Goal: Entertainment & Leisure: Consume media (video, audio)

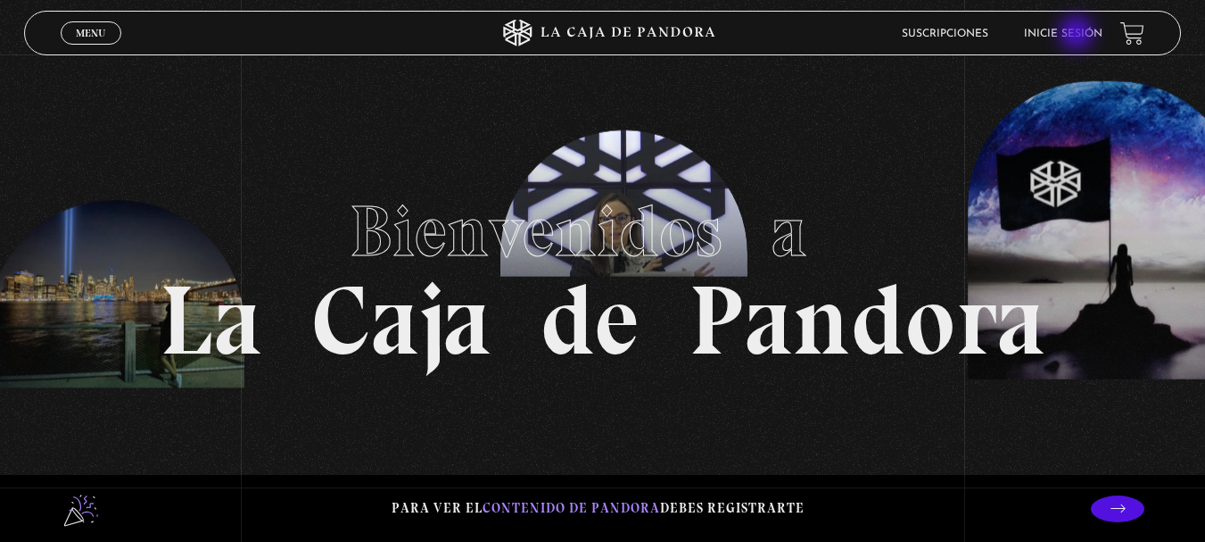
click at [1079, 35] on link "Inicie sesión" at bounding box center [1063, 34] width 79 height 11
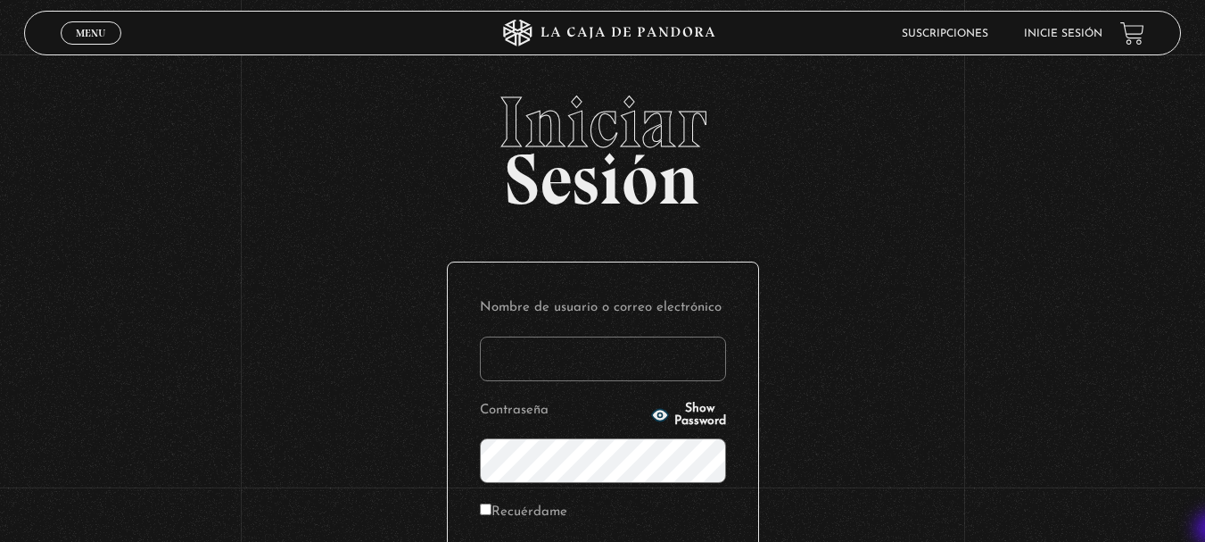
type input "mainor.jimenez morales"
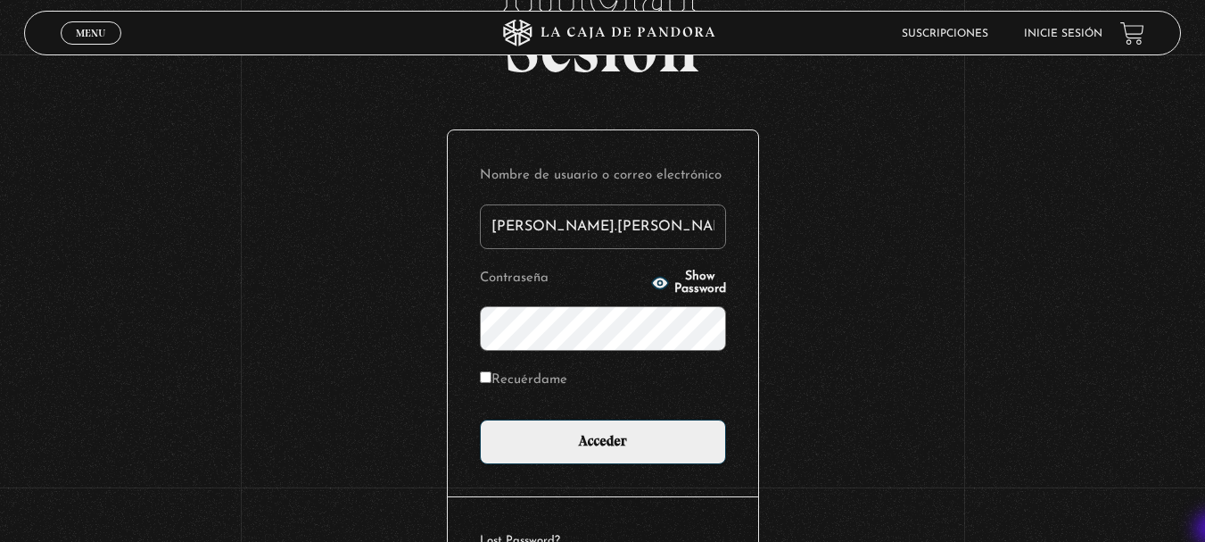
scroll to position [143, 0]
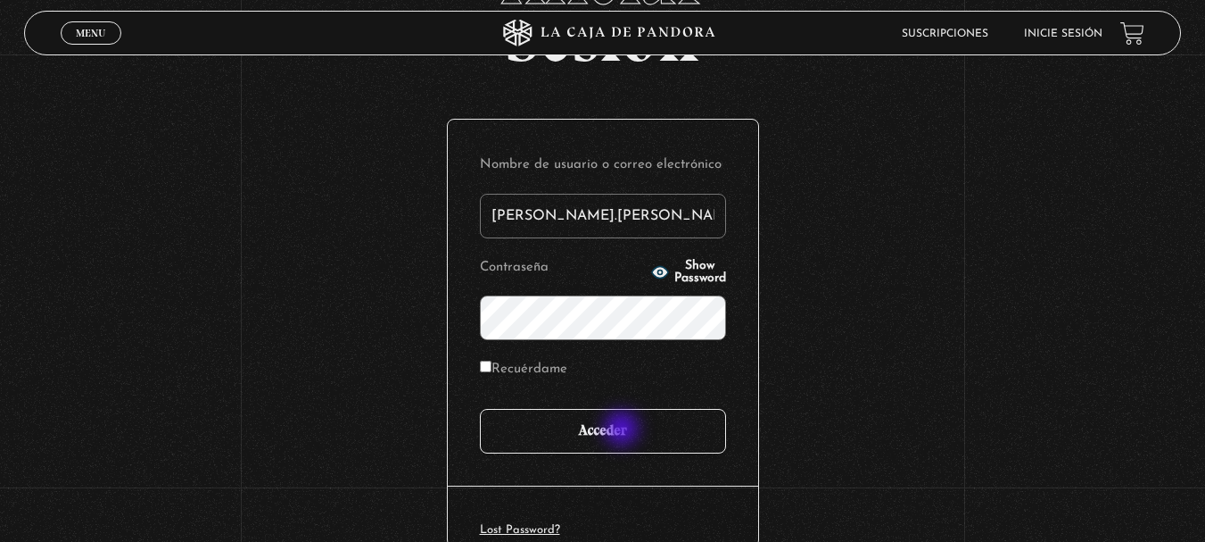
click at [624, 430] on input "Acceder" at bounding box center [603, 431] width 246 height 45
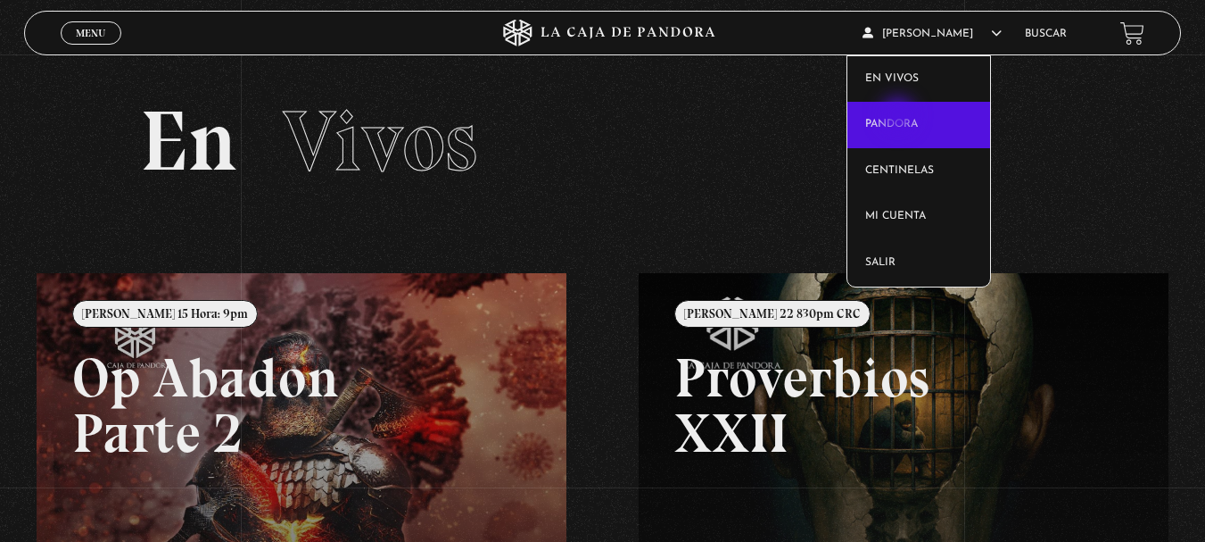
click at [900, 117] on link "Pandora" at bounding box center [919, 125] width 143 height 46
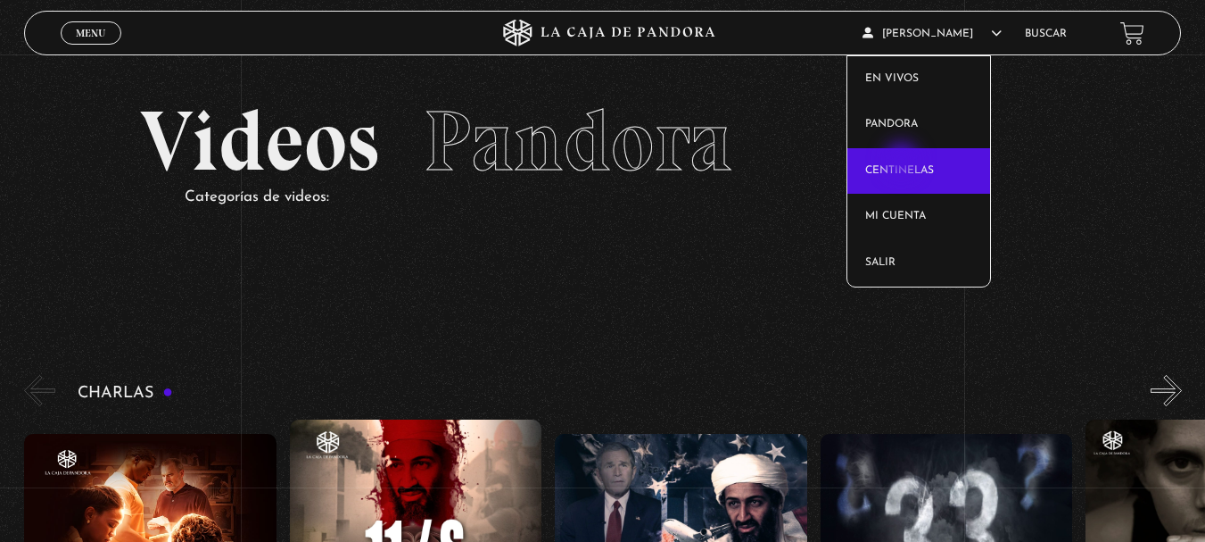
click at [904, 162] on link "Centinelas" at bounding box center [919, 171] width 143 height 46
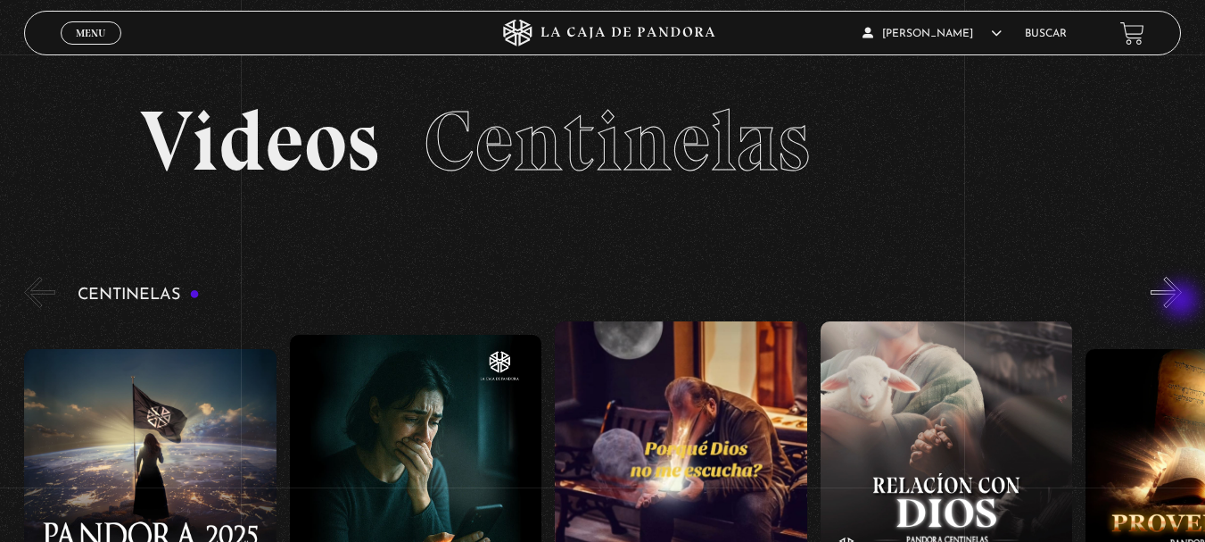
click at [1182, 302] on button "»" at bounding box center [1166, 292] width 31 height 31
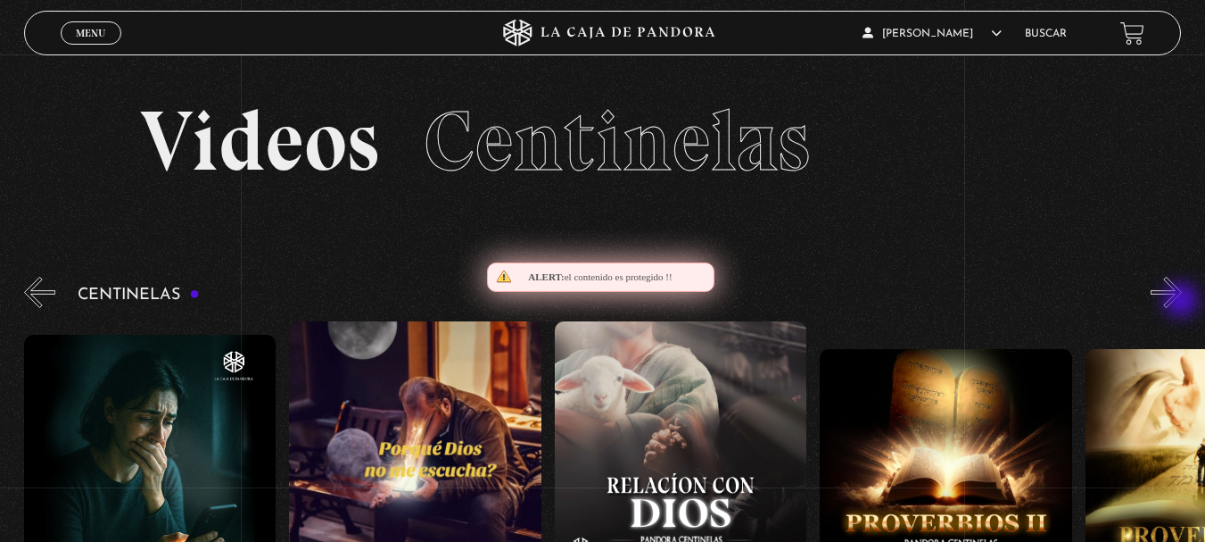
click at [1182, 302] on button "»" at bounding box center [1166, 292] width 31 height 31
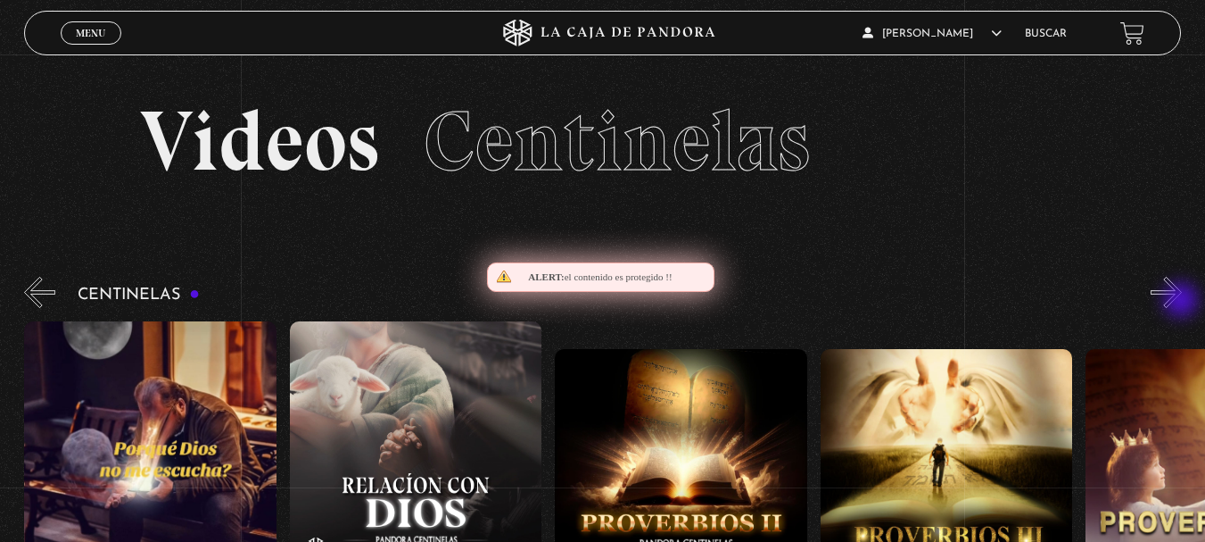
click at [1182, 302] on button "»" at bounding box center [1166, 292] width 31 height 31
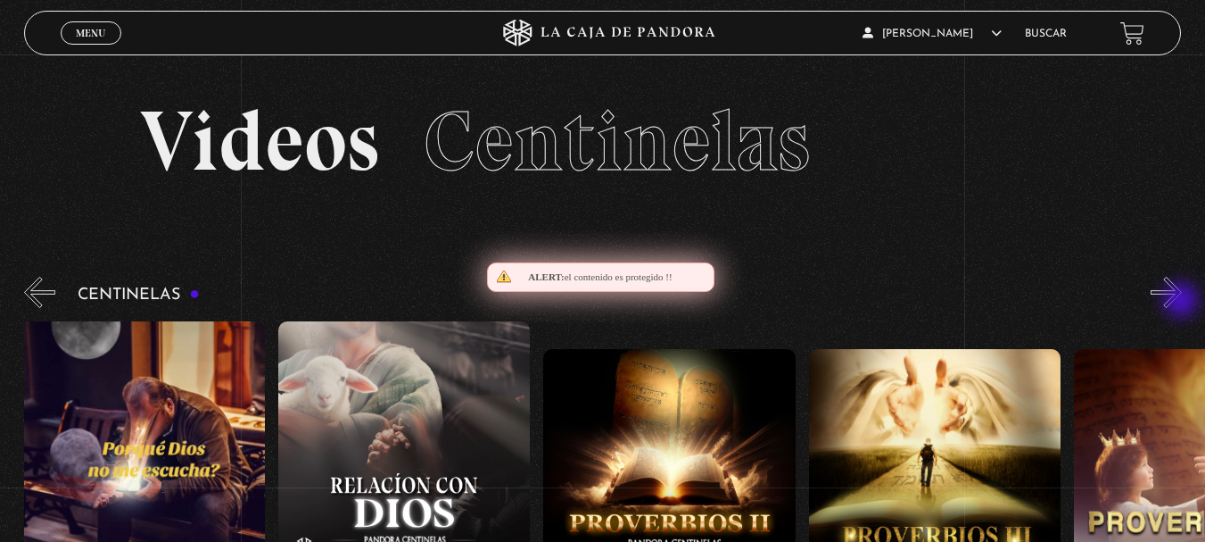
click at [1182, 302] on button "»" at bounding box center [1166, 292] width 31 height 31
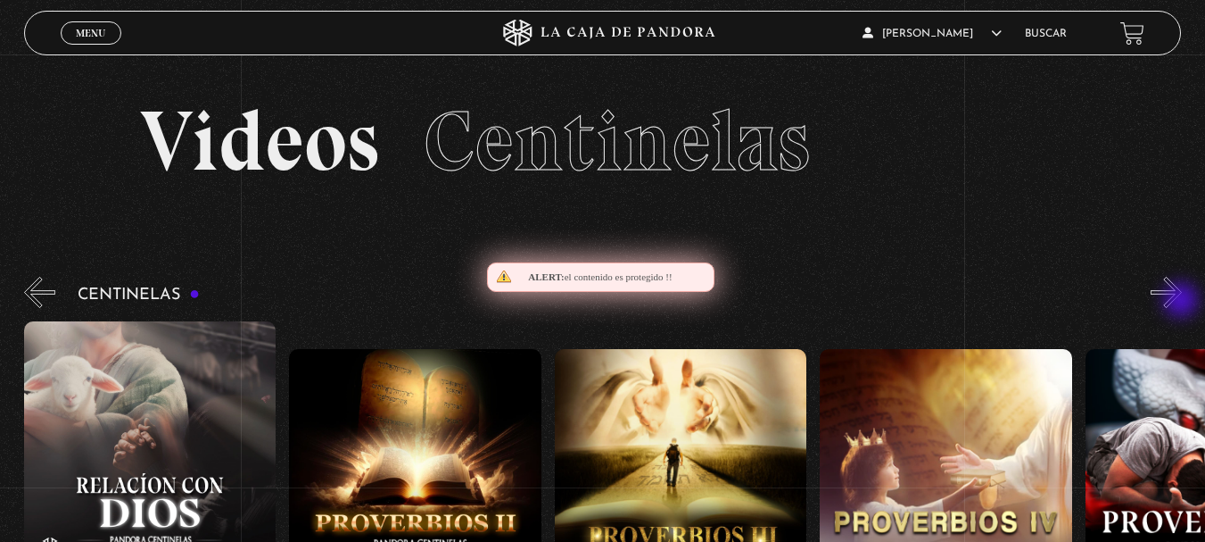
click at [1182, 302] on button "»" at bounding box center [1166, 292] width 31 height 31
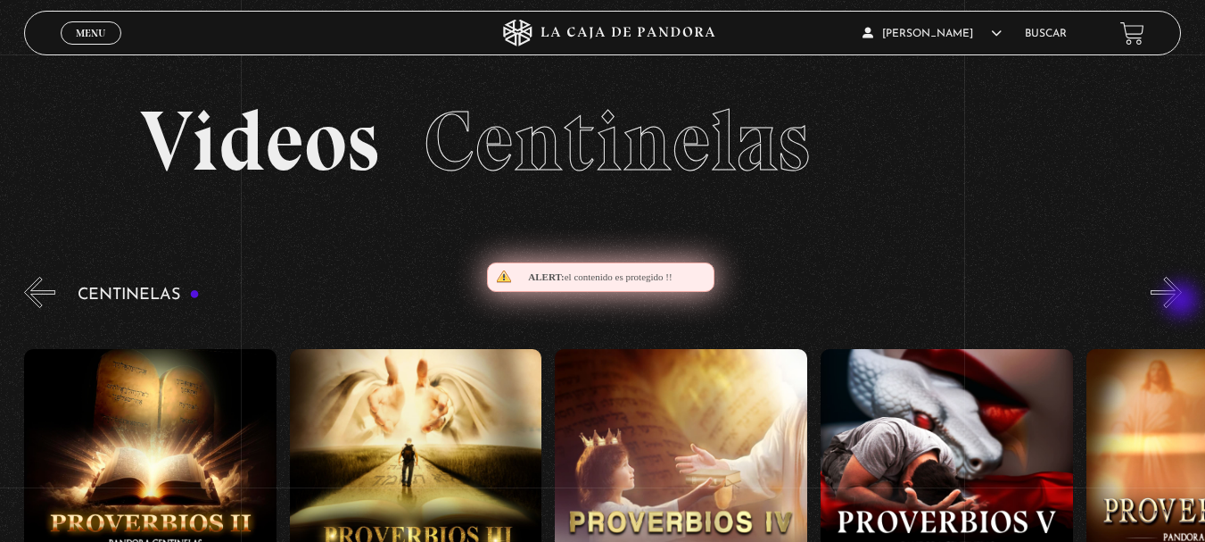
click at [1182, 302] on button "»" at bounding box center [1166, 292] width 31 height 31
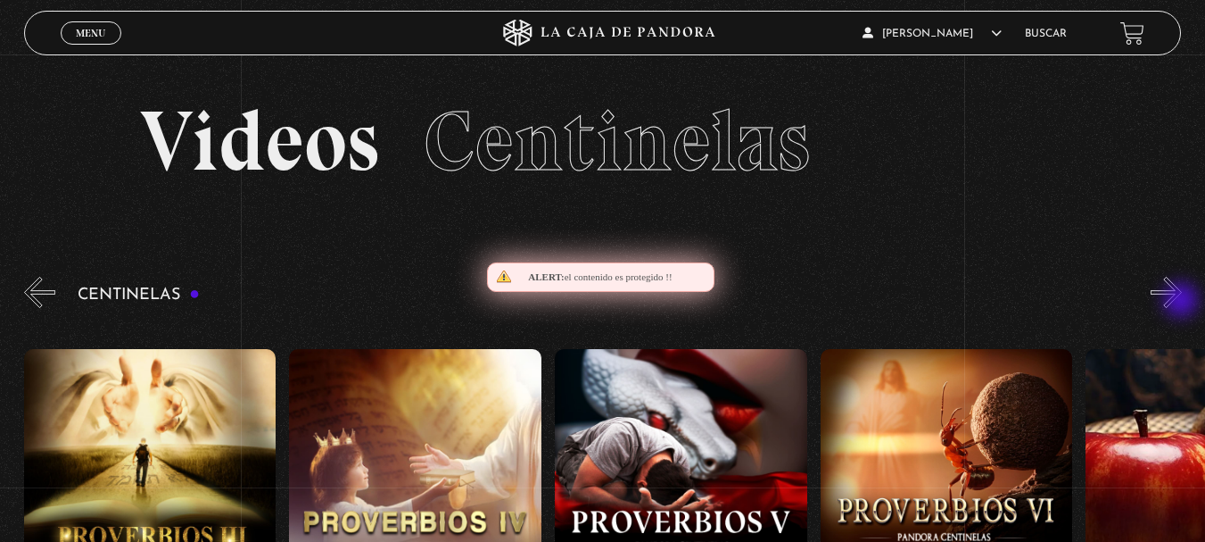
click at [1182, 302] on button "»" at bounding box center [1166, 292] width 31 height 31
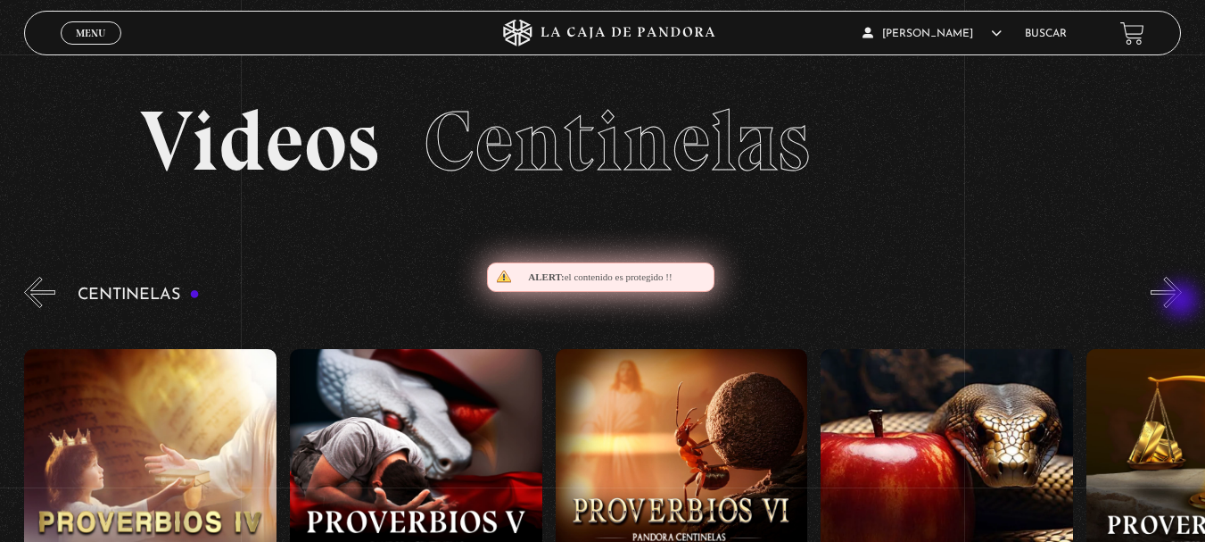
click at [1182, 302] on button "»" at bounding box center [1166, 292] width 31 height 31
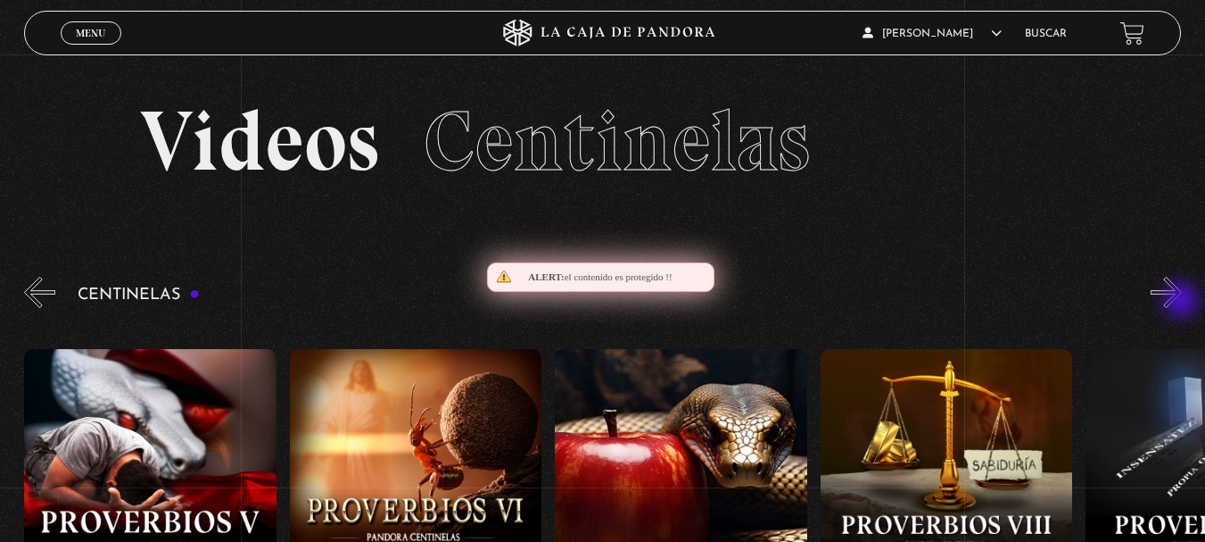
click at [1182, 302] on button "»" at bounding box center [1166, 292] width 31 height 31
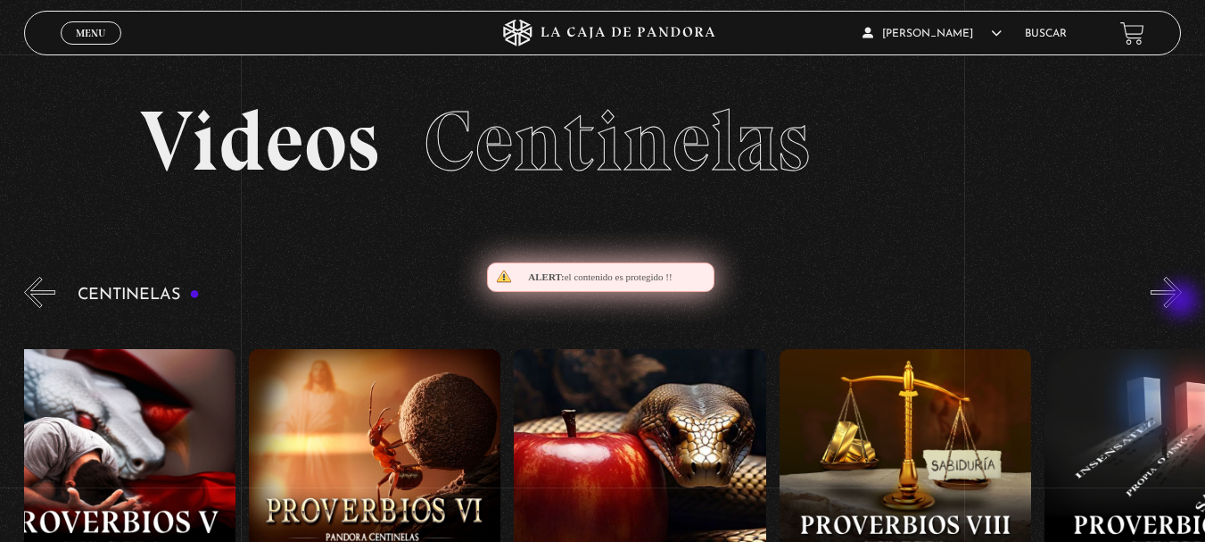
click at [1182, 302] on button "»" at bounding box center [1166, 292] width 31 height 31
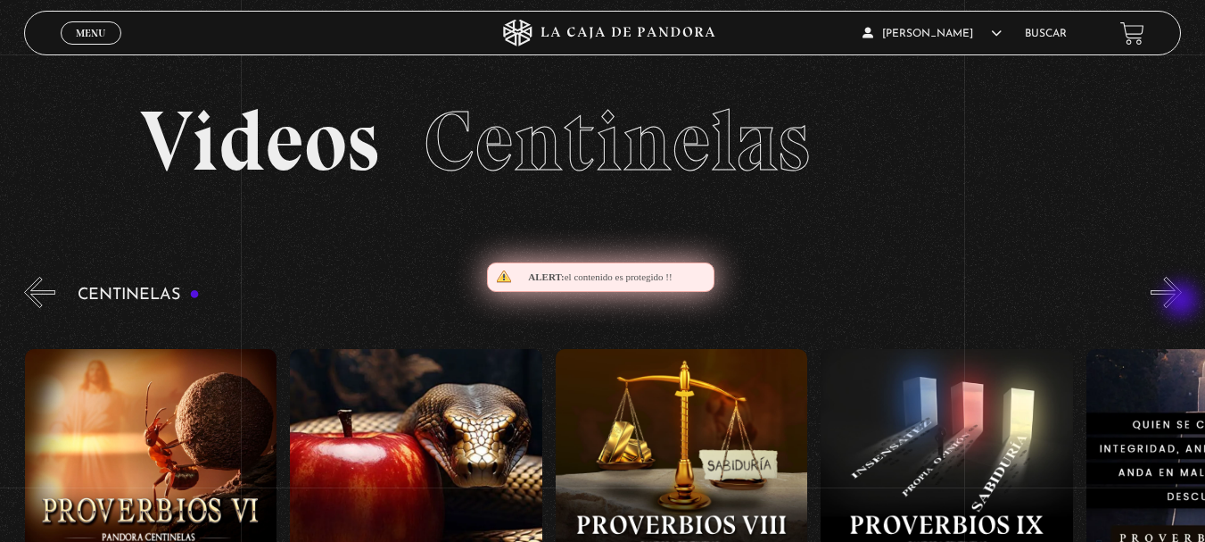
click at [1182, 302] on button "»" at bounding box center [1166, 292] width 31 height 31
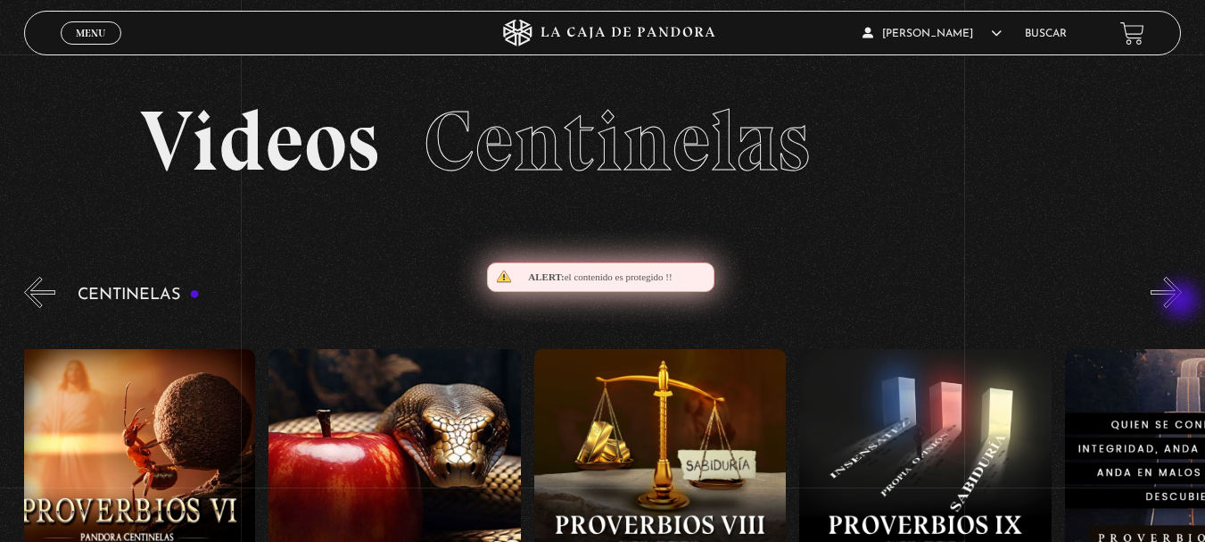
click at [1182, 302] on button "»" at bounding box center [1166, 292] width 31 height 31
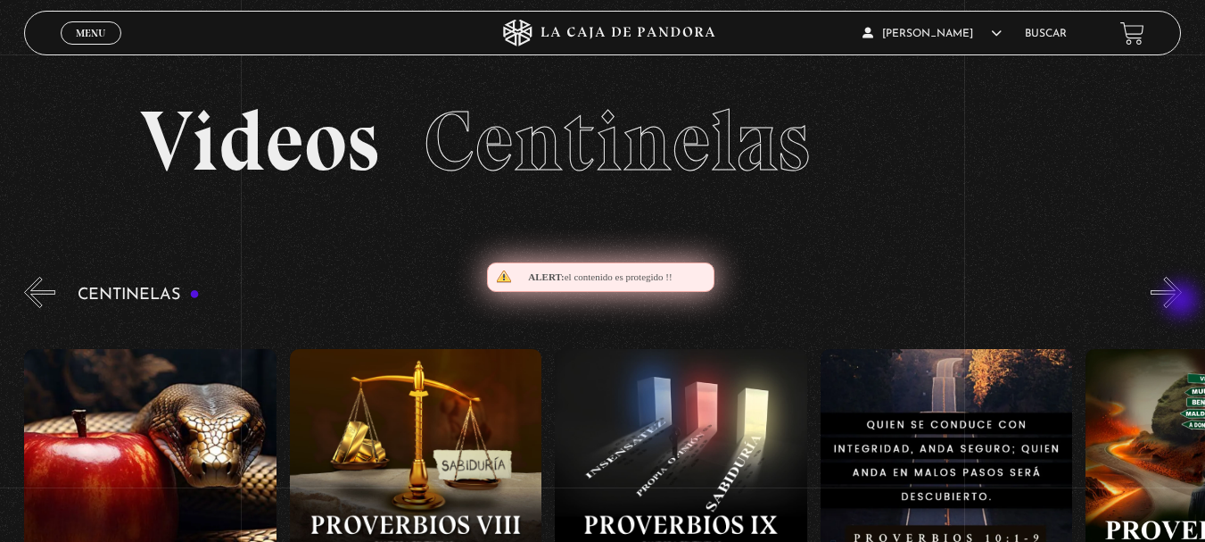
click at [1182, 302] on button "»" at bounding box center [1166, 292] width 31 height 31
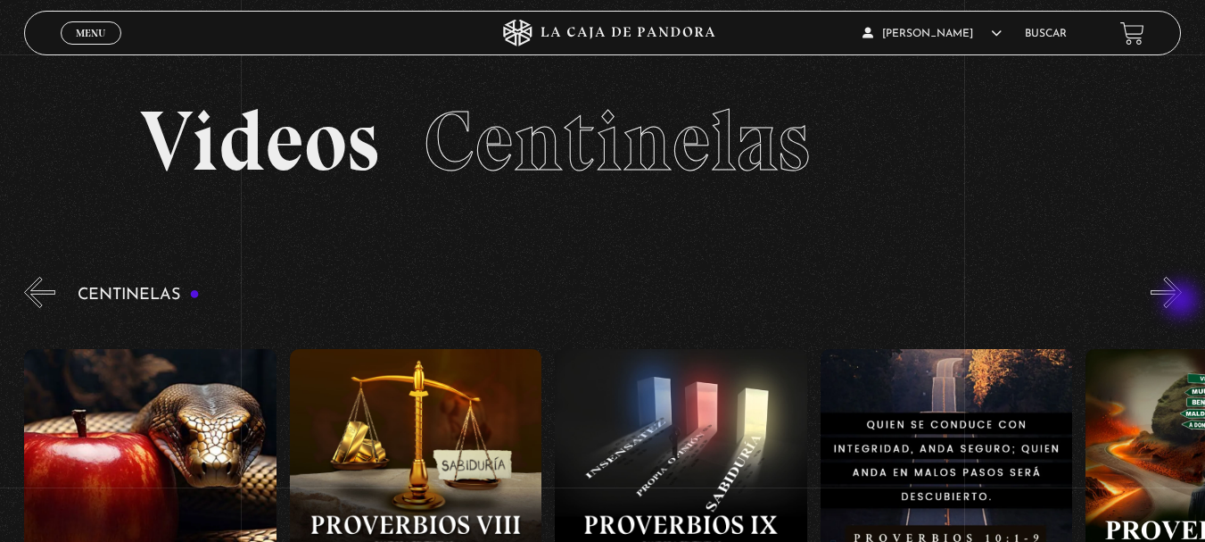
click at [1182, 302] on button "»" at bounding box center [1166, 292] width 31 height 31
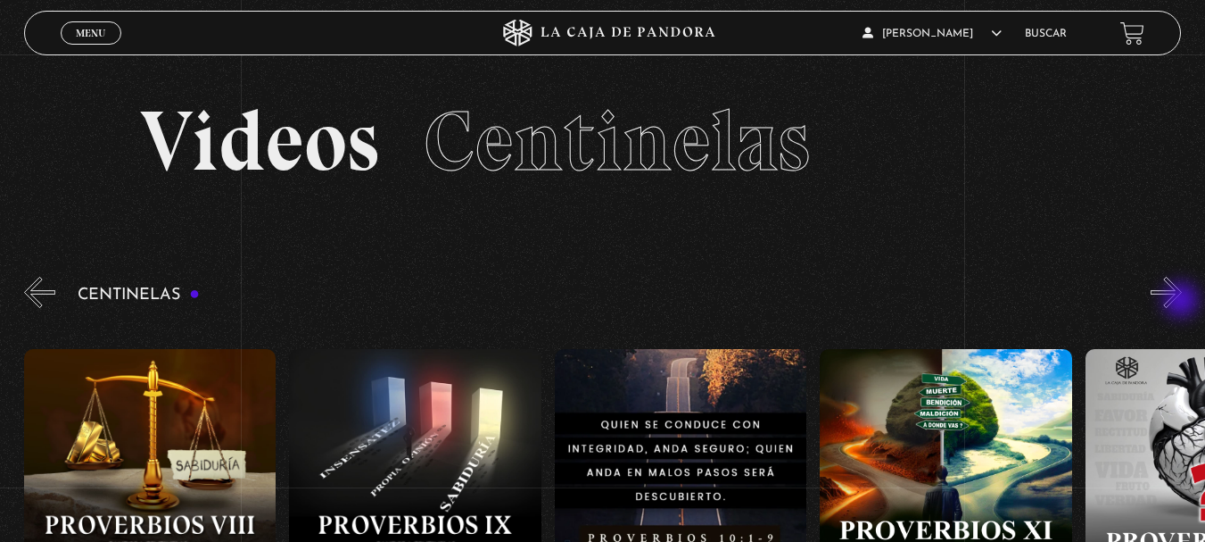
click at [1182, 302] on button "»" at bounding box center [1166, 292] width 31 height 31
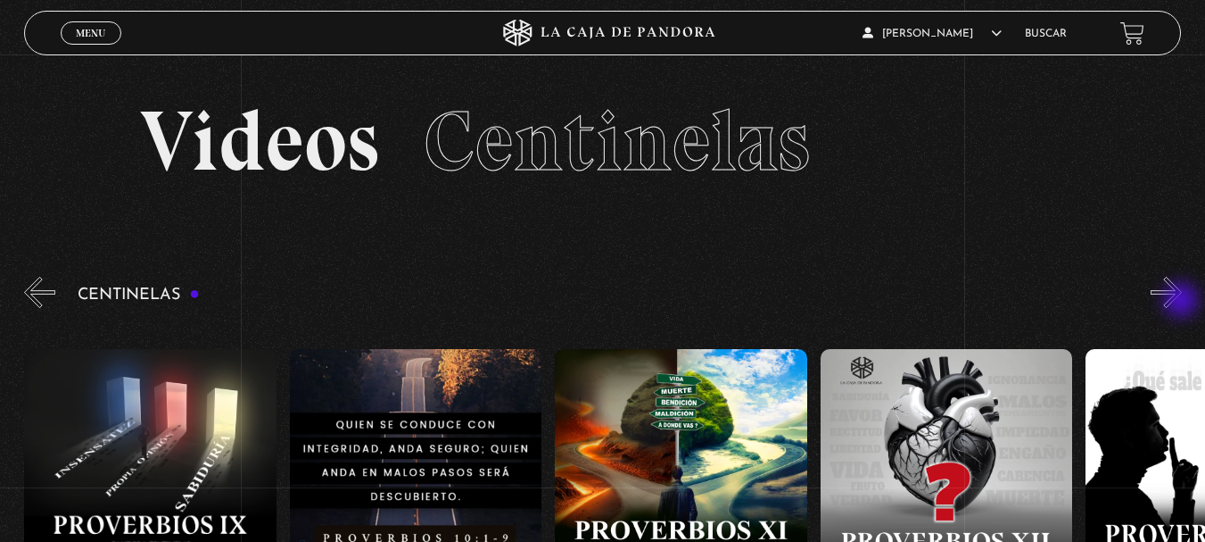
click at [1182, 302] on button "»" at bounding box center [1166, 292] width 31 height 31
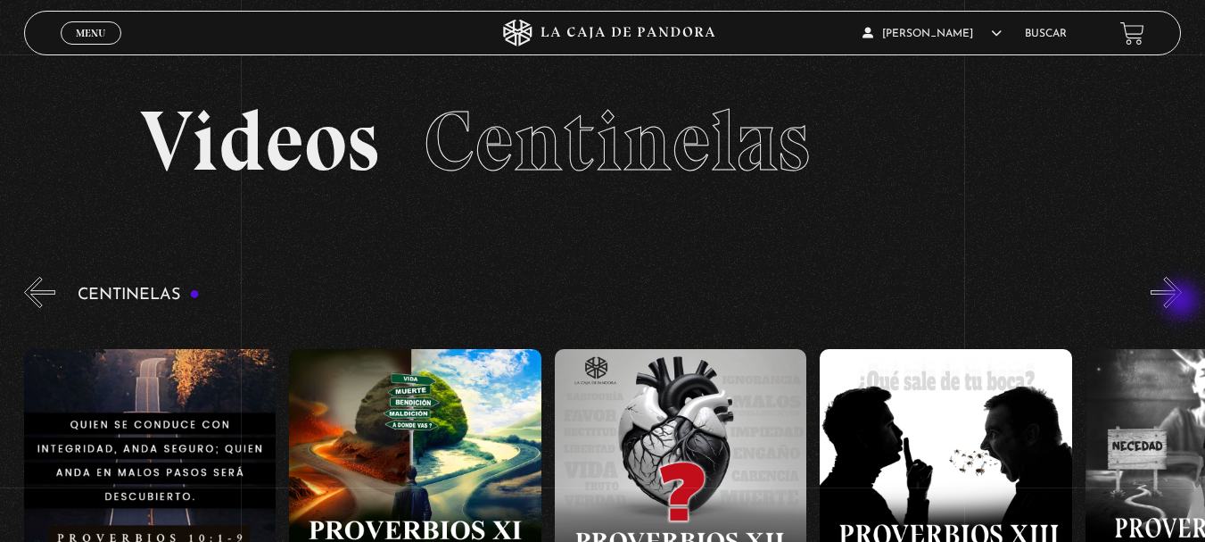
click at [1182, 302] on button "»" at bounding box center [1166, 292] width 31 height 31
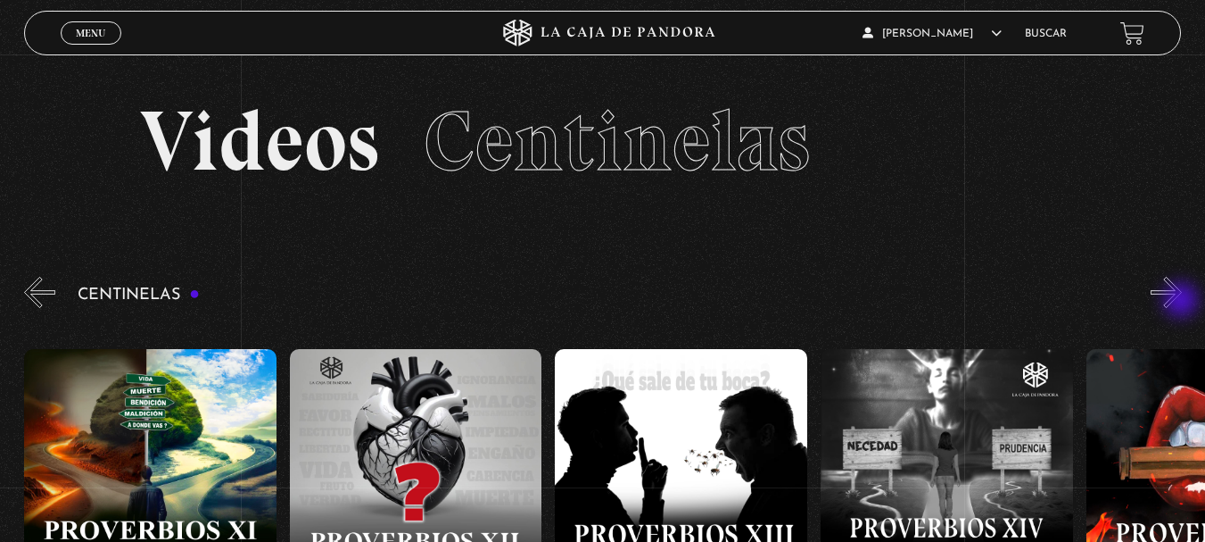
click at [1182, 302] on button "»" at bounding box center [1166, 292] width 31 height 31
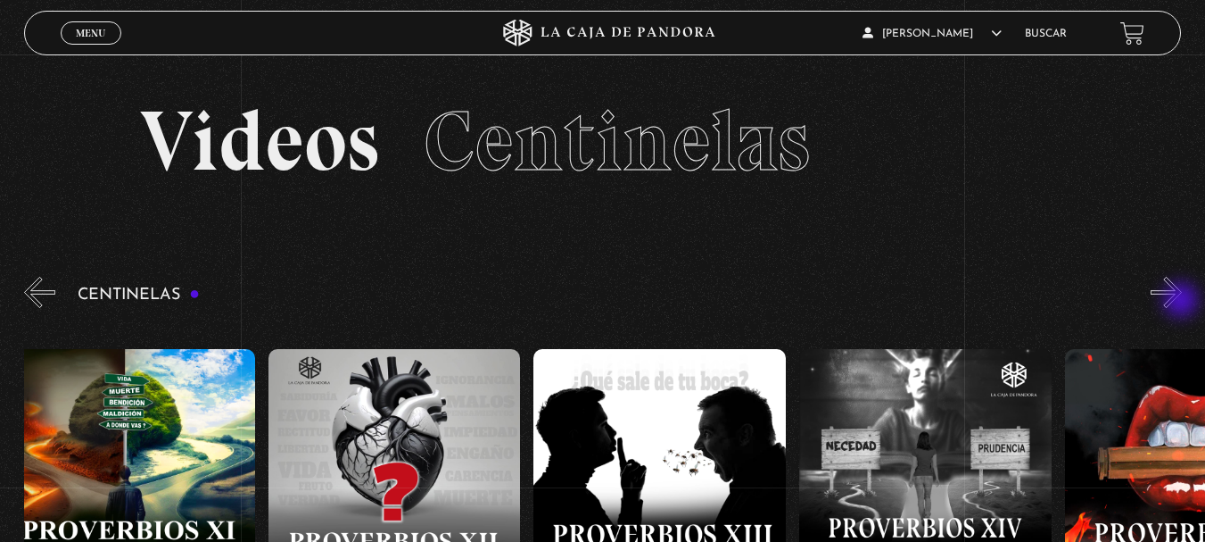
click at [1182, 302] on button "»" at bounding box center [1166, 292] width 31 height 31
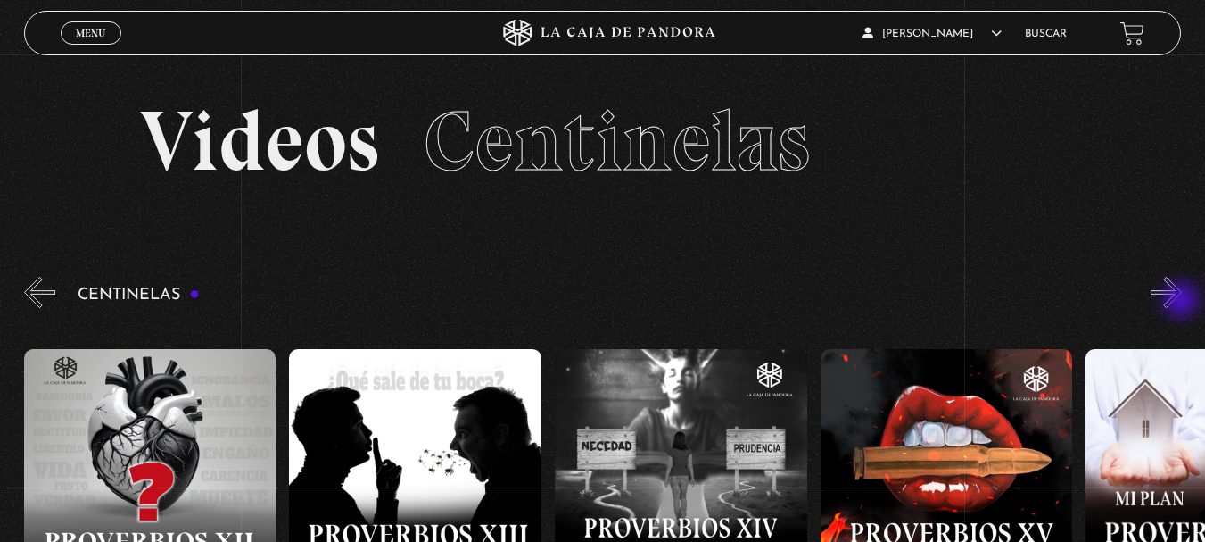
click at [1182, 302] on button "»" at bounding box center [1166, 292] width 31 height 31
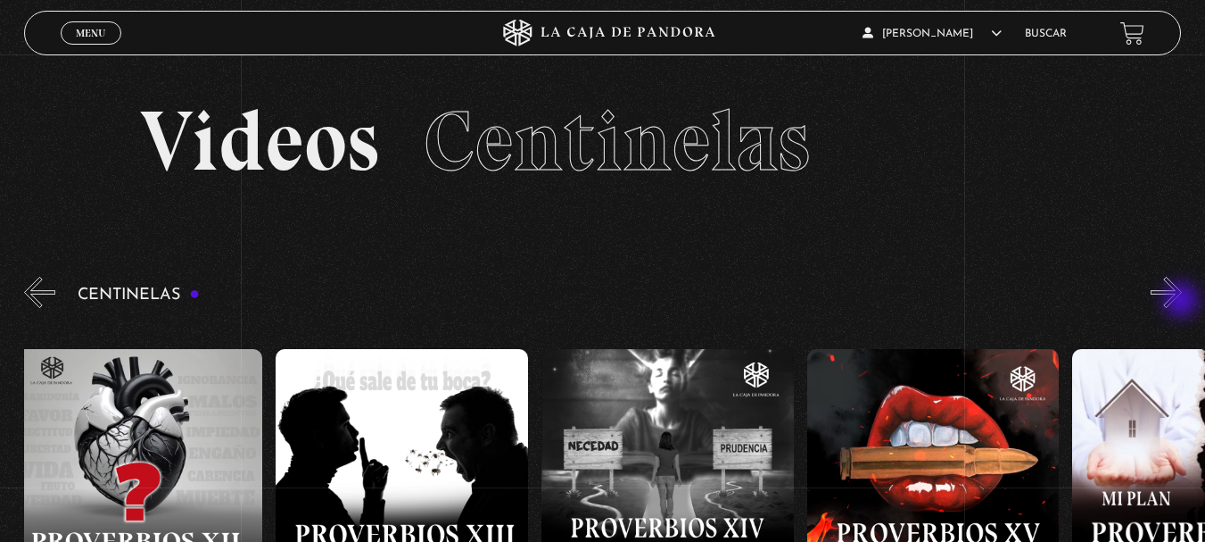
click at [1182, 302] on button "»" at bounding box center [1166, 292] width 31 height 31
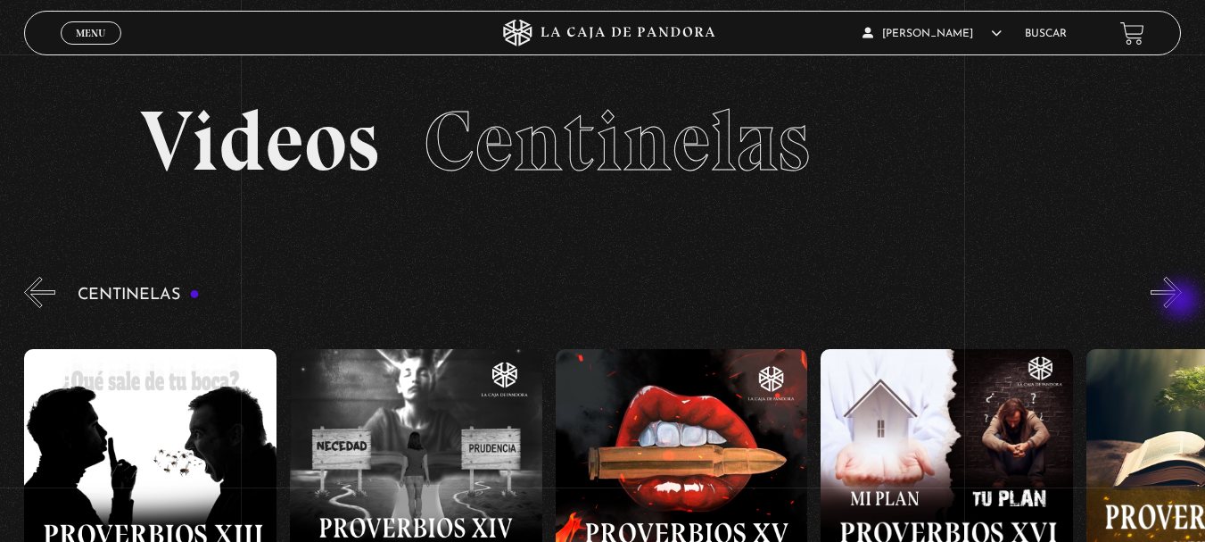
click at [1182, 302] on button "»" at bounding box center [1166, 292] width 31 height 31
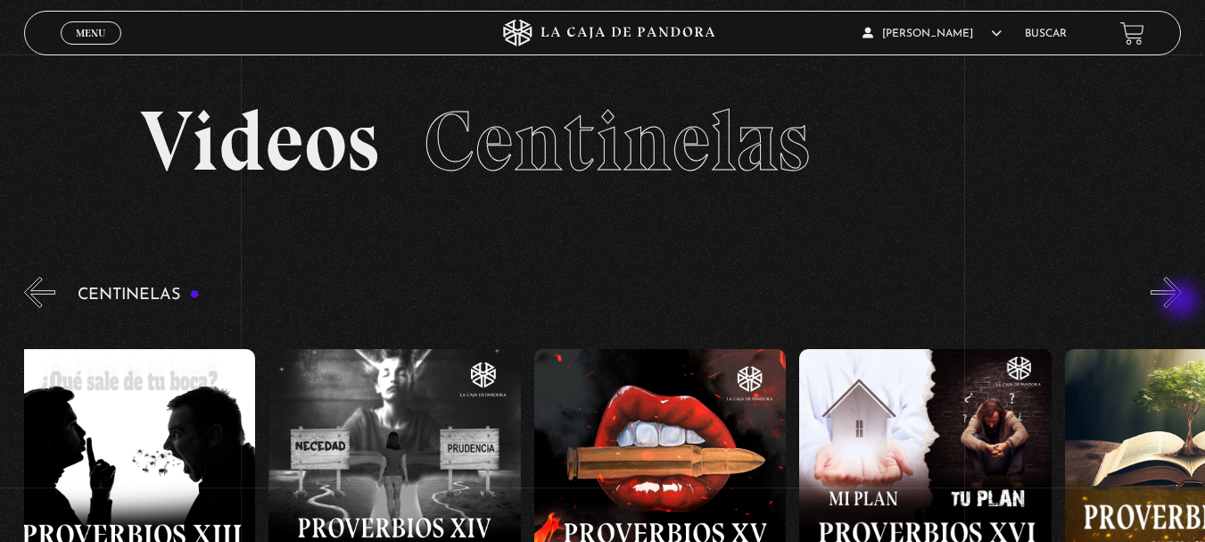
click at [1182, 302] on button "»" at bounding box center [1166, 292] width 31 height 31
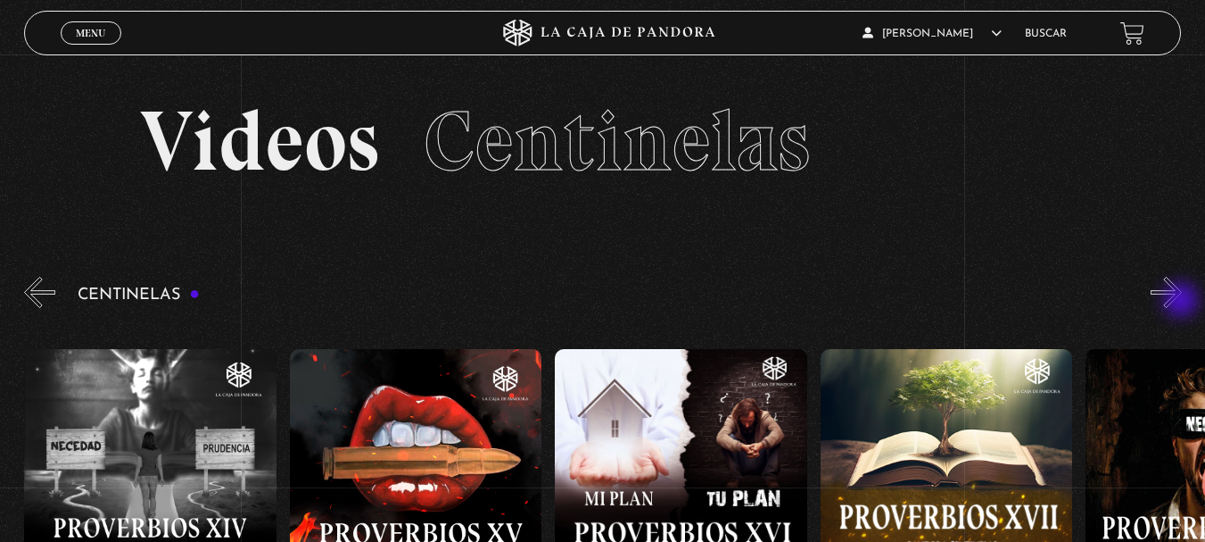
click at [1182, 302] on button "»" at bounding box center [1166, 292] width 31 height 31
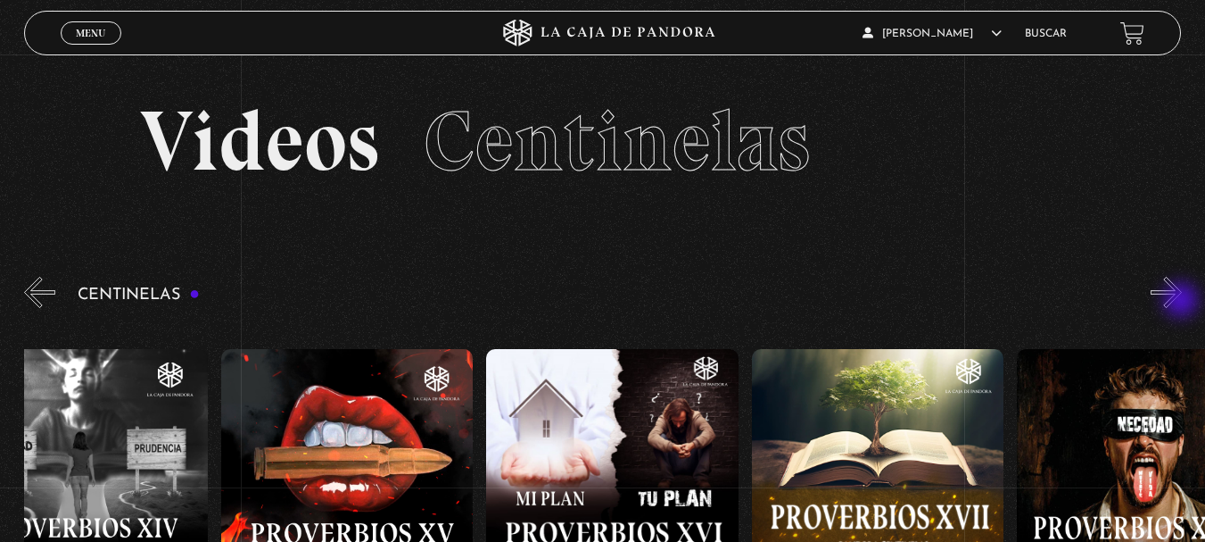
click at [1182, 302] on button "»" at bounding box center [1166, 292] width 31 height 31
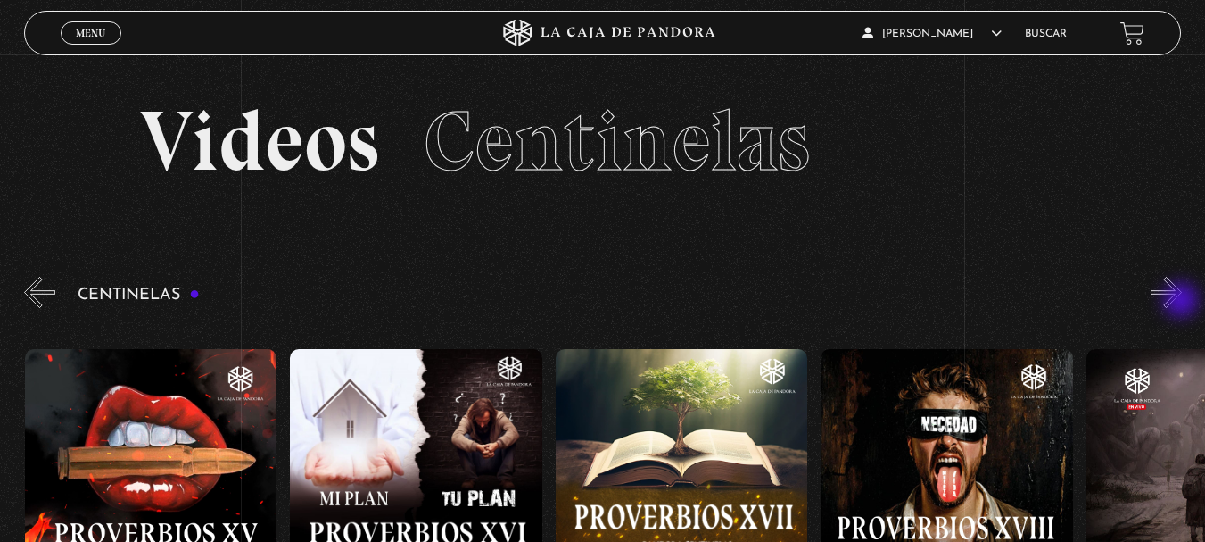
click at [1182, 302] on button "»" at bounding box center [1166, 292] width 31 height 31
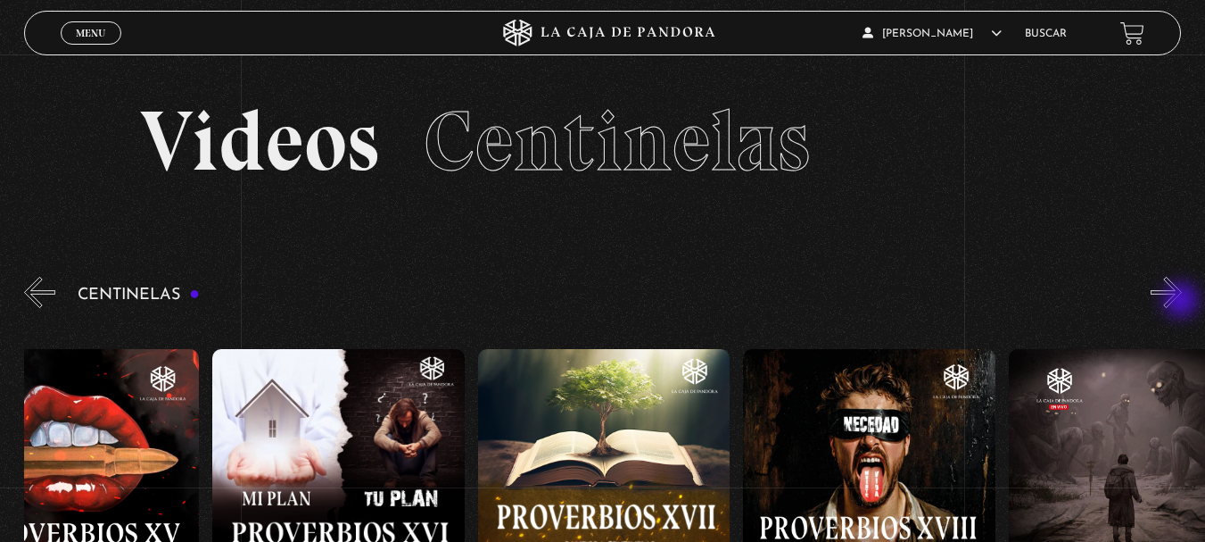
click at [1182, 302] on button "»" at bounding box center [1166, 292] width 31 height 31
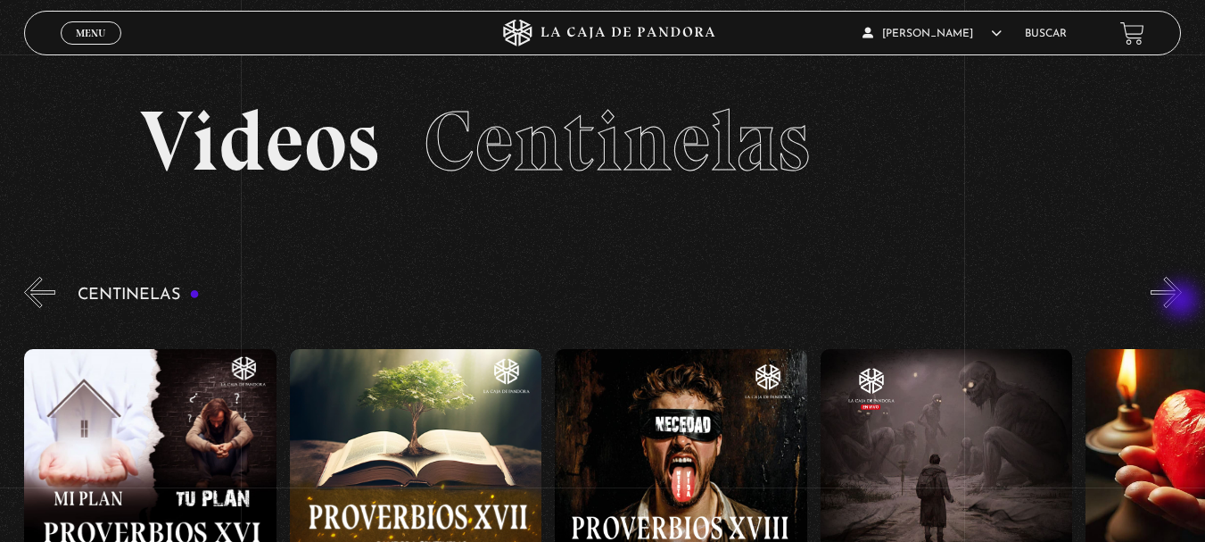
click at [1182, 302] on button "»" at bounding box center [1166, 292] width 31 height 31
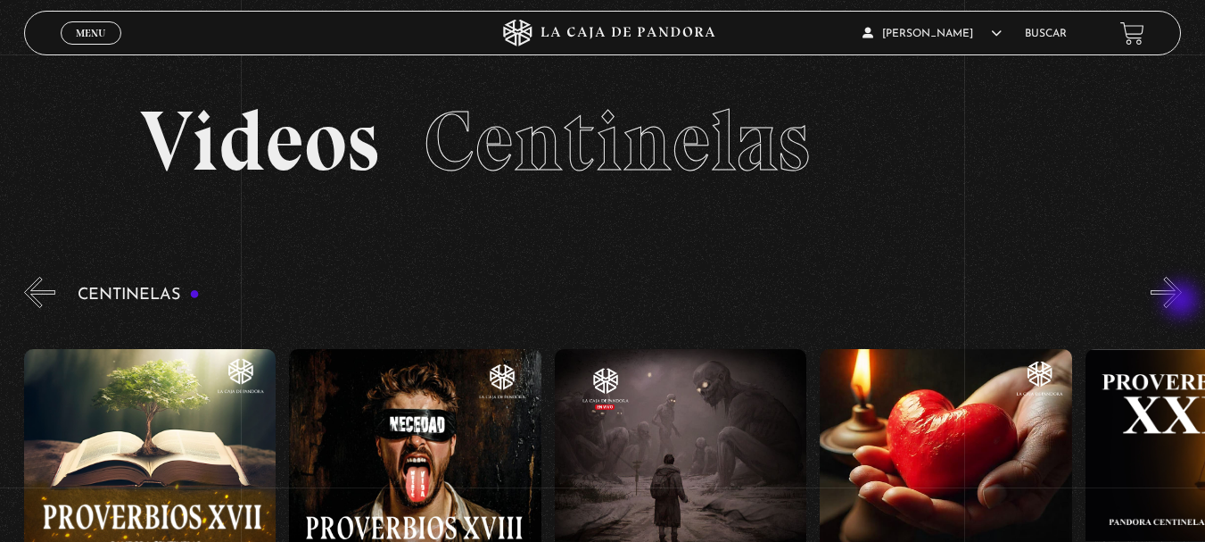
click at [1182, 302] on button "»" at bounding box center [1166, 292] width 31 height 31
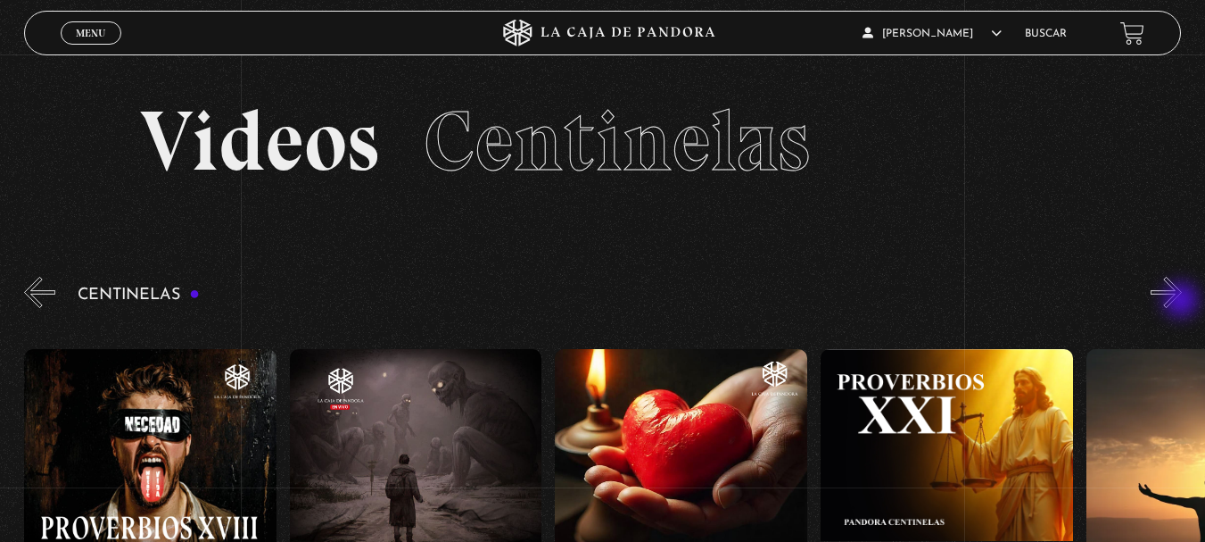
click at [1182, 302] on button "»" at bounding box center [1166, 292] width 31 height 31
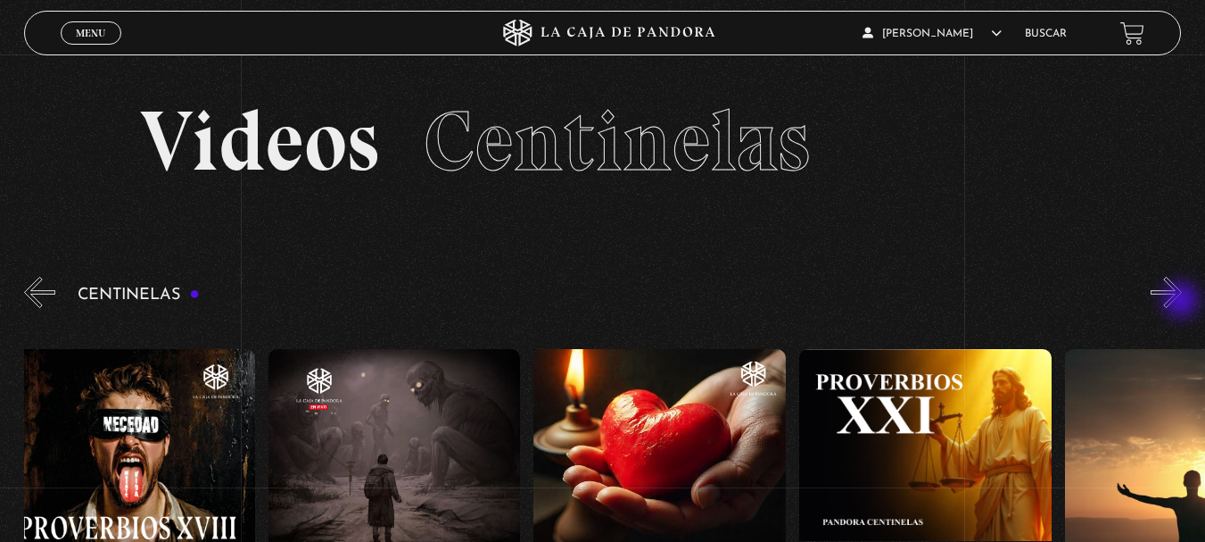
click at [1182, 302] on button "»" at bounding box center [1166, 292] width 31 height 31
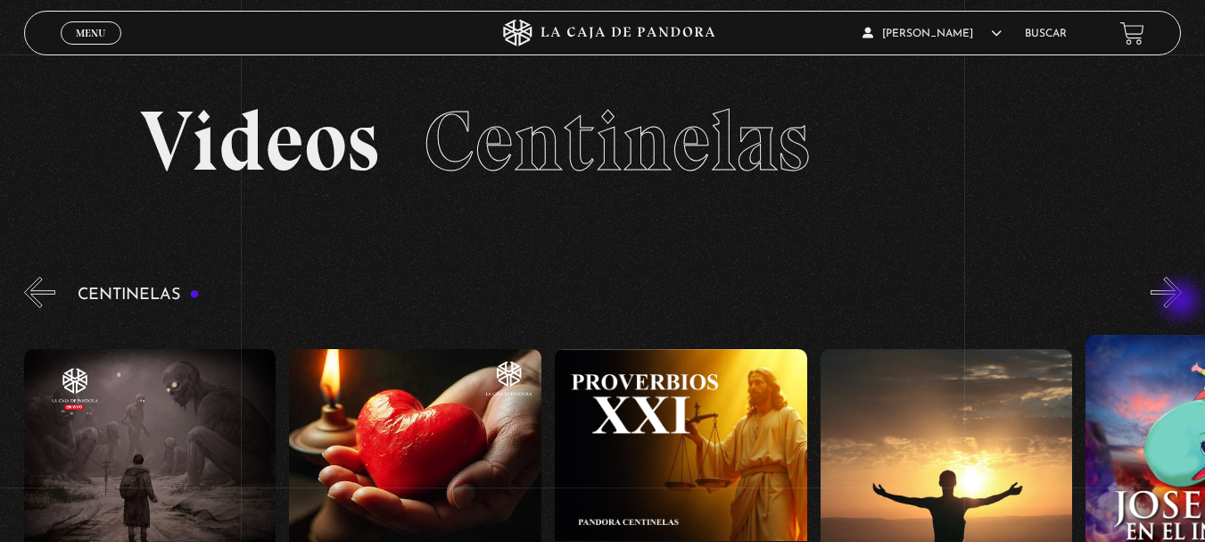
click at [1182, 302] on button "»" at bounding box center [1166, 292] width 31 height 31
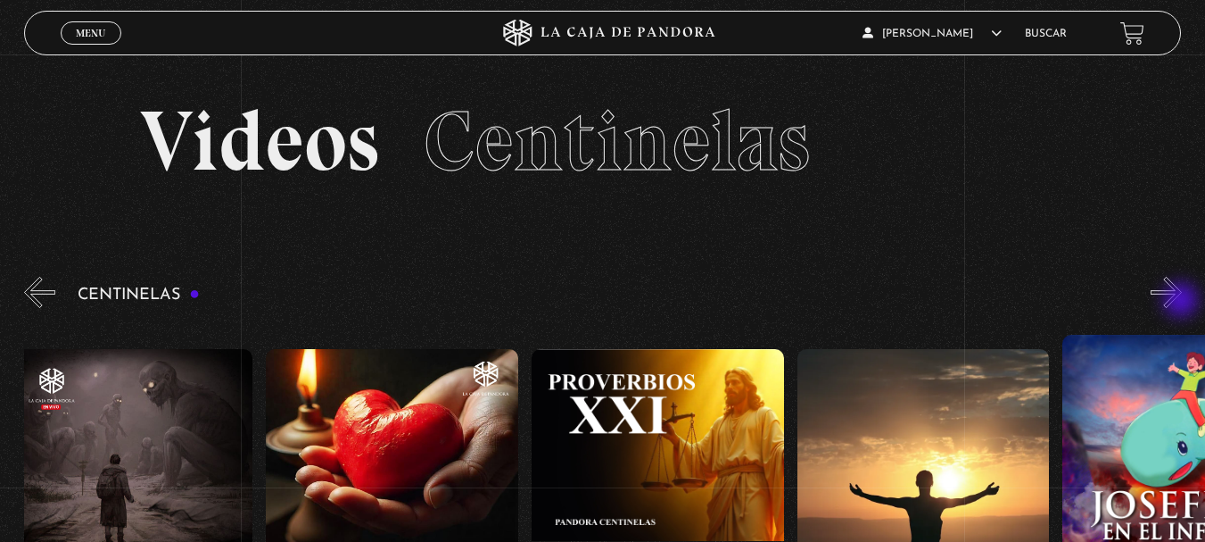
click at [1182, 302] on button "»" at bounding box center [1166, 292] width 31 height 31
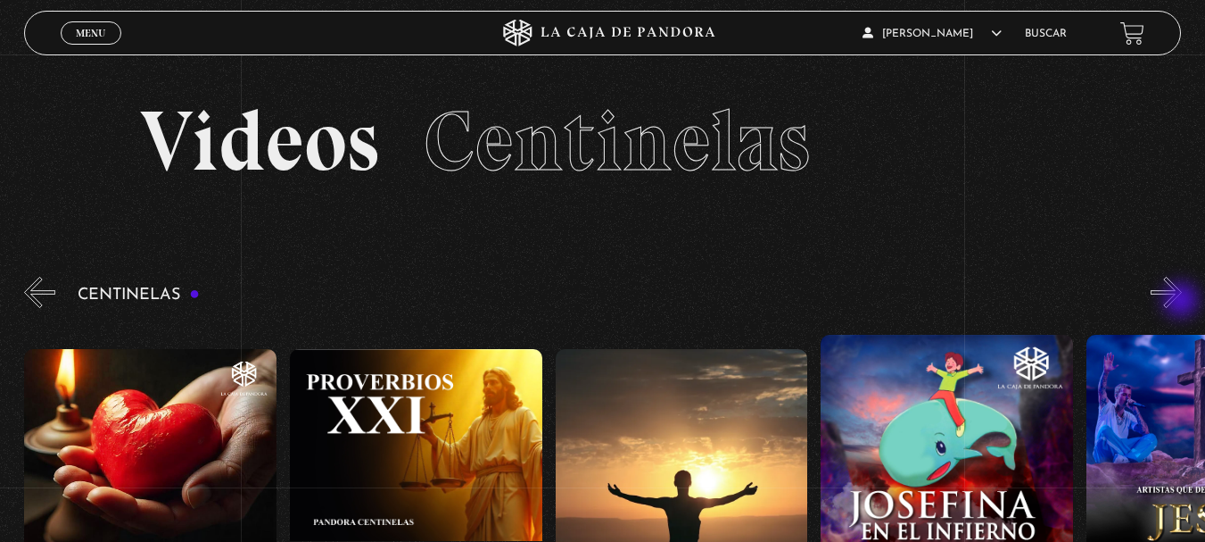
click at [1182, 302] on button "»" at bounding box center [1166, 292] width 31 height 31
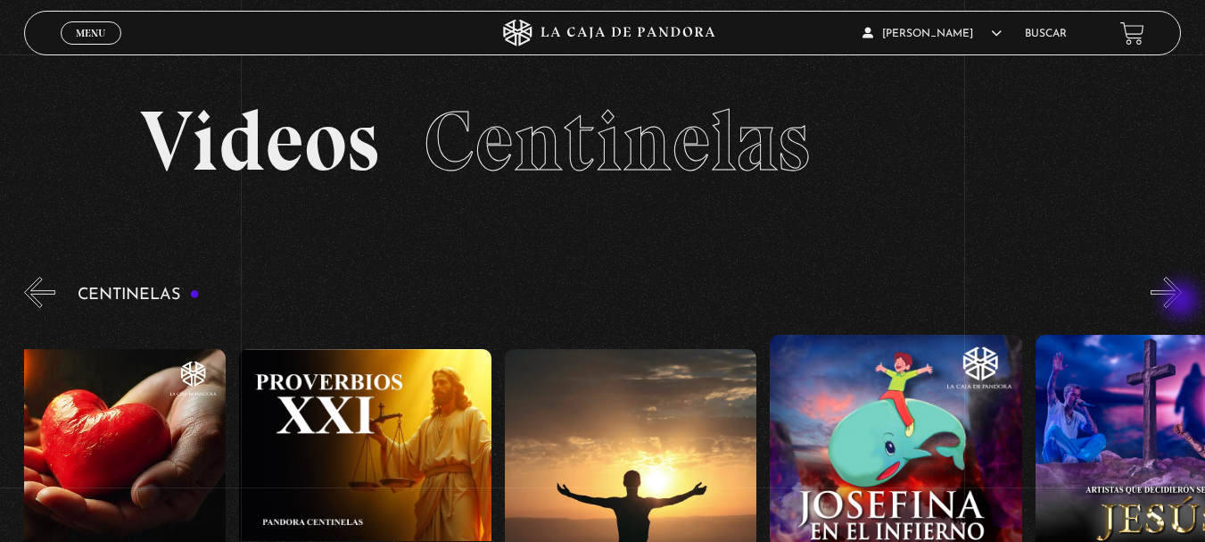
click at [1182, 302] on button "»" at bounding box center [1166, 292] width 31 height 31
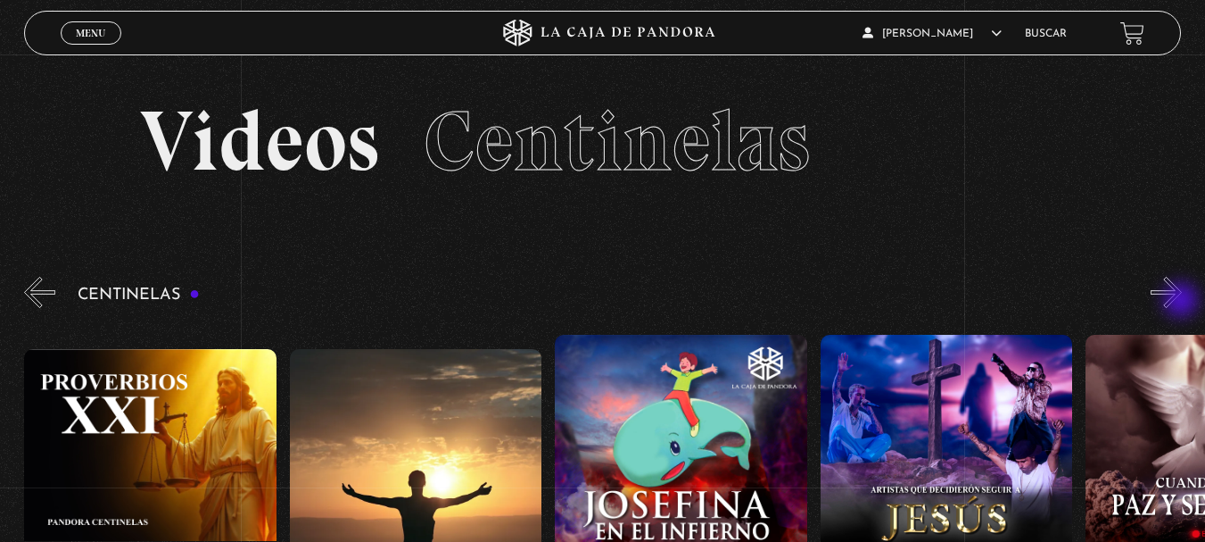
click at [1182, 302] on button "»" at bounding box center [1166, 292] width 31 height 31
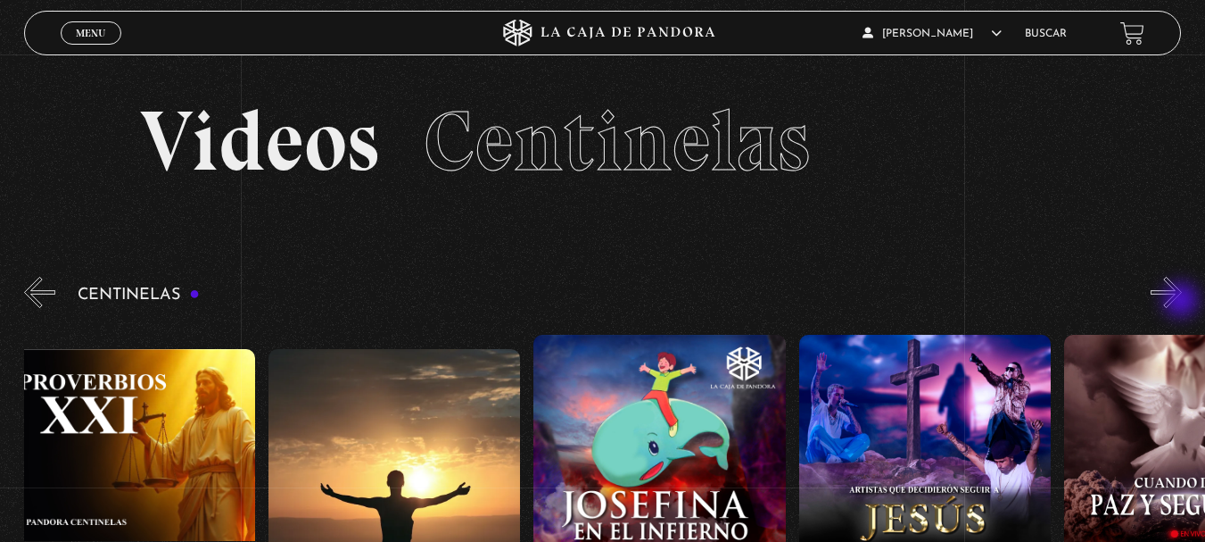
click at [1182, 302] on button "»" at bounding box center [1166, 292] width 31 height 31
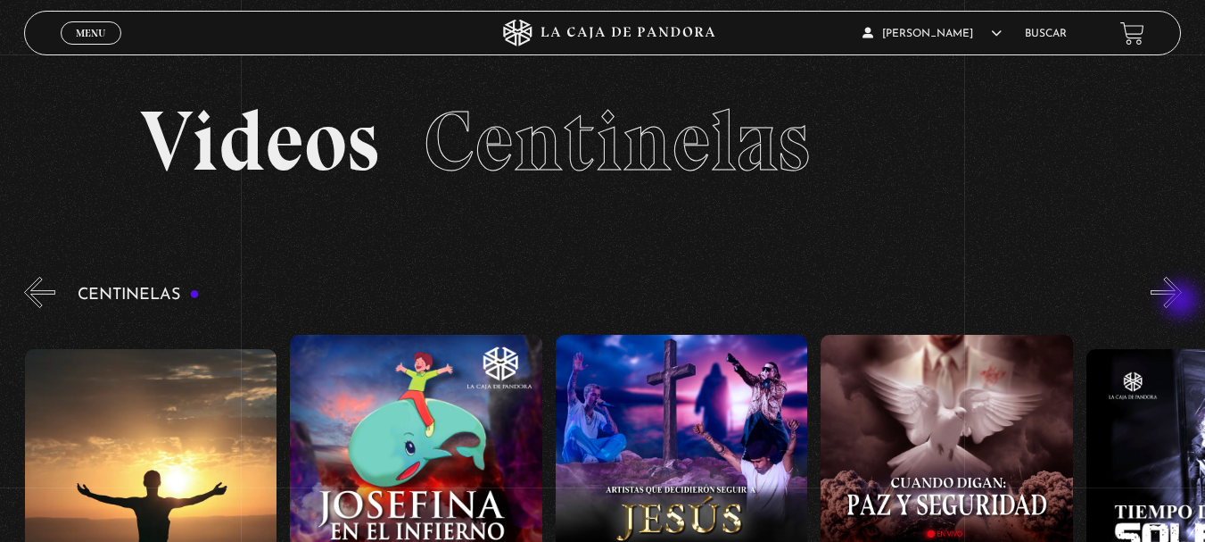
click at [1182, 302] on button "»" at bounding box center [1166, 292] width 31 height 31
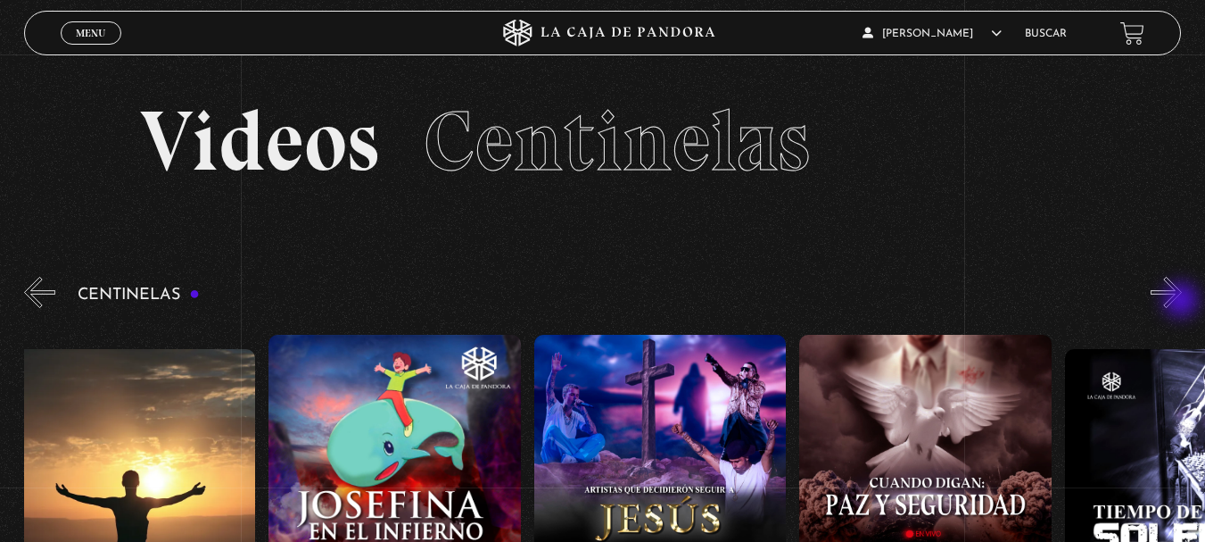
click at [1182, 302] on button "»" at bounding box center [1166, 292] width 31 height 31
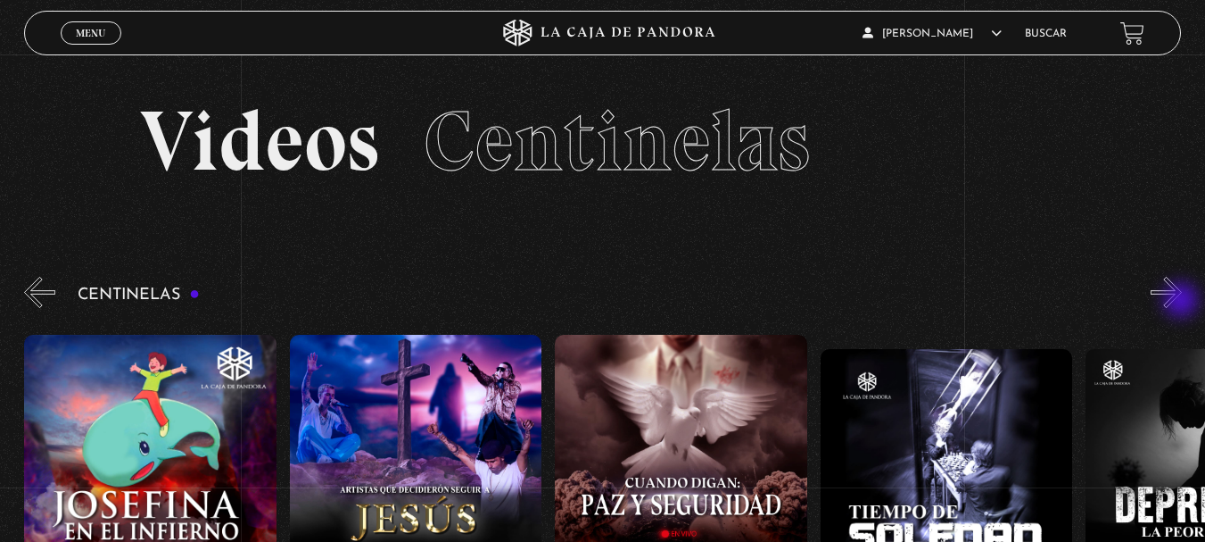
click at [1182, 302] on button "»" at bounding box center [1166, 292] width 31 height 31
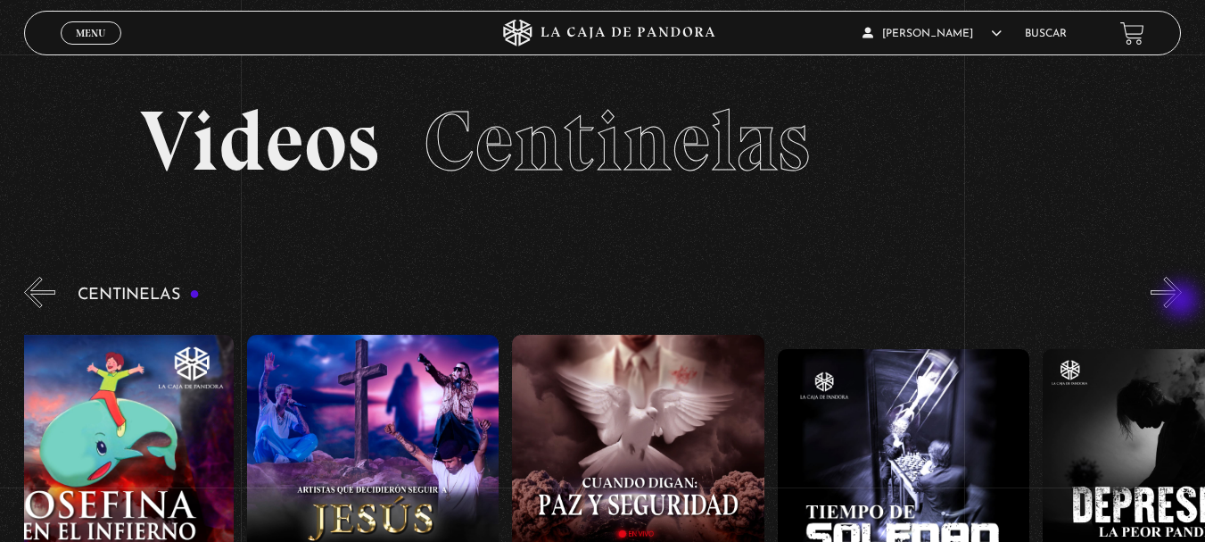
click at [1182, 302] on button "»" at bounding box center [1166, 292] width 31 height 31
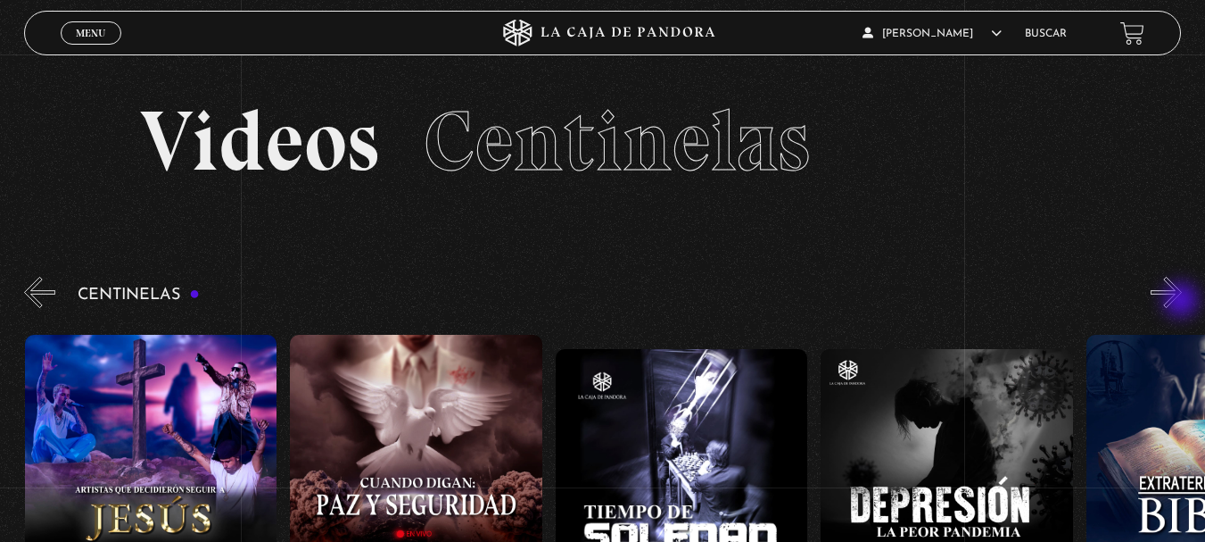
click at [1182, 302] on button "»" at bounding box center [1166, 292] width 31 height 31
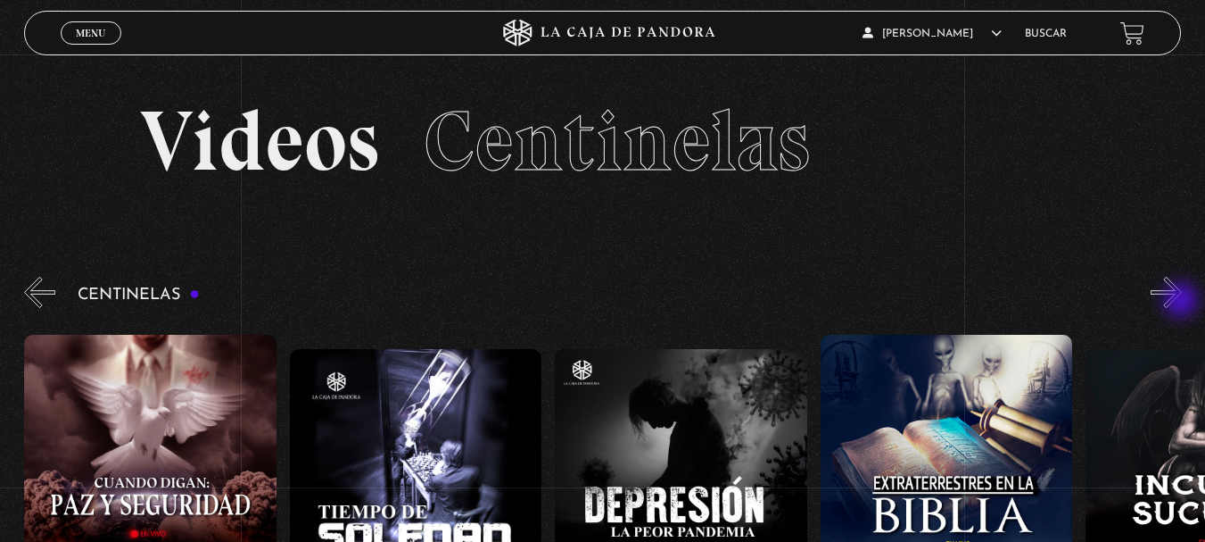
click at [1182, 302] on button "»" at bounding box center [1166, 292] width 31 height 31
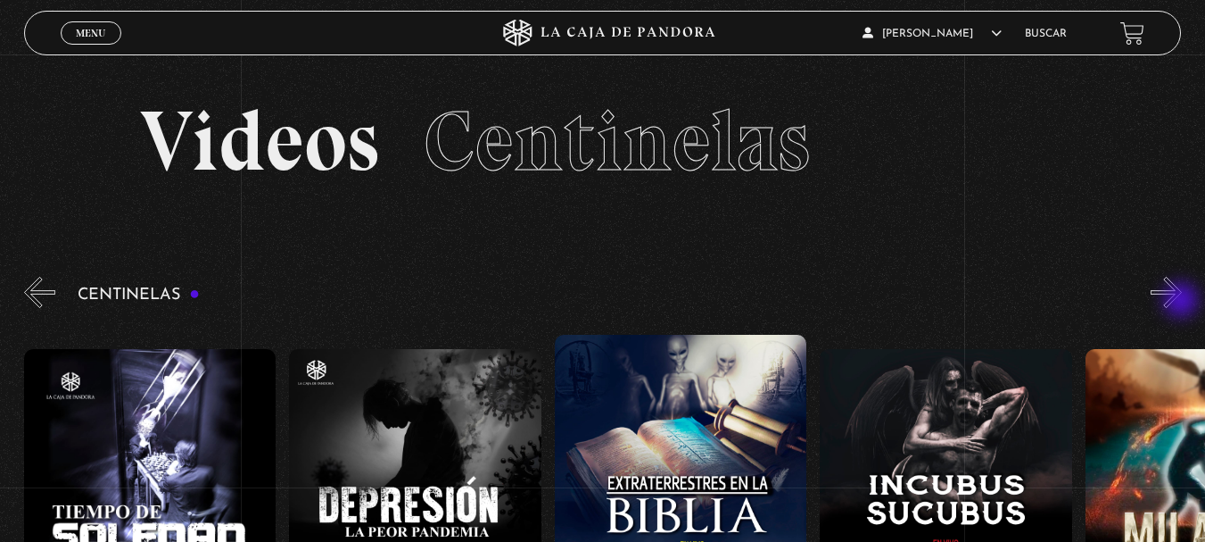
click at [1182, 302] on button "»" at bounding box center [1166, 292] width 31 height 31
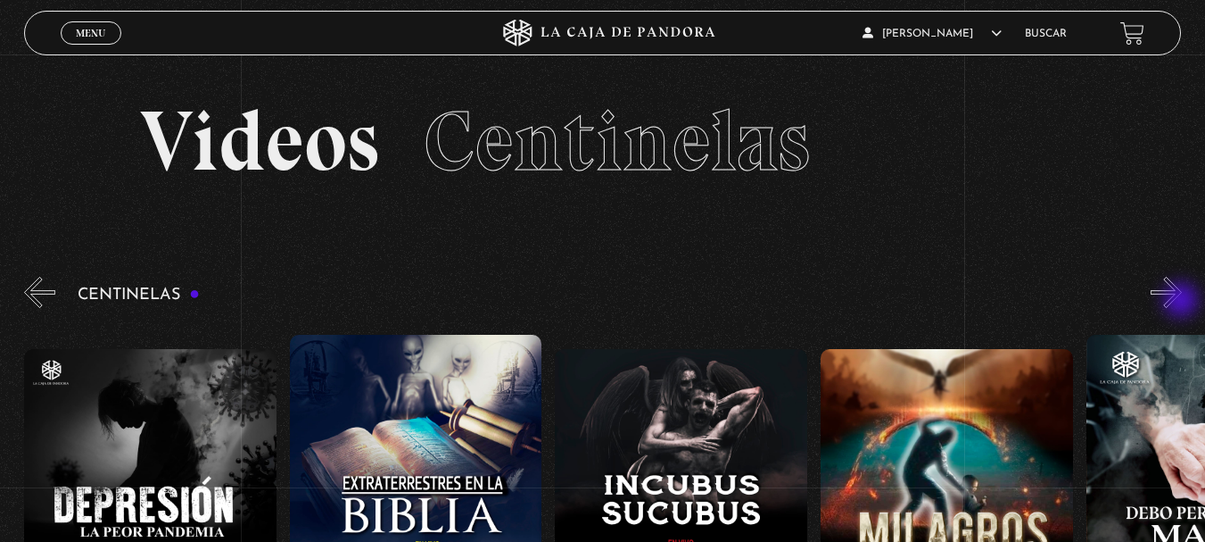
click at [1182, 302] on button "»" at bounding box center [1166, 292] width 31 height 31
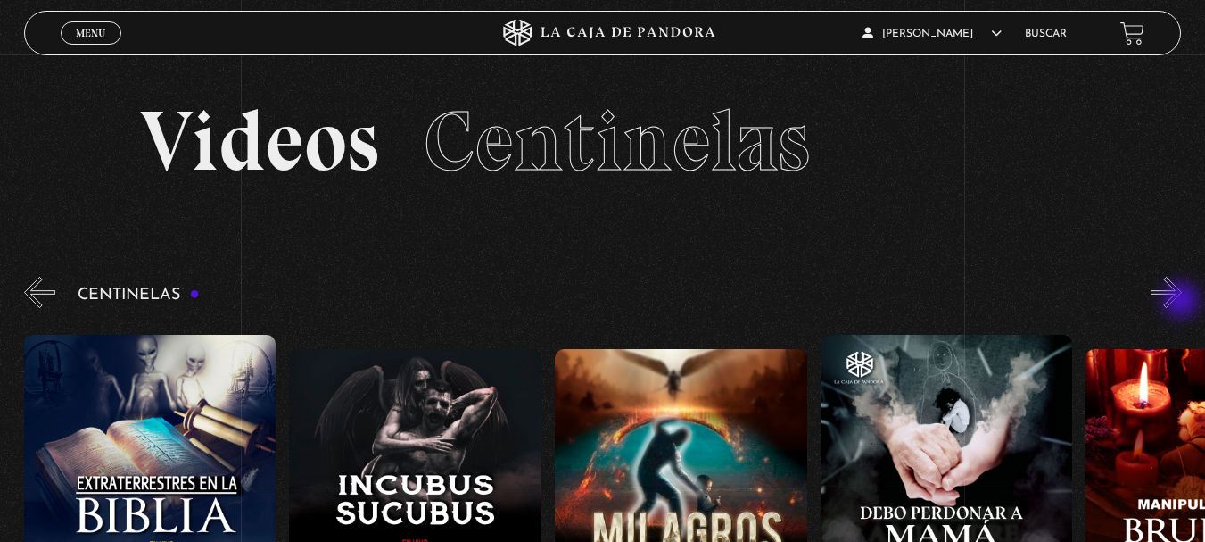
click at [1182, 302] on button "»" at bounding box center [1166, 292] width 31 height 31
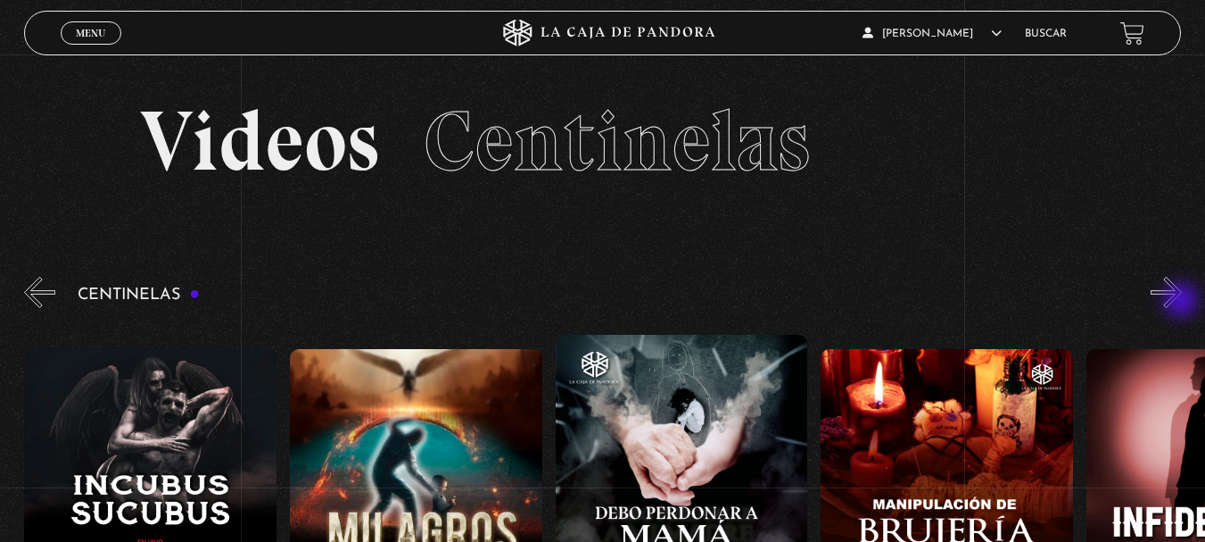
click at [1182, 302] on button "»" at bounding box center [1166, 292] width 31 height 31
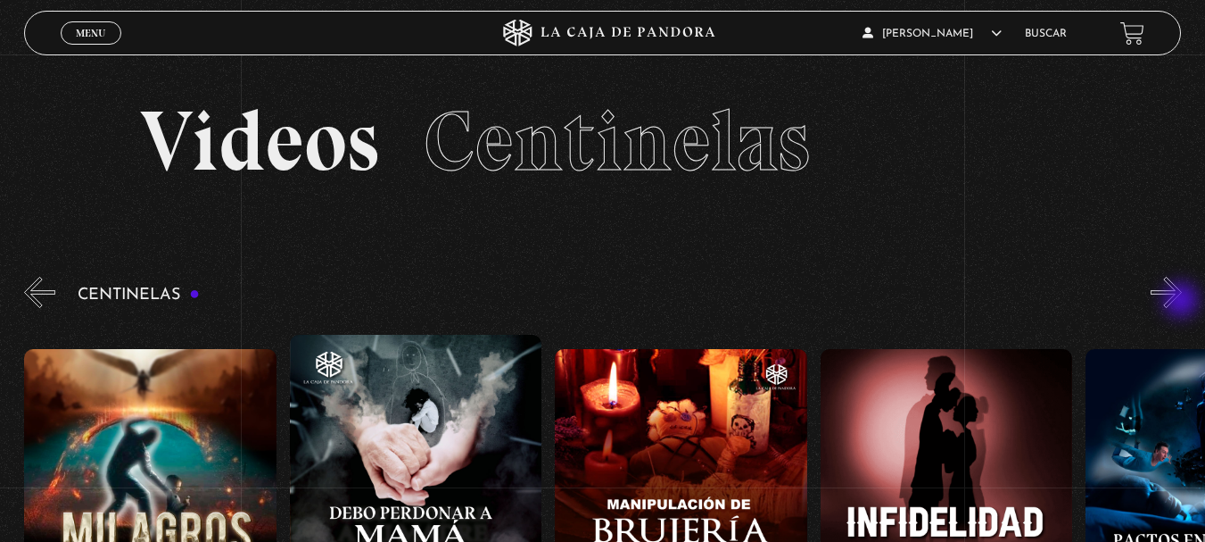
click at [1182, 302] on button "»" at bounding box center [1166, 292] width 31 height 31
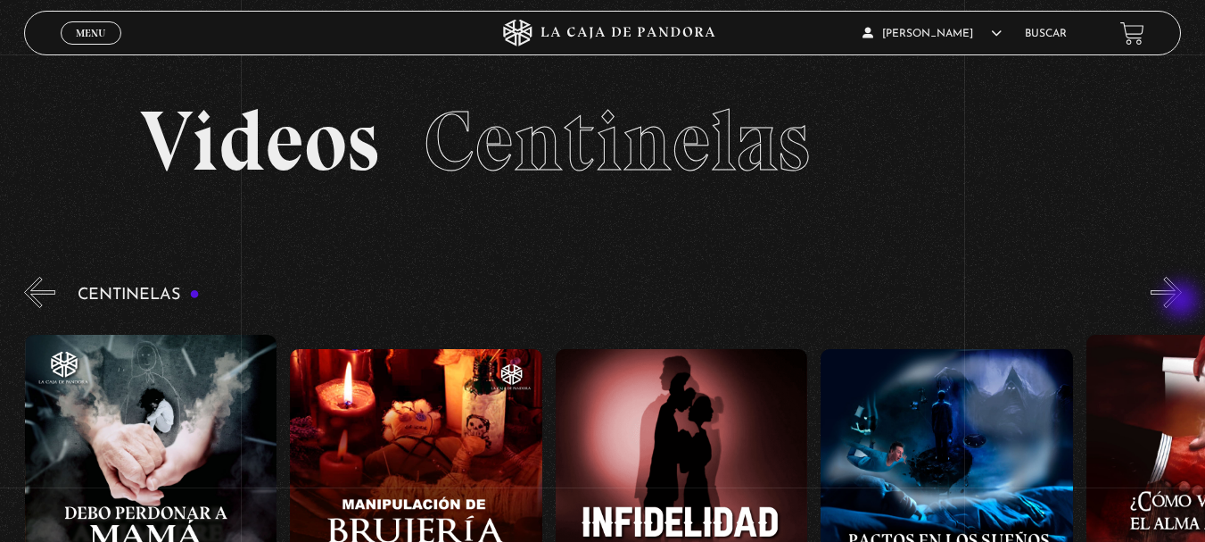
click at [1182, 302] on button "»" at bounding box center [1166, 292] width 31 height 31
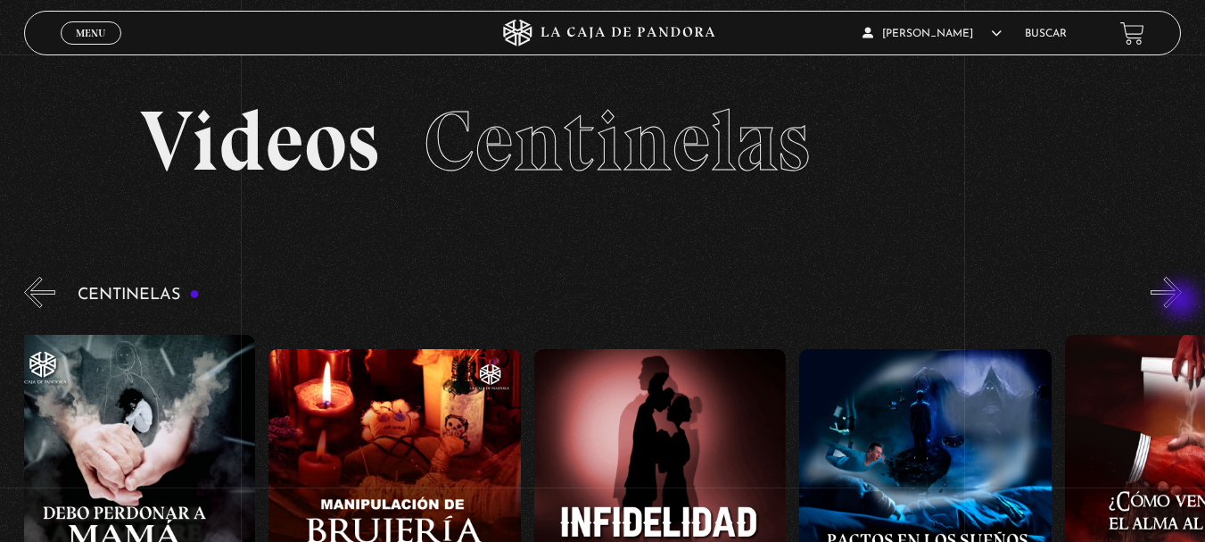
click at [1182, 302] on button "»" at bounding box center [1166, 292] width 31 height 31
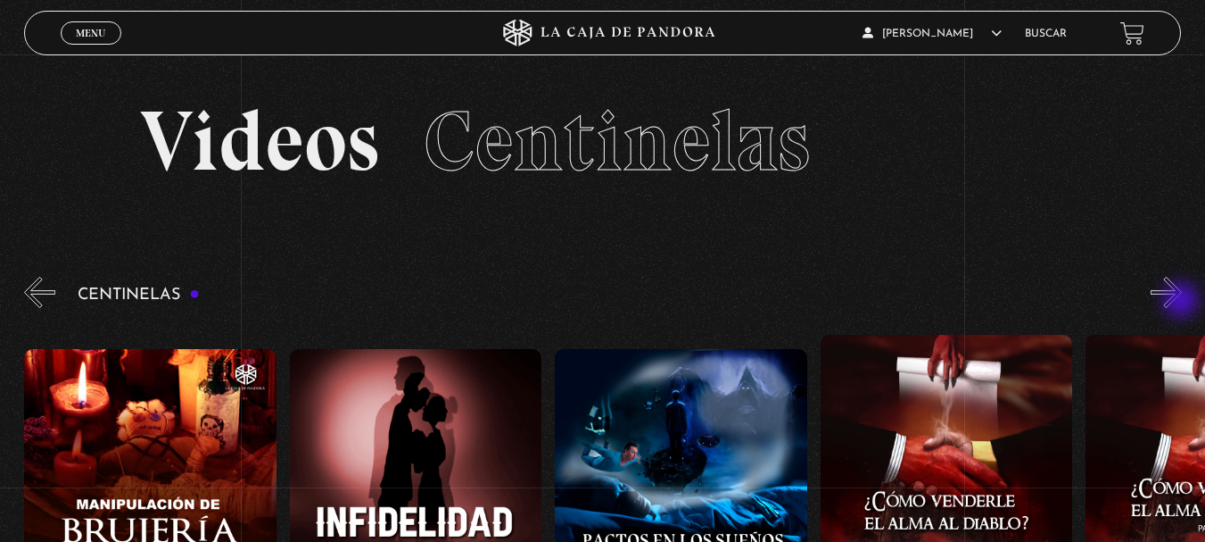
click at [1182, 302] on button "»" at bounding box center [1166, 292] width 31 height 31
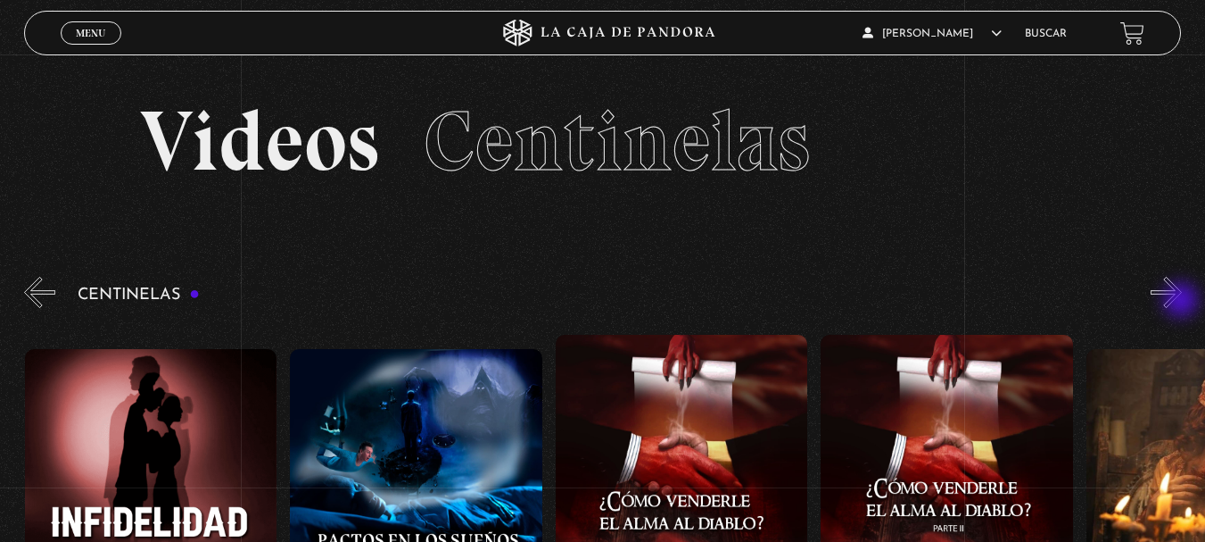
click at [1182, 302] on button "»" at bounding box center [1166, 292] width 31 height 31
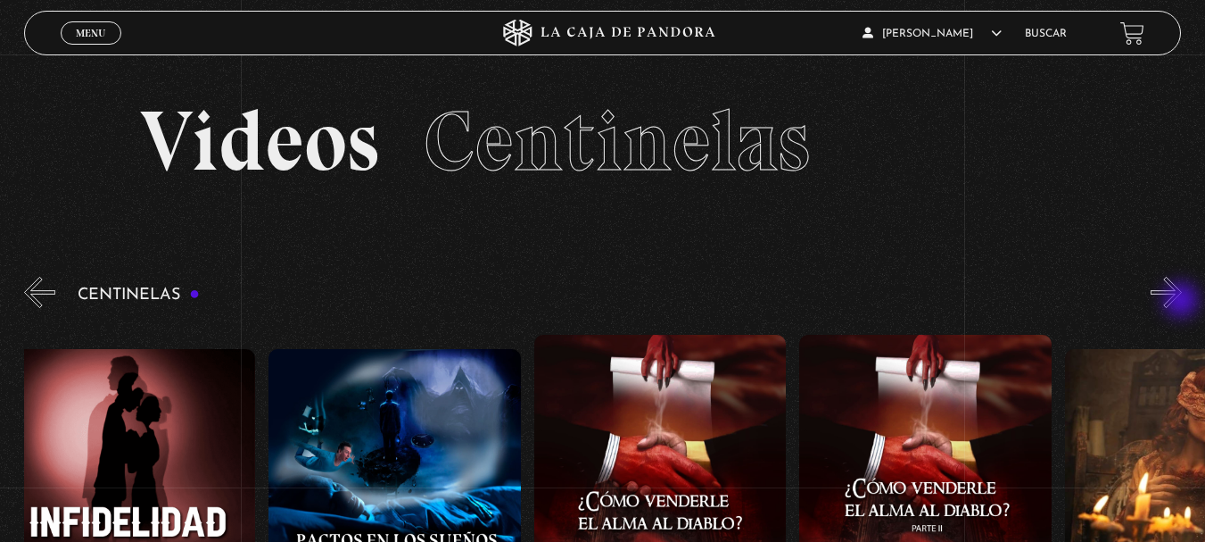
click at [1182, 302] on button "»" at bounding box center [1166, 292] width 31 height 31
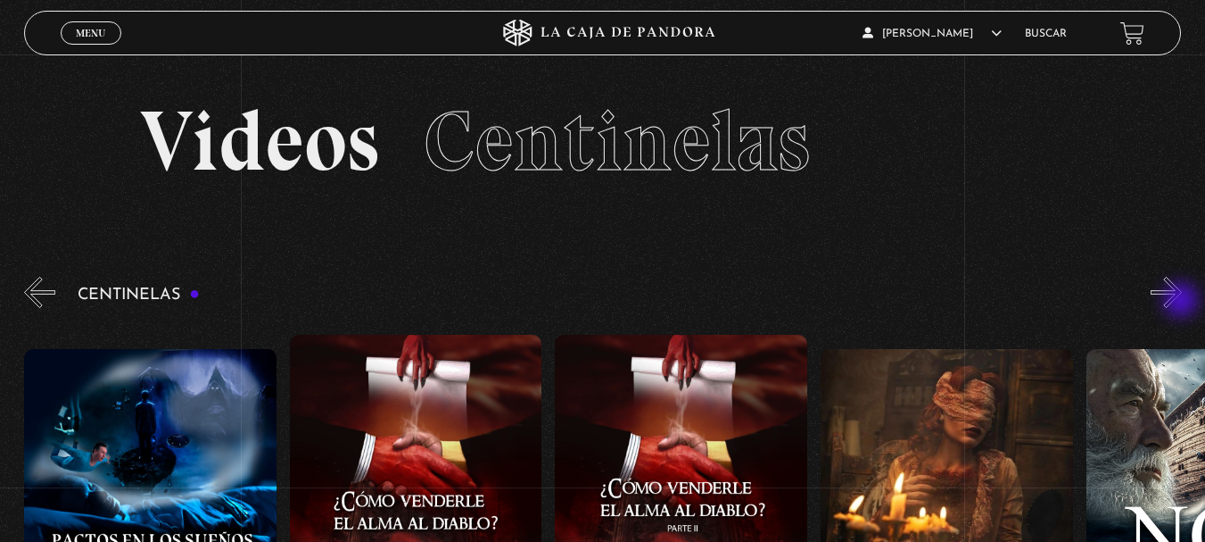
click at [1182, 302] on button "»" at bounding box center [1166, 292] width 31 height 31
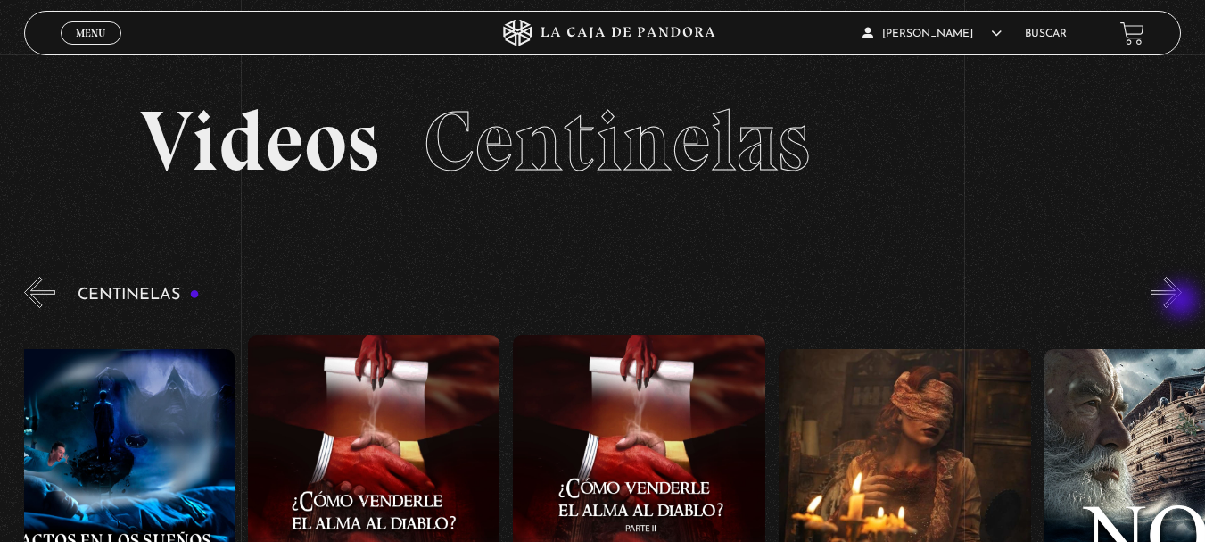
click at [1182, 302] on button "»" at bounding box center [1166, 292] width 31 height 31
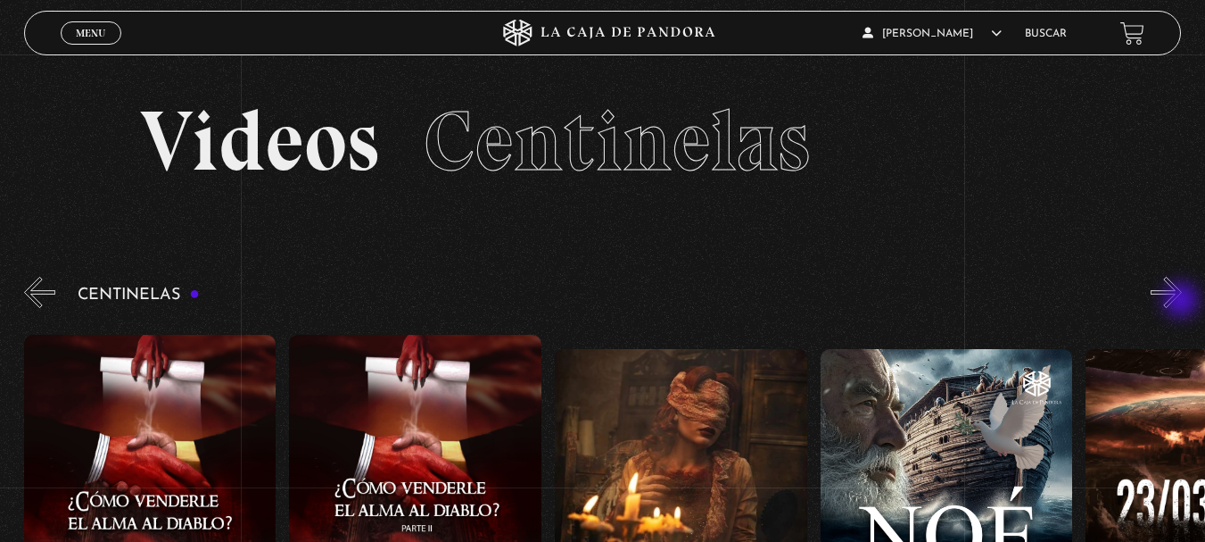
click at [1182, 302] on button "»" at bounding box center [1166, 292] width 31 height 31
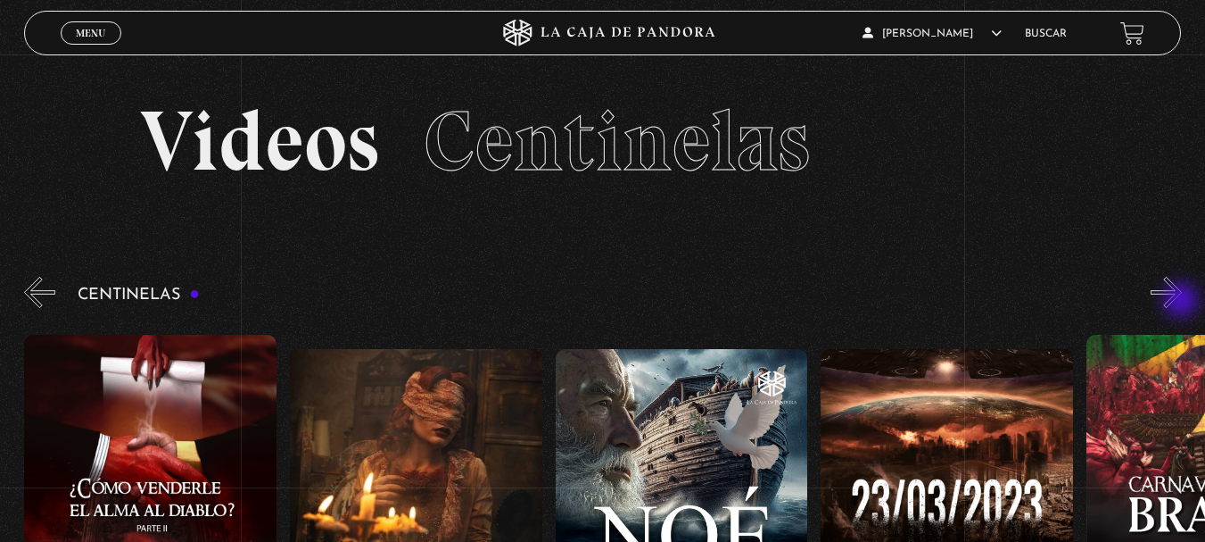
click at [1182, 302] on button "»" at bounding box center [1166, 292] width 31 height 31
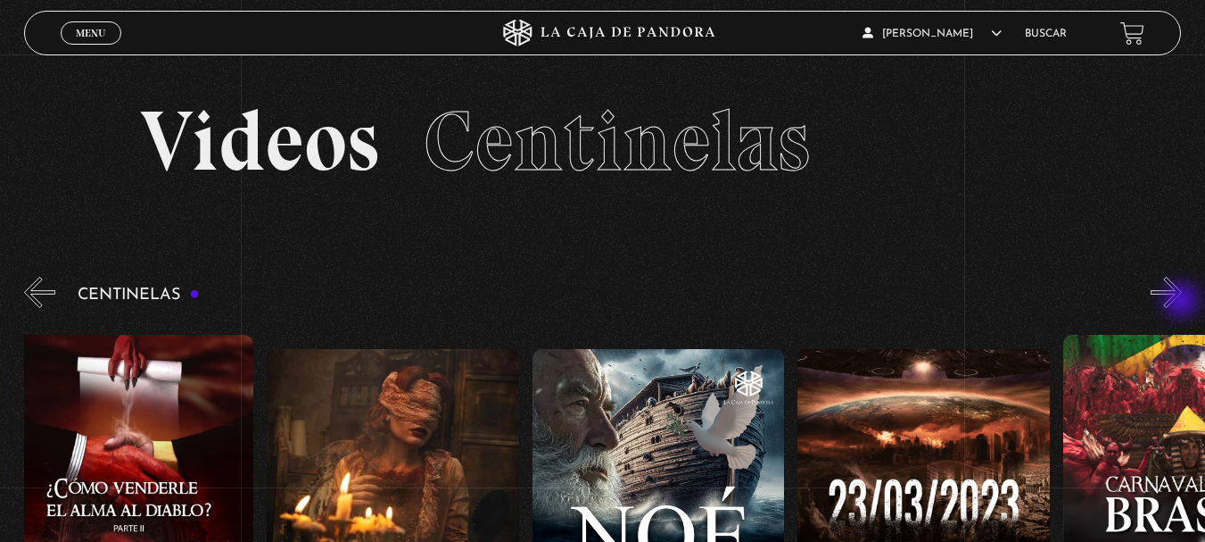
click at [1182, 302] on button "»" at bounding box center [1166, 292] width 31 height 31
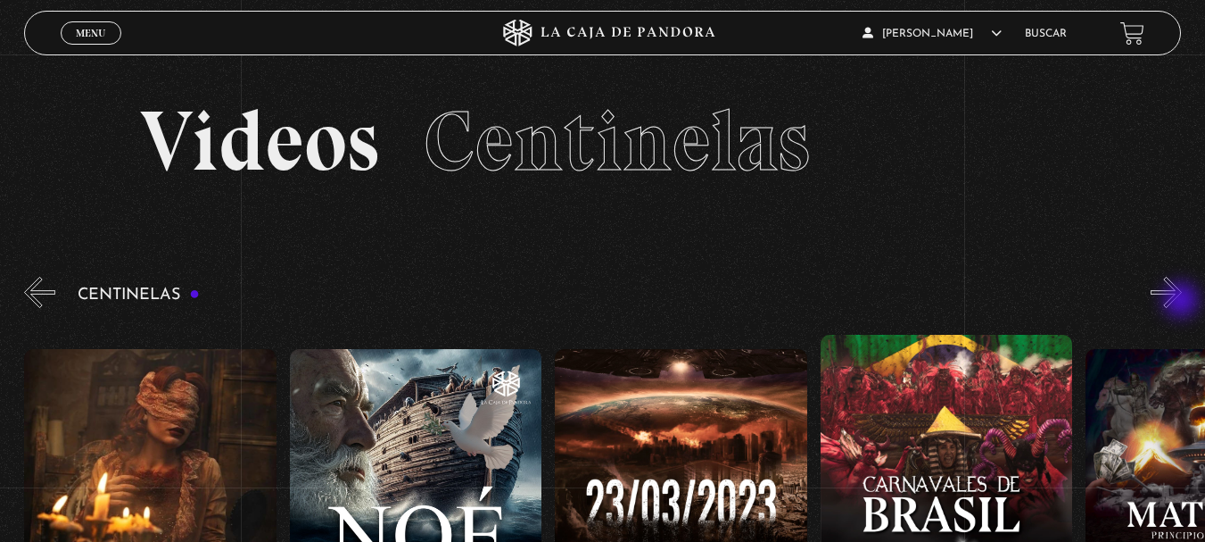
click at [1182, 302] on button "»" at bounding box center [1166, 292] width 31 height 31
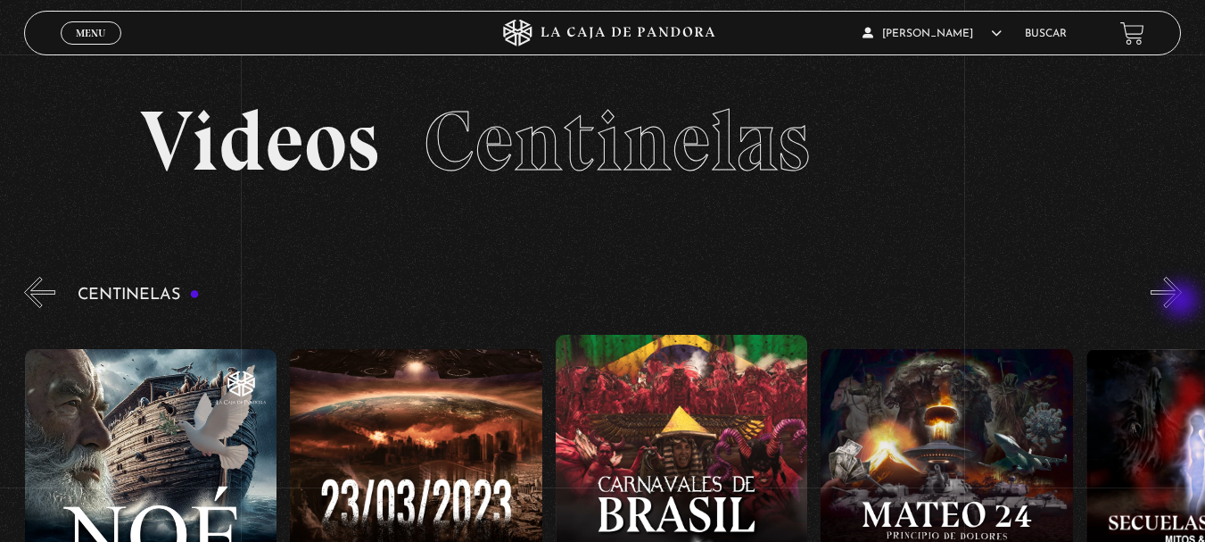
click at [1182, 302] on button "»" at bounding box center [1166, 292] width 31 height 31
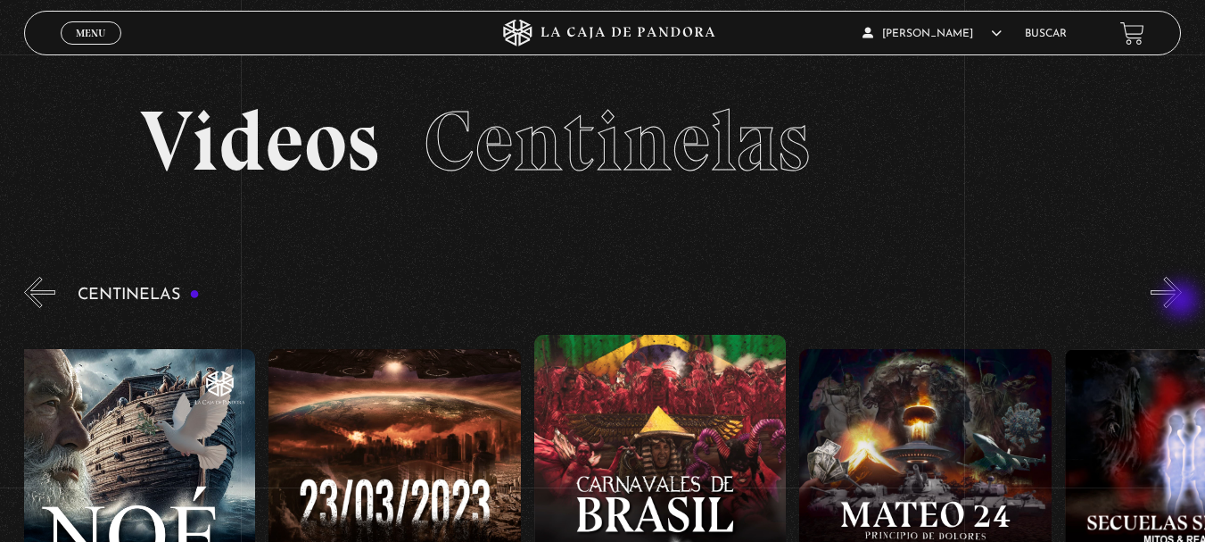
click at [1182, 302] on button "»" at bounding box center [1166, 292] width 31 height 31
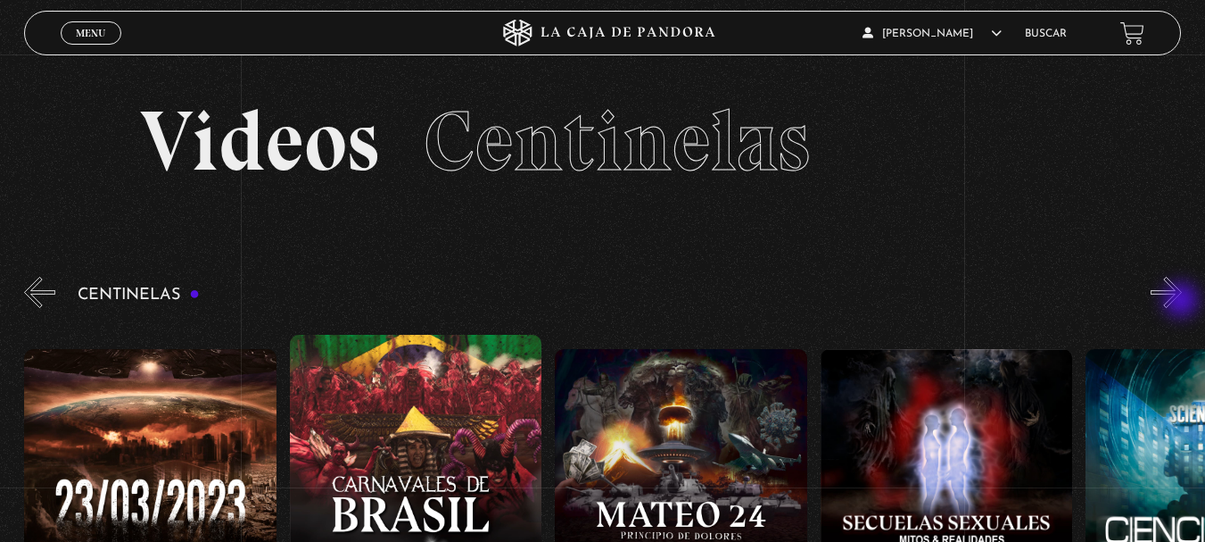
click at [1182, 302] on button "»" at bounding box center [1166, 292] width 31 height 31
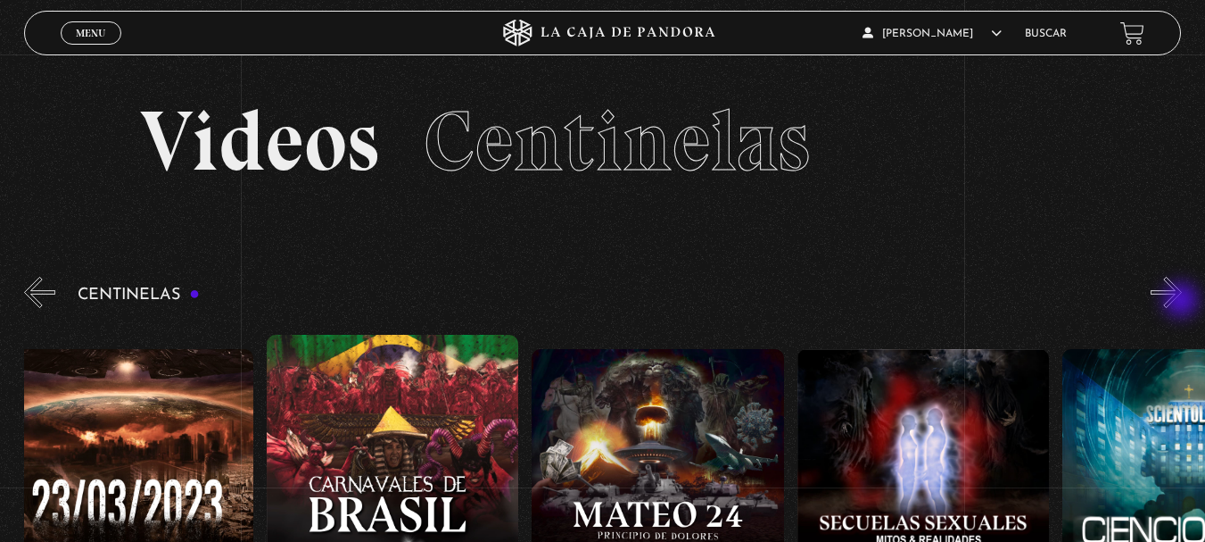
click at [1182, 302] on button "»" at bounding box center [1166, 292] width 31 height 31
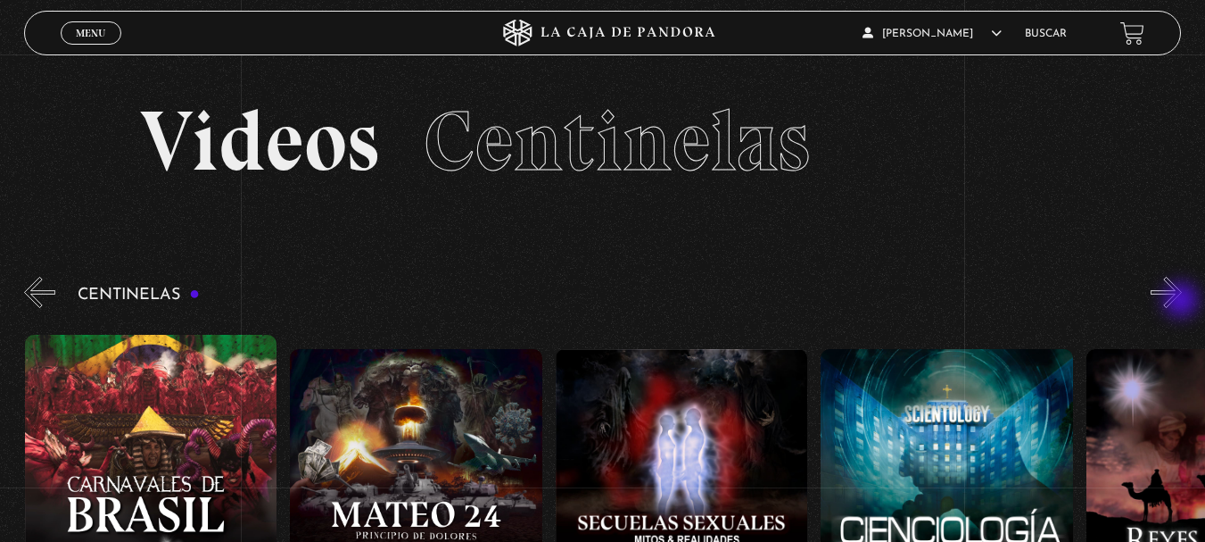
click at [1182, 302] on button "»" at bounding box center [1166, 292] width 31 height 31
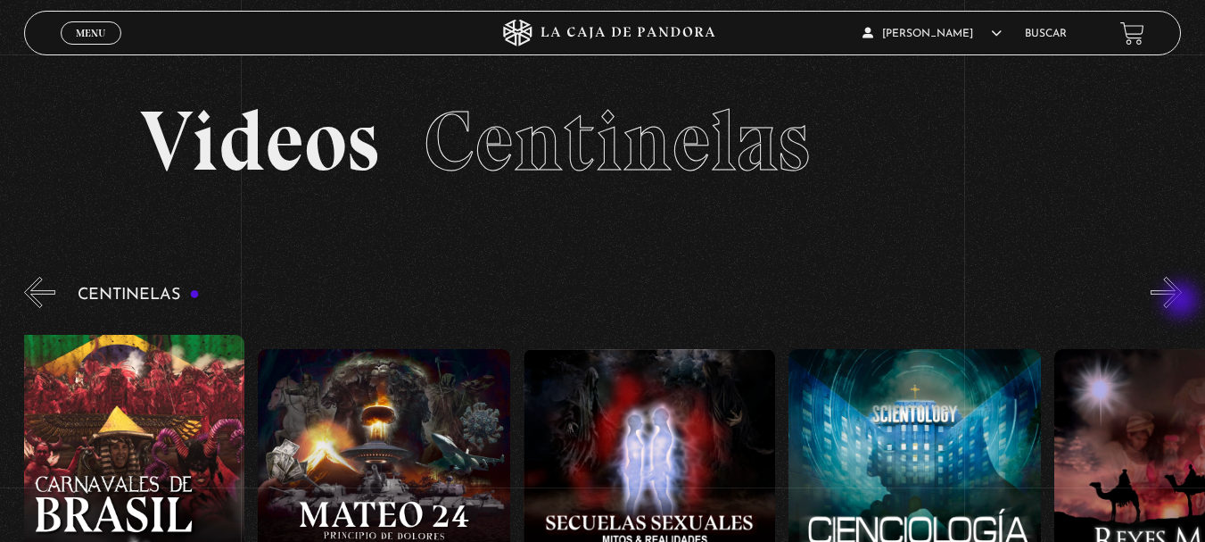
click at [1182, 302] on button "»" at bounding box center [1166, 292] width 31 height 31
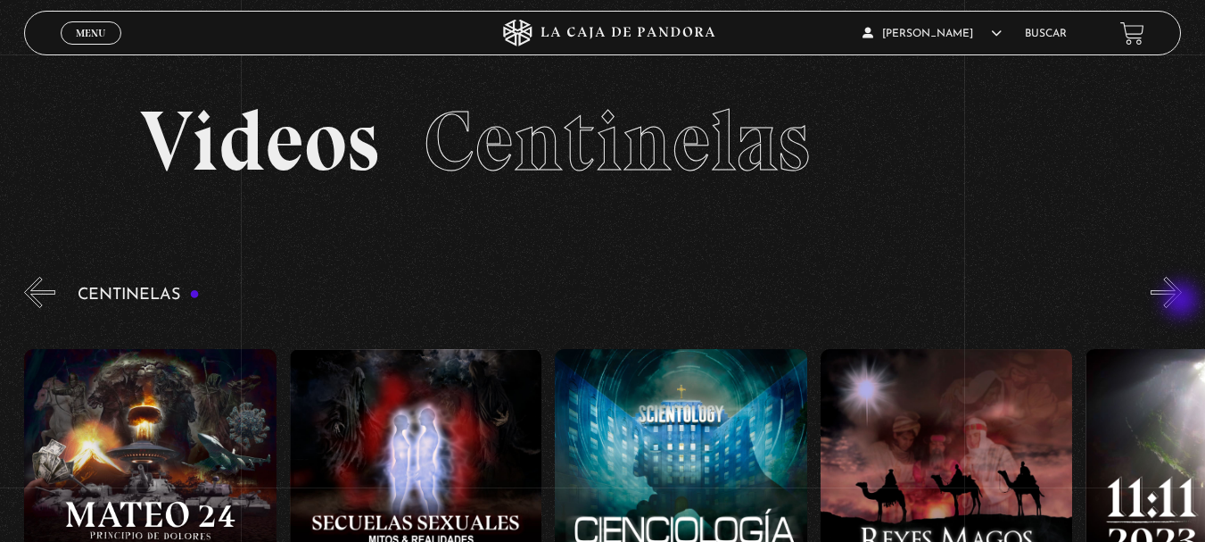
click at [1182, 302] on button "»" at bounding box center [1166, 292] width 31 height 31
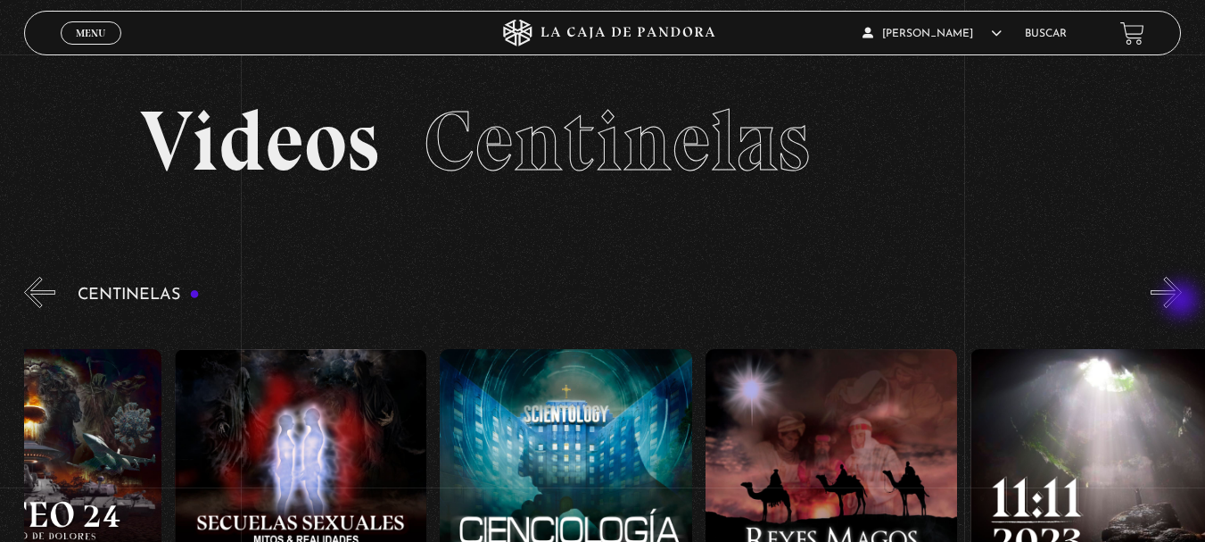
click at [1182, 302] on button "»" at bounding box center [1166, 292] width 31 height 31
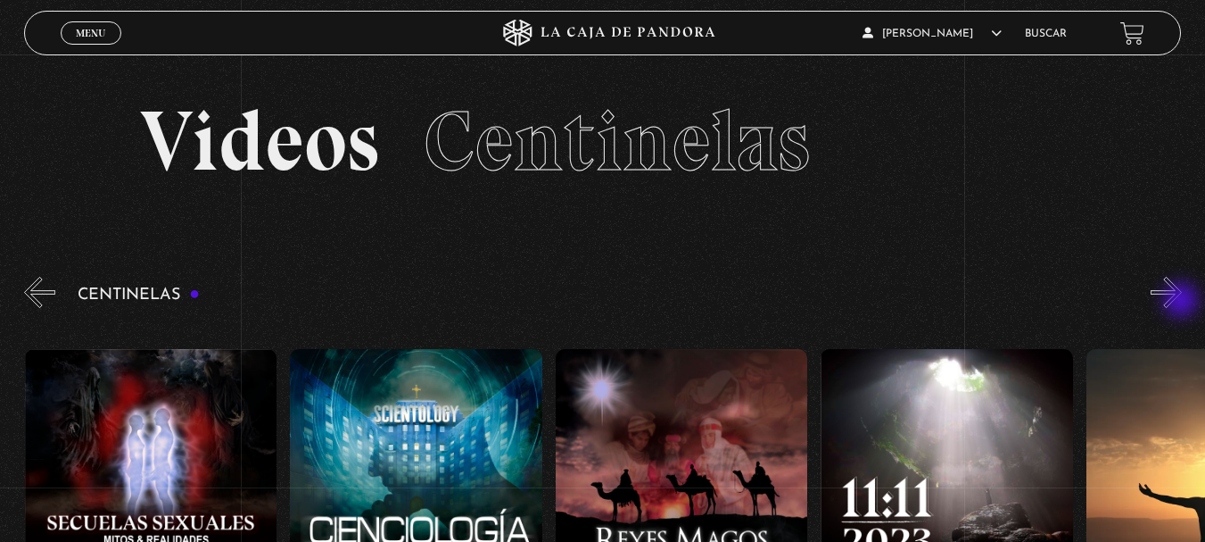
click at [1182, 302] on button "»" at bounding box center [1166, 292] width 31 height 31
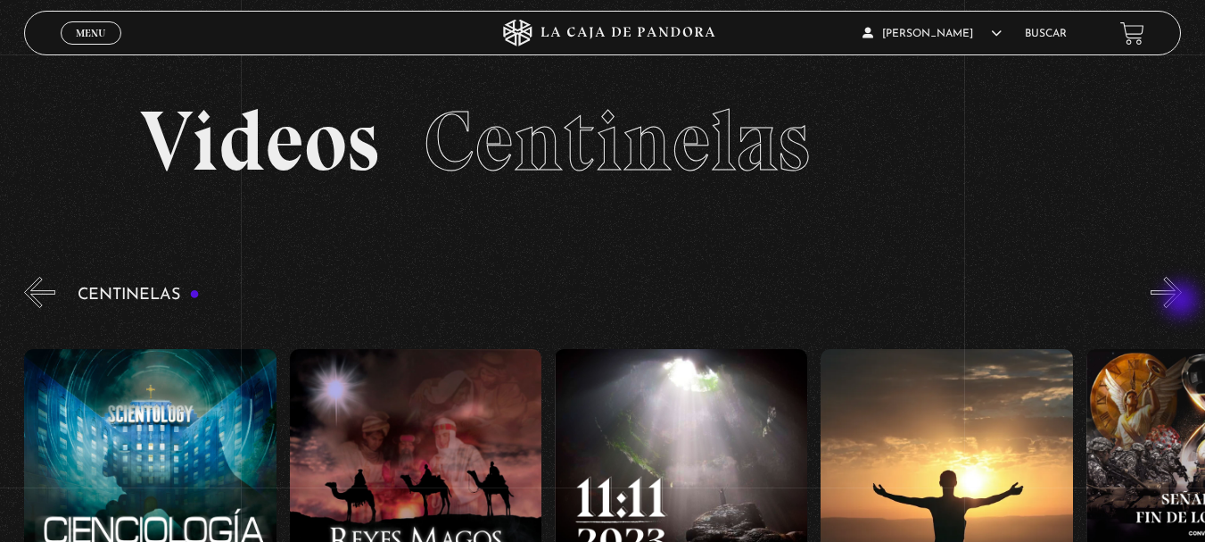
click at [1182, 302] on button "»" at bounding box center [1166, 292] width 31 height 31
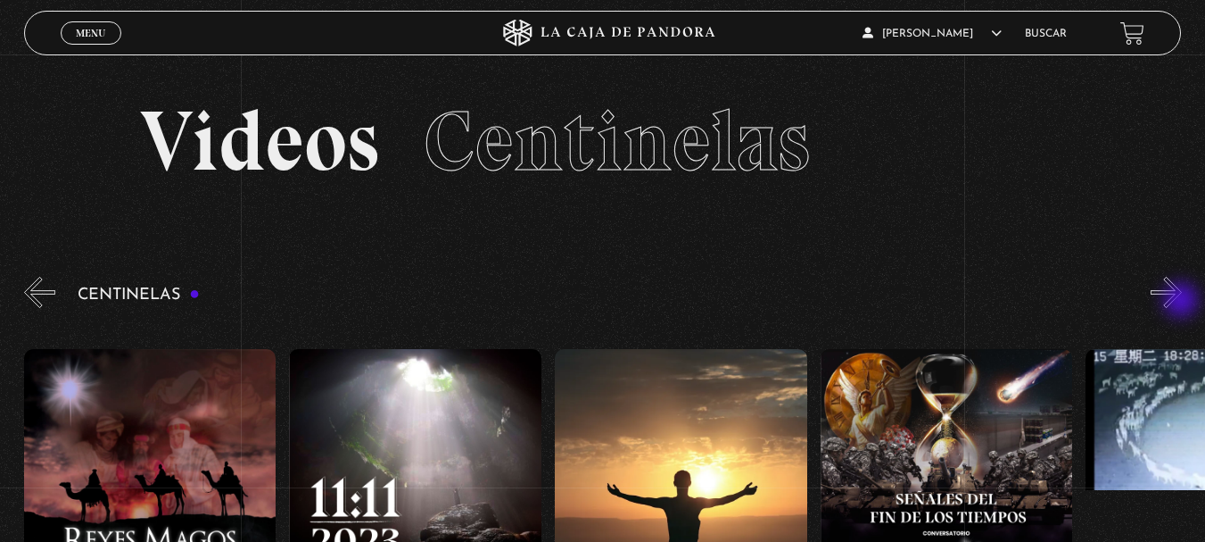
click at [1182, 302] on button "»" at bounding box center [1166, 292] width 31 height 31
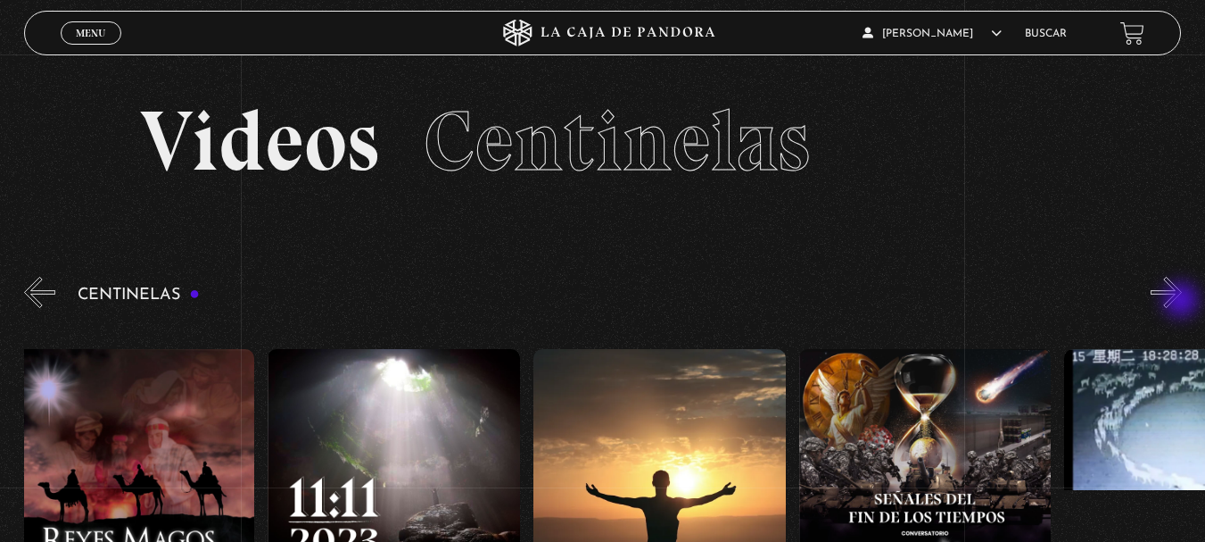
click at [1182, 302] on button "»" at bounding box center [1166, 292] width 31 height 31
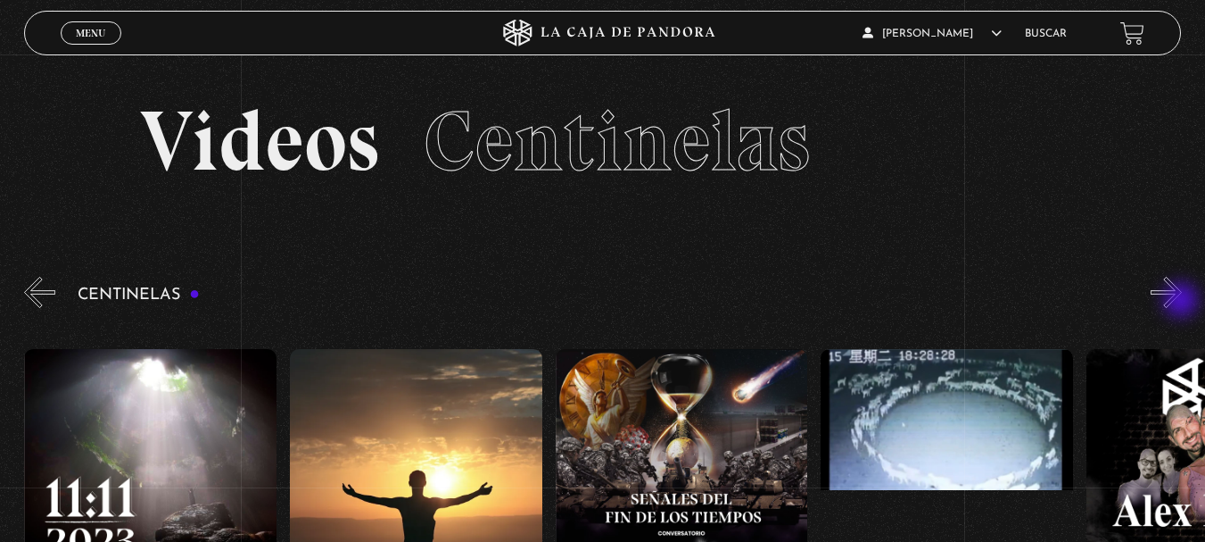
click at [1182, 302] on button "»" at bounding box center [1166, 292] width 31 height 31
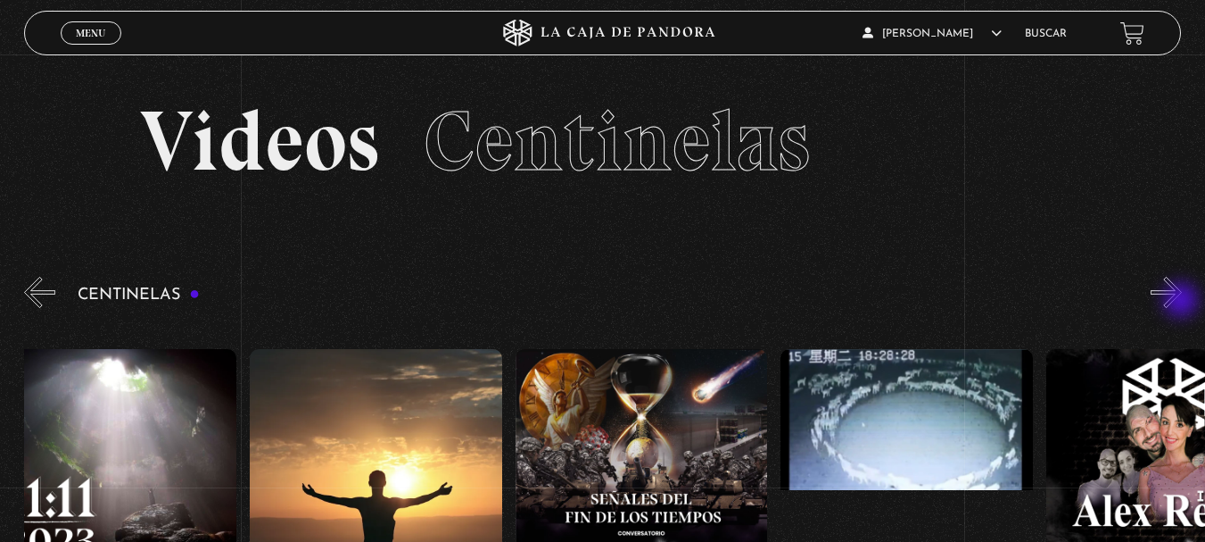
click at [1182, 302] on button "»" at bounding box center [1166, 292] width 31 height 31
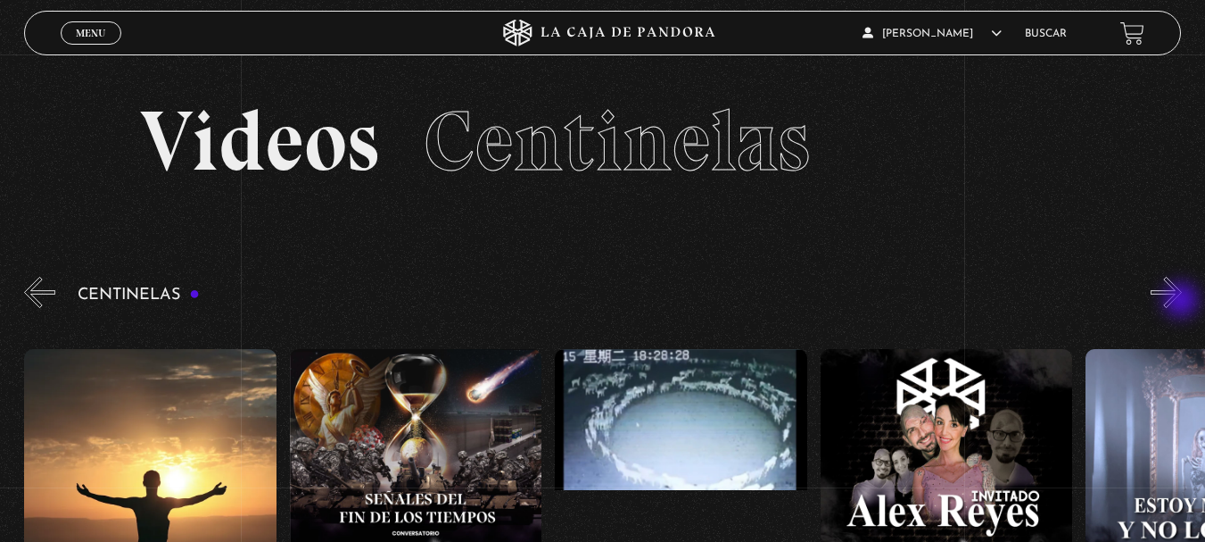
click at [1182, 302] on button "»" at bounding box center [1166, 292] width 31 height 31
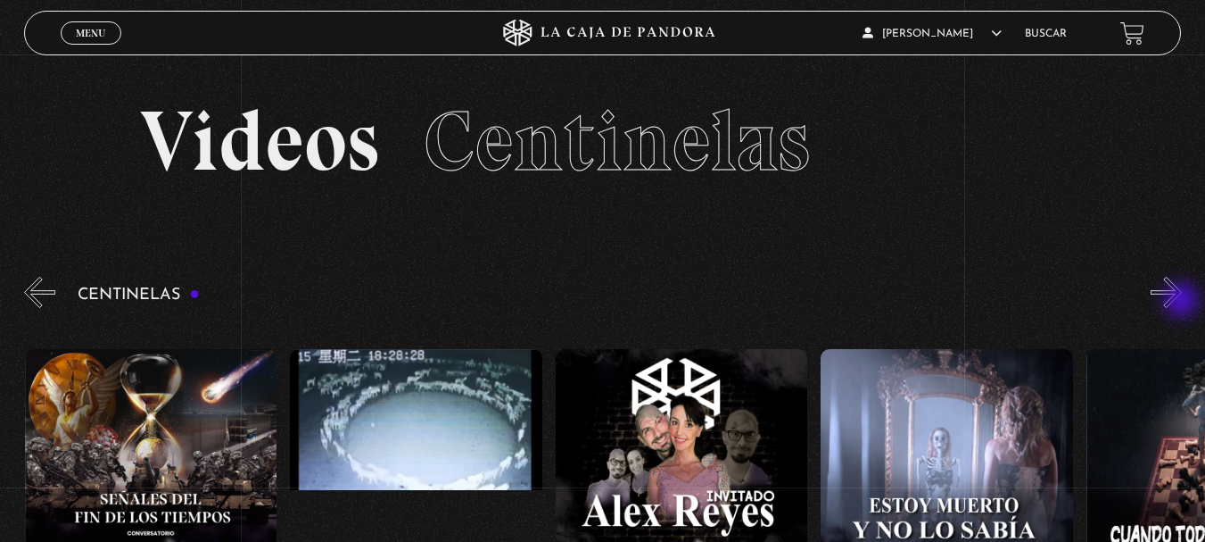
click at [1182, 302] on button "»" at bounding box center [1166, 292] width 31 height 31
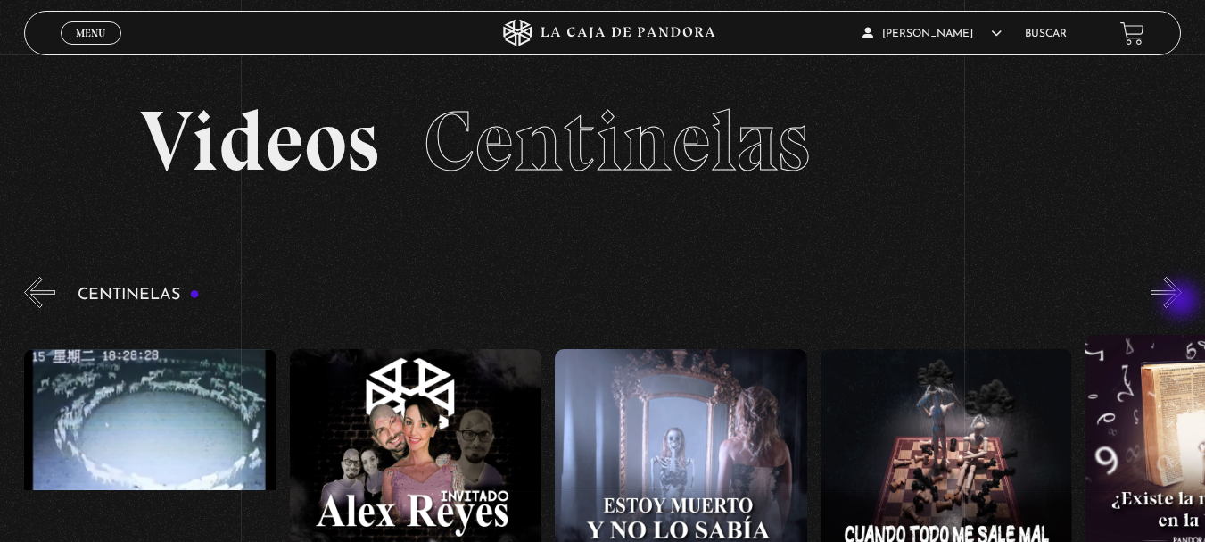
click at [1182, 302] on button "»" at bounding box center [1166, 292] width 31 height 31
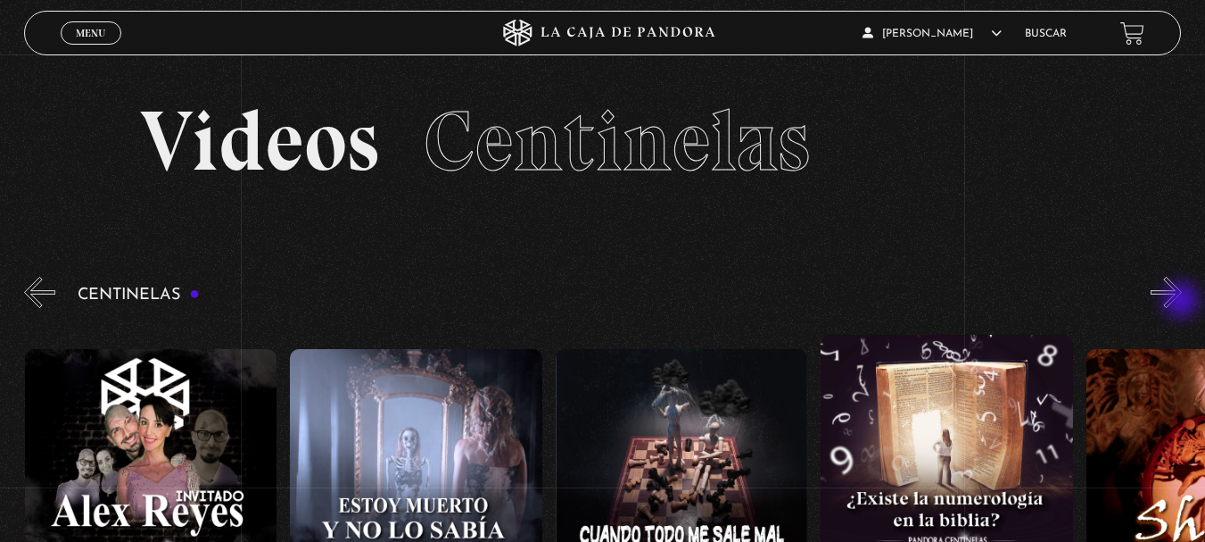
click at [1182, 302] on button "»" at bounding box center [1166, 292] width 31 height 31
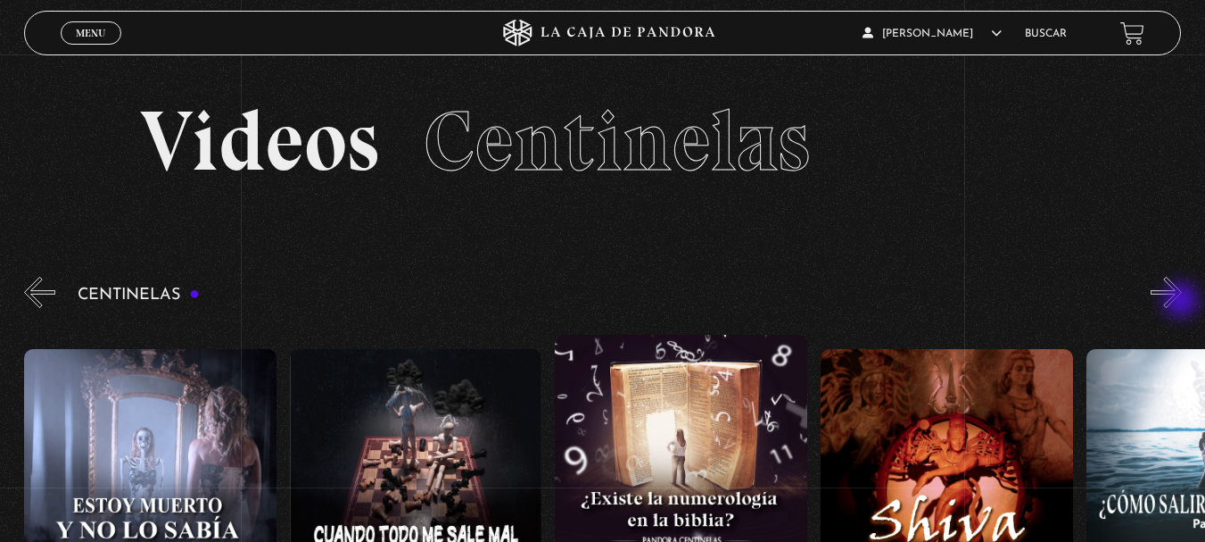
click at [1182, 302] on button "»" at bounding box center [1166, 292] width 31 height 31
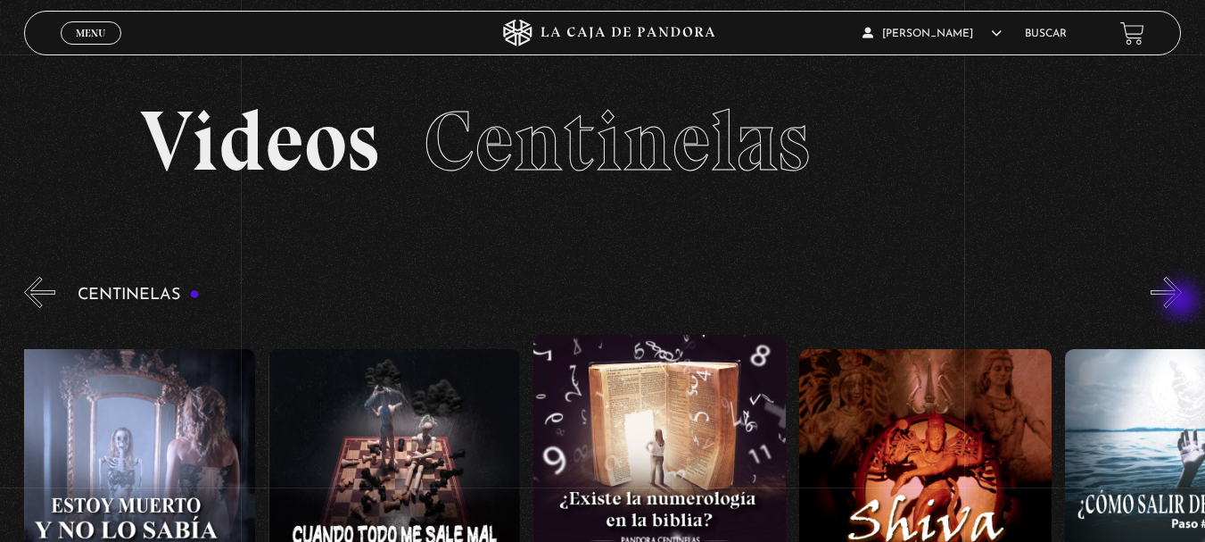
click at [1182, 302] on button "»" at bounding box center [1166, 292] width 31 height 31
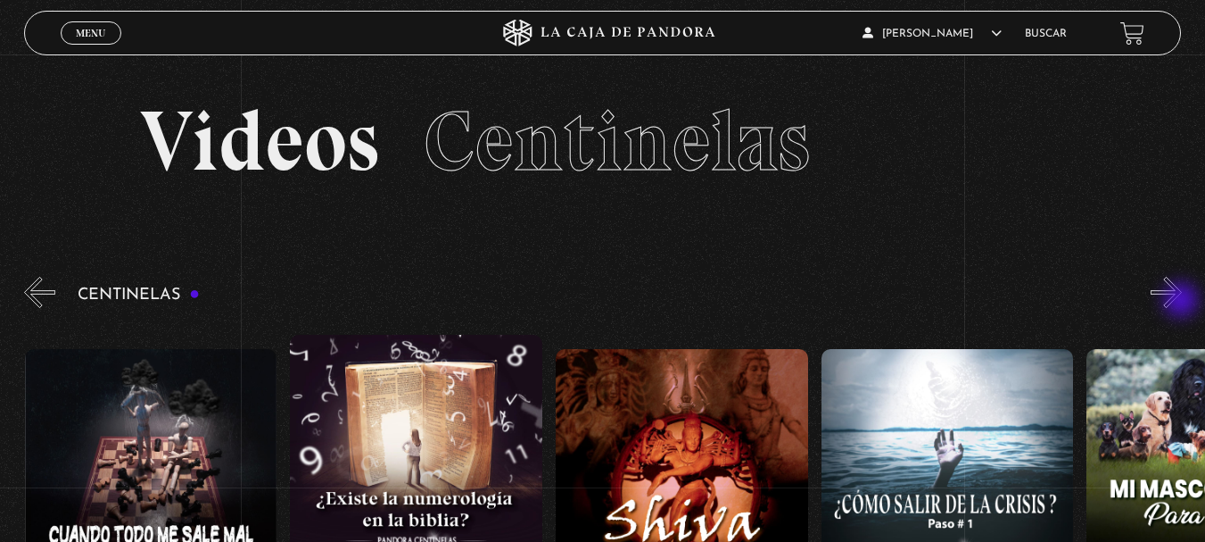
click at [1182, 302] on button "»" at bounding box center [1166, 292] width 31 height 31
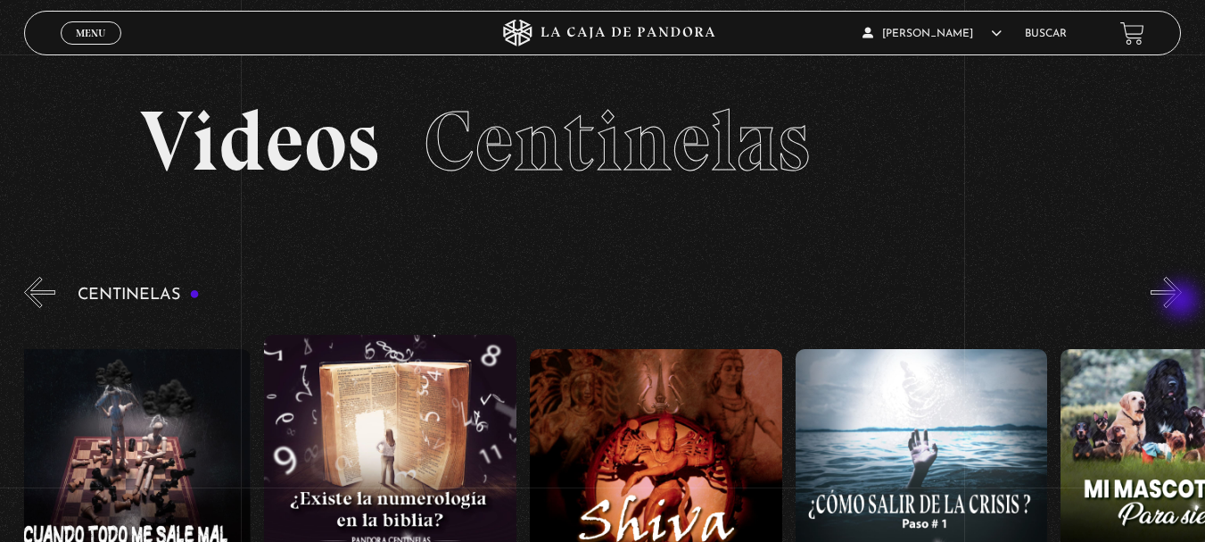
click at [1182, 302] on button "»" at bounding box center [1166, 292] width 31 height 31
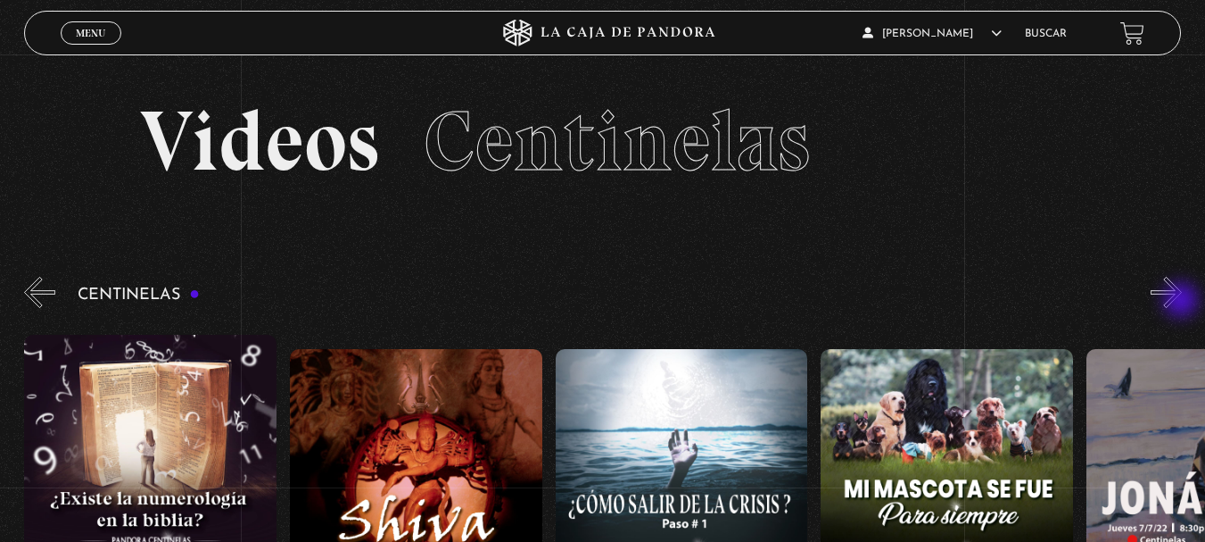
click at [1182, 302] on button "»" at bounding box center [1166, 292] width 31 height 31
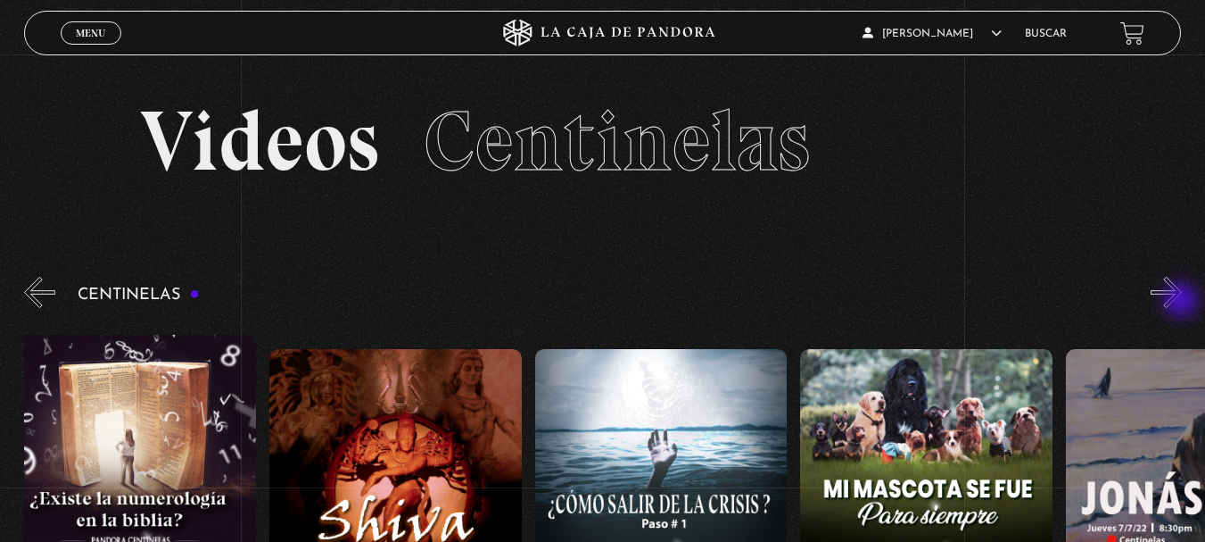
click at [1182, 302] on button "»" at bounding box center [1166, 292] width 31 height 31
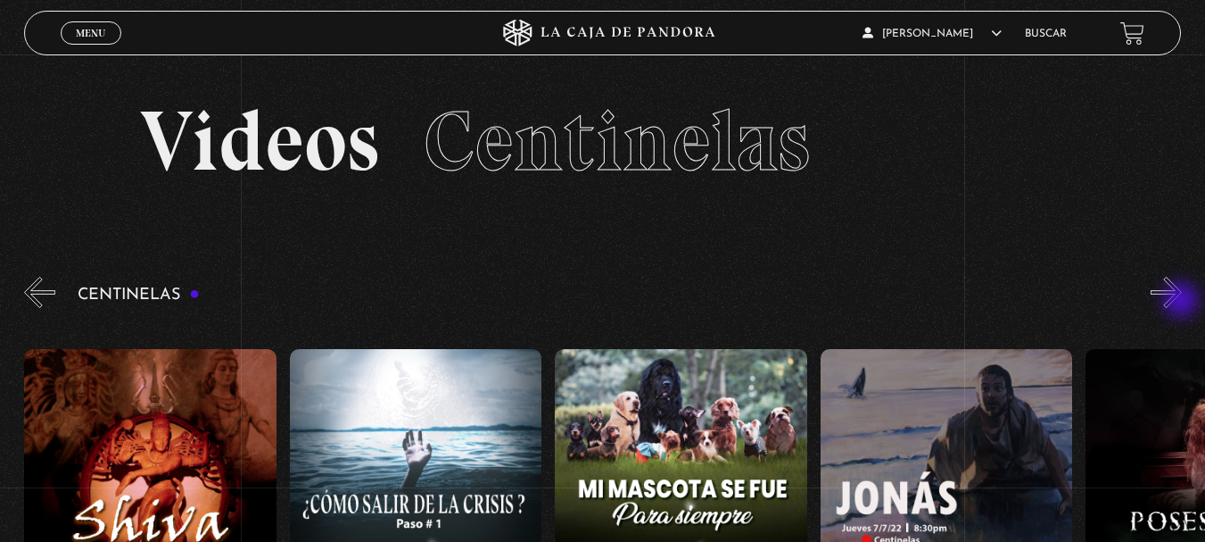
click at [1182, 302] on button "»" at bounding box center [1166, 292] width 31 height 31
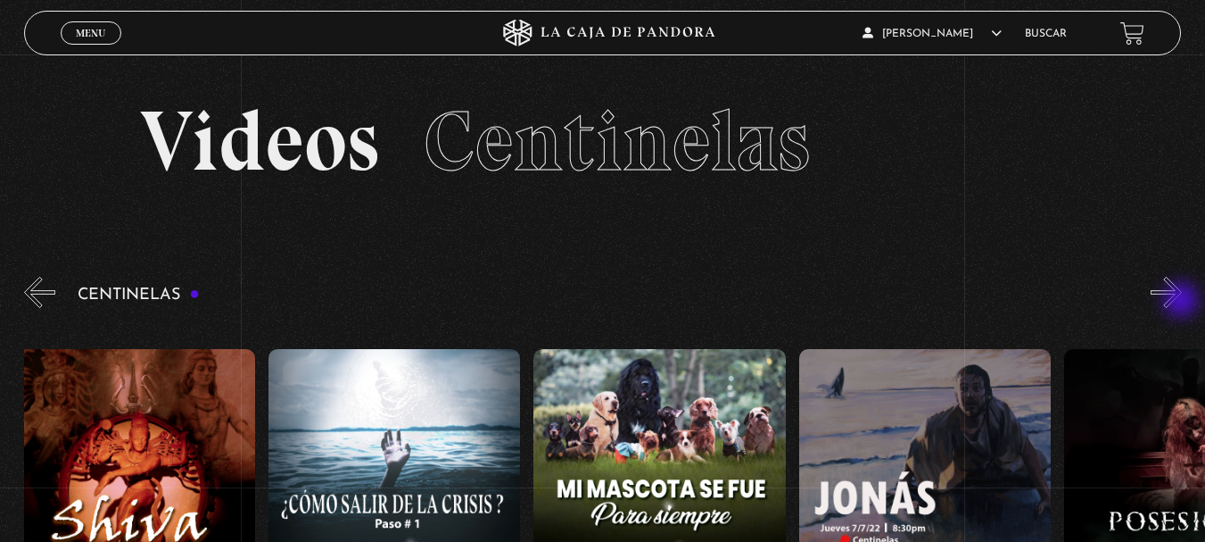
click at [1182, 302] on button "»" at bounding box center [1166, 292] width 31 height 31
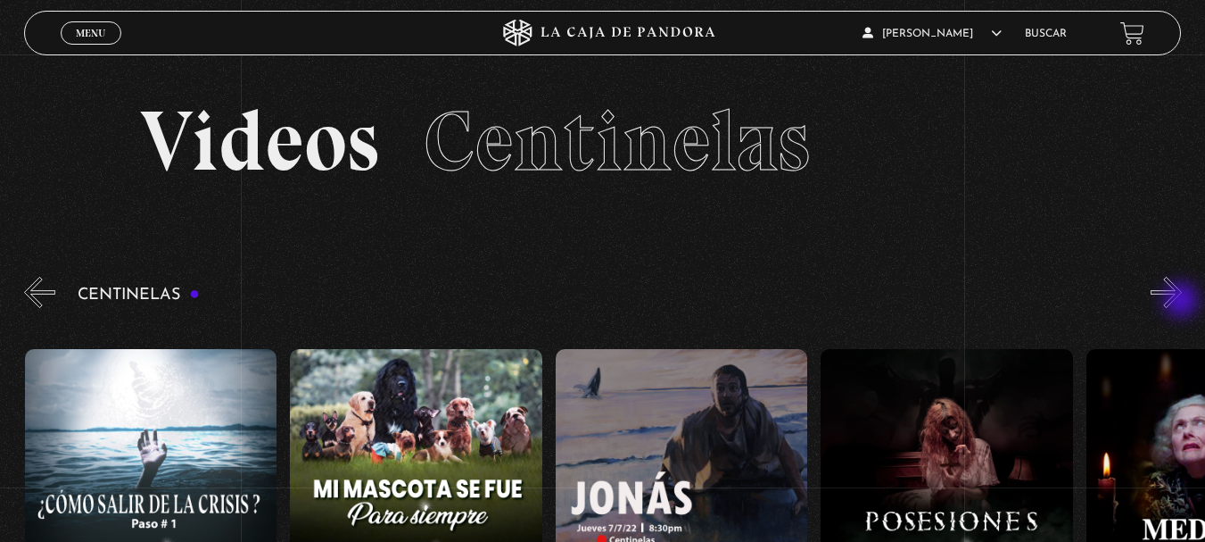
click at [1182, 302] on button "»" at bounding box center [1166, 292] width 31 height 31
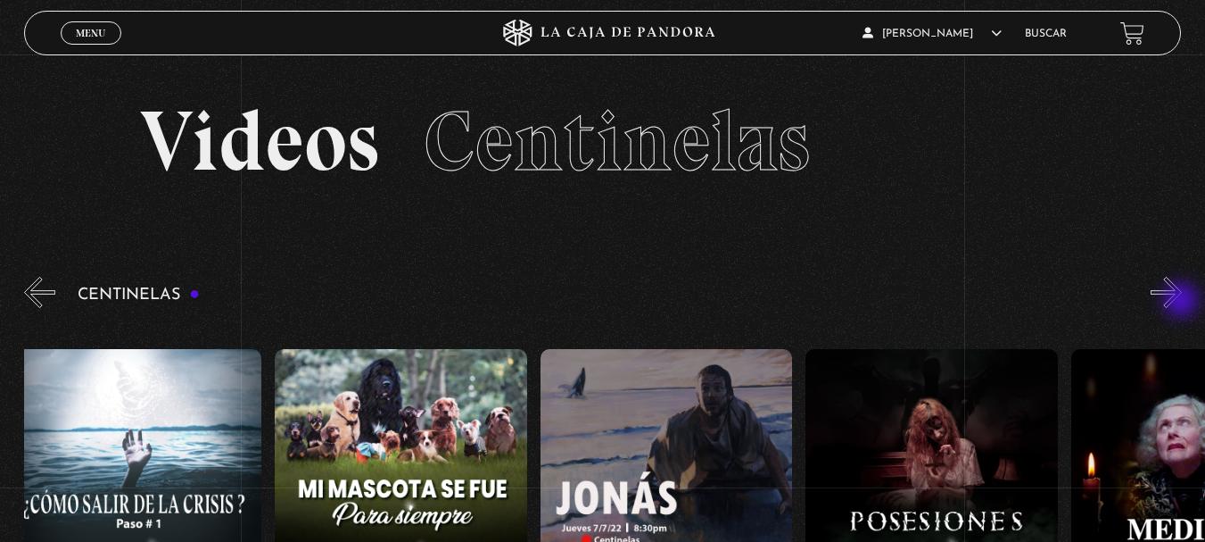
click at [1182, 302] on button "»" at bounding box center [1166, 292] width 31 height 31
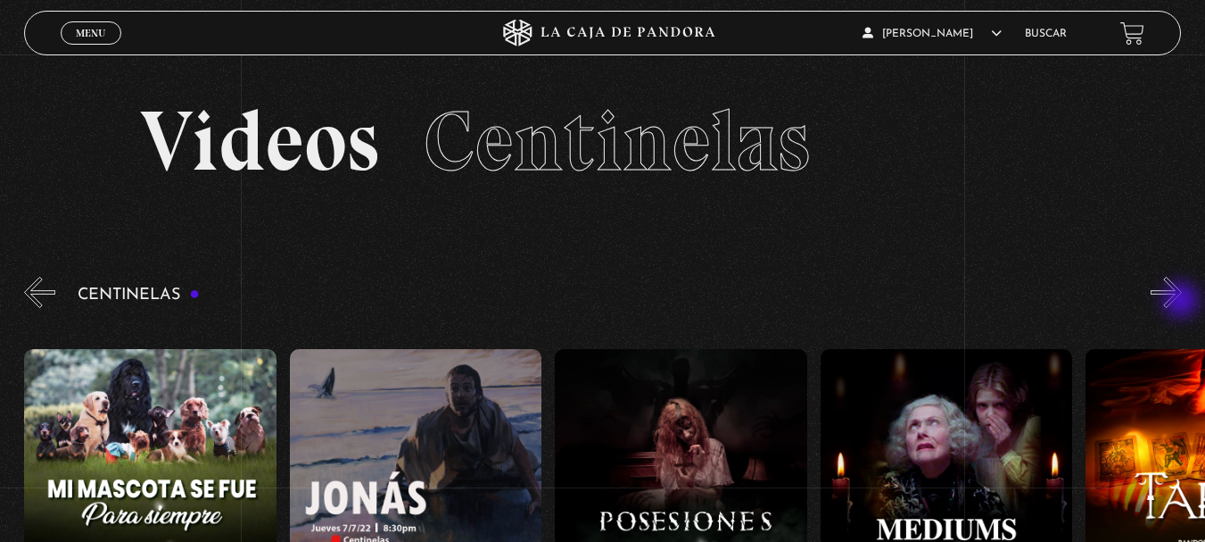
click at [1182, 302] on button "»" at bounding box center [1166, 292] width 31 height 31
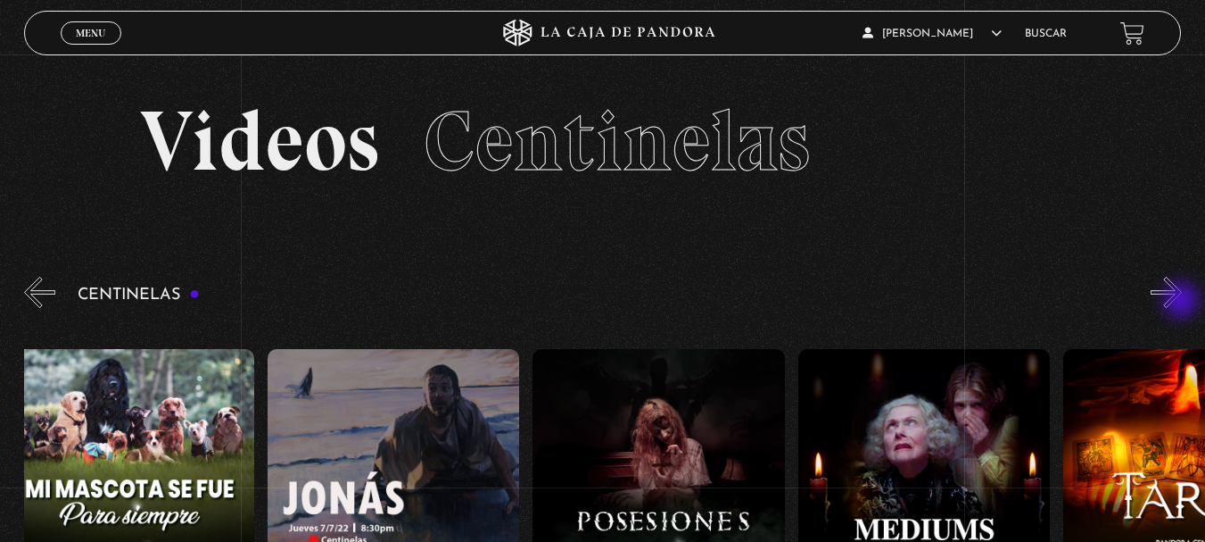
click at [1182, 302] on button "»" at bounding box center [1166, 292] width 31 height 31
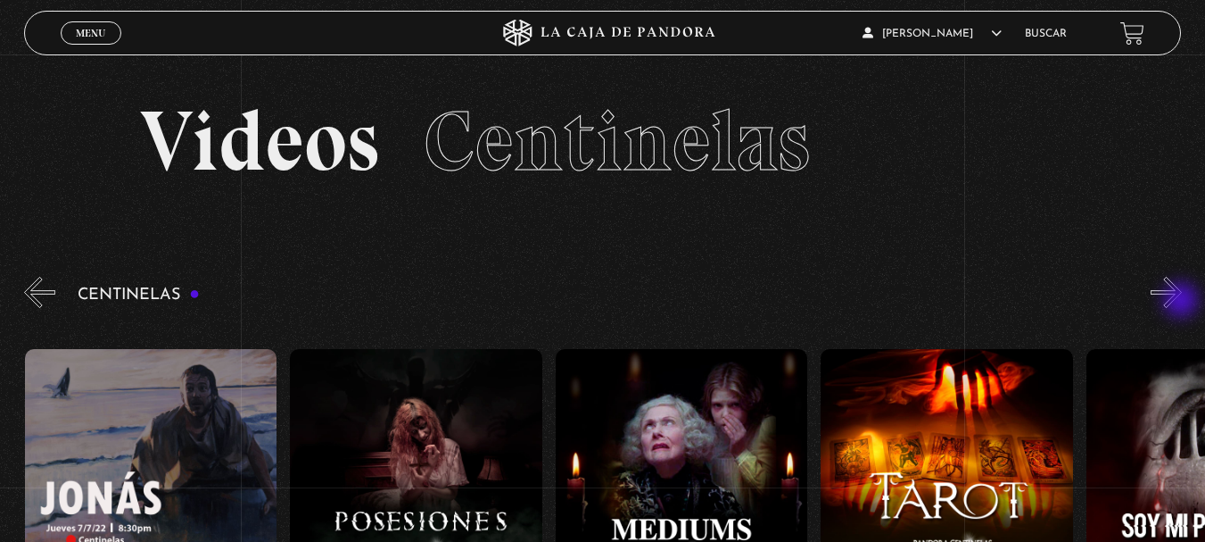
click at [1182, 302] on button "»" at bounding box center [1166, 292] width 31 height 31
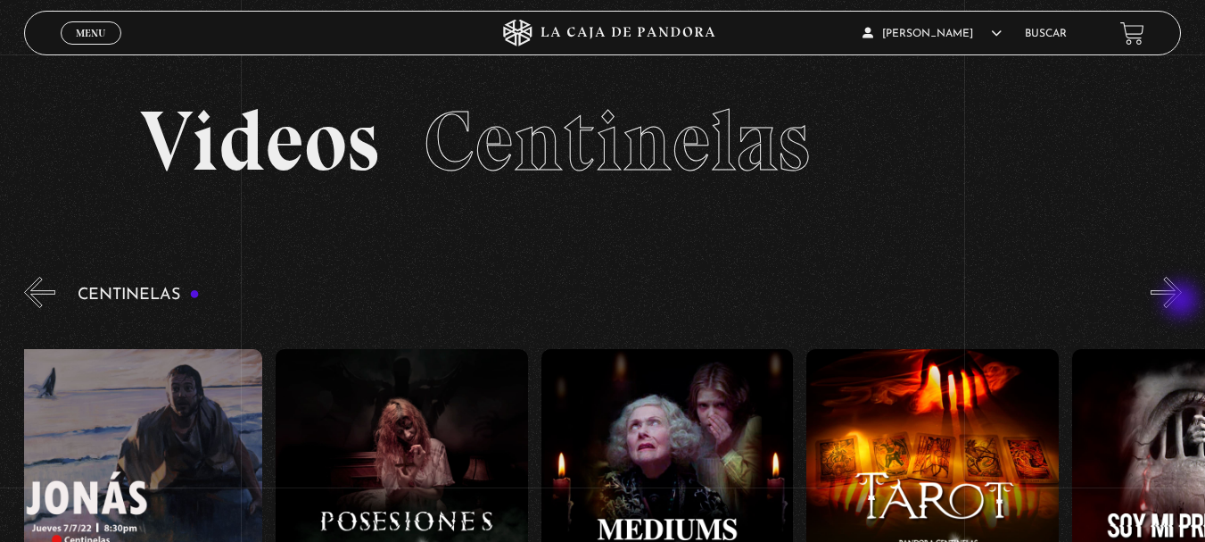
click at [1182, 302] on button "»" at bounding box center [1166, 292] width 31 height 31
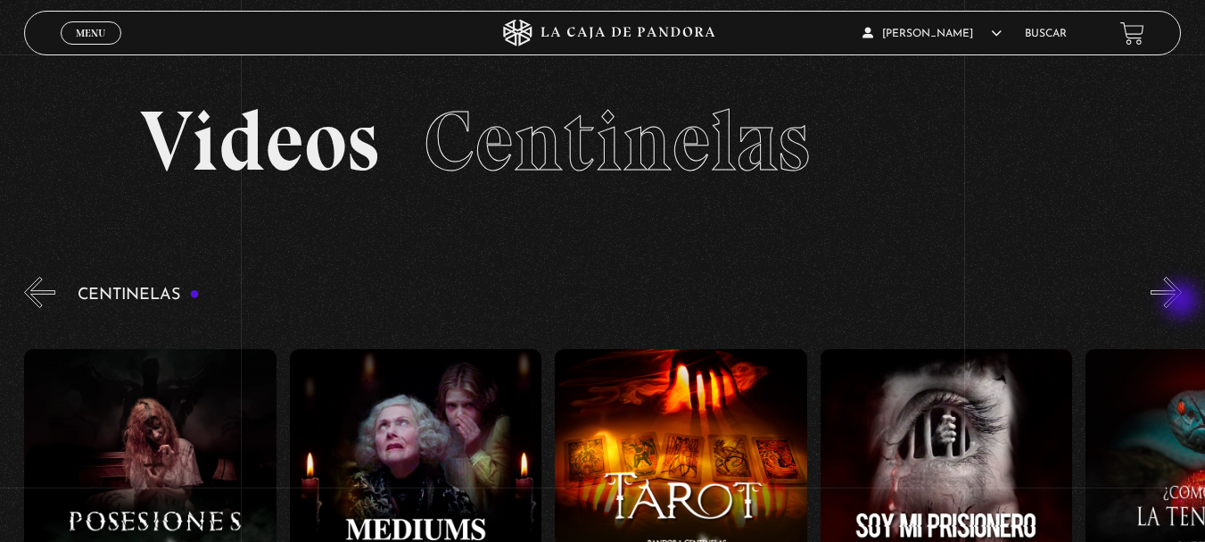
click at [1182, 302] on button "»" at bounding box center [1166, 292] width 31 height 31
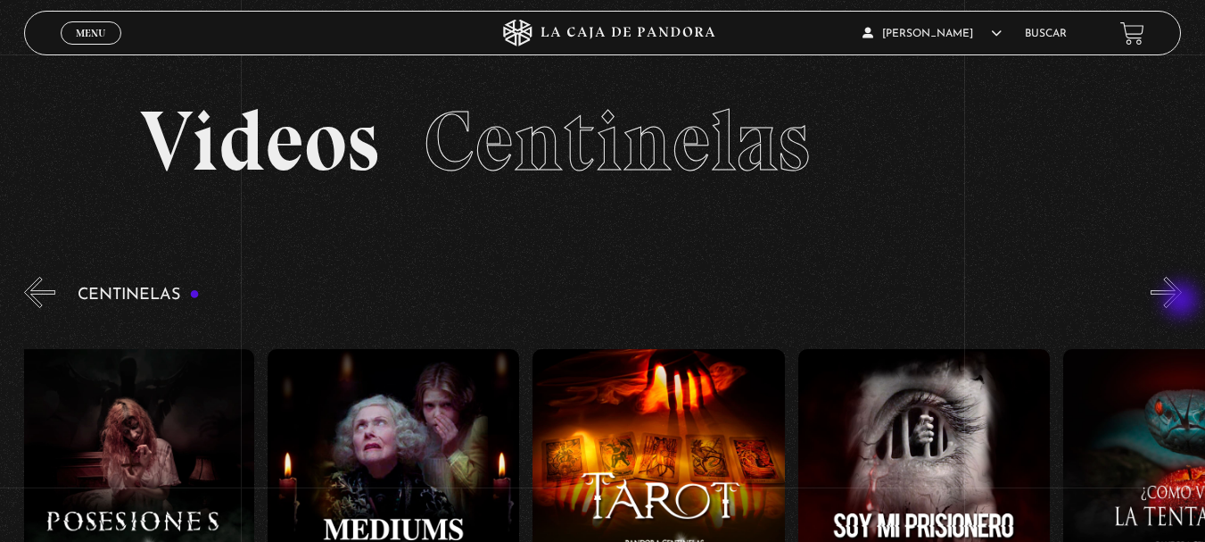
click at [1182, 302] on button "»" at bounding box center [1166, 292] width 31 height 31
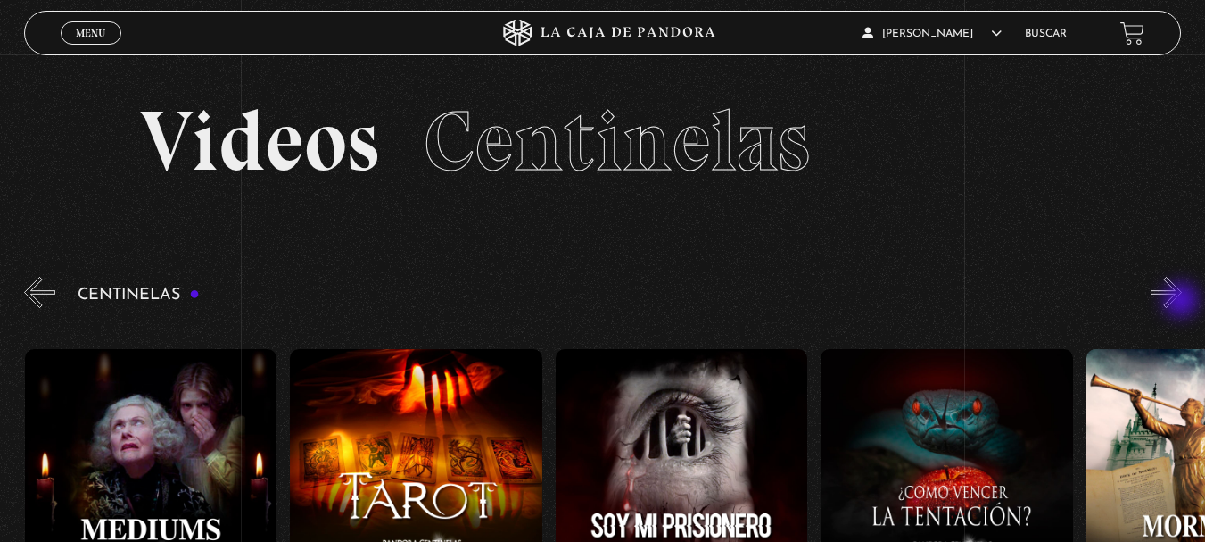
click at [1182, 302] on button "»" at bounding box center [1166, 292] width 31 height 31
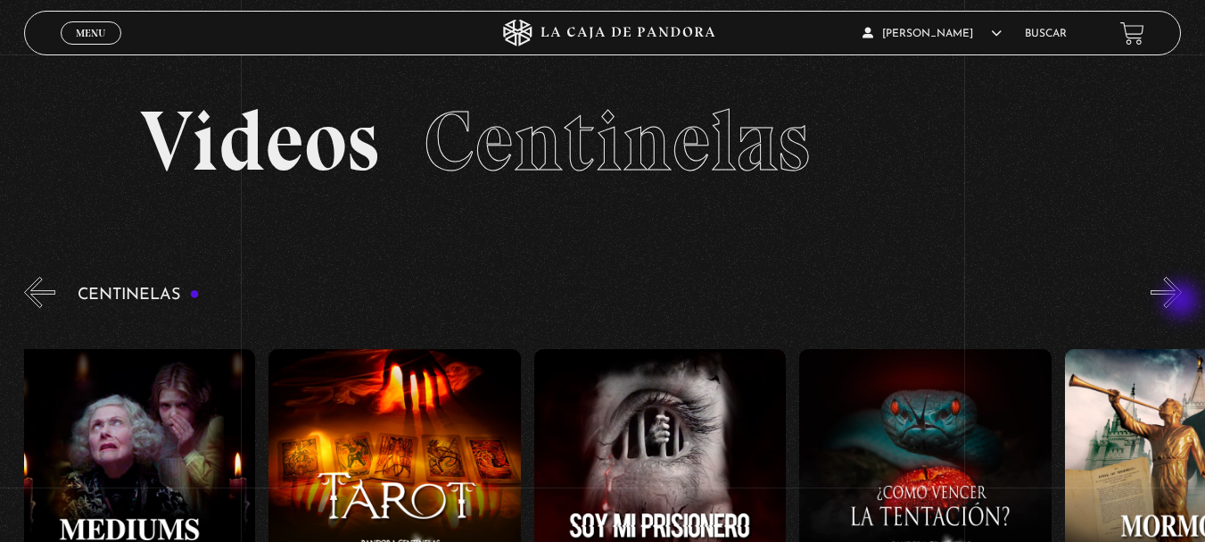
click at [1182, 302] on button "»" at bounding box center [1166, 292] width 31 height 31
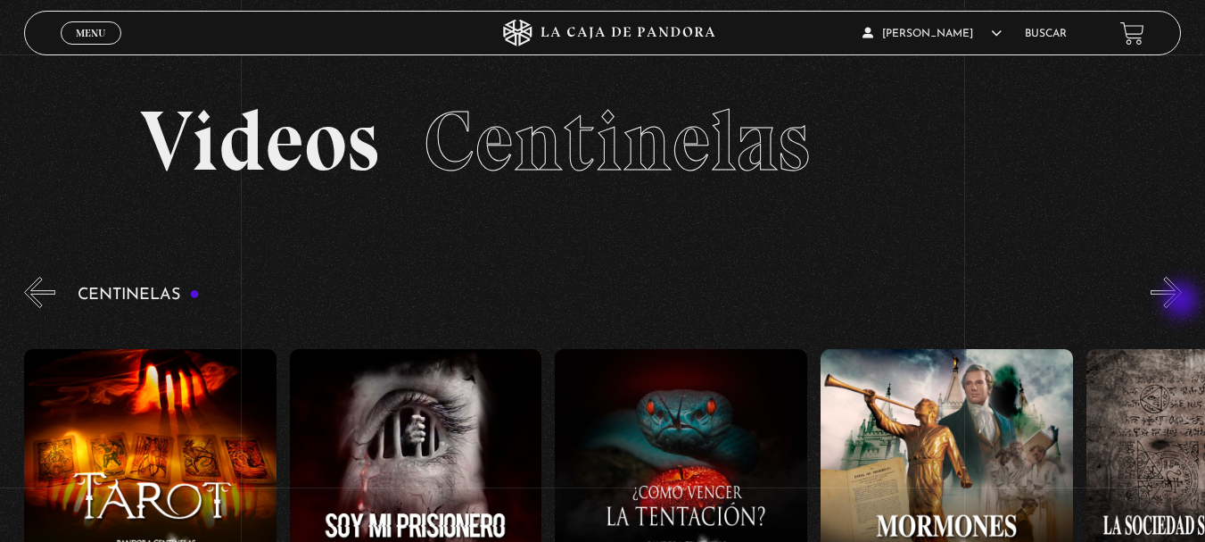
click at [1182, 302] on button "»" at bounding box center [1166, 292] width 31 height 31
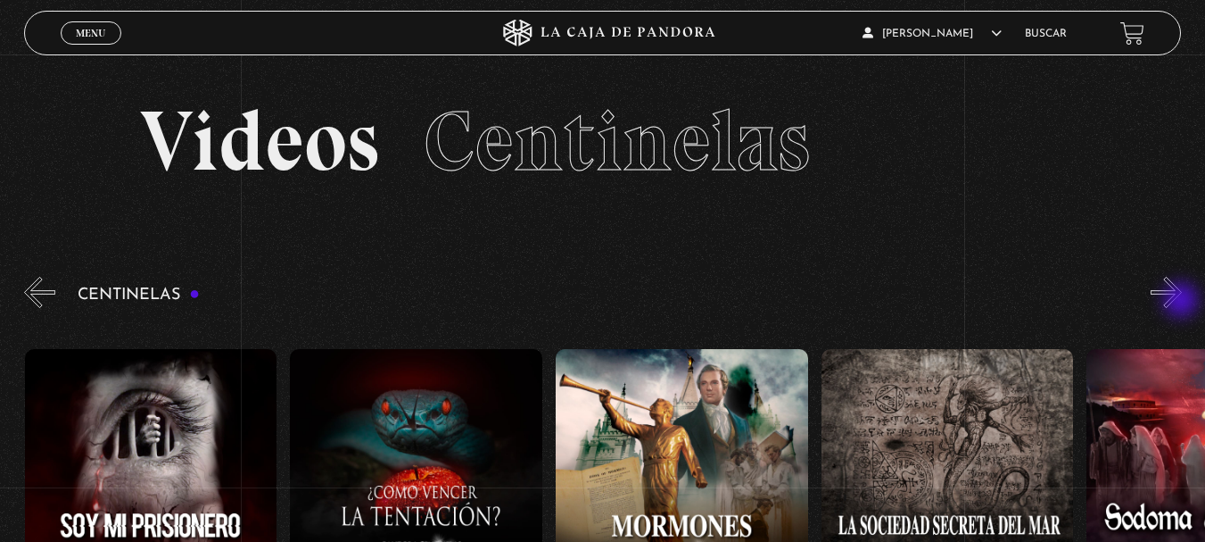
click at [1182, 302] on button "»" at bounding box center [1166, 292] width 31 height 31
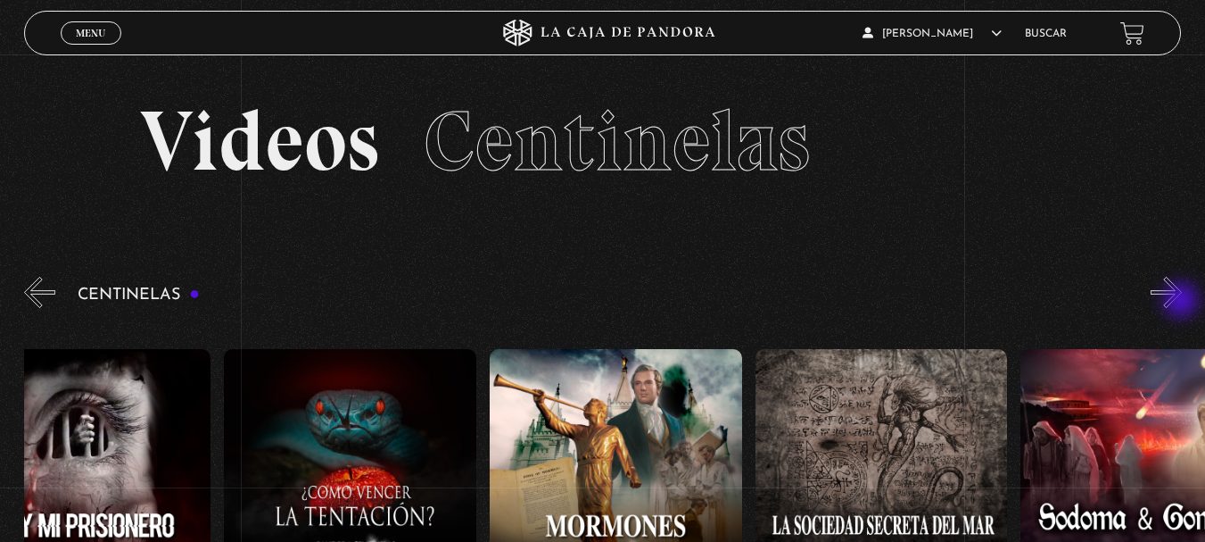
click at [1182, 302] on button "»" at bounding box center [1166, 292] width 31 height 31
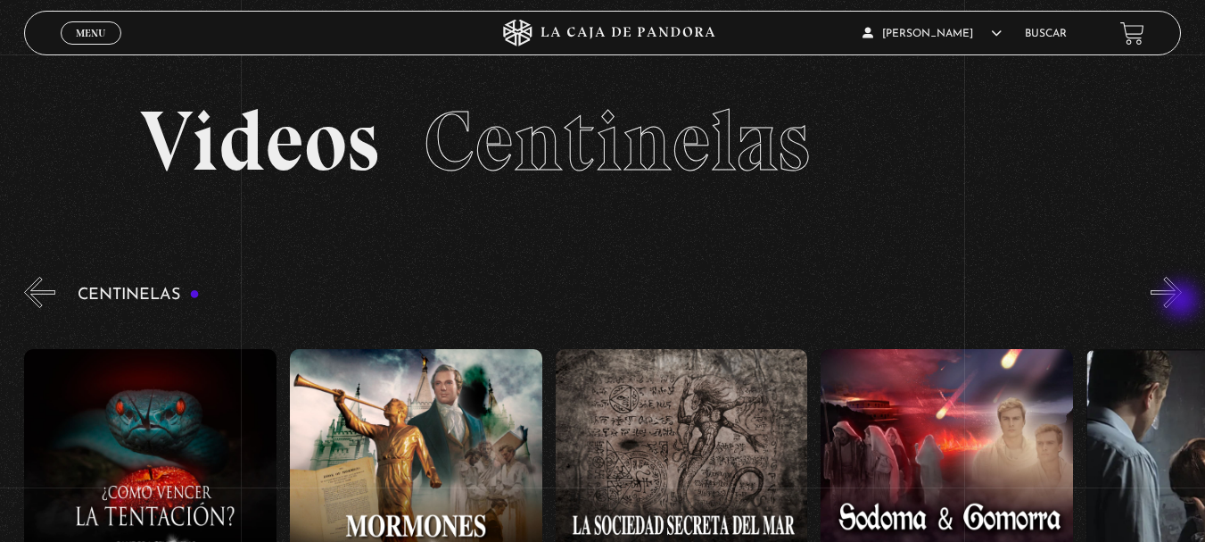
click at [1182, 302] on button "»" at bounding box center [1166, 292] width 31 height 31
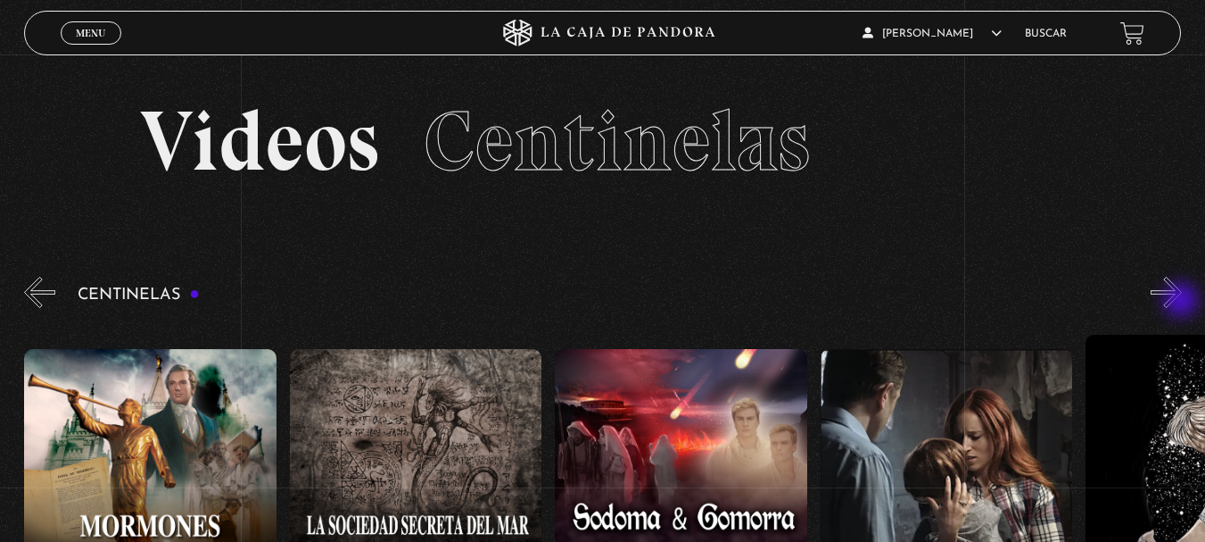
click at [1182, 302] on button "»" at bounding box center [1166, 292] width 31 height 31
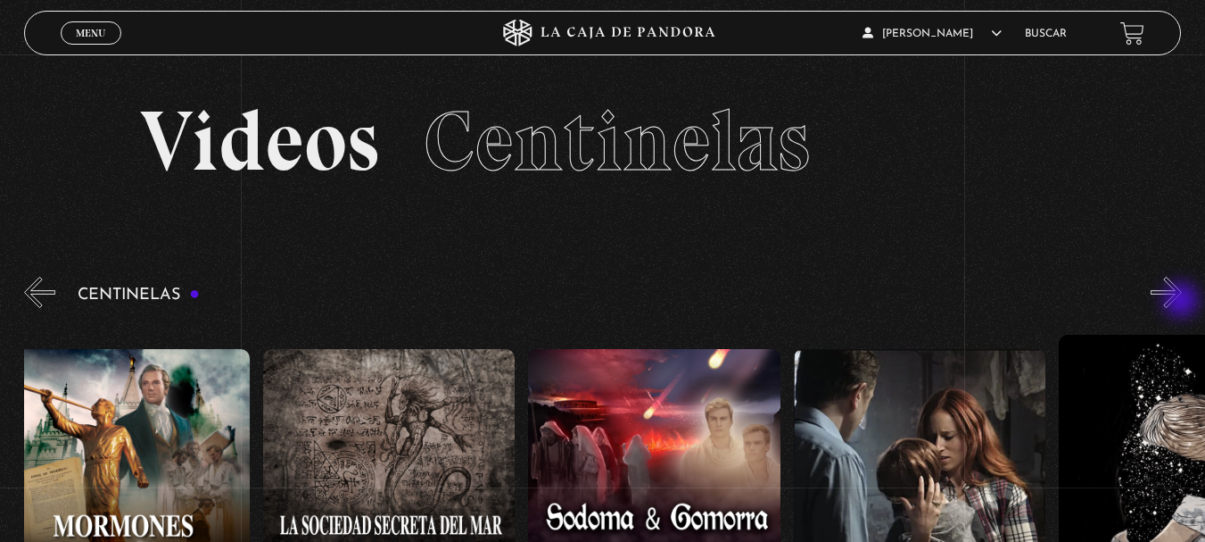
click at [1182, 302] on button "»" at bounding box center [1166, 292] width 31 height 31
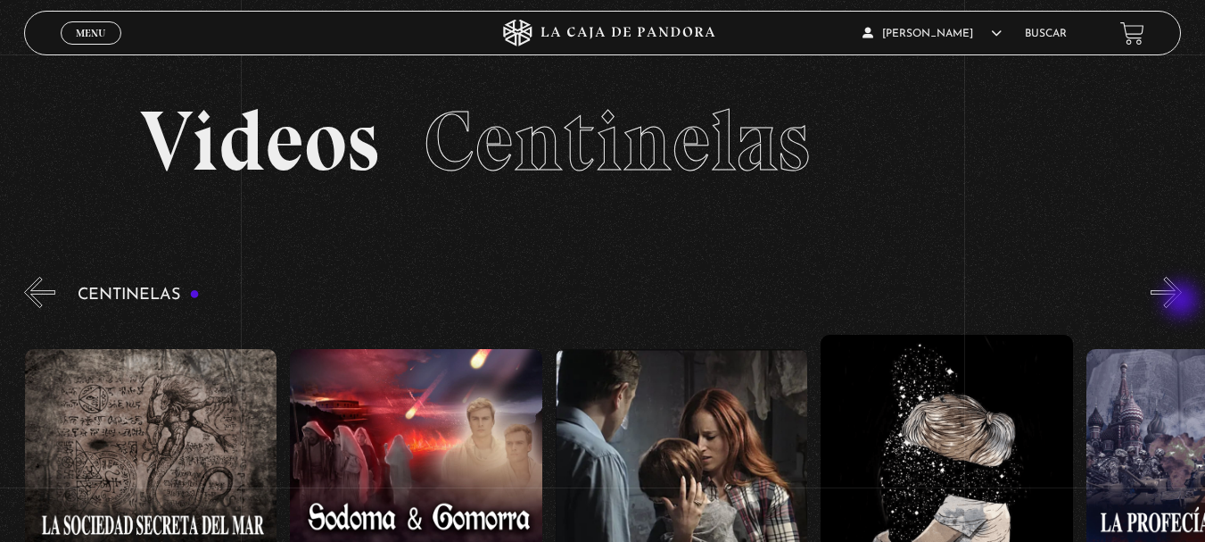
click at [1182, 302] on button "»" at bounding box center [1166, 292] width 31 height 31
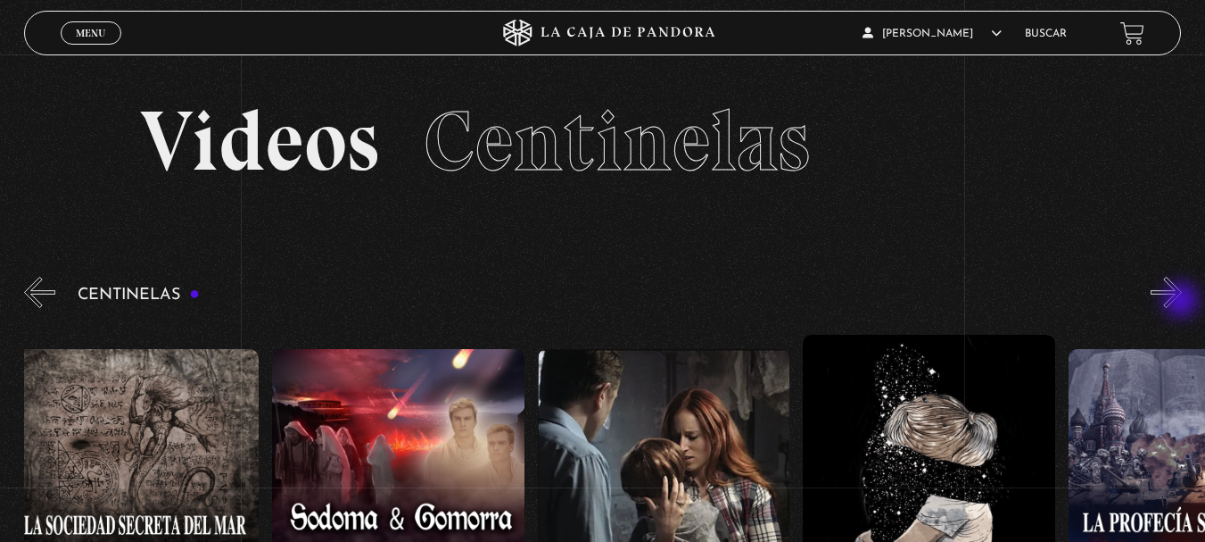
click at [1182, 302] on button "»" at bounding box center [1166, 292] width 31 height 31
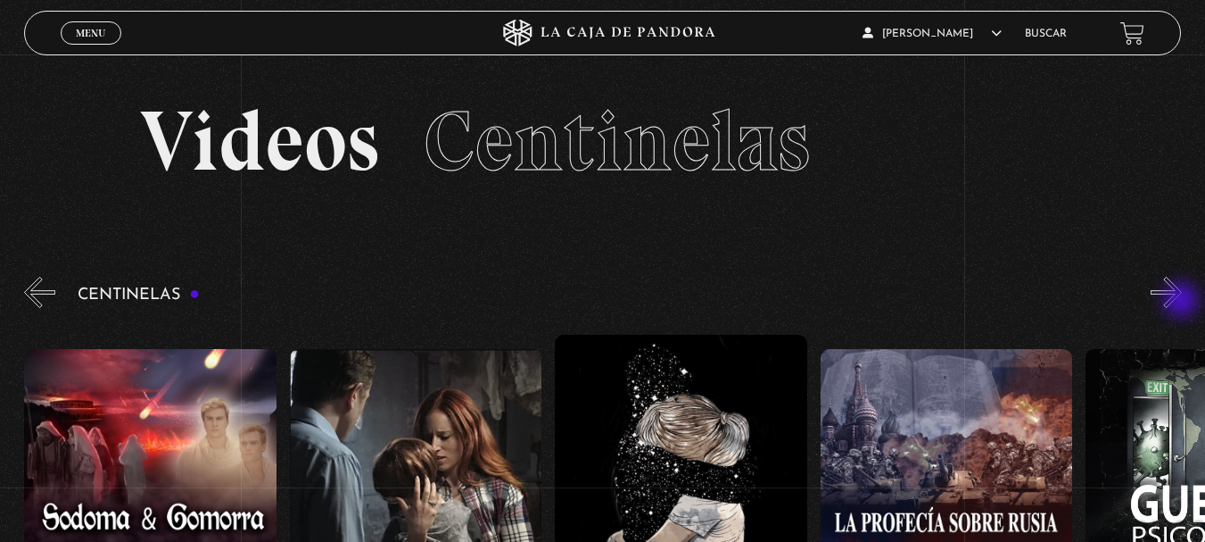
click at [1182, 302] on button "»" at bounding box center [1166, 292] width 31 height 31
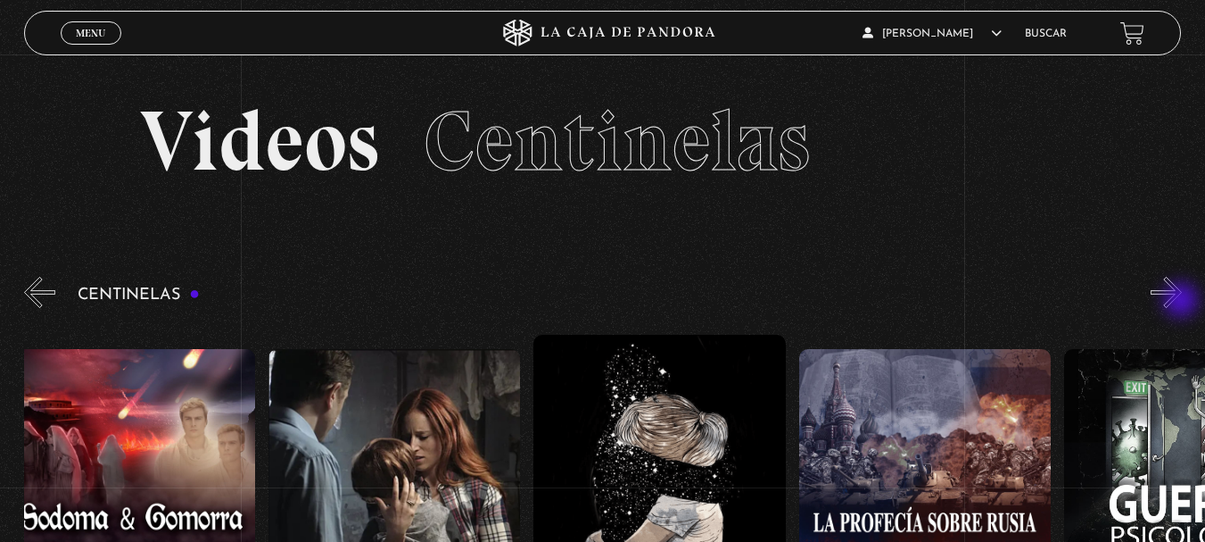
click at [1182, 302] on button "»" at bounding box center [1166, 292] width 31 height 31
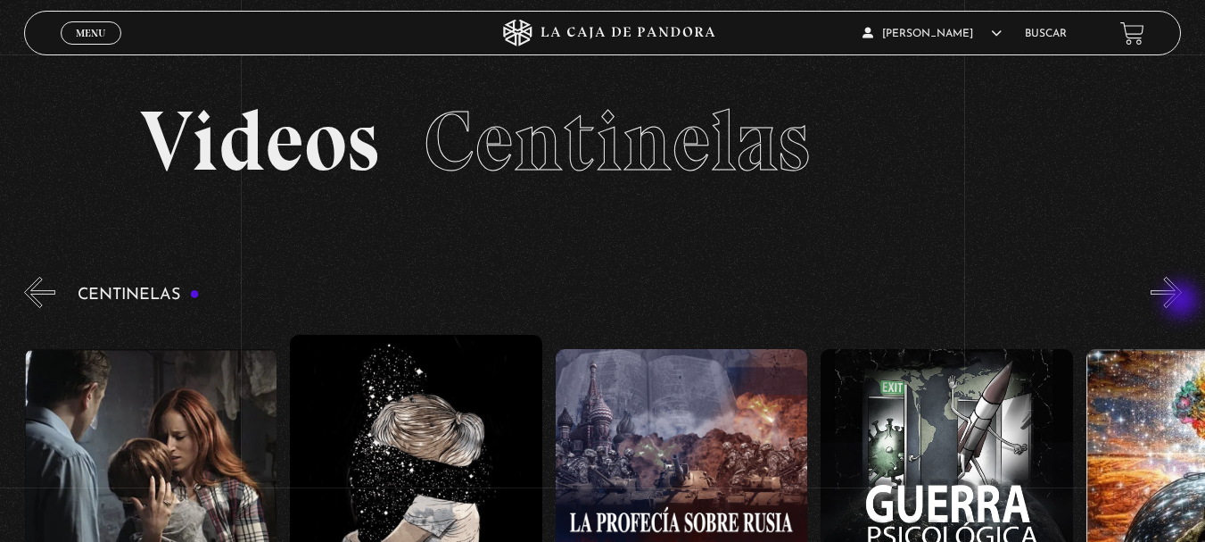
click at [1182, 302] on button "»" at bounding box center [1166, 292] width 31 height 31
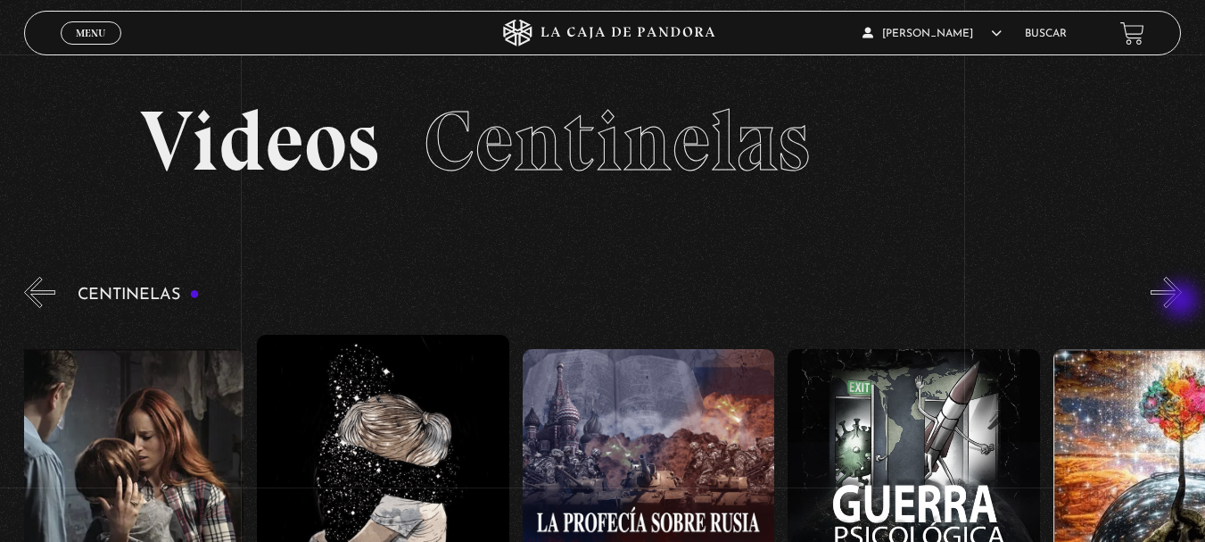
click at [1182, 302] on button "»" at bounding box center [1166, 292] width 31 height 31
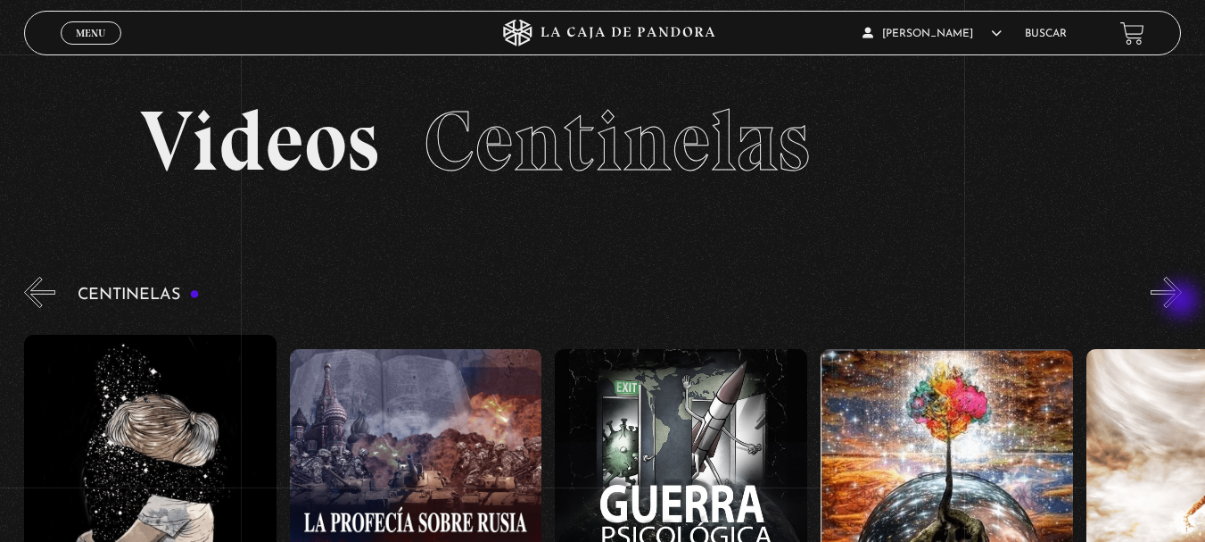
click at [1182, 302] on button "»" at bounding box center [1166, 292] width 31 height 31
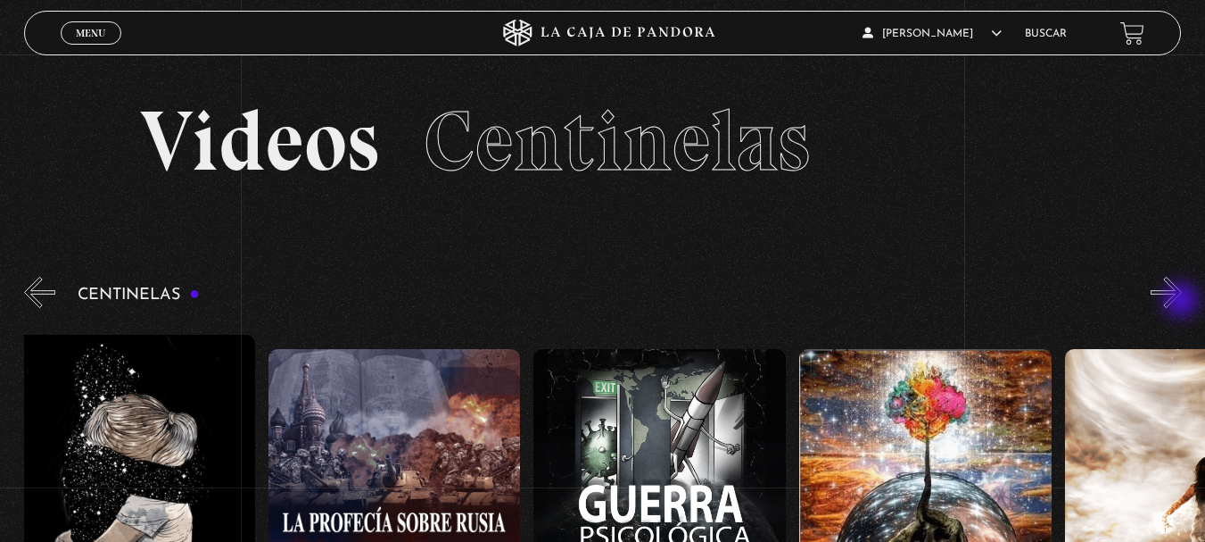
click at [1182, 302] on button "»" at bounding box center [1166, 292] width 31 height 31
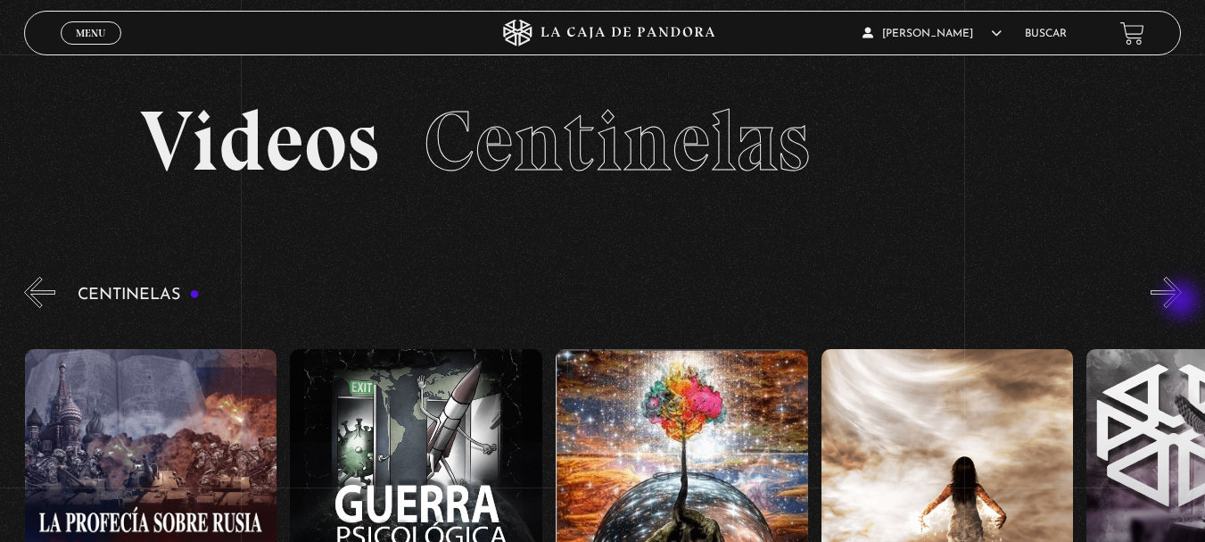
click at [1182, 302] on button "»" at bounding box center [1166, 292] width 31 height 31
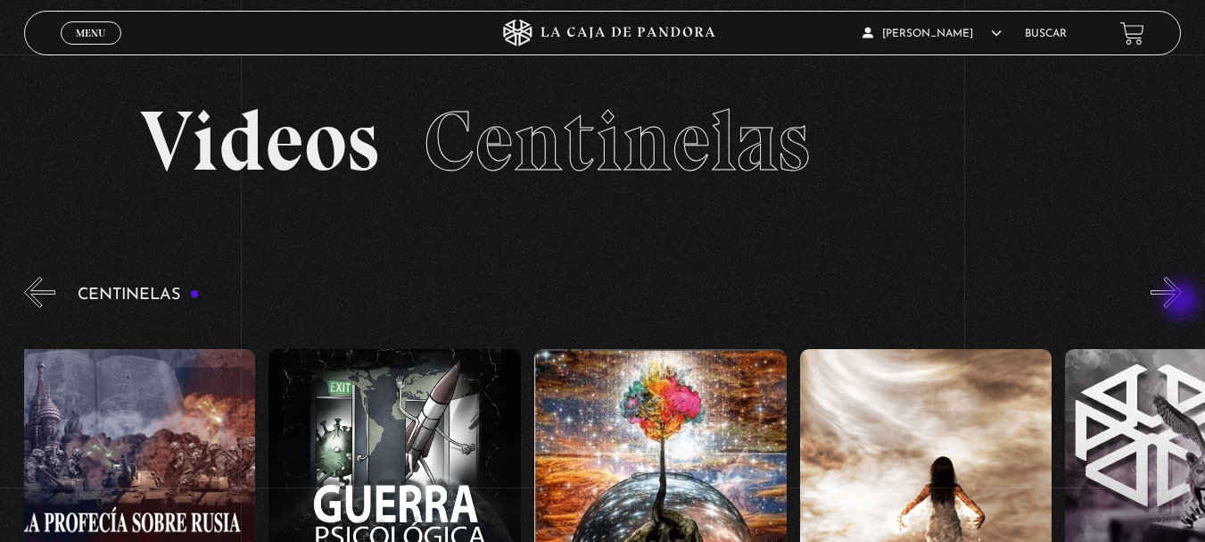
click at [1182, 302] on button "»" at bounding box center [1166, 292] width 31 height 31
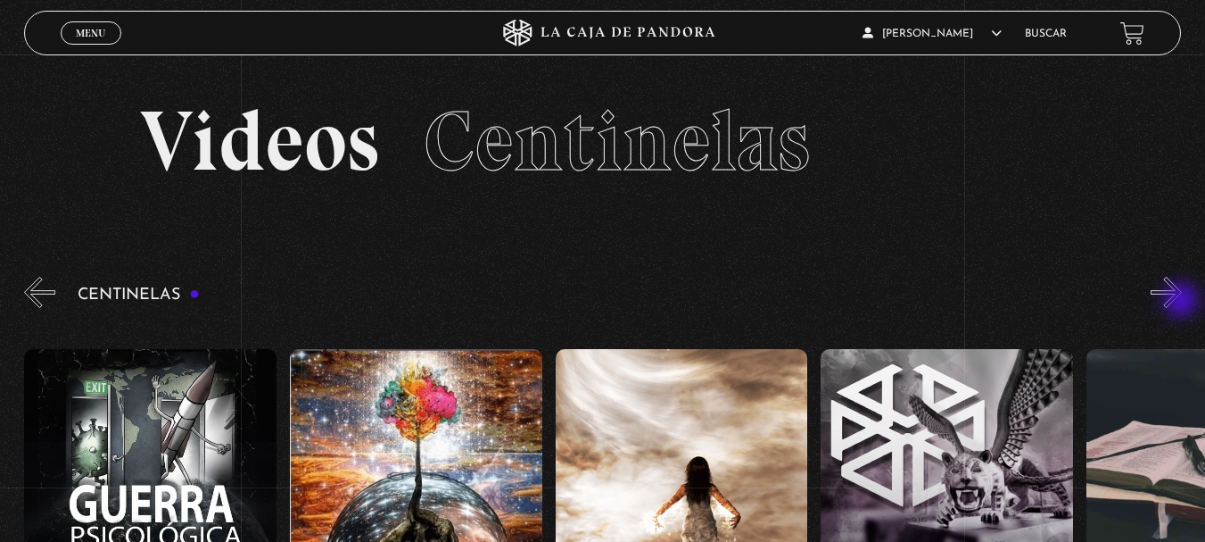
click at [1182, 302] on button "»" at bounding box center [1166, 292] width 31 height 31
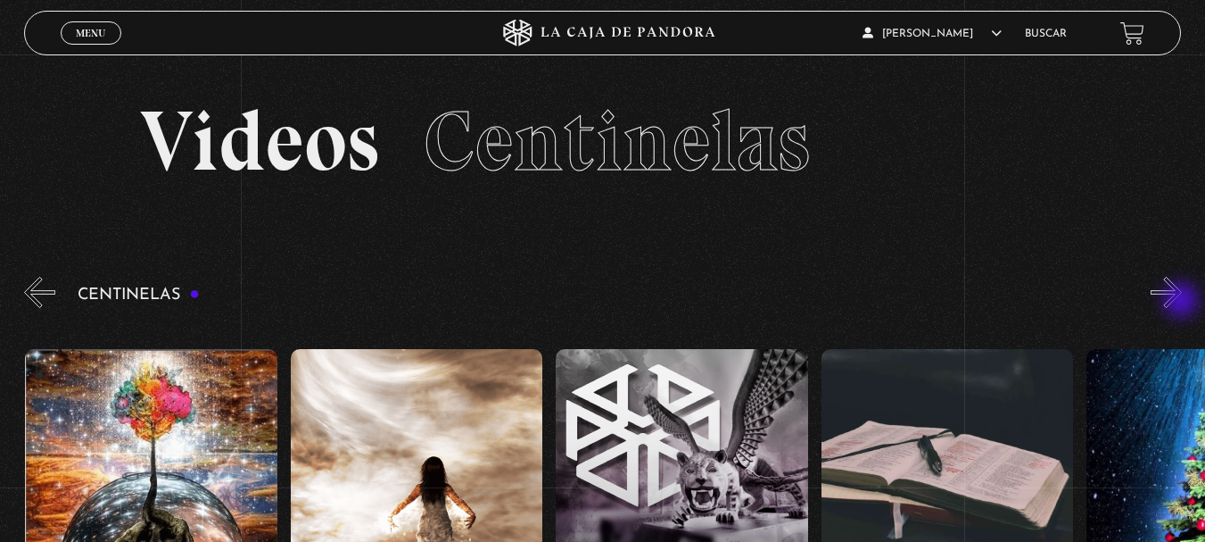
click at [1182, 302] on button "»" at bounding box center [1166, 292] width 31 height 31
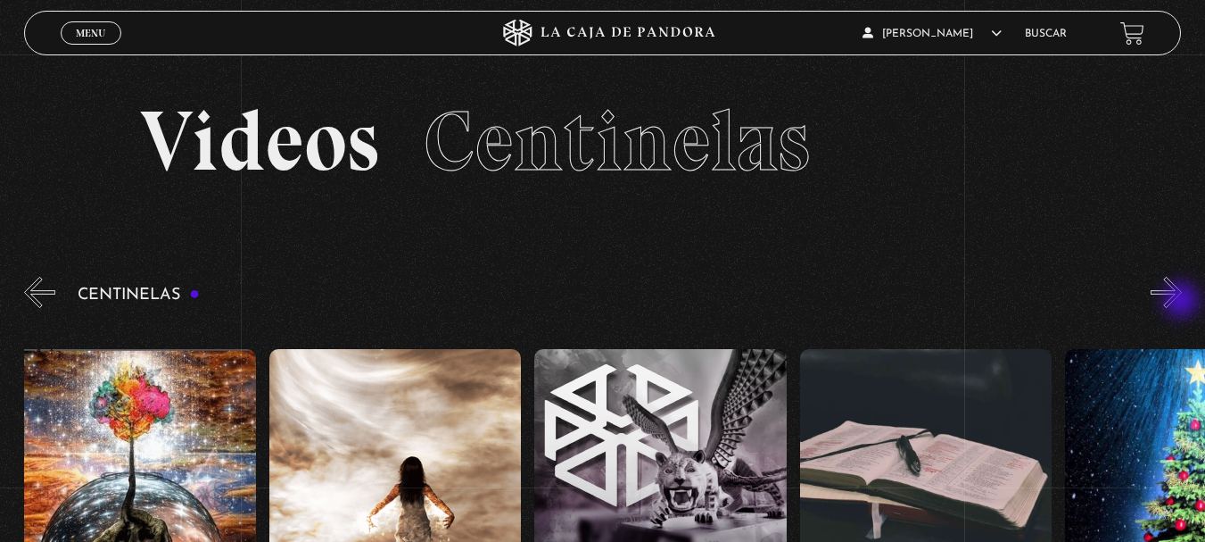
click at [1182, 302] on button "»" at bounding box center [1166, 292] width 31 height 31
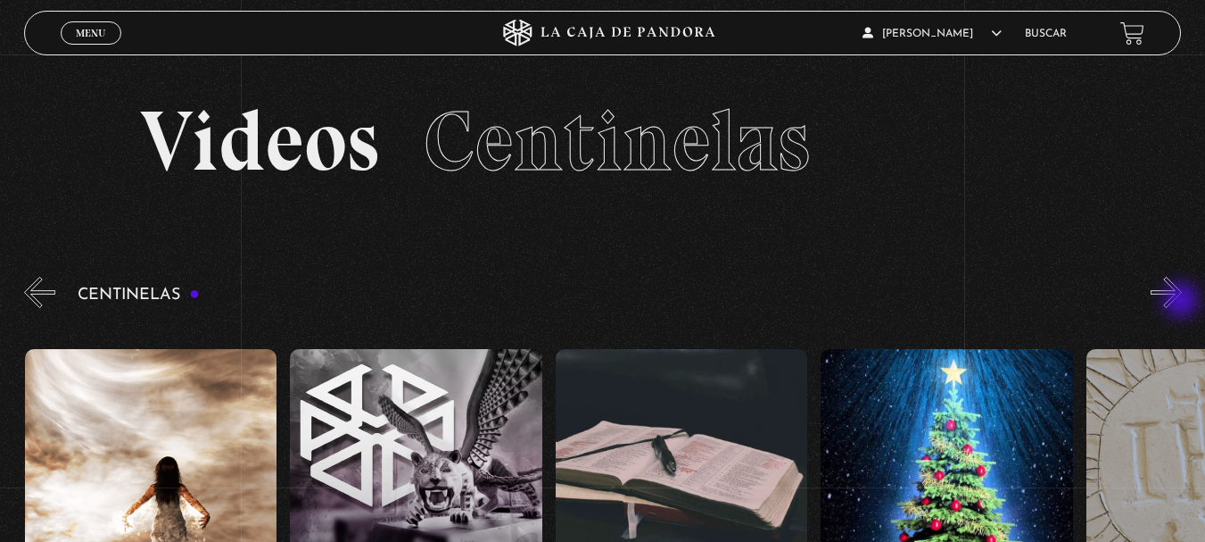
click at [1182, 302] on button "»" at bounding box center [1166, 292] width 31 height 31
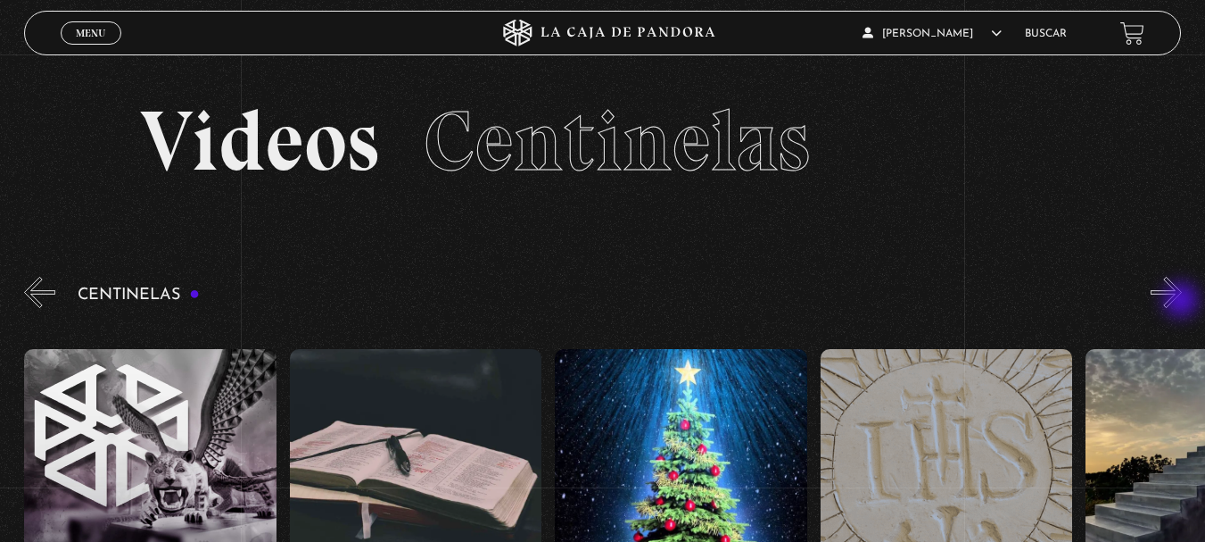
click at [1182, 302] on button "»" at bounding box center [1166, 292] width 31 height 31
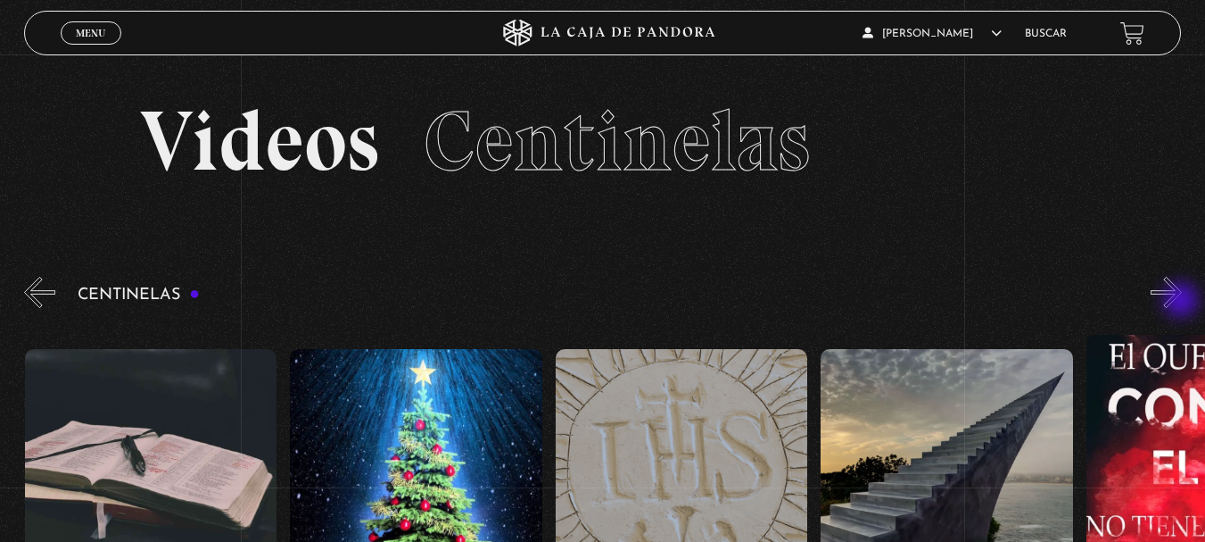
click at [1182, 302] on button "»" at bounding box center [1166, 292] width 31 height 31
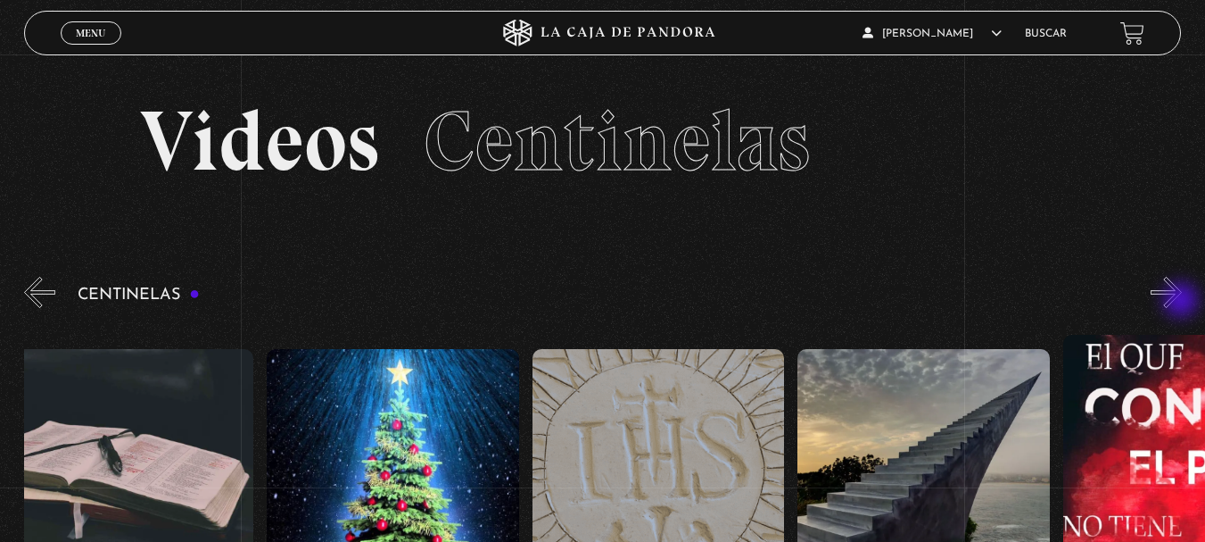
click at [1182, 302] on button "»" at bounding box center [1166, 292] width 31 height 31
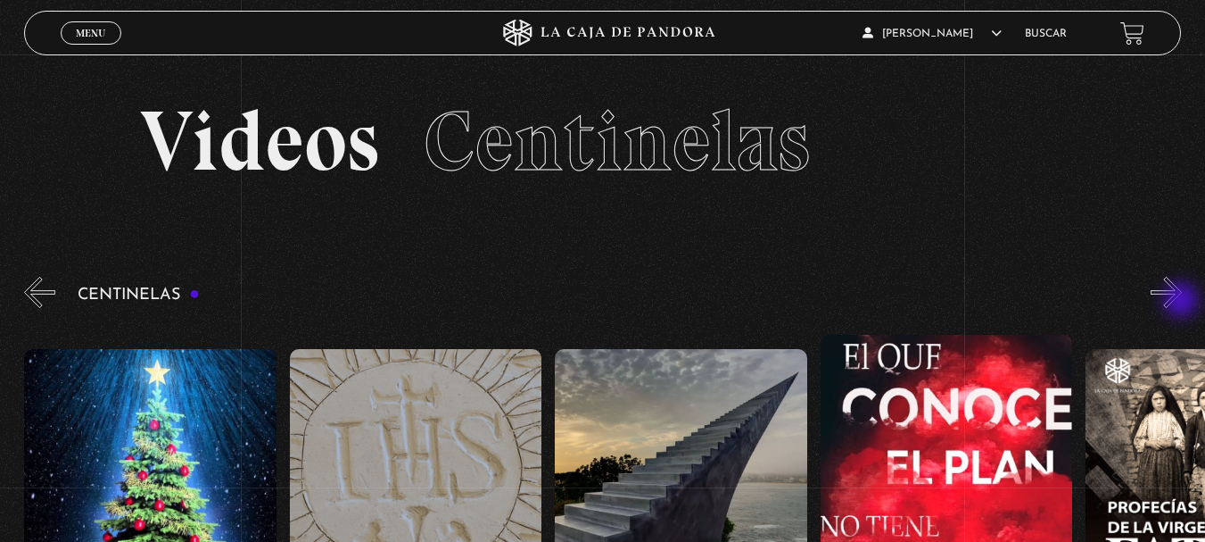
click at [1182, 302] on button "»" at bounding box center [1166, 292] width 31 height 31
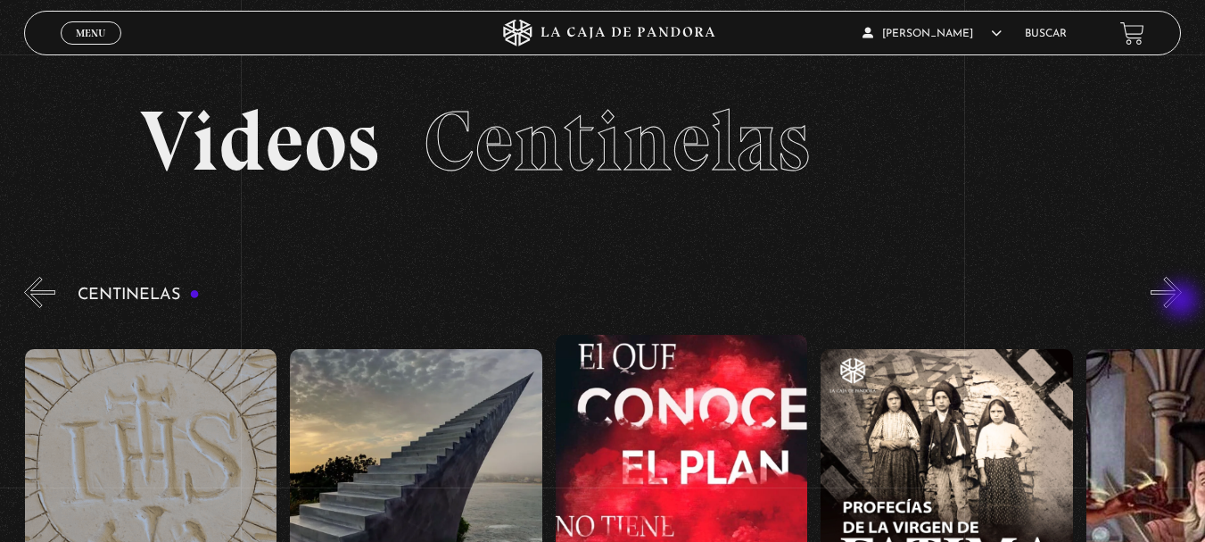
click at [1182, 302] on button "»" at bounding box center [1166, 292] width 31 height 31
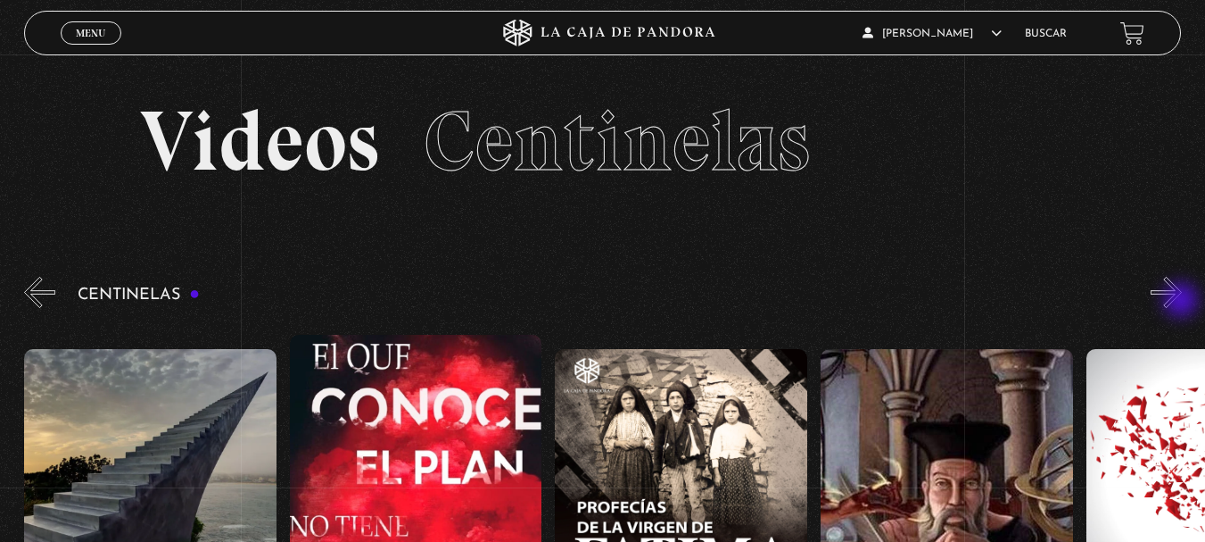
click at [1182, 302] on button "»" at bounding box center [1166, 292] width 31 height 31
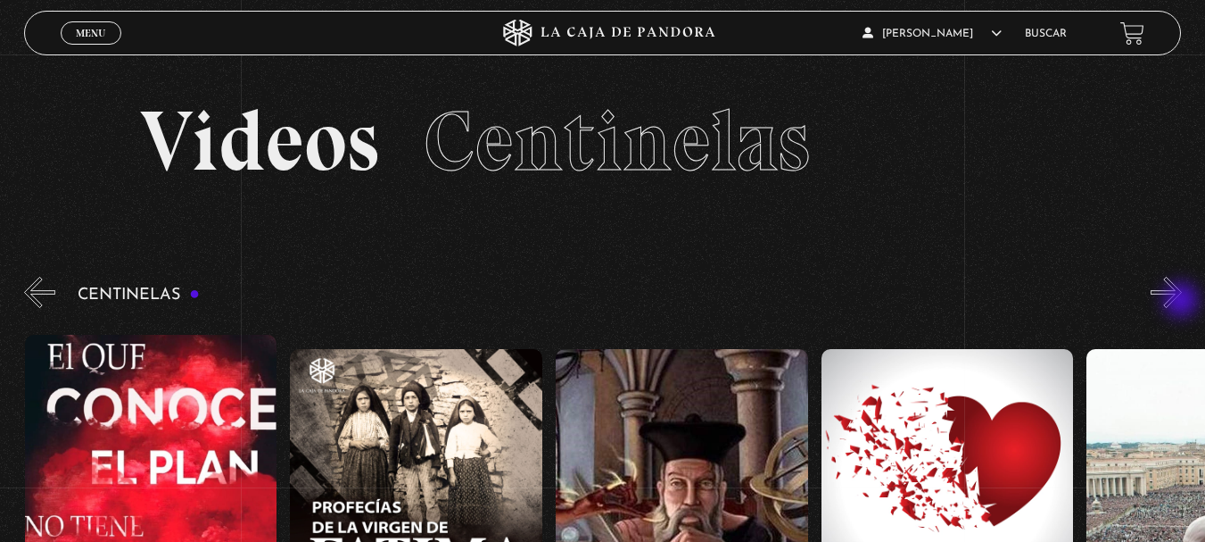
click at [1182, 302] on button "»" at bounding box center [1166, 292] width 31 height 31
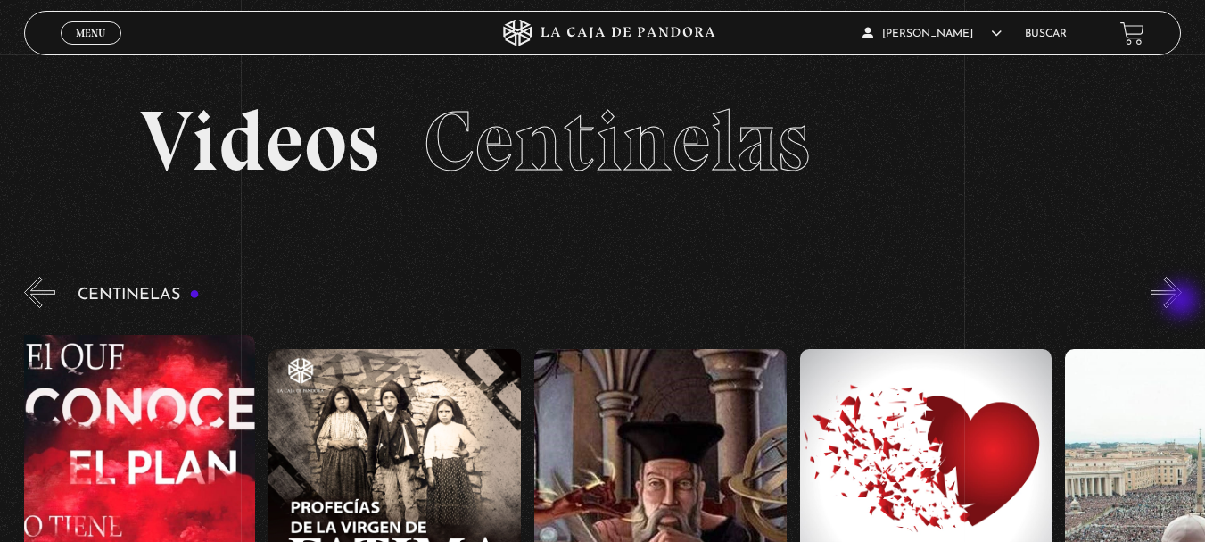
click at [1182, 302] on button "»" at bounding box center [1166, 292] width 31 height 31
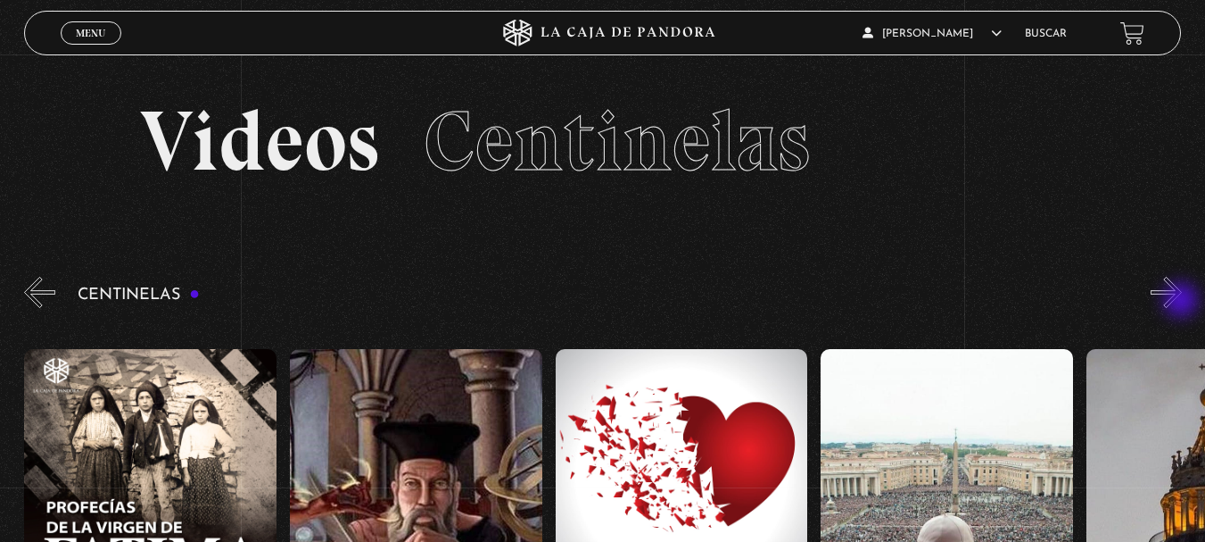
click at [1182, 302] on button "»" at bounding box center [1166, 292] width 31 height 31
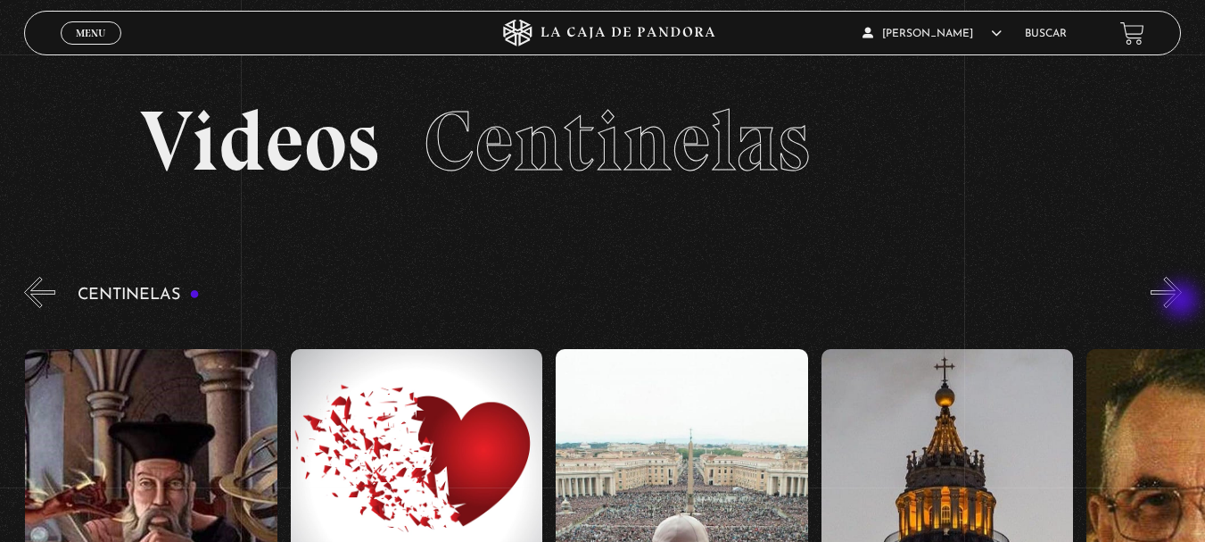
click at [1182, 302] on button "»" at bounding box center [1166, 292] width 31 height 31
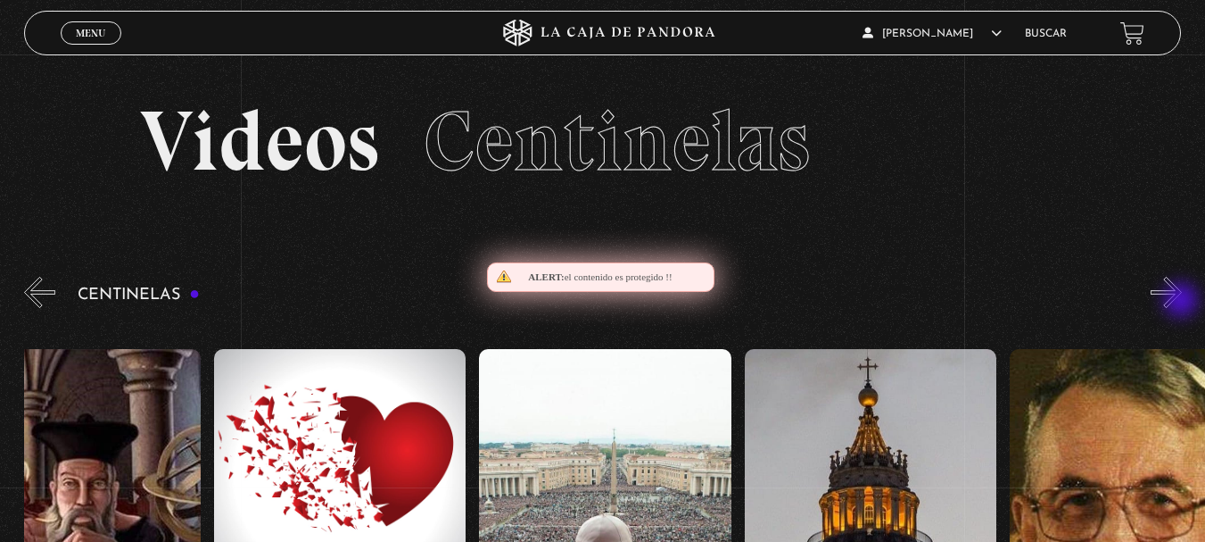
click at [1182, 302] on button "»" at bounding box center [1166, 292] width 31 height 31
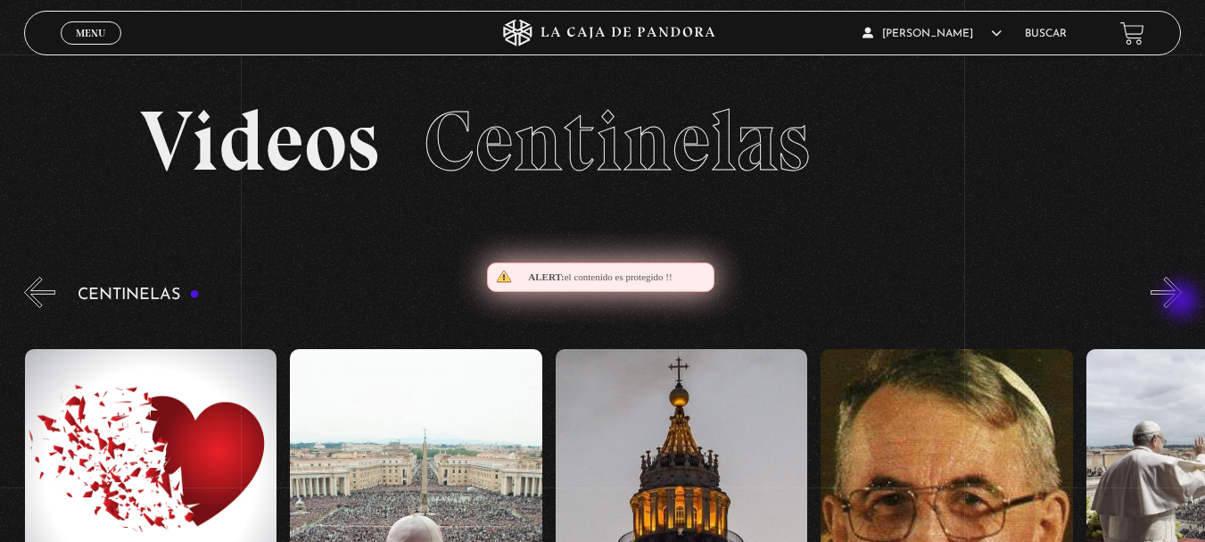
click at [1182, 302] on button "»" at bounding box center [1166, 292] width 31 height 31
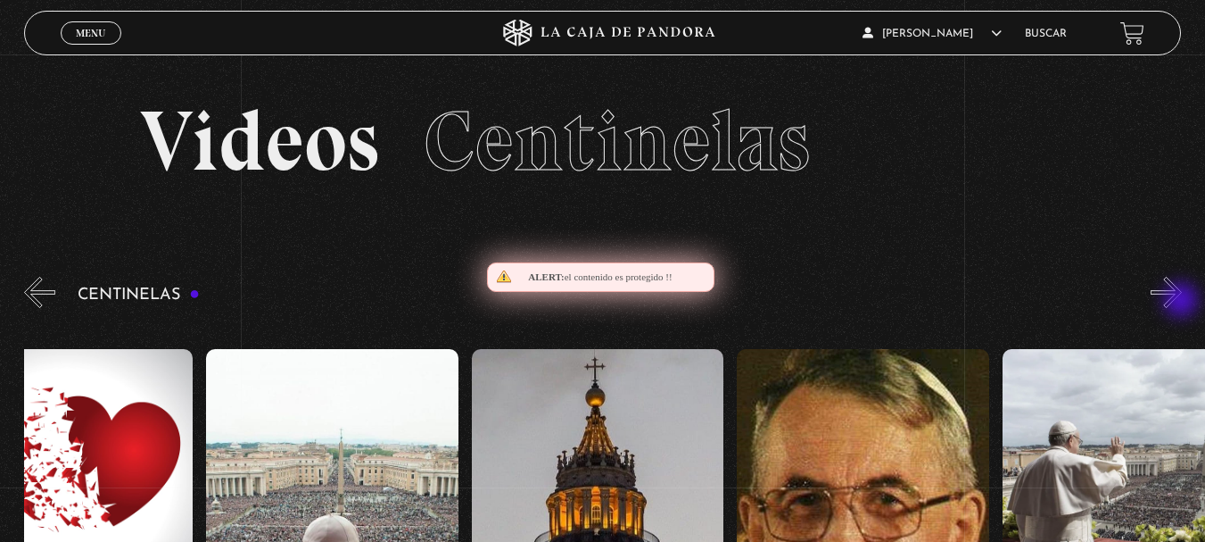
drag, startPoint x: 1183, startPoint y: 302, endPoint x: 1218, endPoint y: 424, distance: 127.1
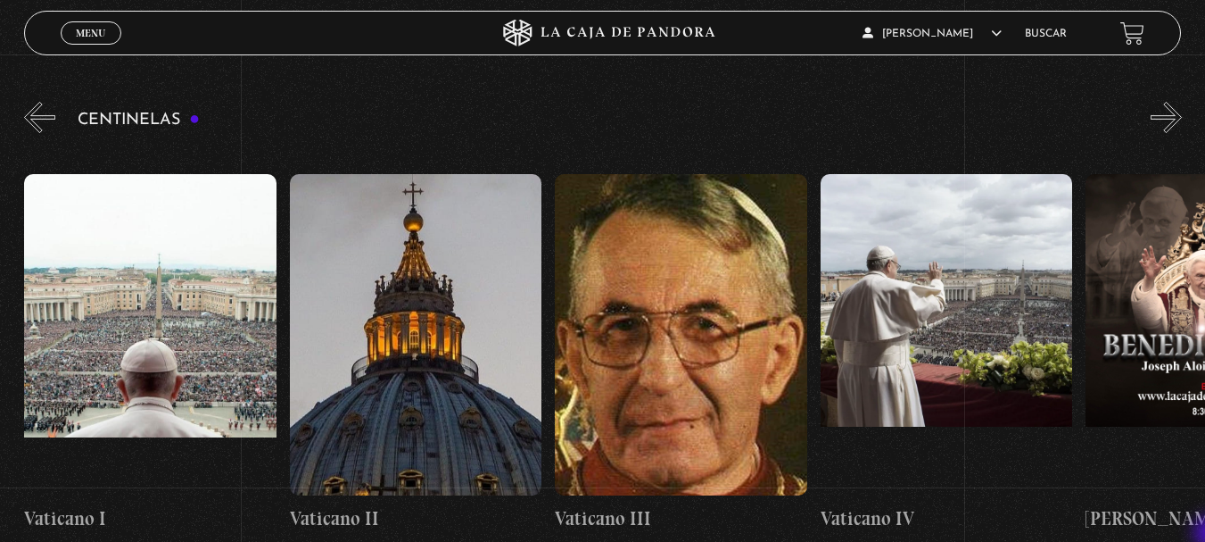
scroll to position [178, 0]
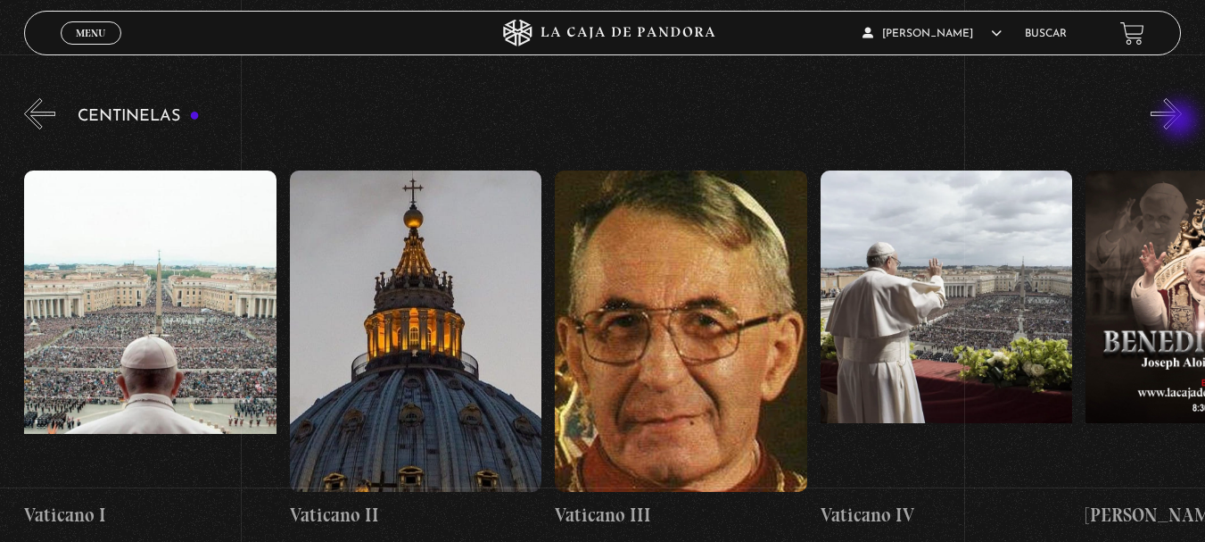
click at [1181, 121] on button "»" at bounding box center [1166, 113] width 31 height 31
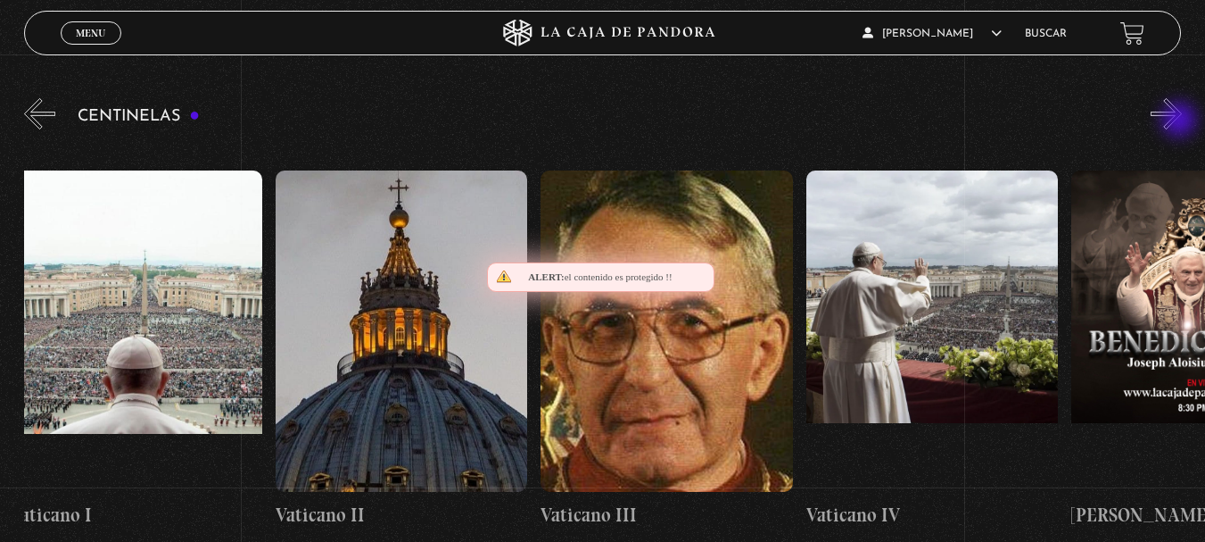
click at [1181, 121] on button "»" at bounding box center [1166, 113] width 31 height 31
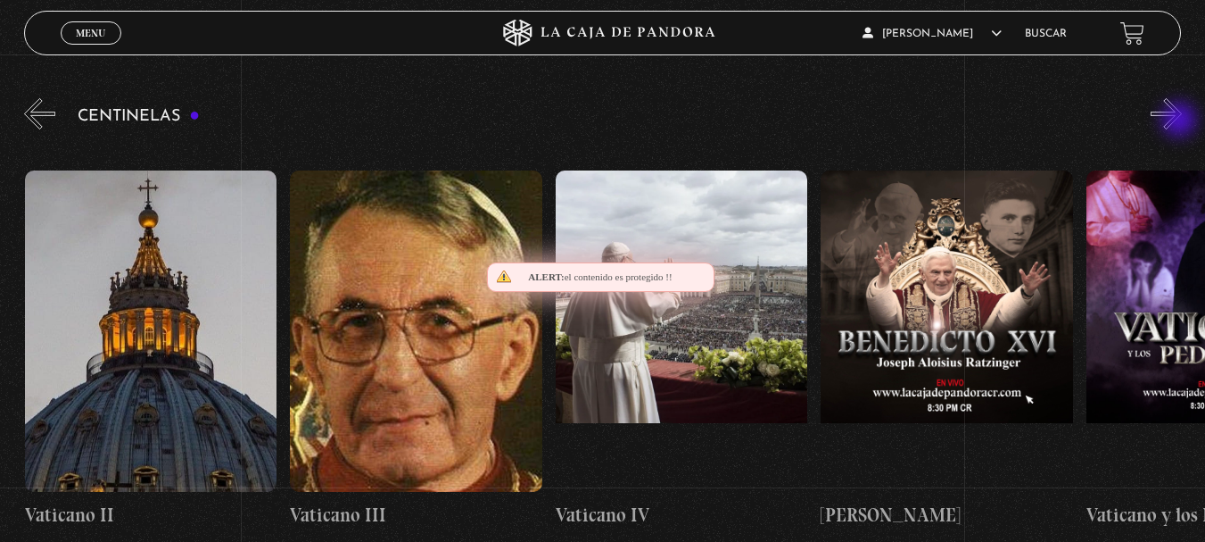
click at [1181, 121] on button "»" at bounding box center [1166, 113] width 31 height 31
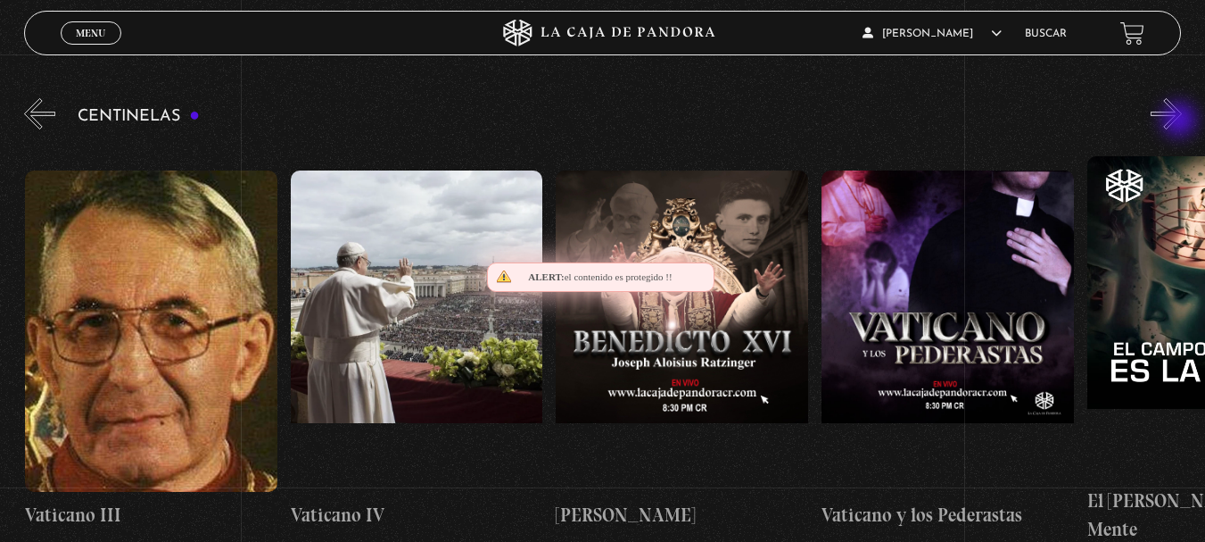
scroll to position [0, 22303]
click at [1181, 121] on button "»" at bounding box center [1166, 113] width 31 height 31
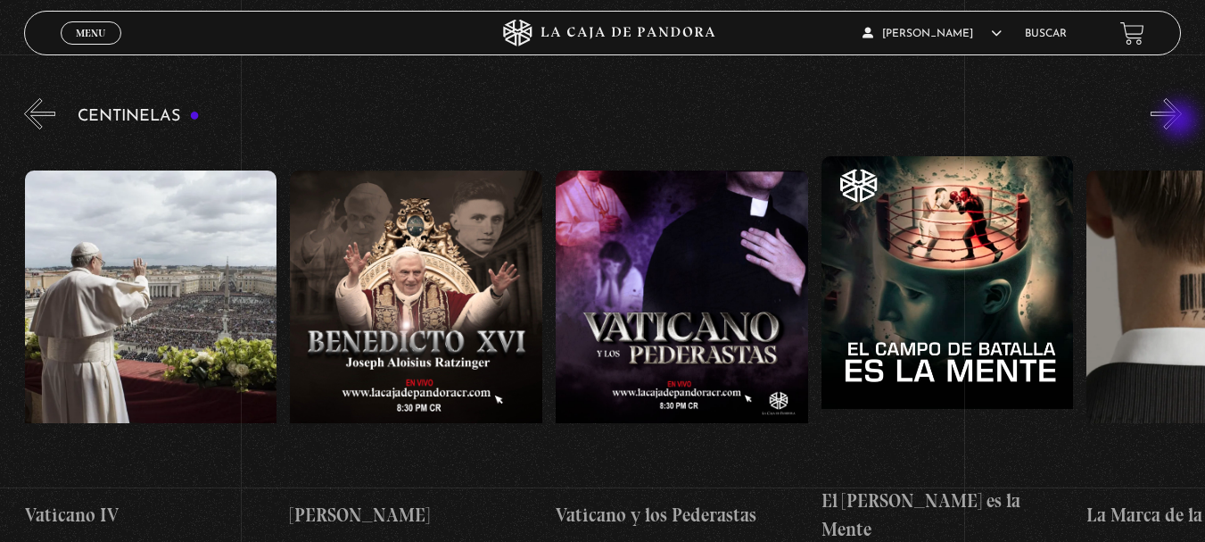
scroll to position [0, 22568]
click at [429, 251] on figure at bounding box center [416, 330] width 253 height 321
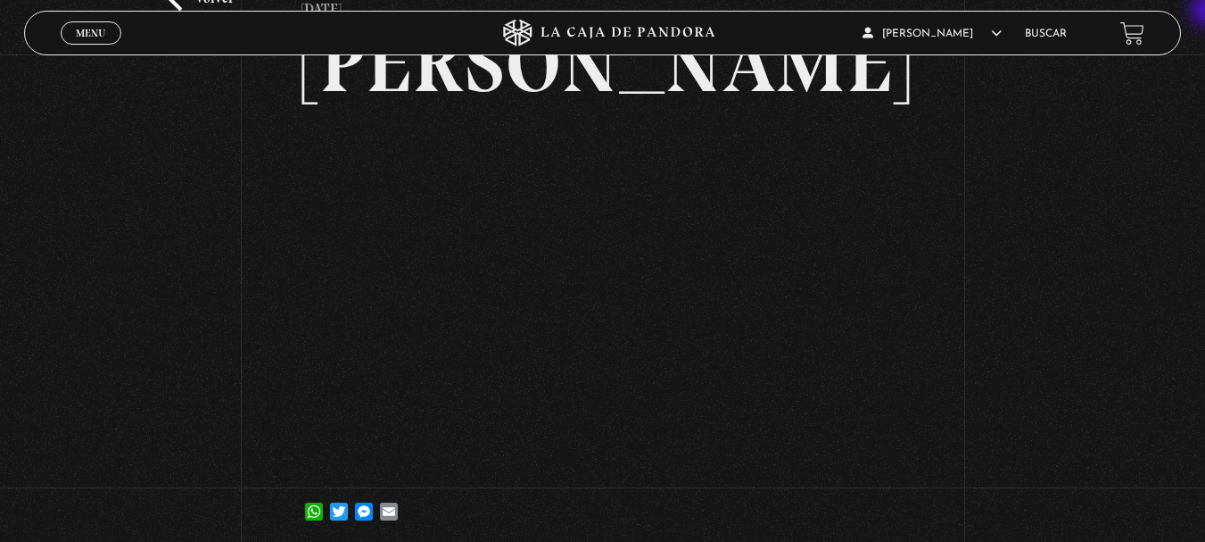
scroll to position [107, 0]
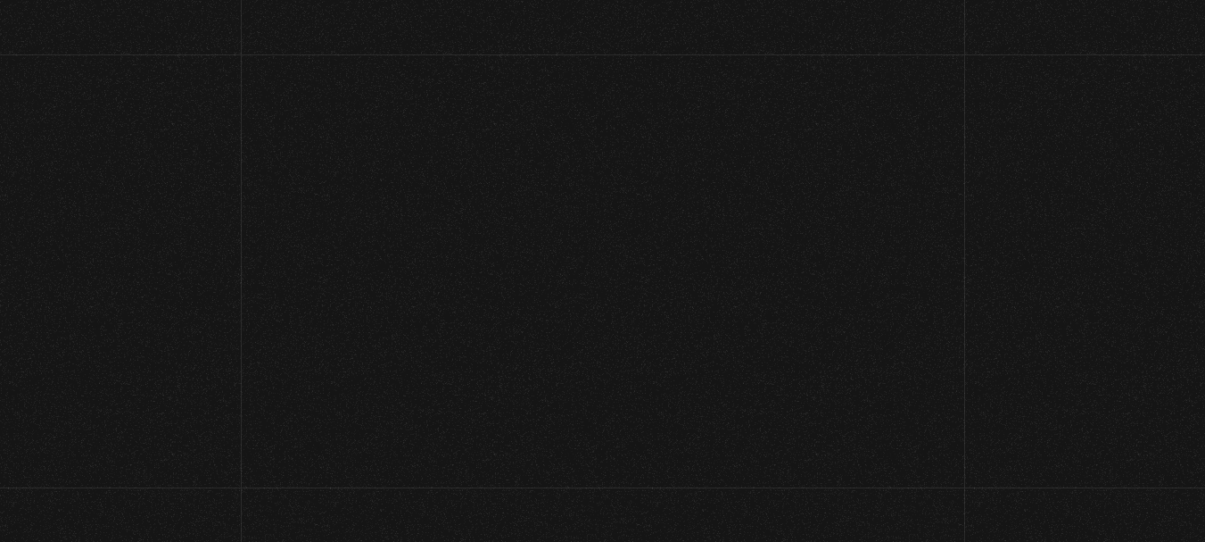
scroll to position [187, 0]
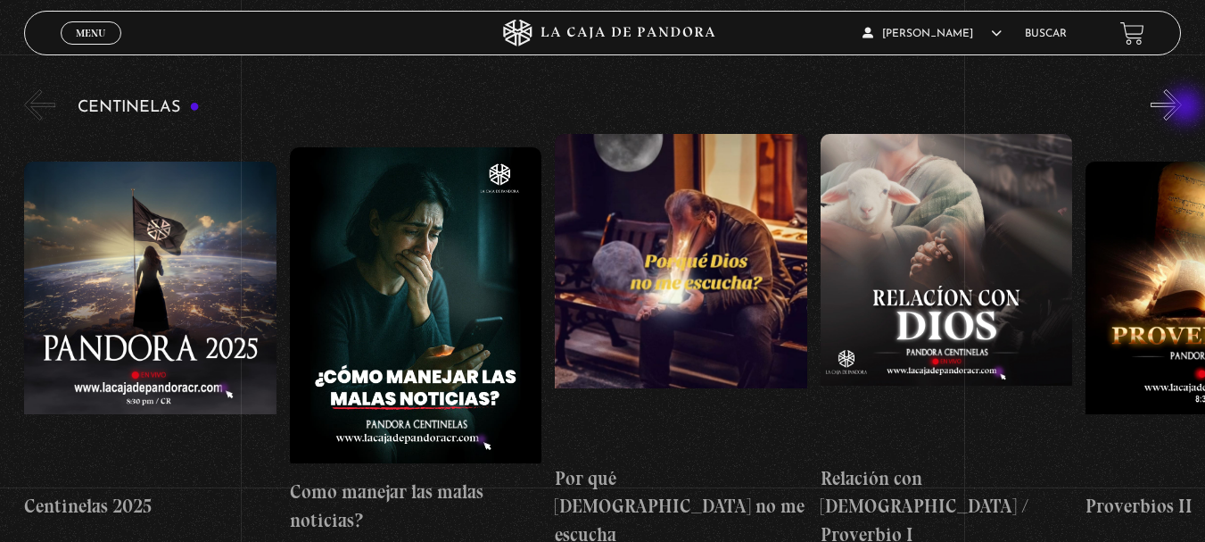
click at [1182, 108] on button "»" at bounding box center [1166, 104] width 31 height 31
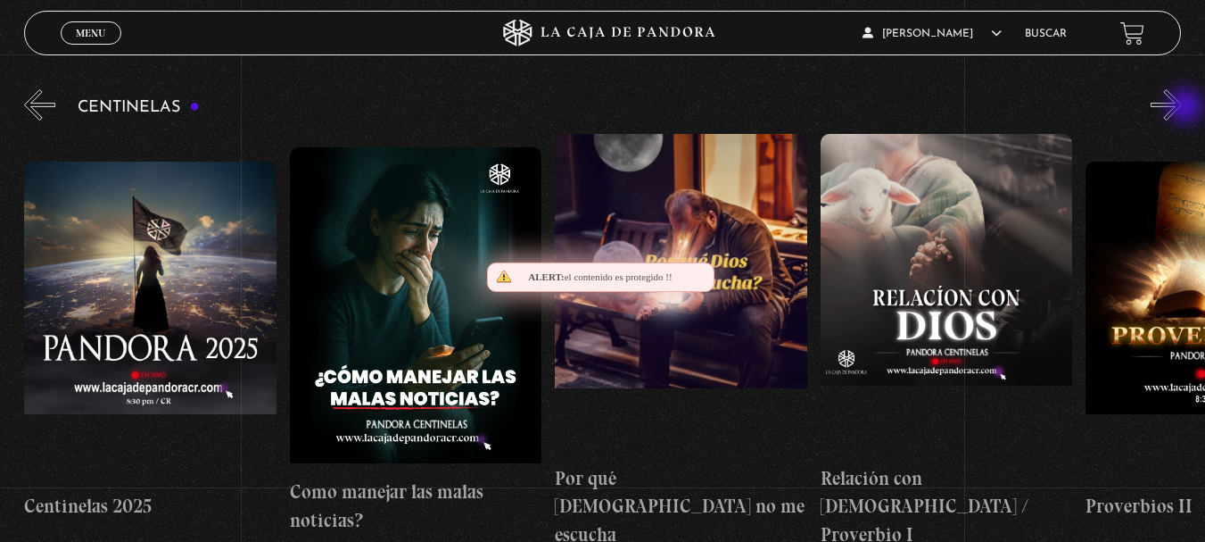
click at [1182, 108] on button "»" at bounding box center [1166, 104] width 31 height 31
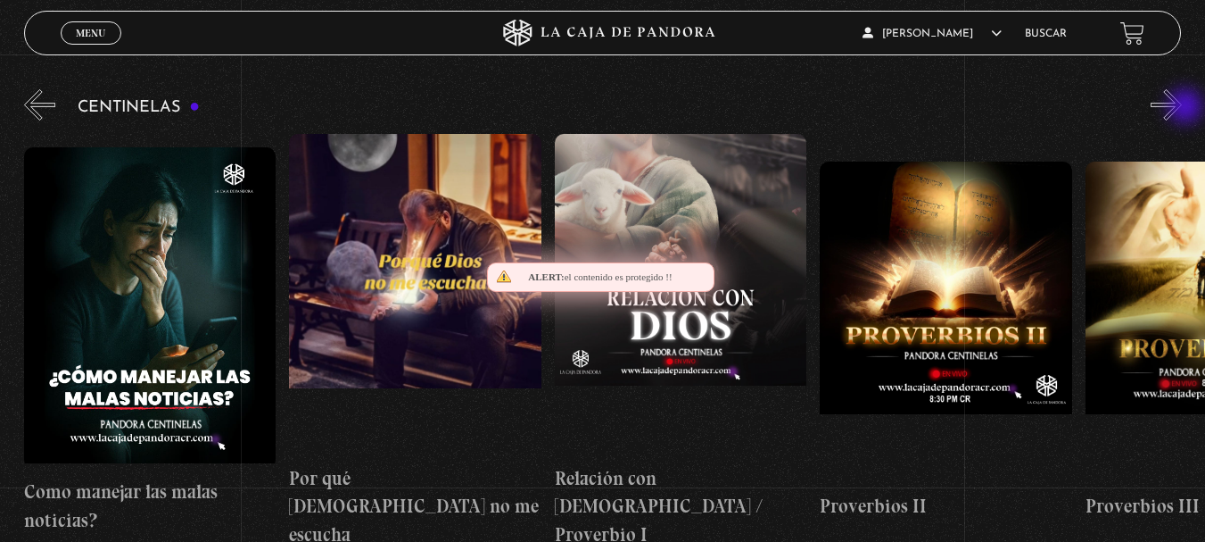
click at [1182, 108] on button "»" at bounding box center [1166, 104] width 31 height 31
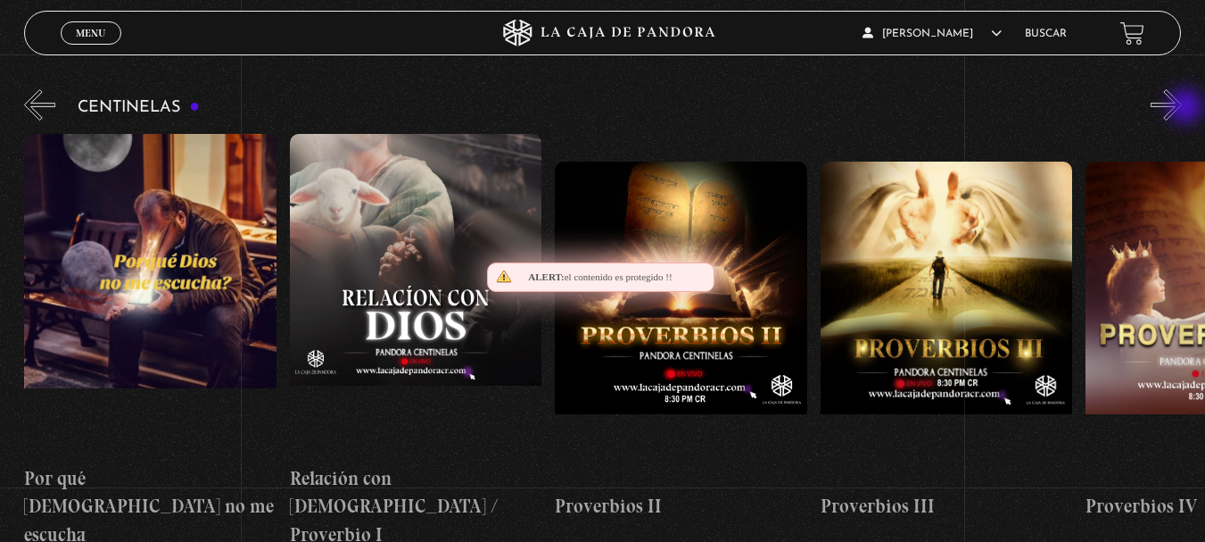
click at [1182, 108] on button "»" at bounding box center [1166, 104] width 31 height 31
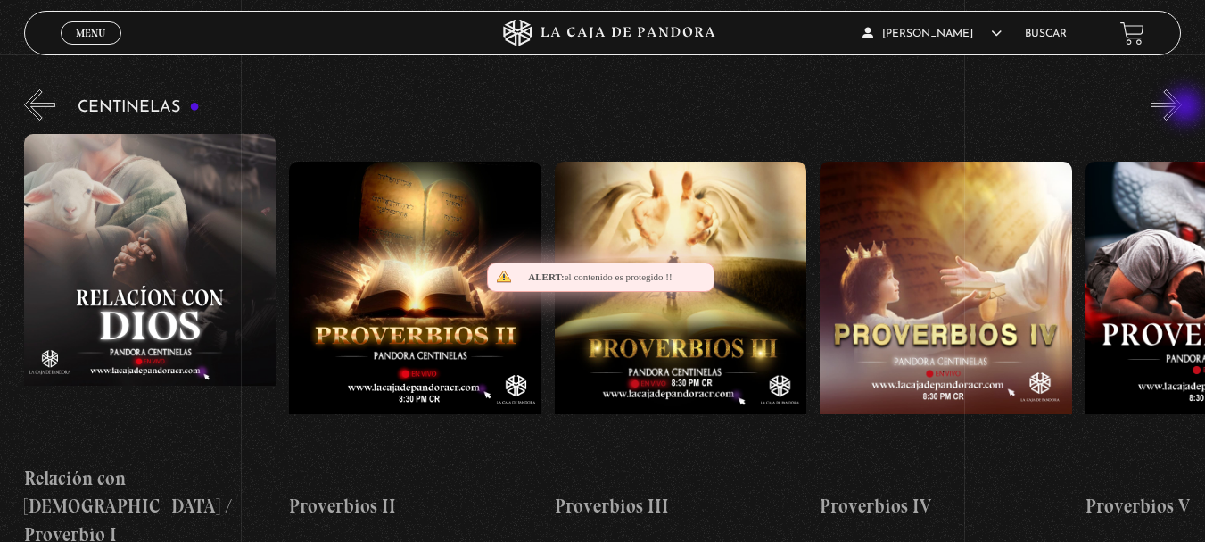
click at [1182, 108] on button "»" at bounding box center [1166, 104] width 31 height 31
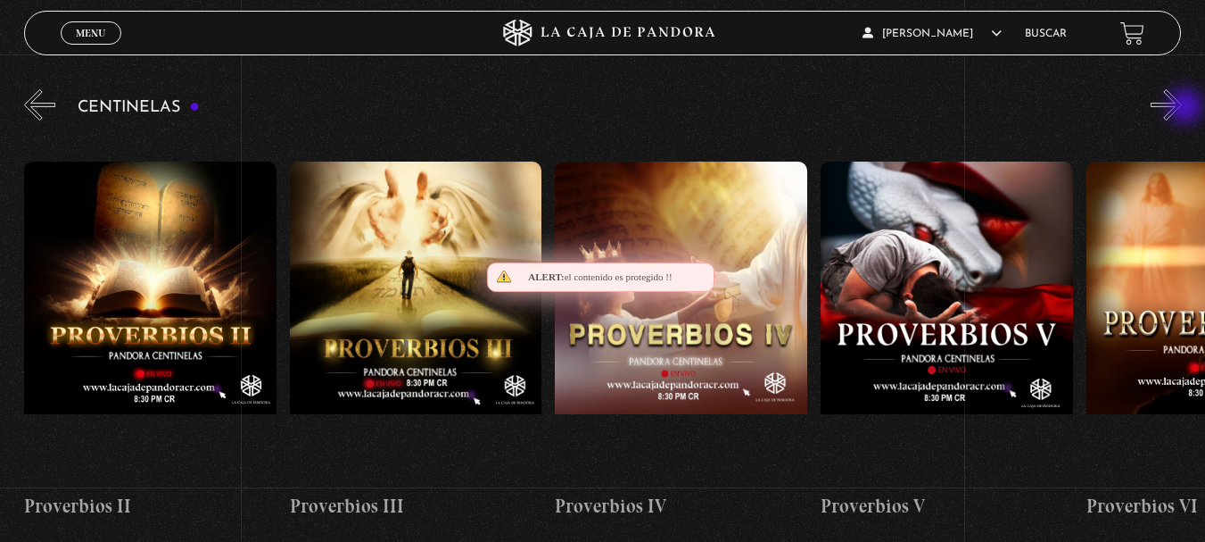
click at [1182, 108] on button "»" at bounding box center [1166, 104] width 31 height 31
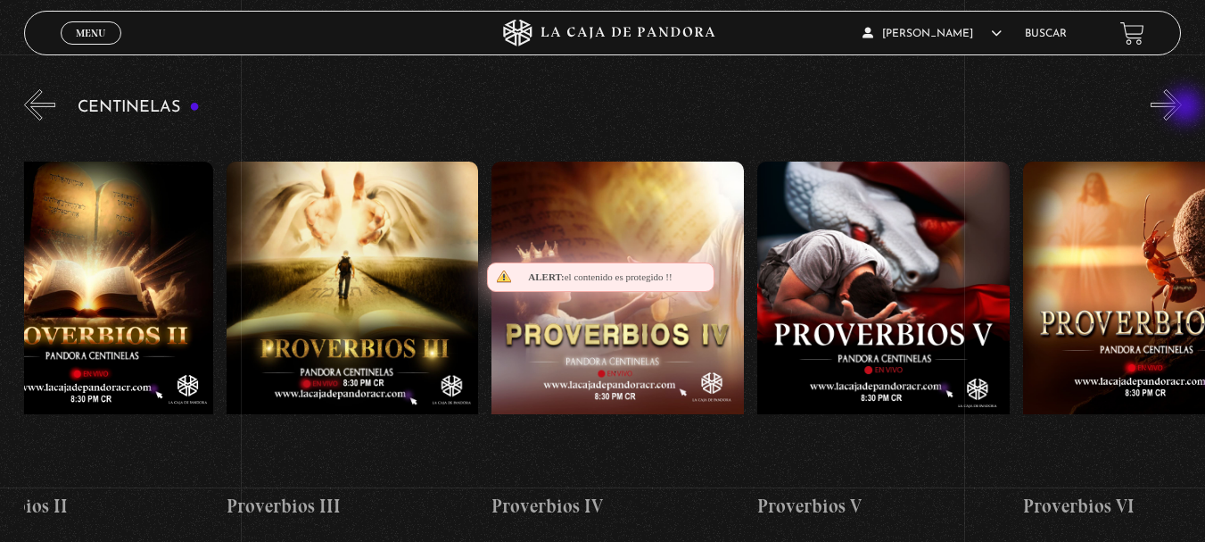
click at [1182, 108] on button "»" at bounding box center [1166, 104] width 31 height 31
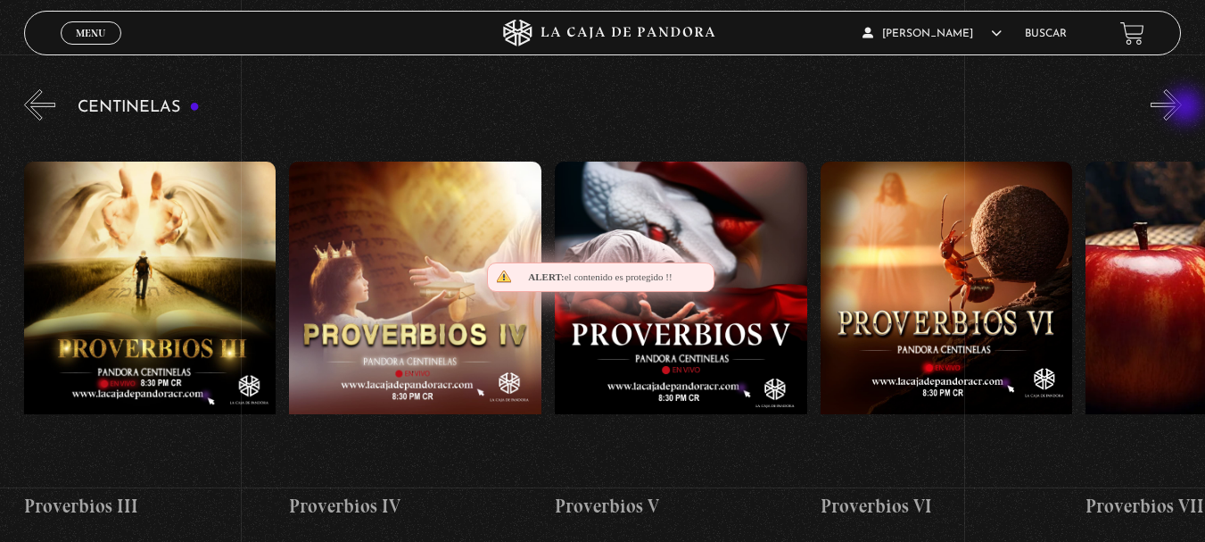
click at [1182, 108] on button "»" at bounding box center [1166, 104] width 31 height 31
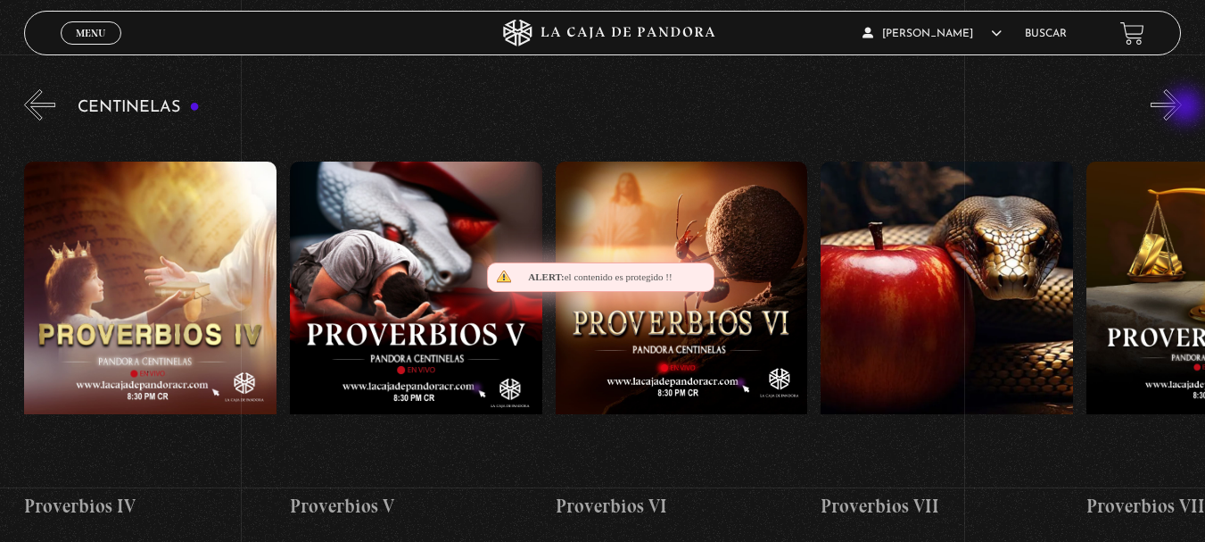
click at [1182, 108] on button "»" at bounding box center [1166, 104] width 31 height 31
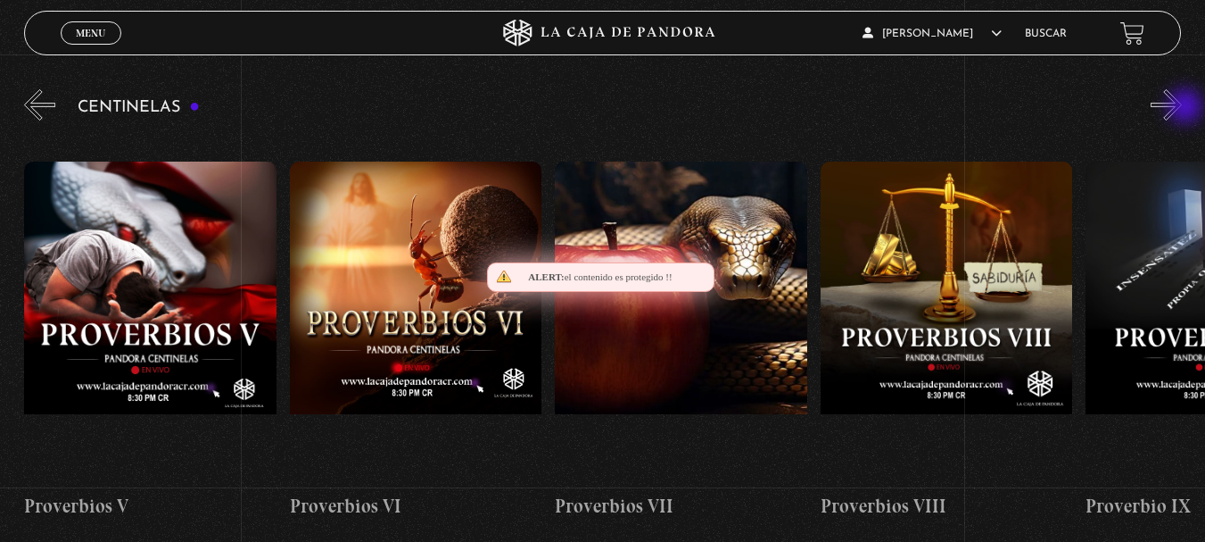
click at [1182, 108] on button "»" at bounding box center [1166, 104] width 31 height 31
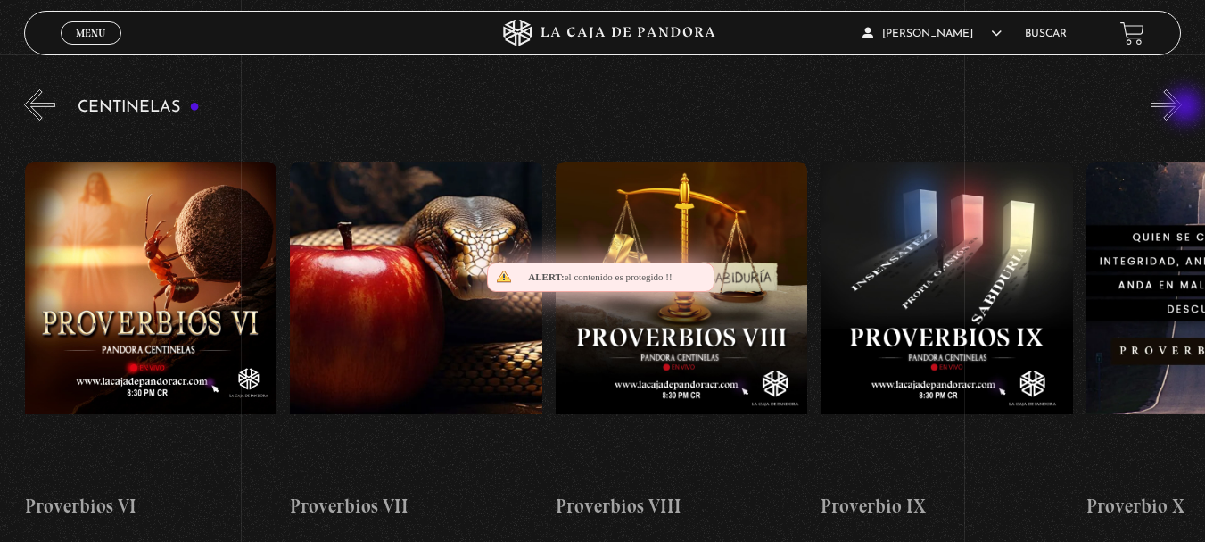
click at [1182, 108] on button "»" at bounding box center [1166, 104] width 31 height 31
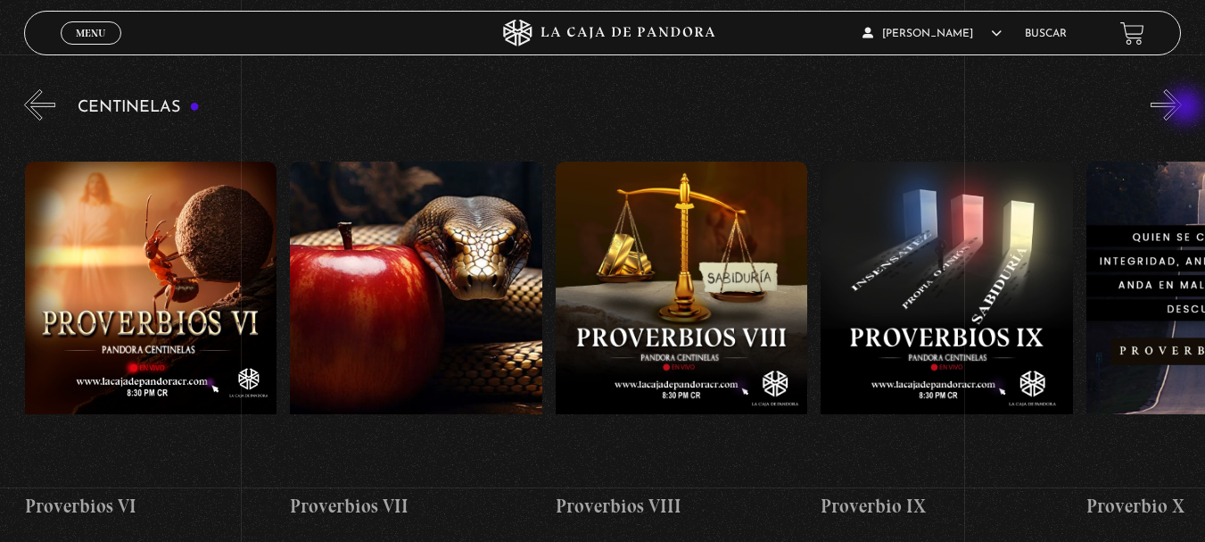
click at [1182, 108] on button "»" at bounding box center [1166, 104] width 31 height 31
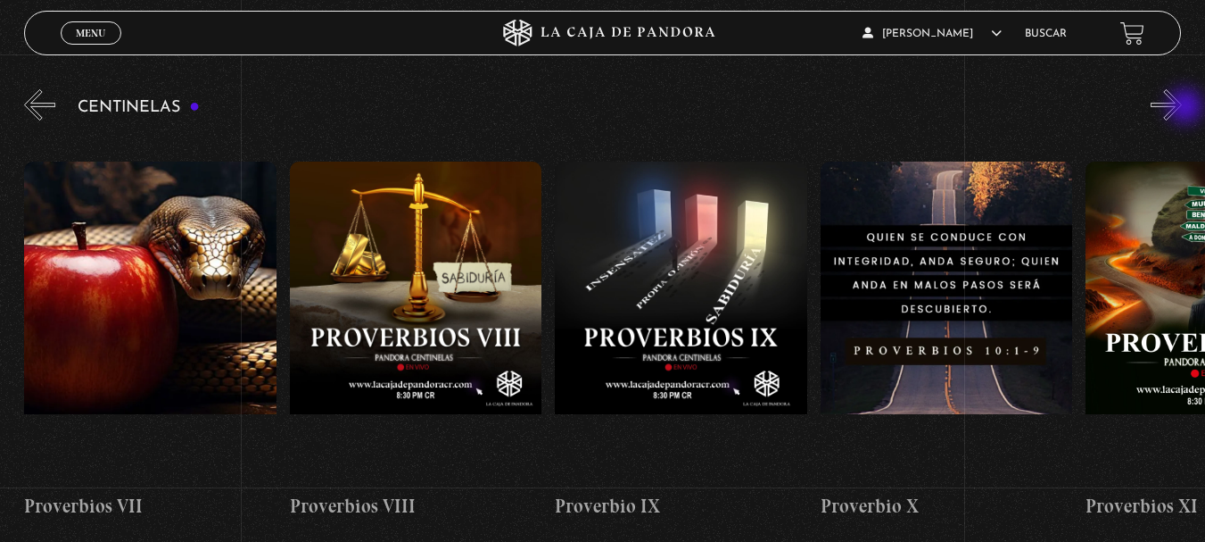
click at [1182, 108] on button "»" at bounding box center [1166, 104] width 31 height 31
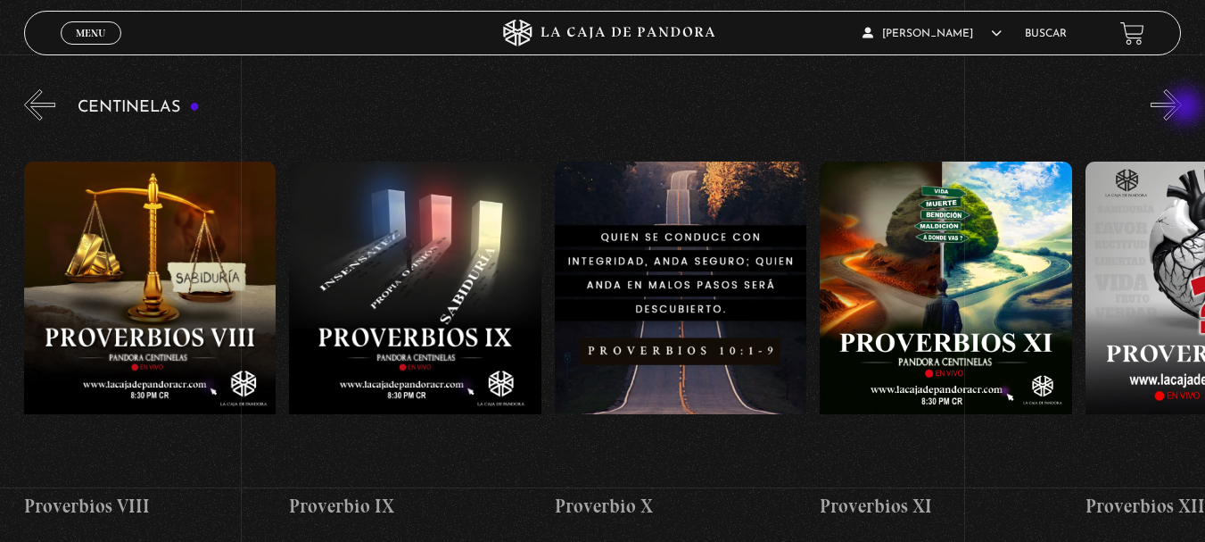
click at [1182, 108] on button "»" at bounding box center [1166, 104] width 31 height 31
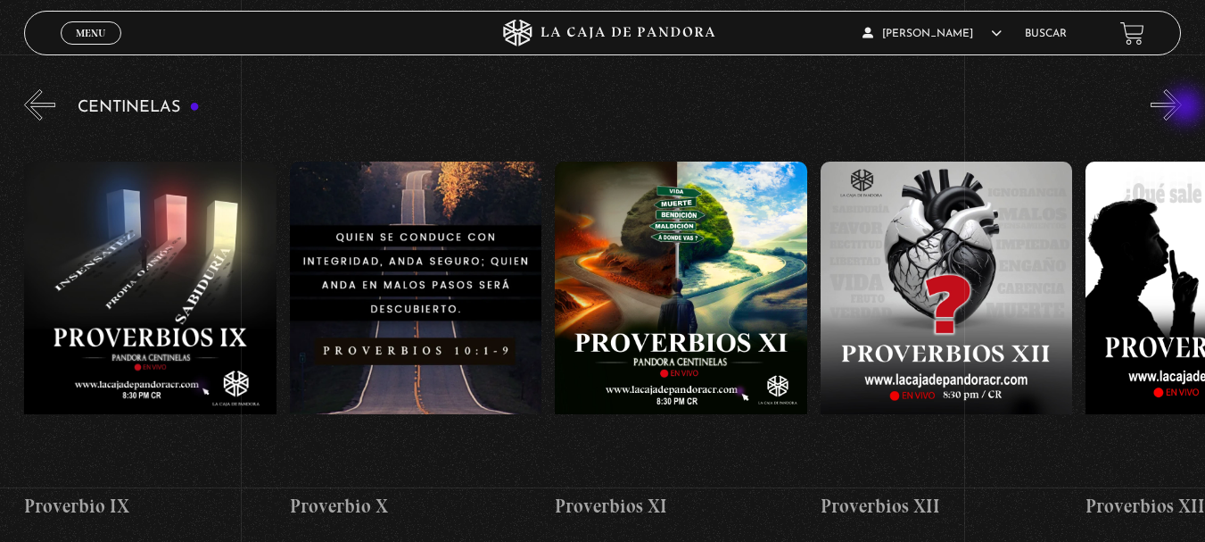
click at [1182, 108] on button "»" at bounding box center [1166, 104] width 31 height 31
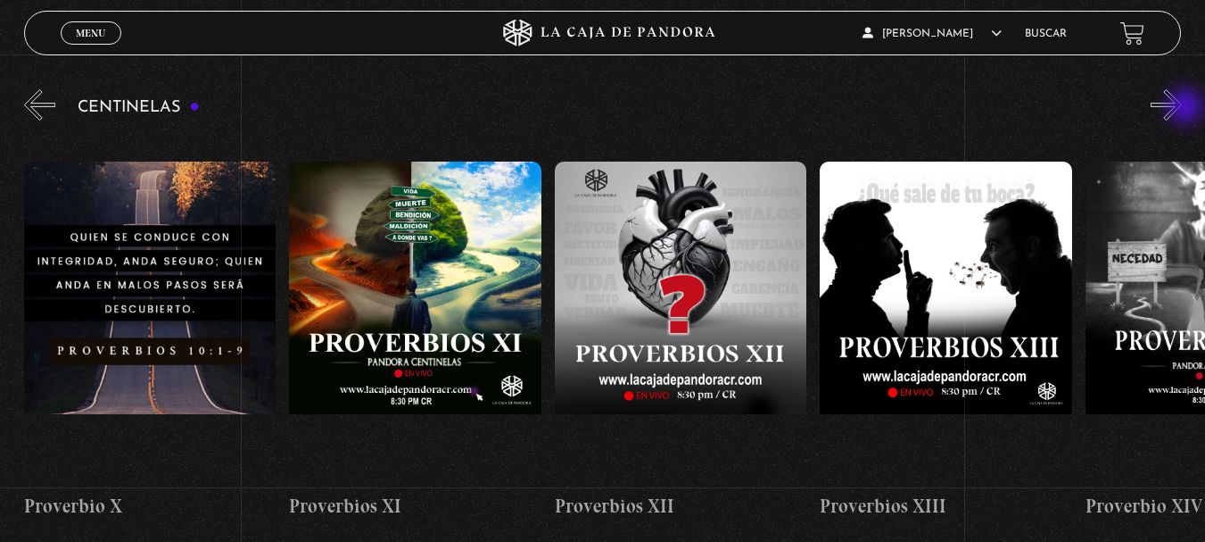
click at [1182, 108] on button "»" at bounding box center [1166, 104] width 31 height 31
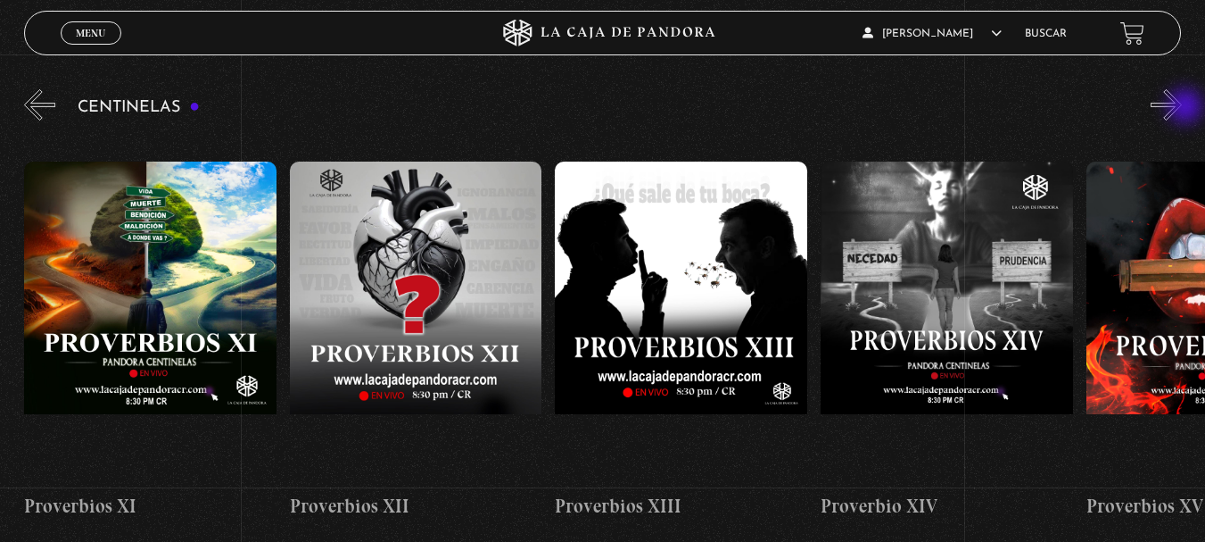
click at [1182, 108] on button "»" at bounding box center [1166, 104] width 31 height 31
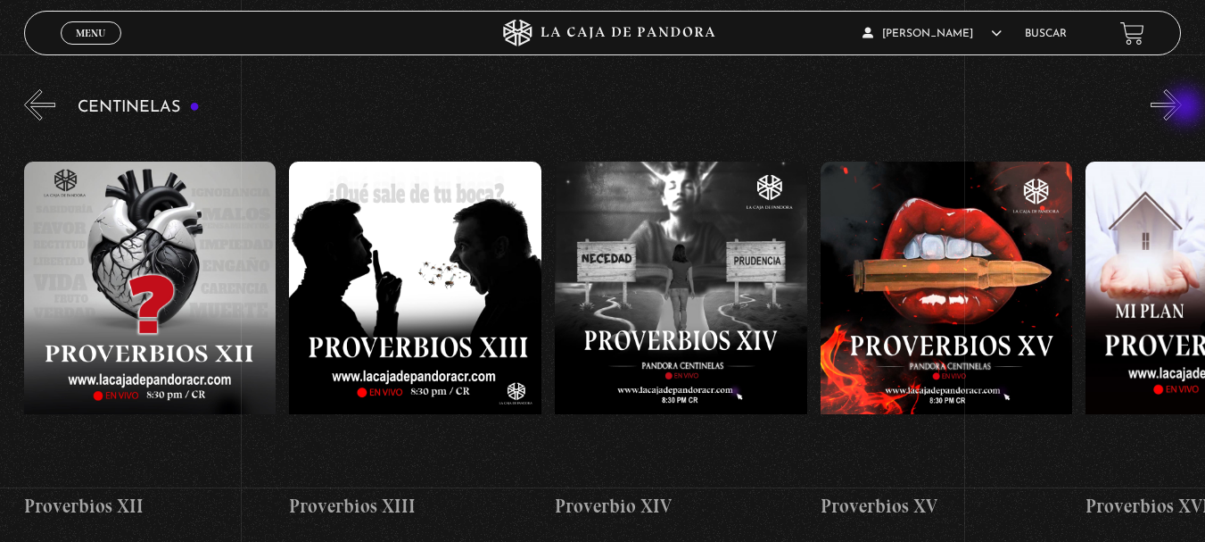
click at [1182, 108] on button "»" at bounding box center [1166, 104] width 31 height 31
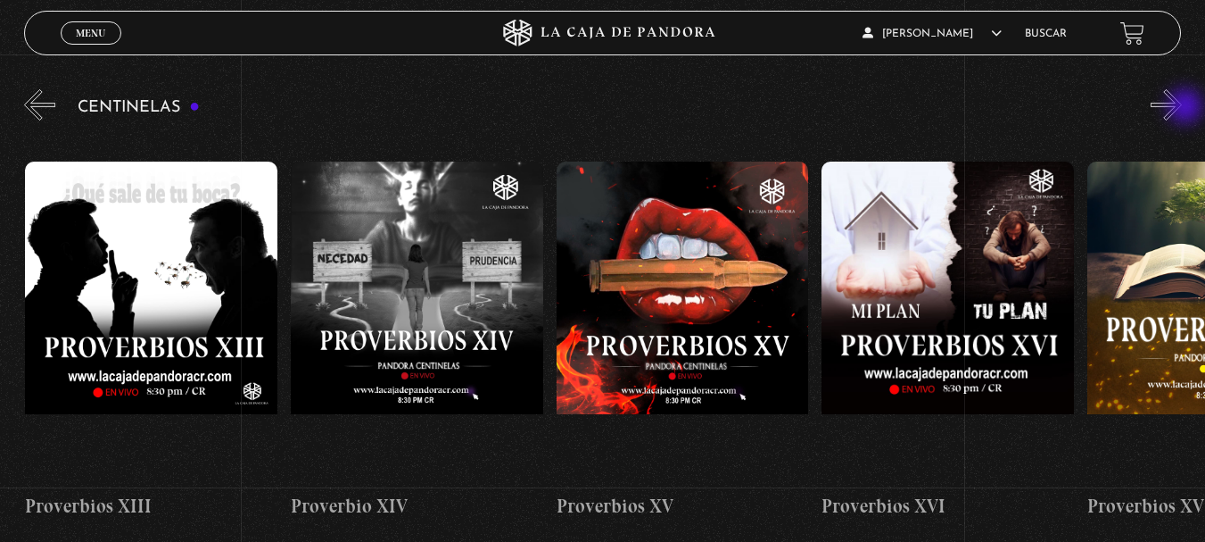
click at [1182, 108] on button "»" at bounding box center [1166, 104] width 31 height 31
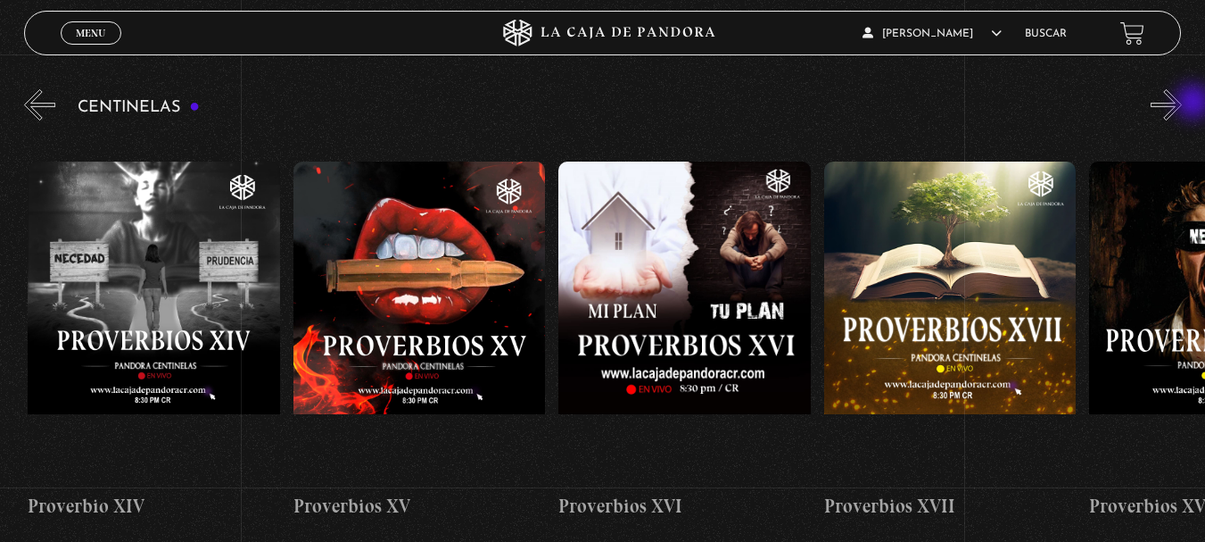
scroll to position [0, 4248]
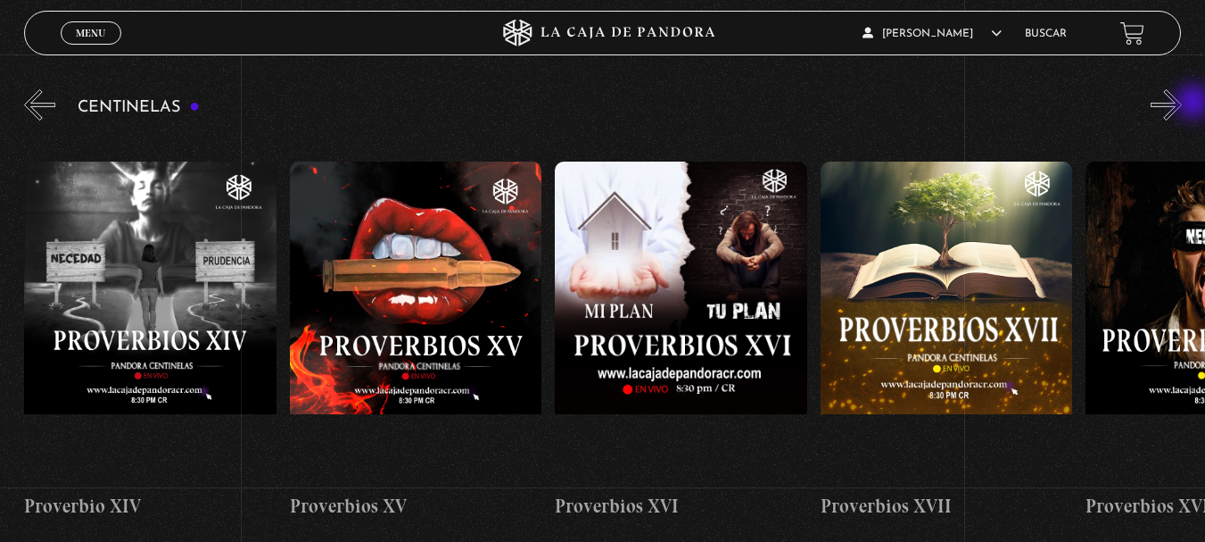
click at [1196, 104] on div "Centinelas" at bounding box center [614, 317] width 1181 height 463
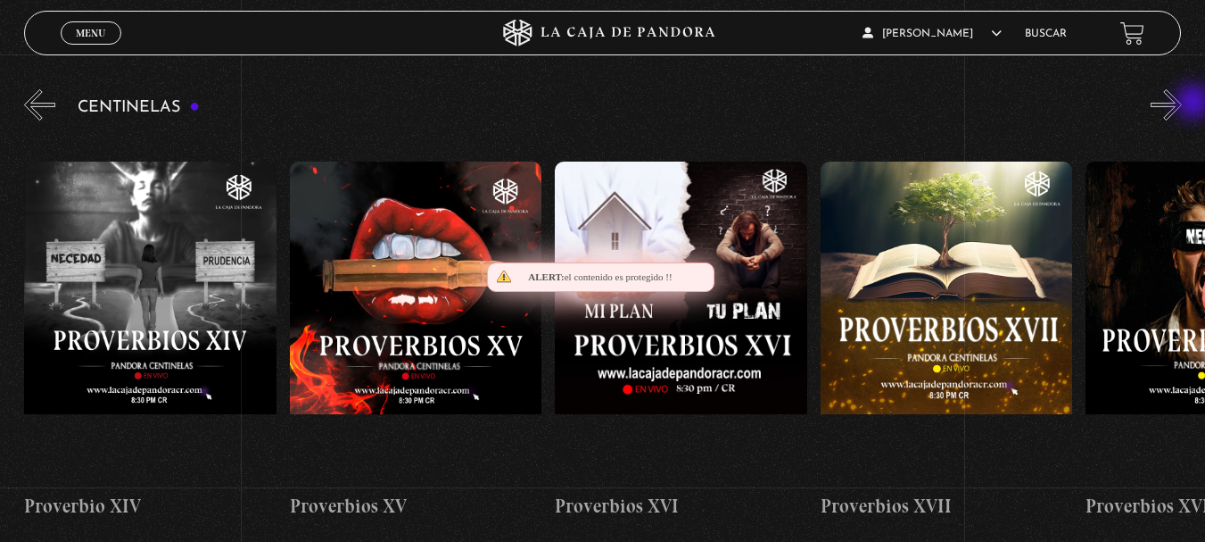
click at [1196, 104] on div "Centinelas" at bounding box center [614, 317] width 1181 height 463
drag, startPoint x: 1196, startPoint y: 104, endPoint x: 1146, endPoint y: 108, distance: 50.2
click at [1146, 108] on div "Centinelas" at bounding box center [614, 317] width 1181 height 463
click at [1172, 108] on button "»" at bounding box center [1166, 104] width 31 height 31
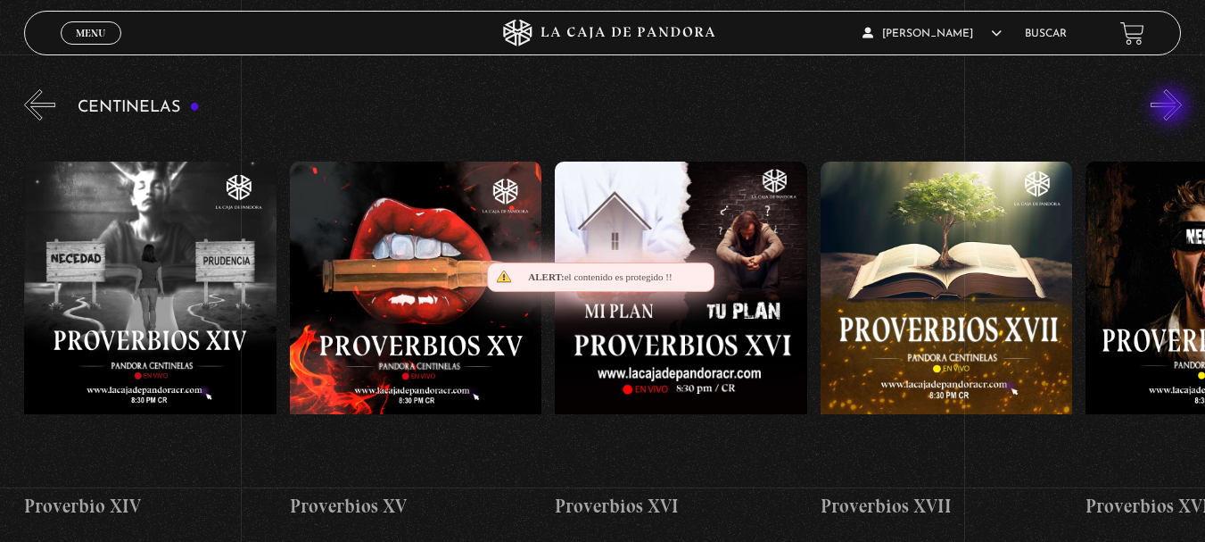
click at [1172, 108] on button "»" at bounding box center [1166, 104] width 31 height 31
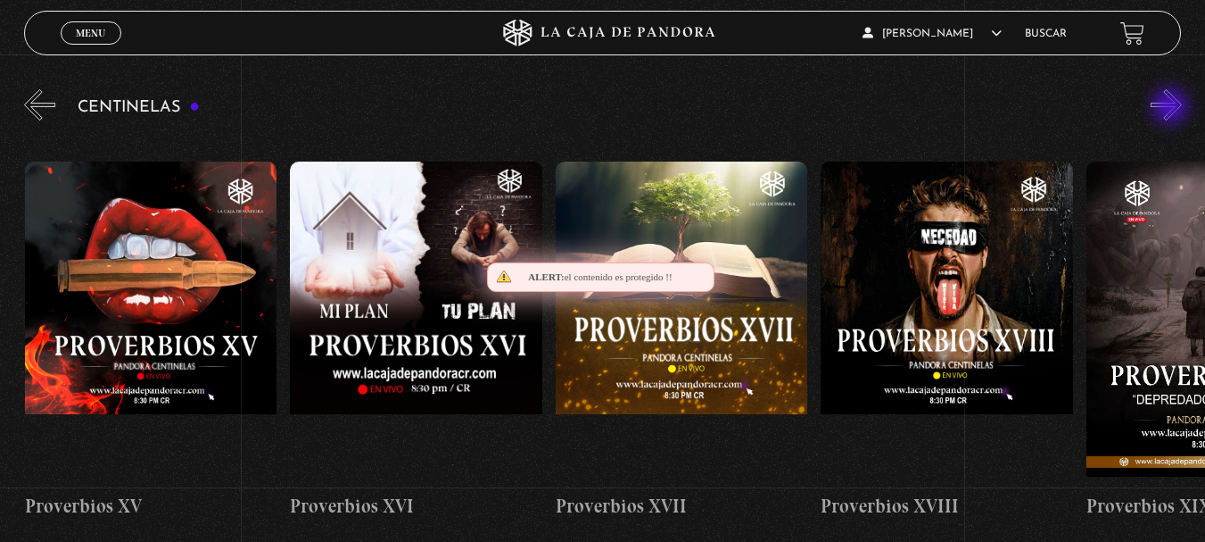
click at [1172, 108] on button "»" at bounding box center [1166, 104] width 31 height 31
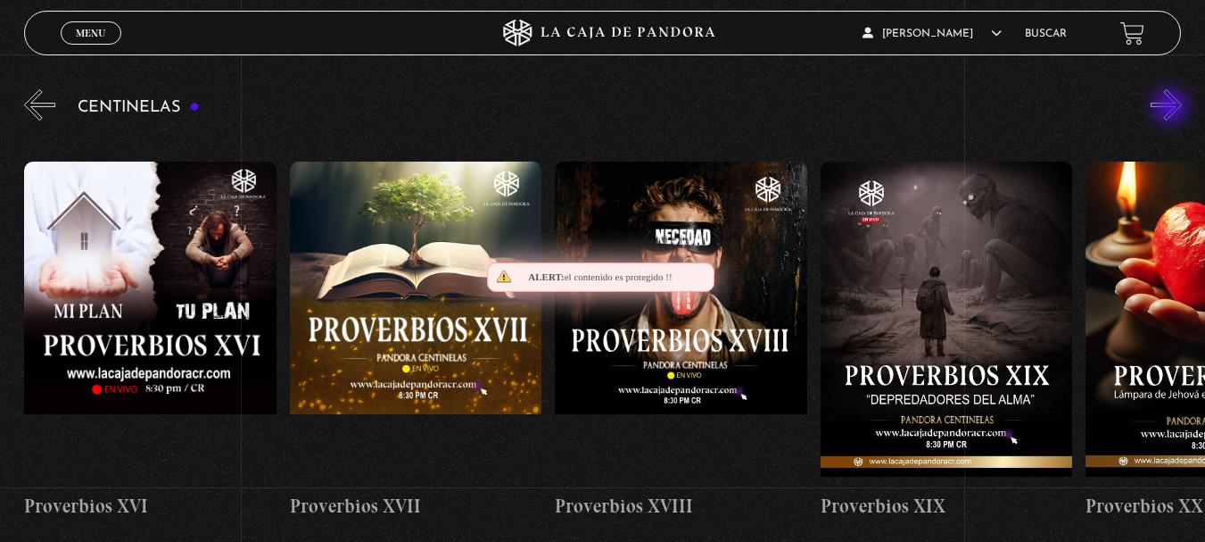
click at [1172, 108] on button "»" at bounding box center [1166, 104] width 31 height 31
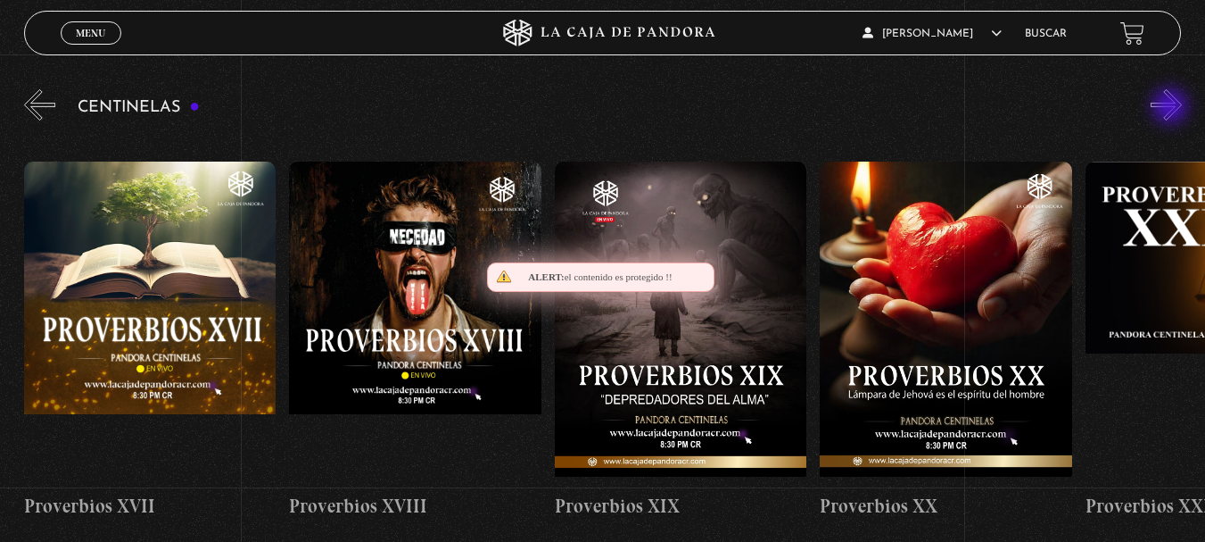
click at [1172, 108] on button "»" at bounding box center [1166, 104] width 31 height 31
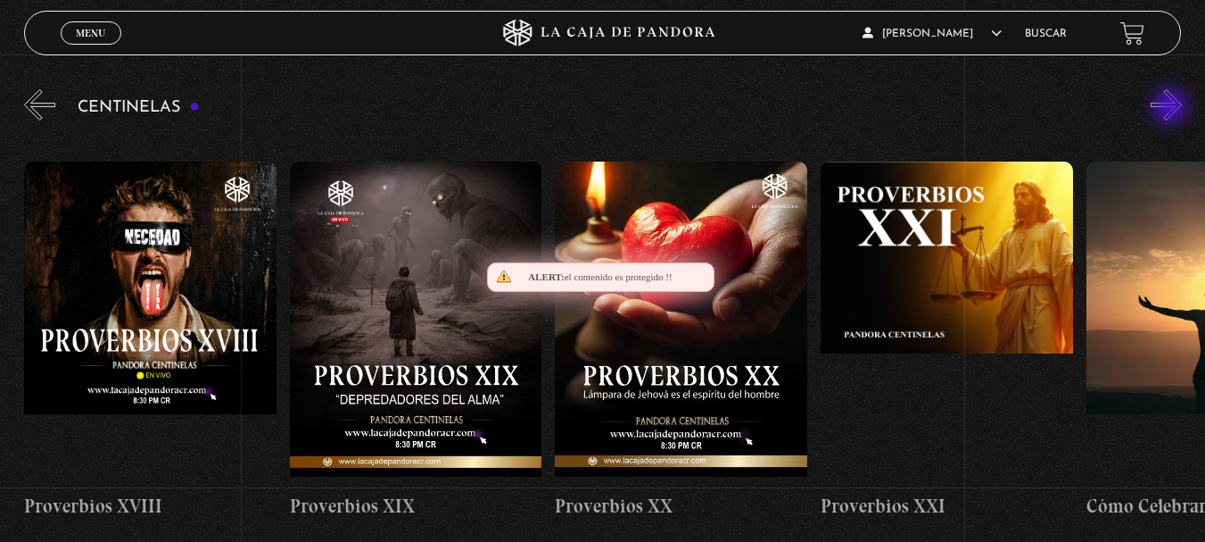
click at [1172, 108] on button "»" at bounding box center [1166, 104] width 31 height 31
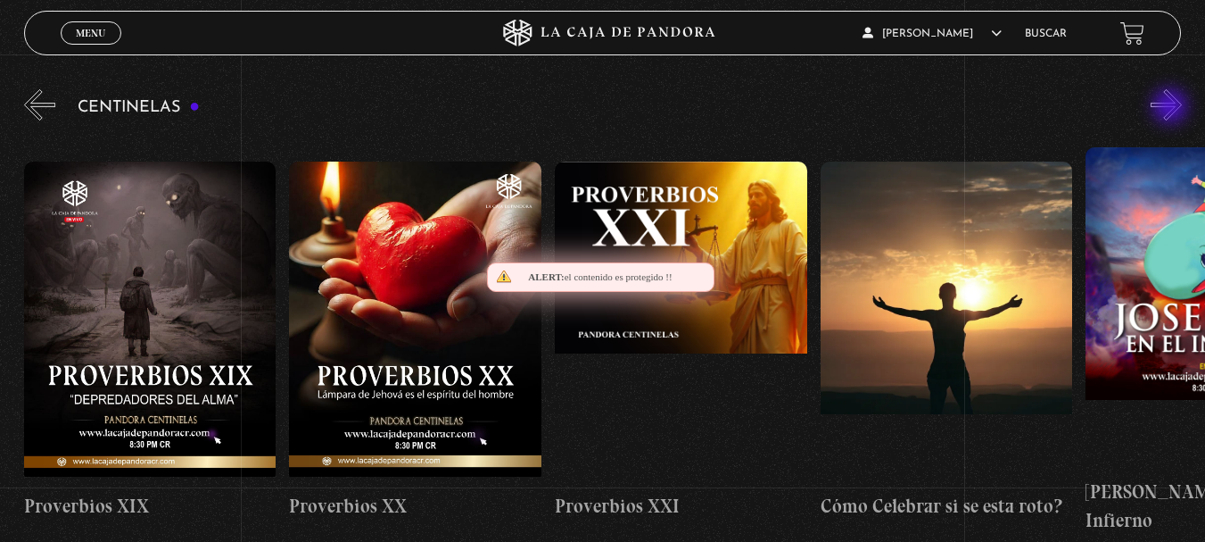
click at [1179, 104] on button "»" at bounding box center [1166, 104] width 31 height 31
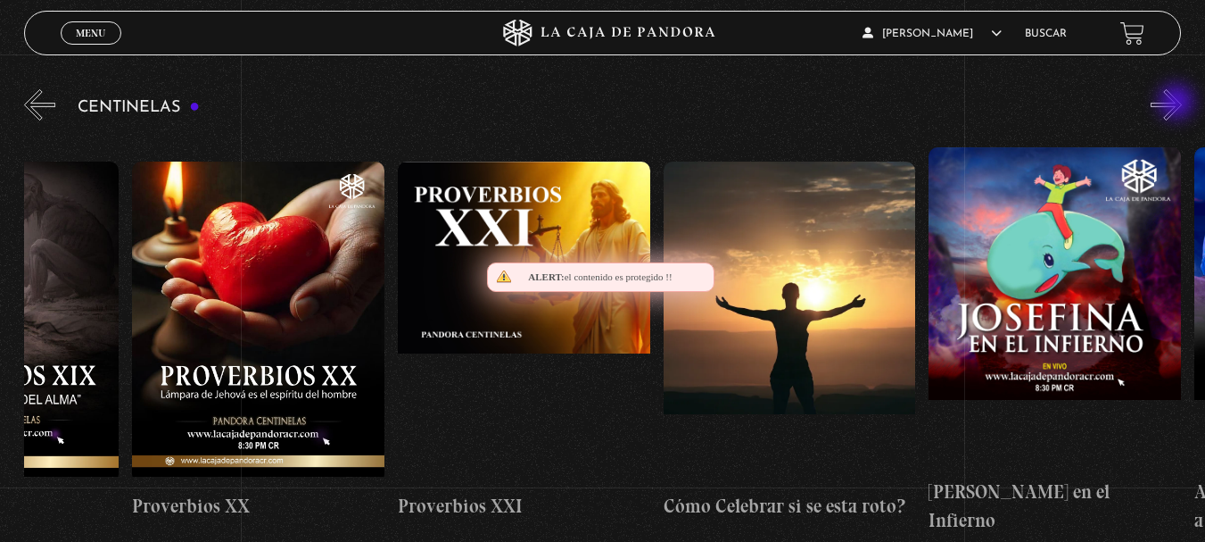
click at [1179, 104] on button "»" at bounding box center [1166, 104] width 31 height 31
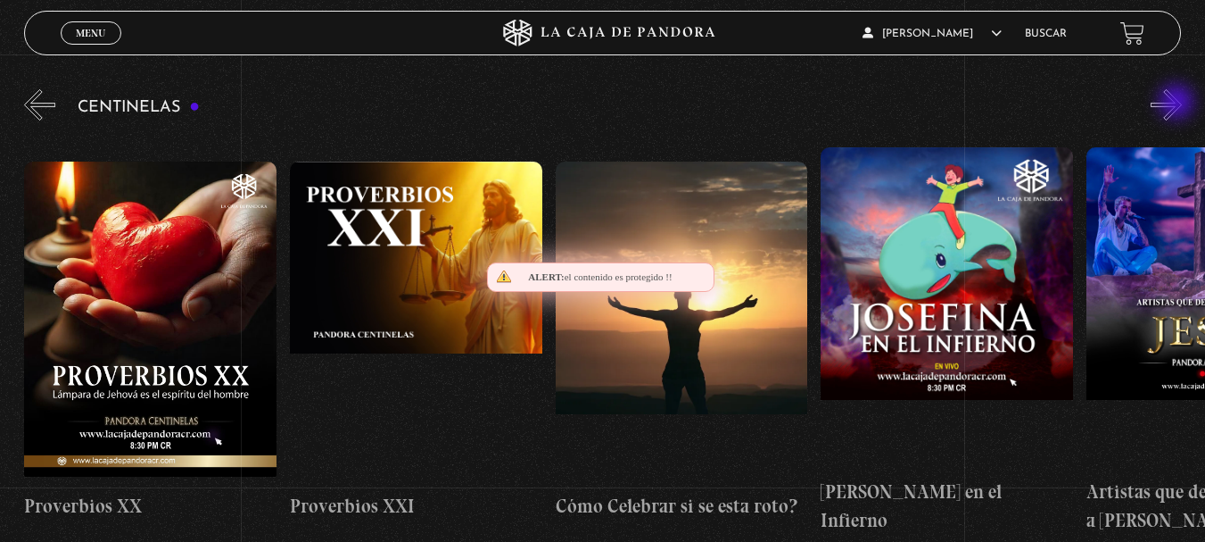
click at [1179, 104] on button "»" at bounding box center [1166, 104] width 31 height 31
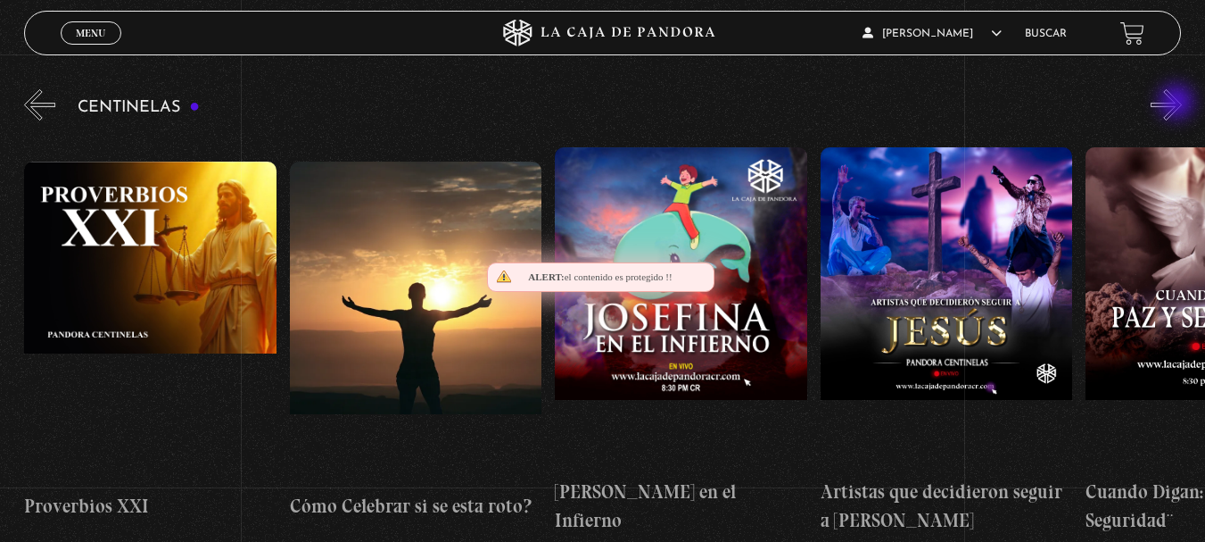
click at [1179, 104] on button "»" at bounding box center [1166, 104] width 31 height 31
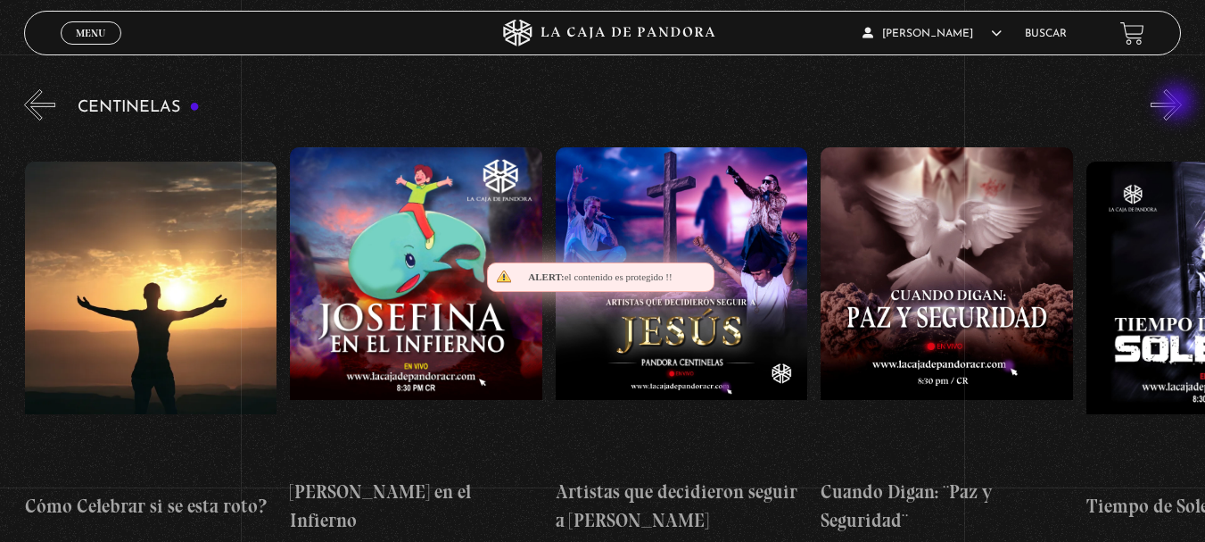
click at [1179, 104] on button "»" at bounding box center [1166, 104] width 31 height 31
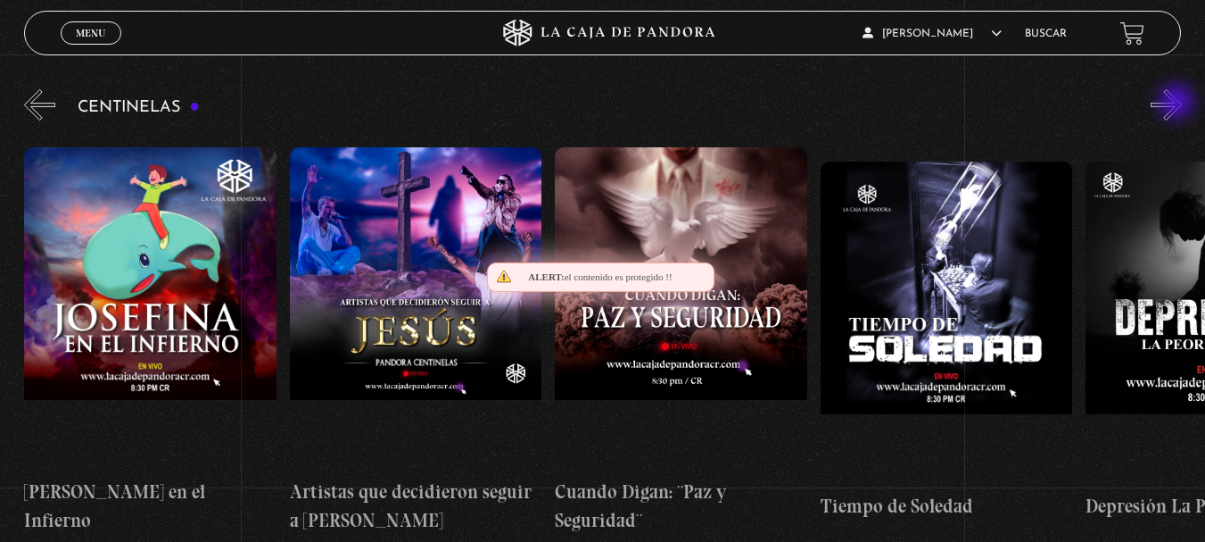
click at [1179, 104] on button "»" at bounding box center [1166, 104] width 31 height 31
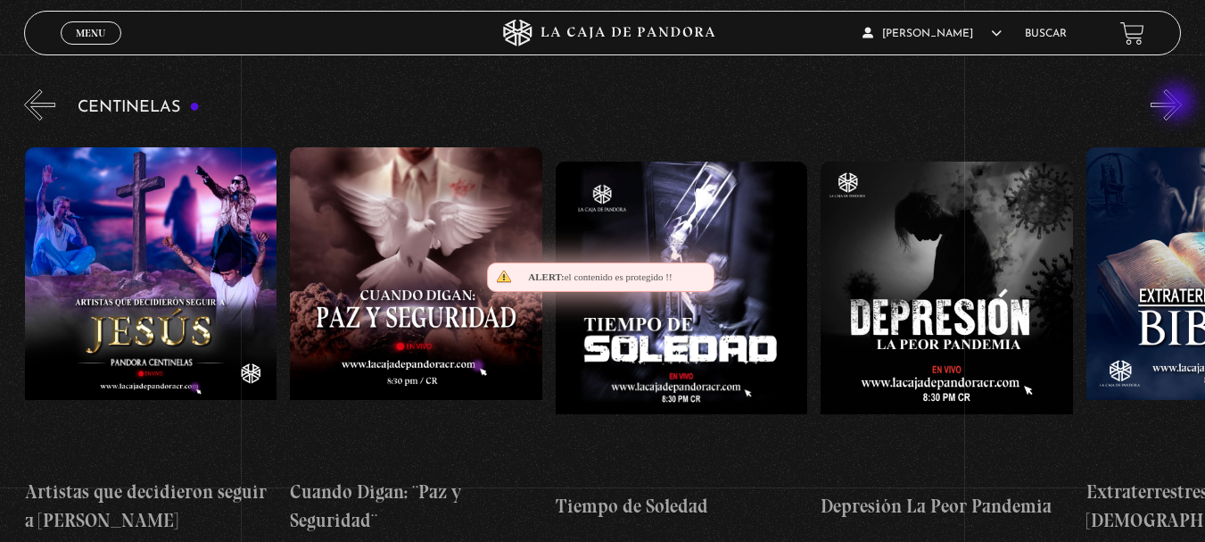
click at [1179, 104] on button "»" at bounding box center [1166, 104] width 31 height 31
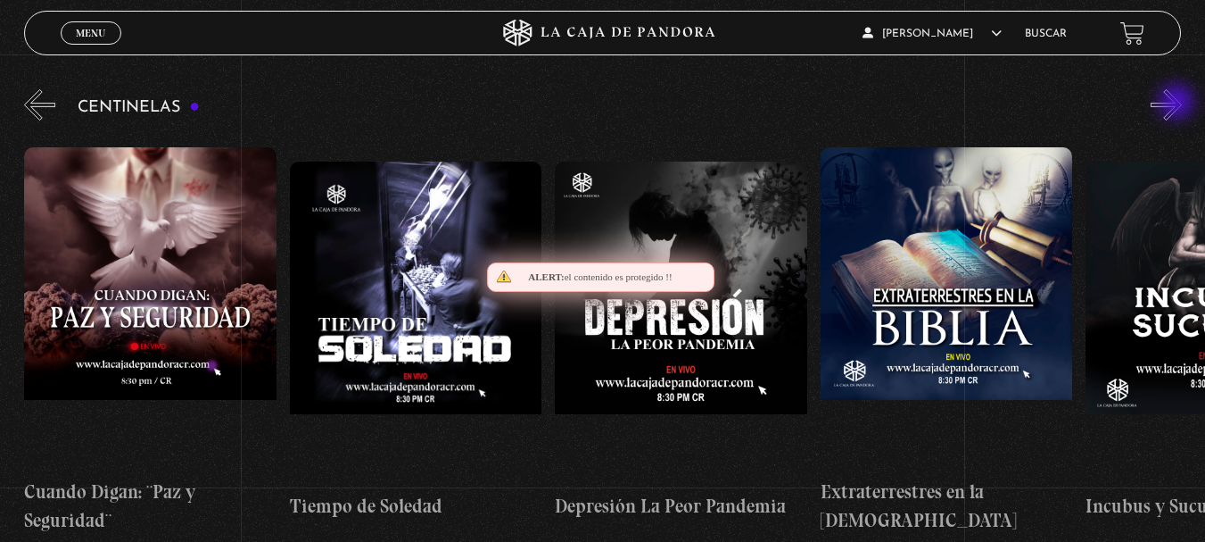
click at [1179, 104] on button "»" at bounding box center [1166, 104] width 31 height 31
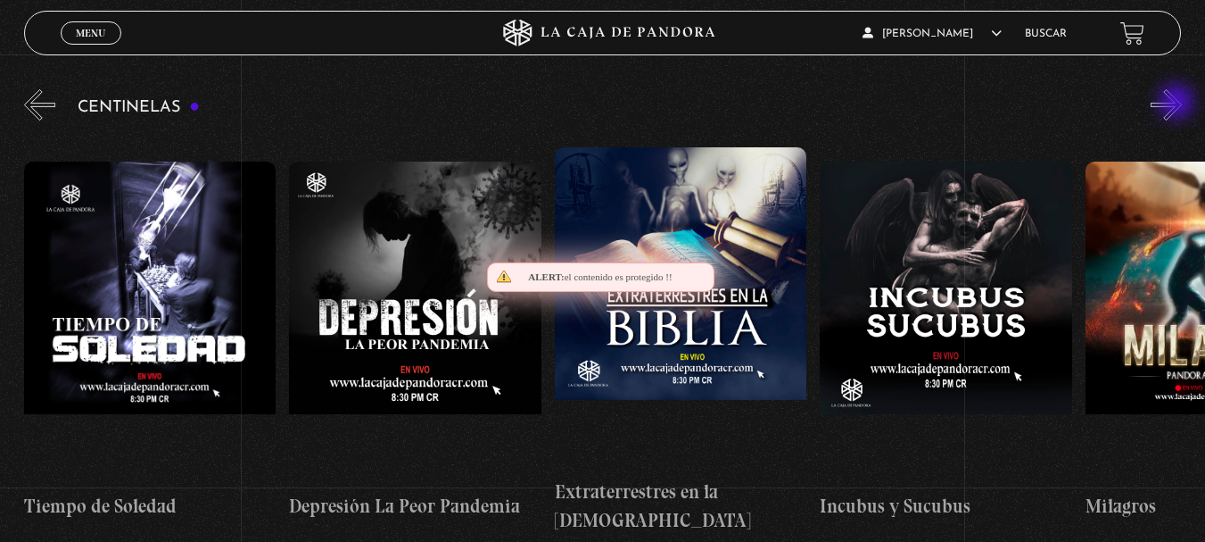
click at [1179, 104] on button "»" at bounding box center [1166, 104] width 31 height 31
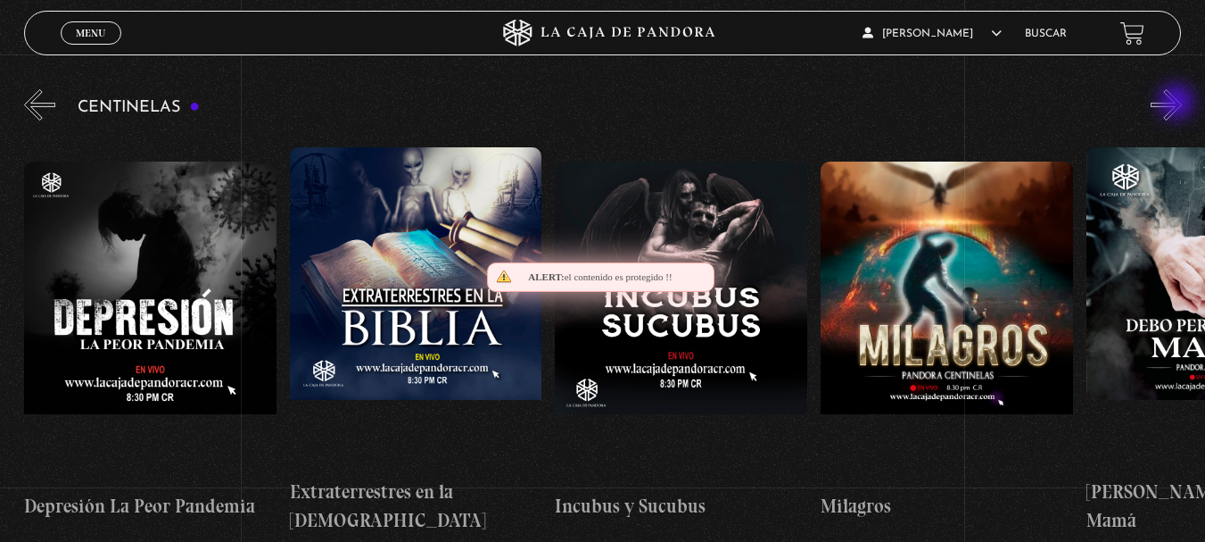
click at [1179, 104] on button "»" at bounding box center [1166, 104] width 31 height 31
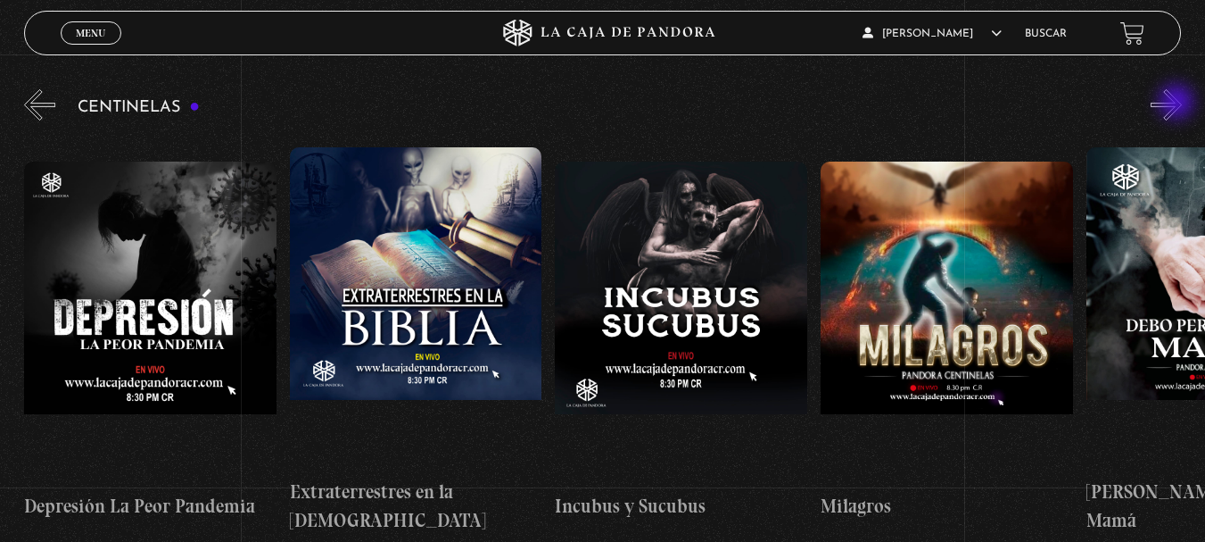
click at [1179, 104] on button "»" at bounding box center [1166, 104] width 31 height 31
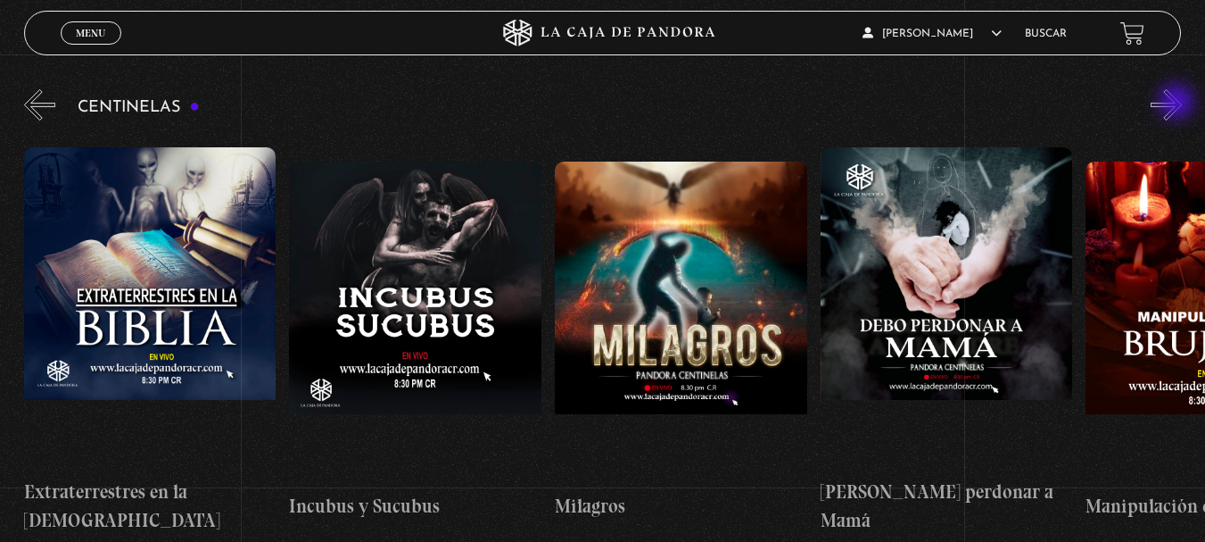
click at [1179, 104] on button "»" at bounding box center [1166, 104] width 31 height 31
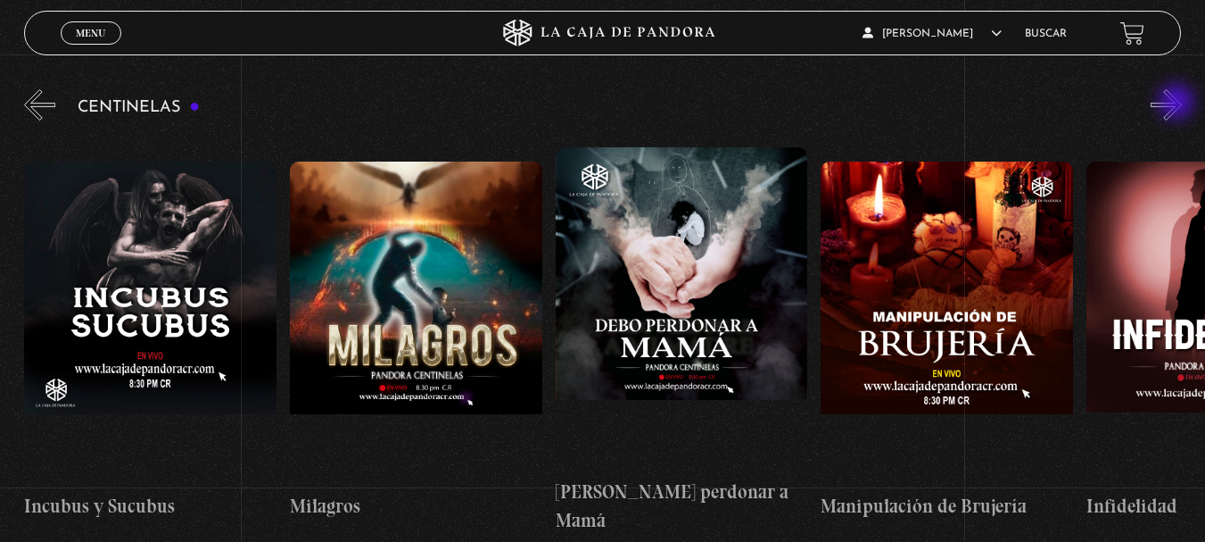
click at [1179, 104] on button "»" at bounding box center [1166, 104] width 31 height 31
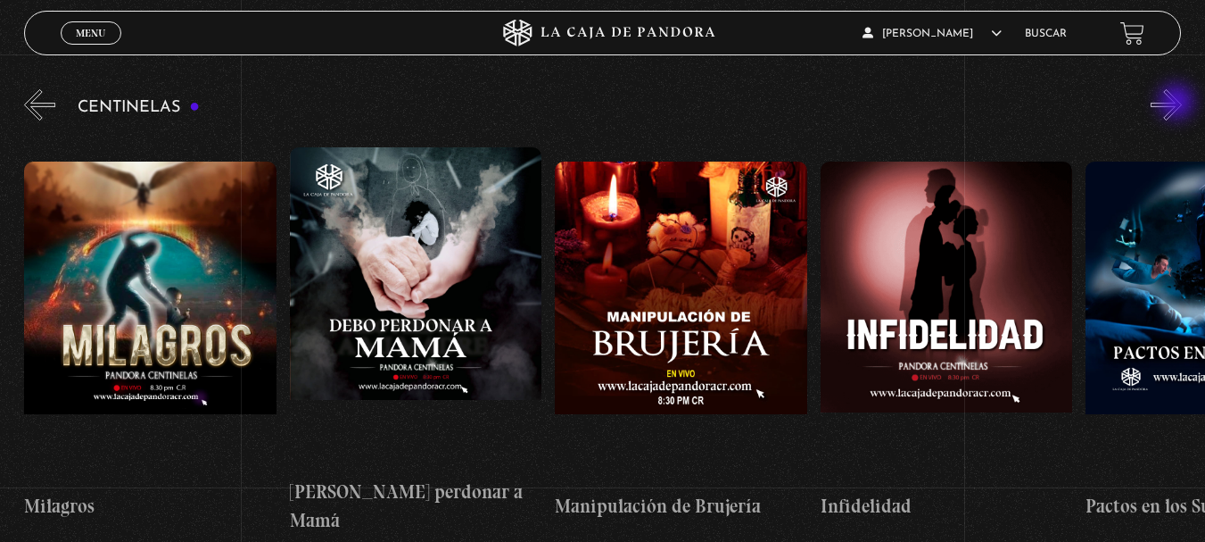
click at [1179, 104] on button "»" at bounding box center [1166, 104] width 31 height 31
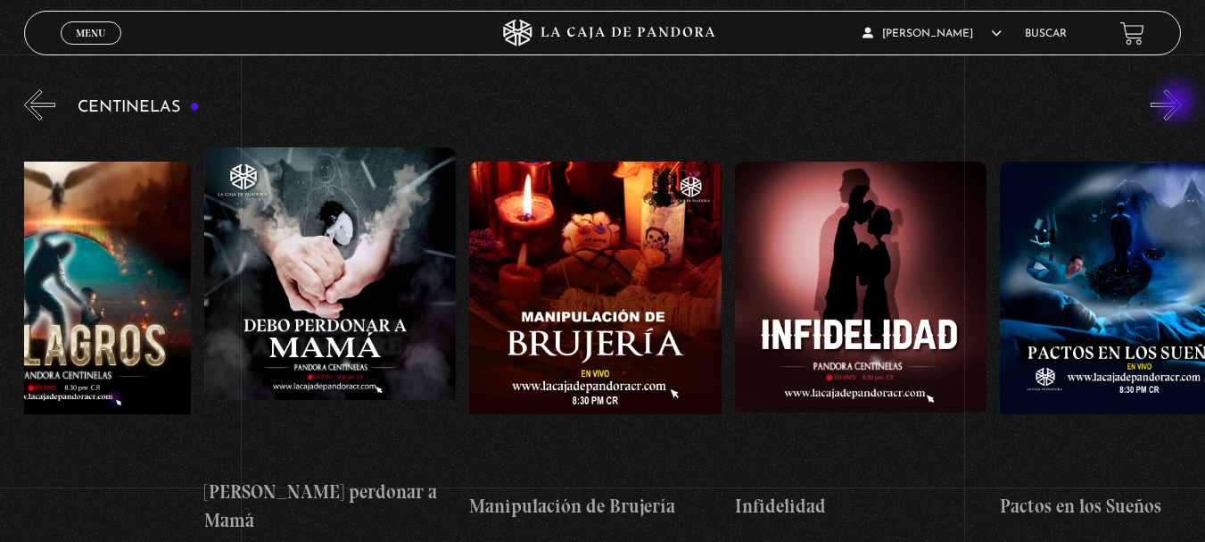
click at [1179, 104] on button "»" at bounding box center [1166, 104] width 31 height 31
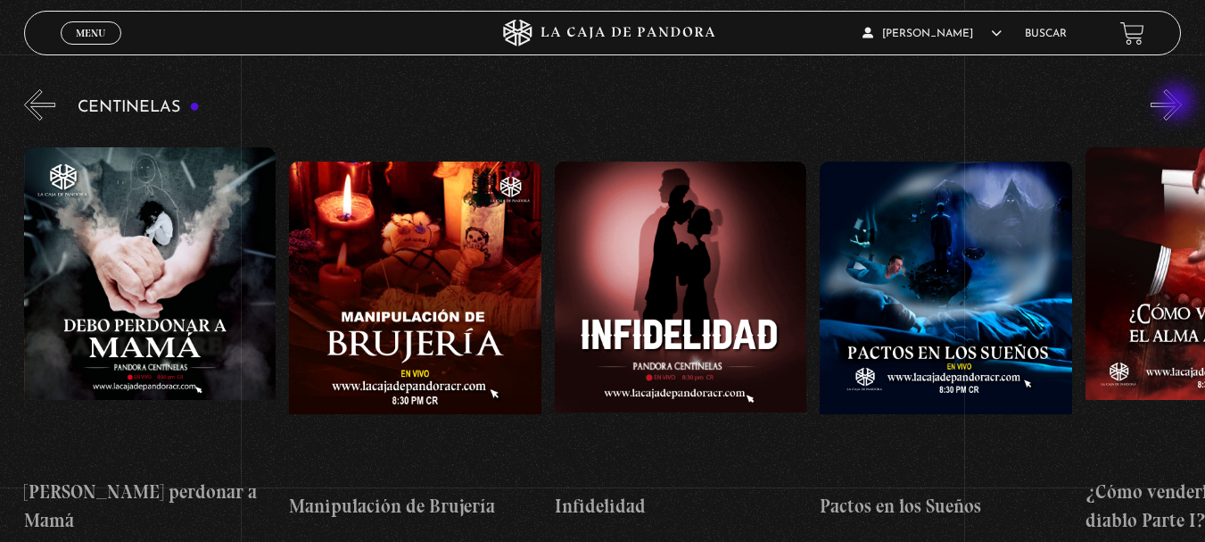
click at [1179, 104] on button "»" at bounding box center [1166, 104] width 31 height 31
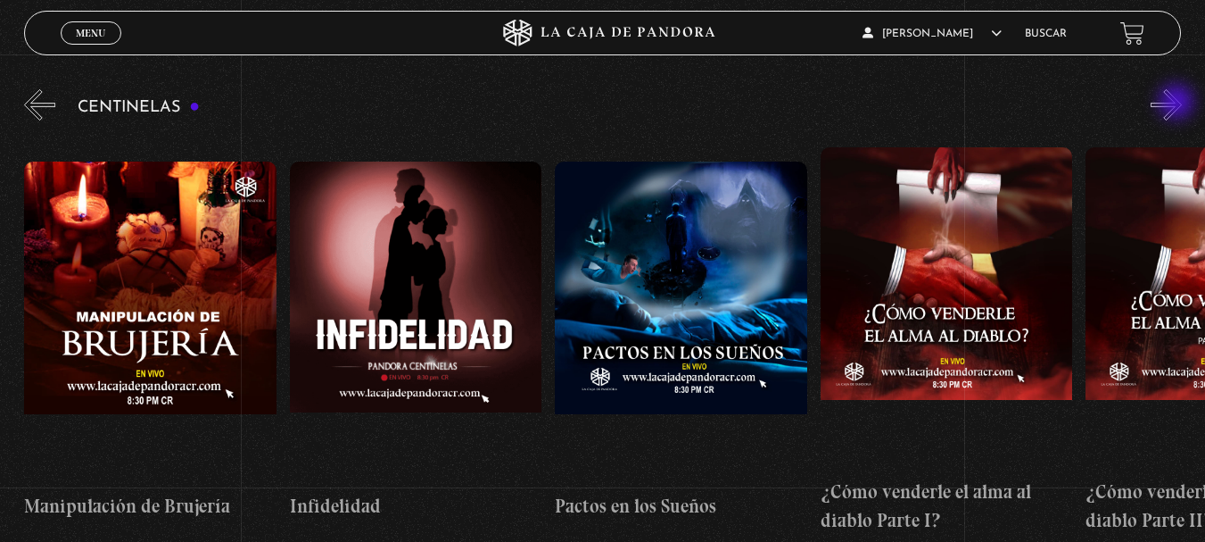
click at [1179, 104] on button "»" at bounding box center [1166, 104] width 31 height 31
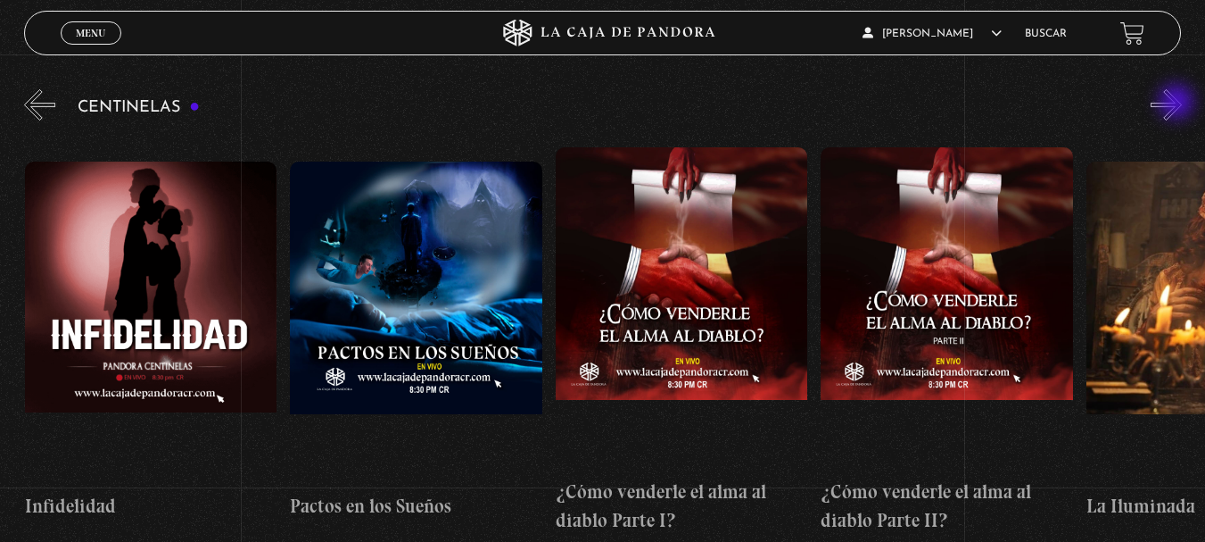
click at [1179, 104] on button "»" at bounding box center [1166, 104] width 31 height 31
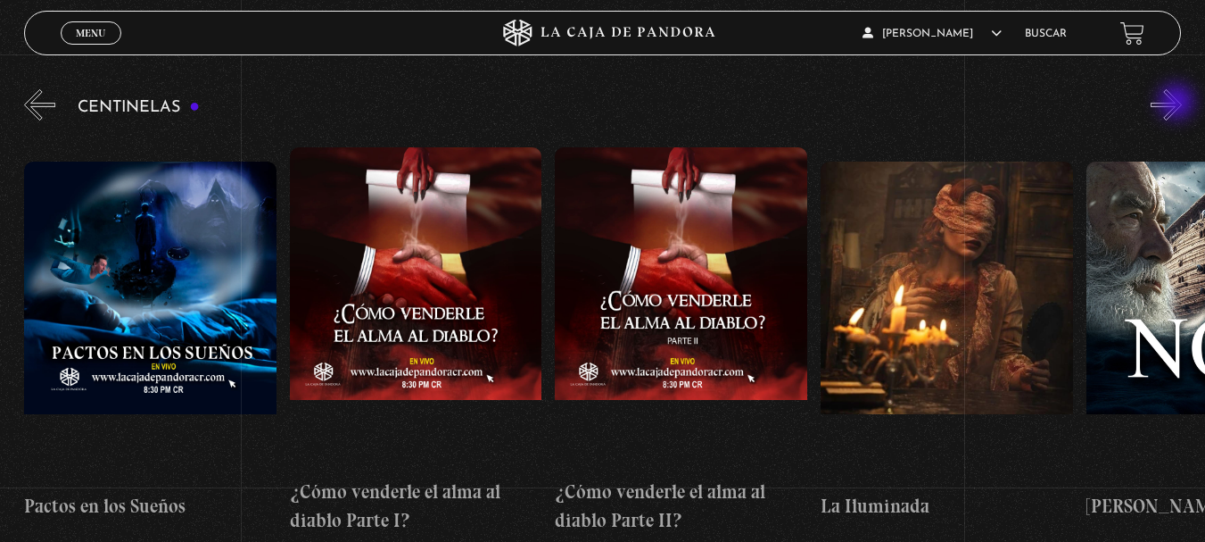
click at [1179, 104] on button "»" at bounding box center [1166, 104] width 31 height 31
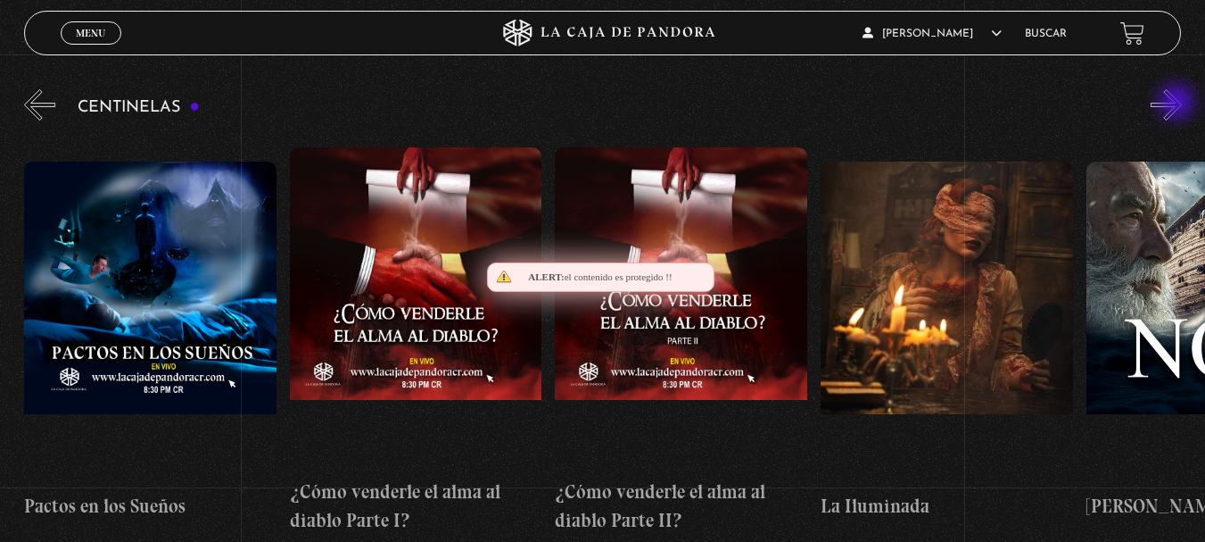
click at [1179, 104] on button "»" at bounding box center [1166, 104] width 31 height 31
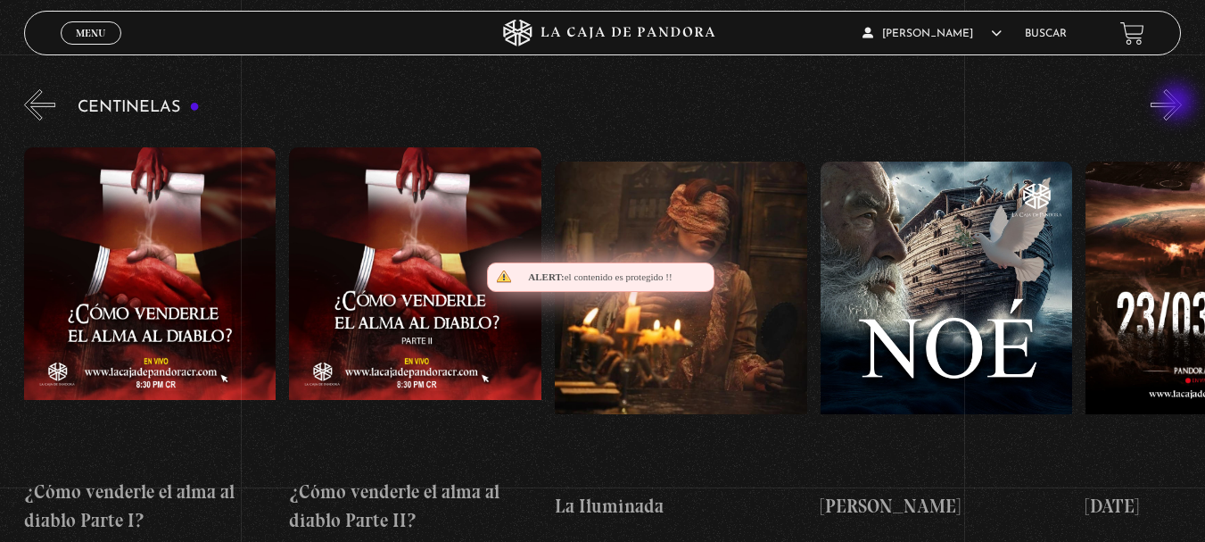
click at [1179, 104] on button "»" at bounding box center [1166, 104] width 31 height 31
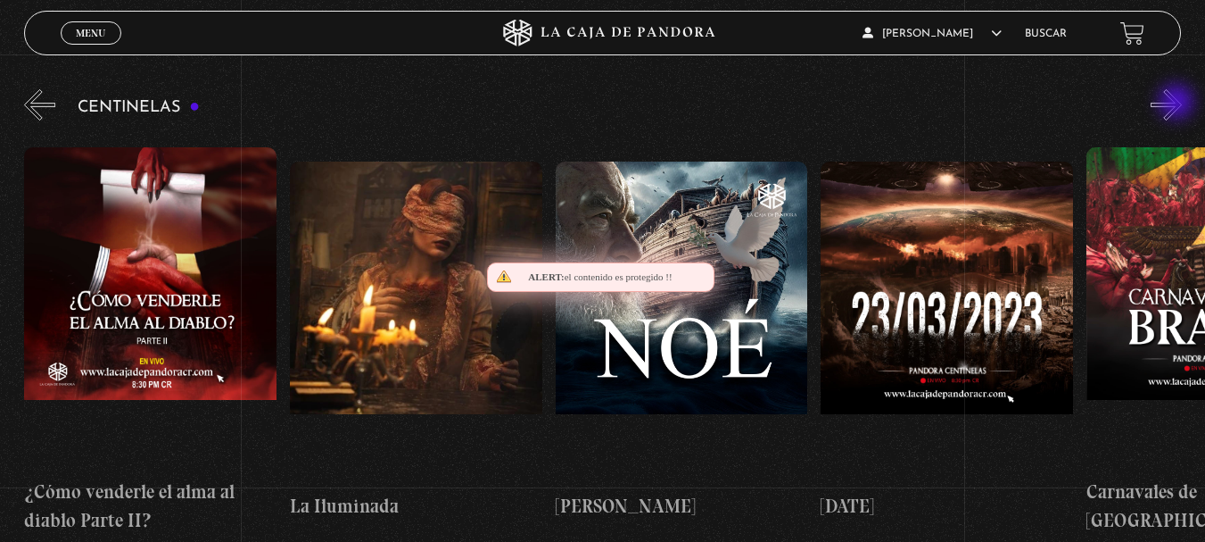
click at [1179, 104] on button "»" at bounding box center [1166, 104] width 31 height 31
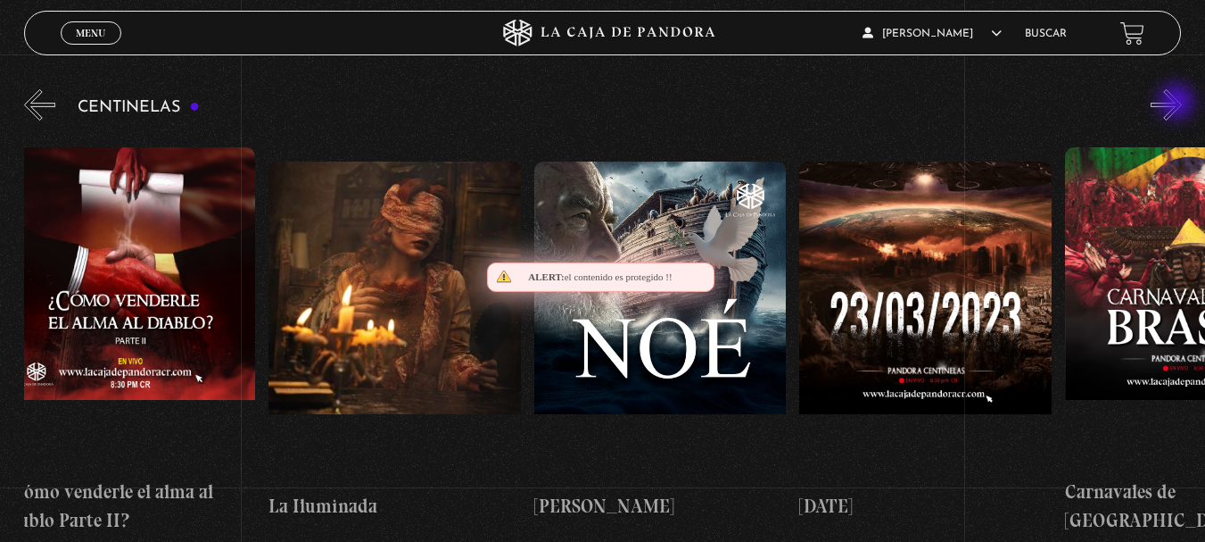
click at [1179, 104] on button "»" at bounding box center [1166, 104] width 31 height 31
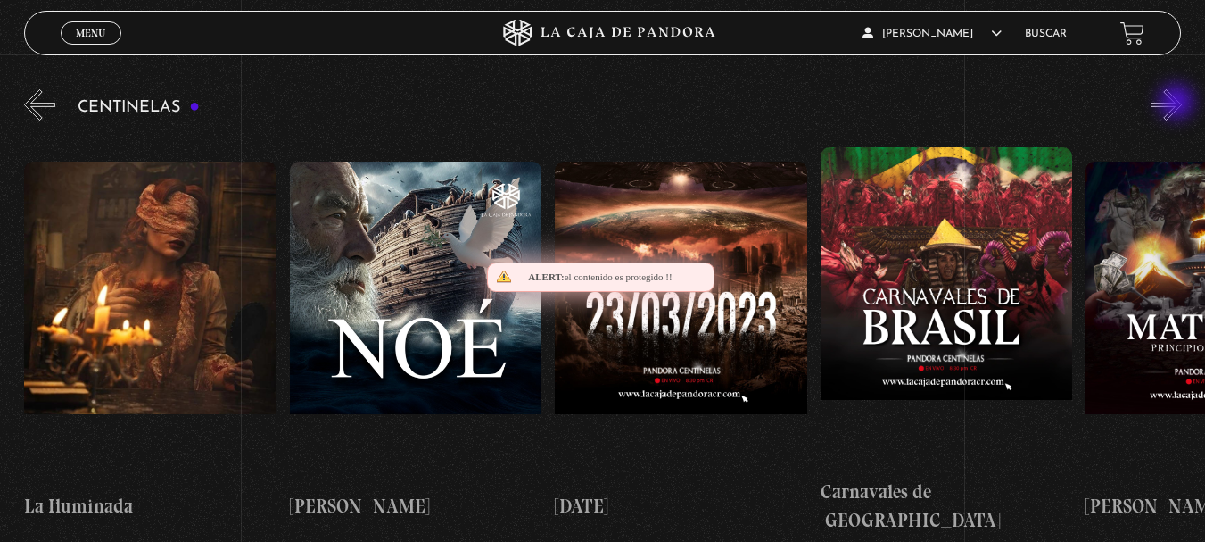
click at [1179, 104] on button "»" at bounding box center [1166, 104] width 31 height 31
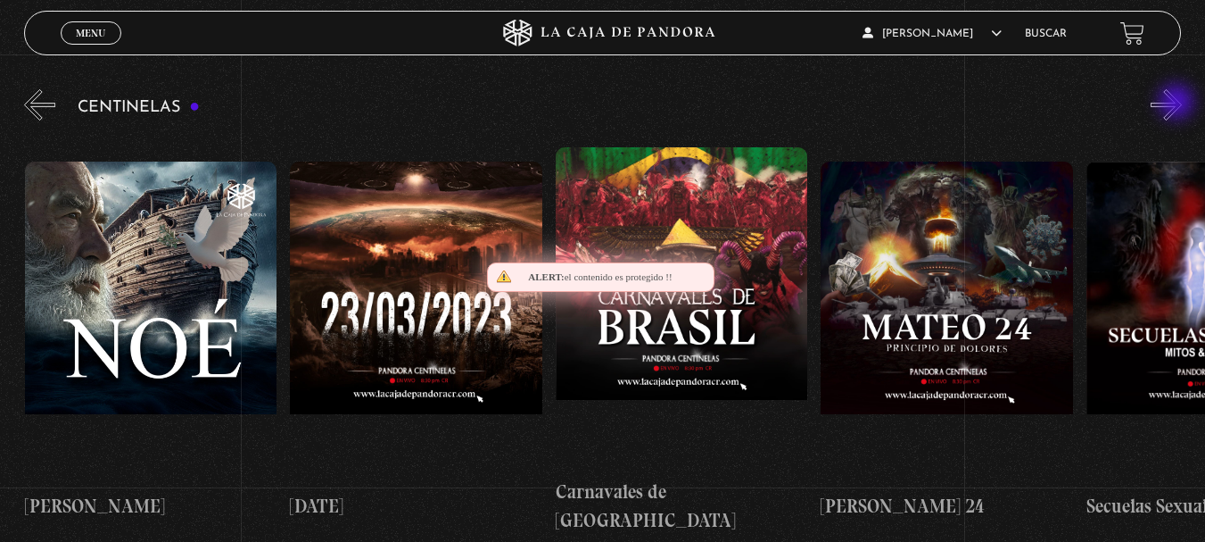
click at [1179, 104] on button "»" at bounding box center [1166, 104] width 31 height 31
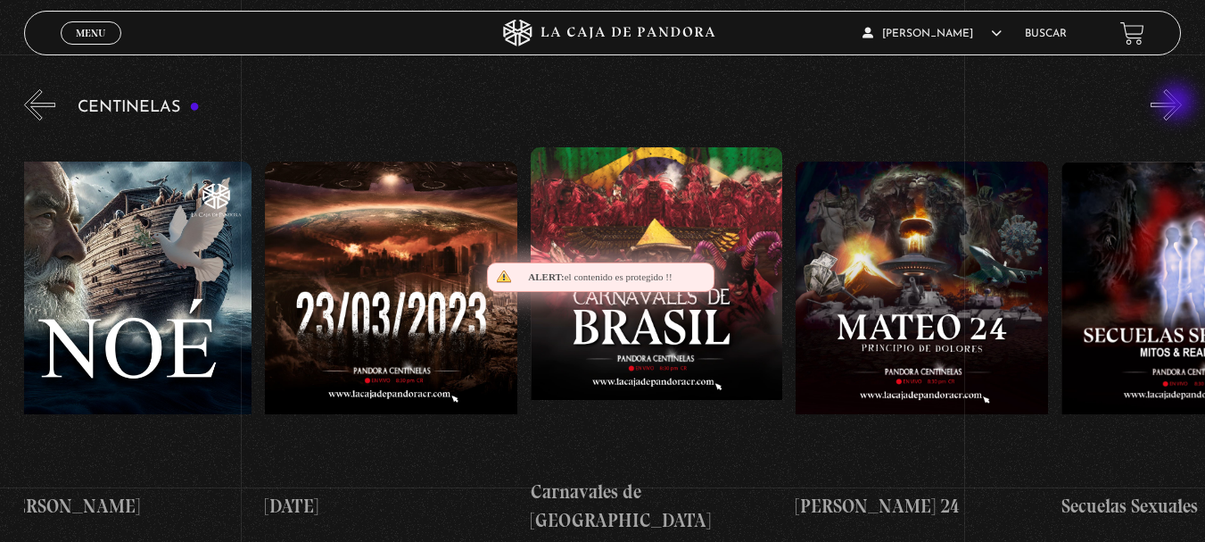
click at [1179, 104] on button "»" at bounding box center [1166, 104] width 31 height 31
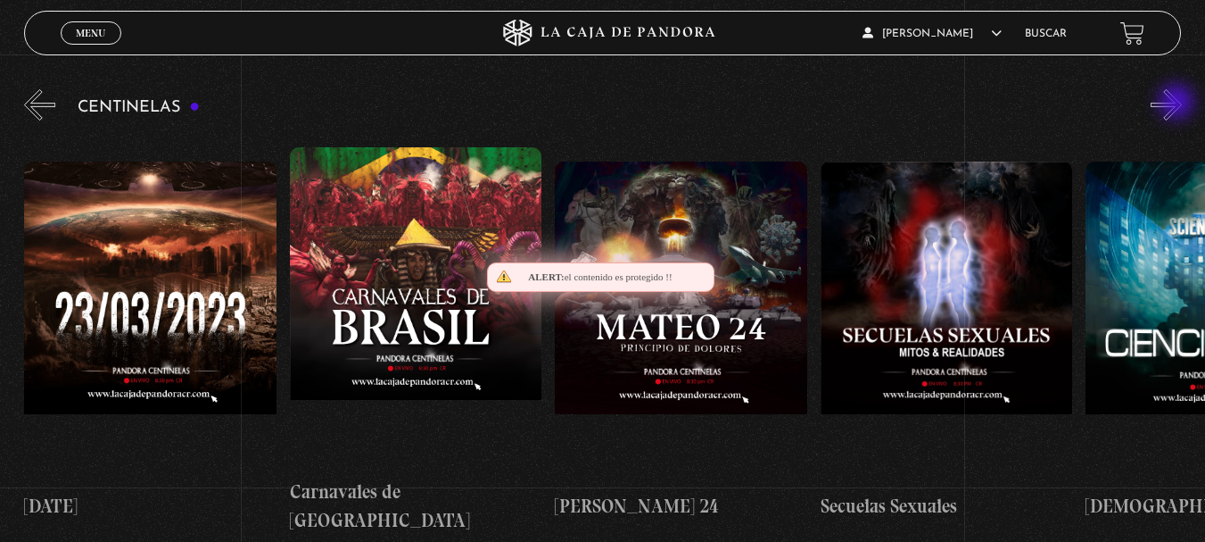
click at [1179, 104] on button "»" at bounding box center [1166, 104] width 31 height 31
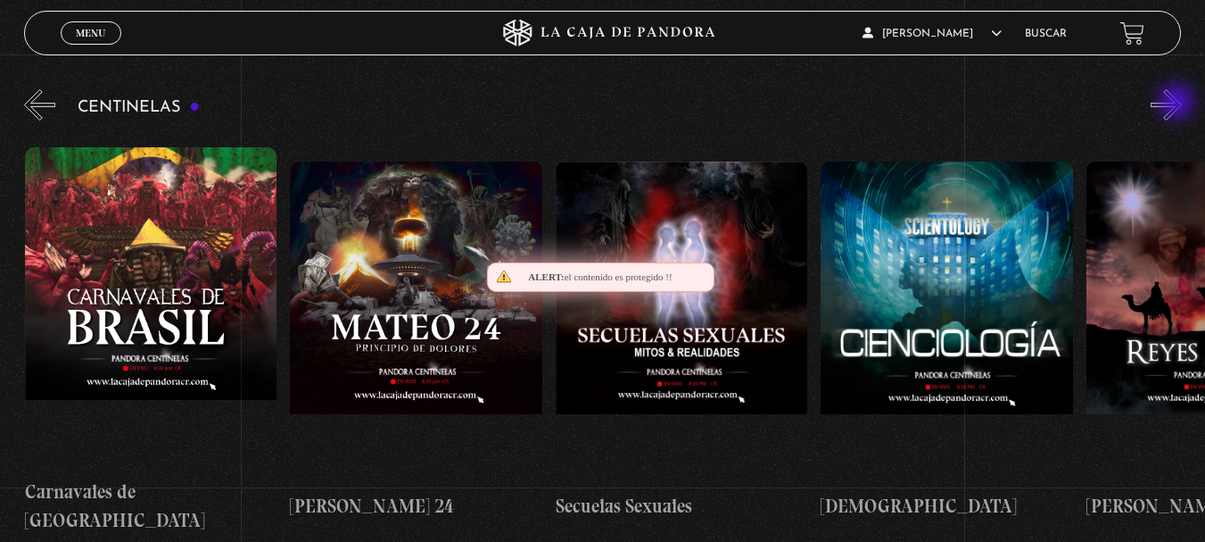
click at [1179, 104] on button "»" at bounding box center [1166, 104] width 31 height 31
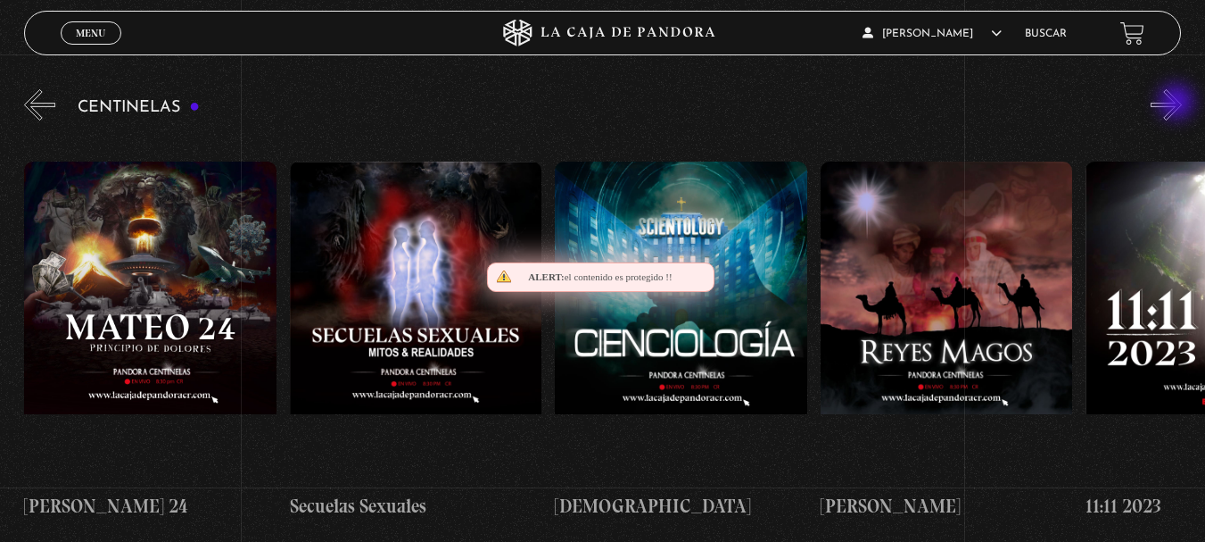
click at [1179, 104] on button "»" at bounding box center [1166, 104] width 31 height 31
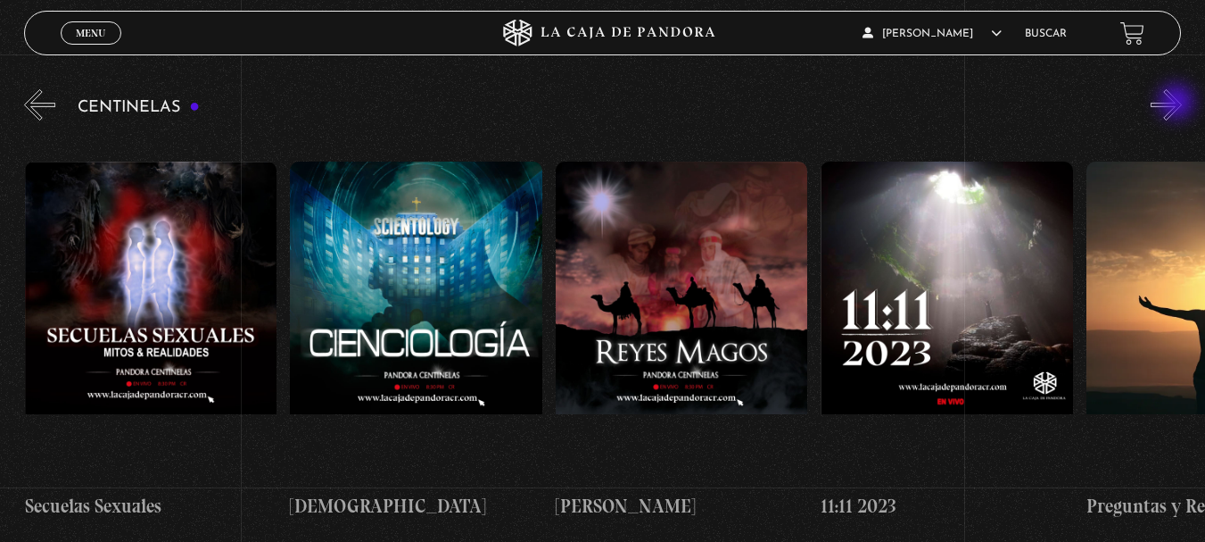
click at [1179, 104] on button "»" at bounding box center [1166, 104] width 31 height 31
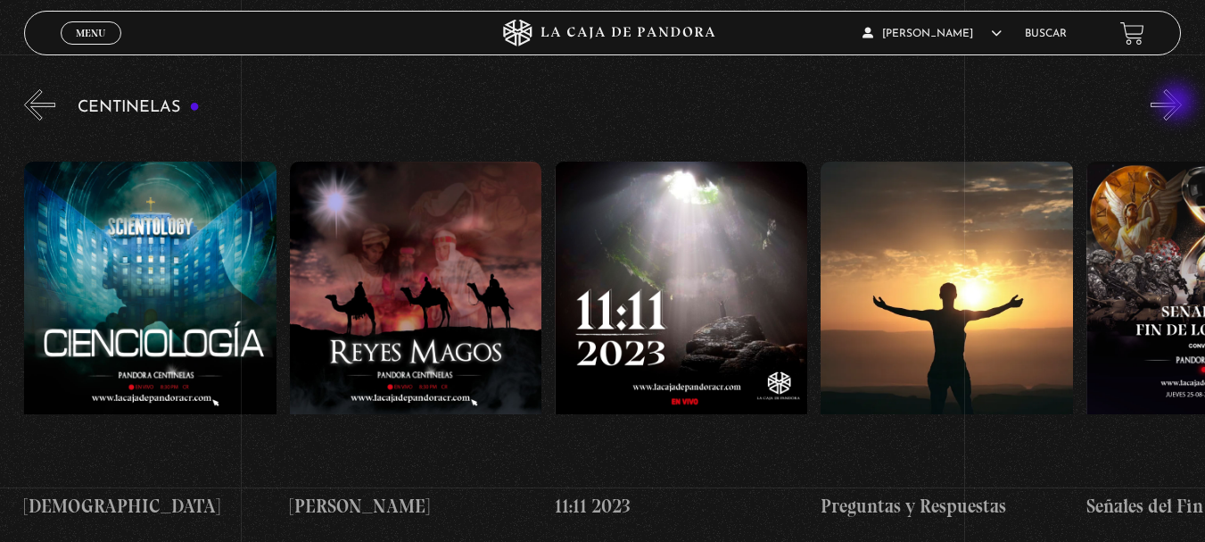
click at [1179, 104] on button "»" at bounding box center [1166, 104] width 31 height 31
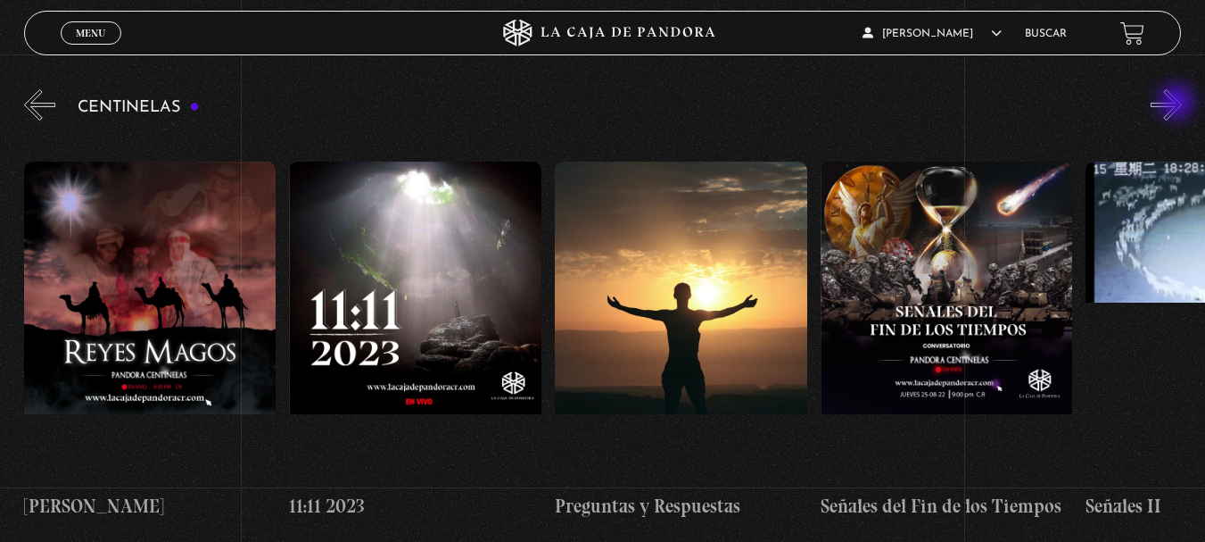
click at [1179, 104] on button "»" at bounding box center [1166, 104] width 31 height 31
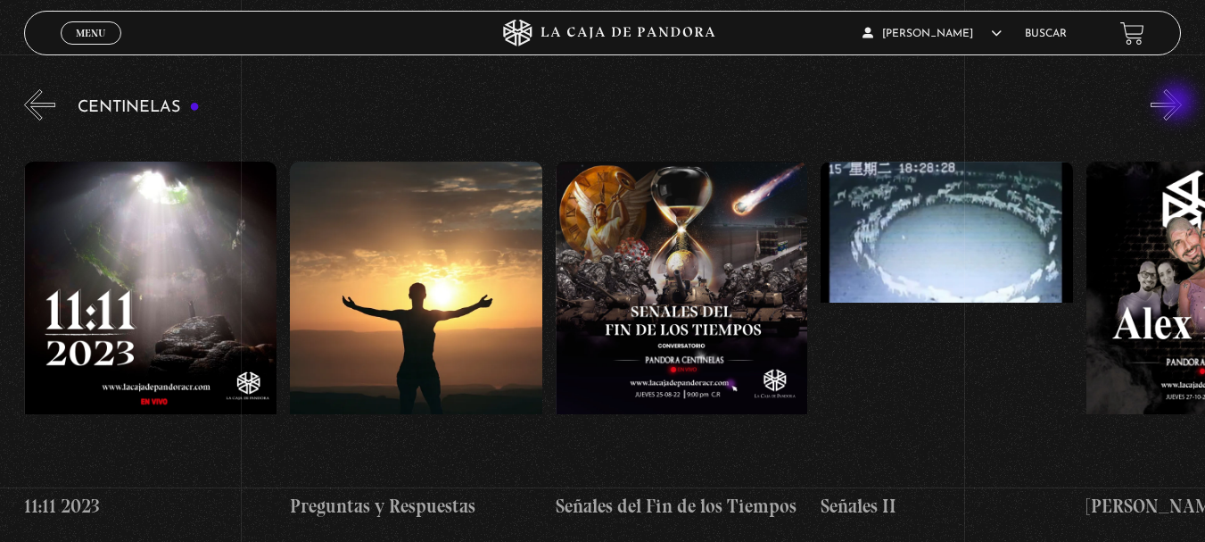
click at [1179, 104] on button "»" at bounding box center [1166, 104] width 31 height 31
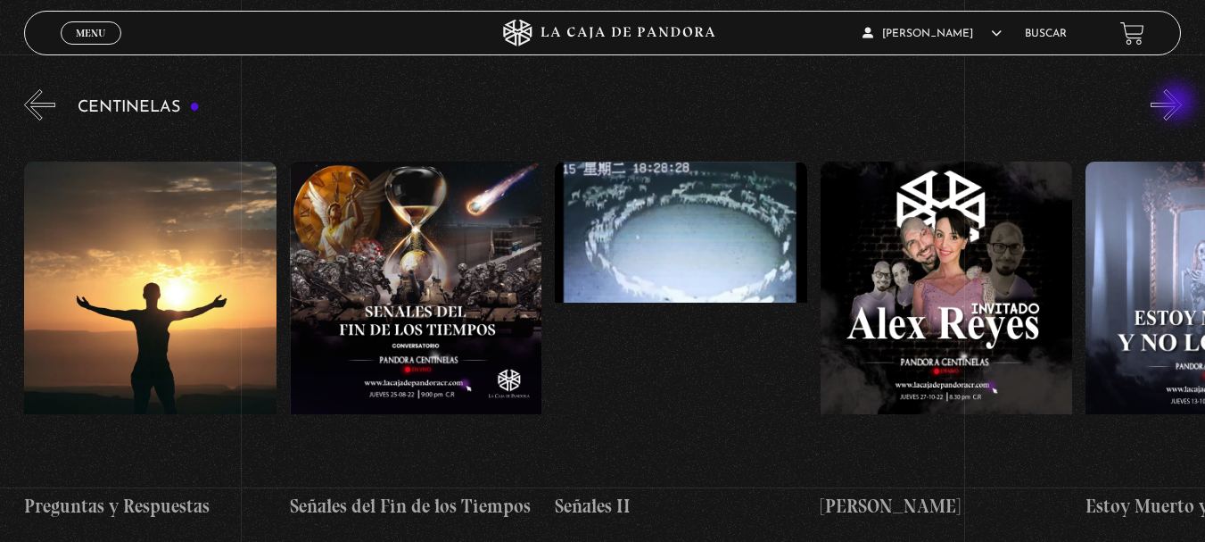
click at [1179, 104] on button "»" at bounding box center [1166, 104] width 31 height 31
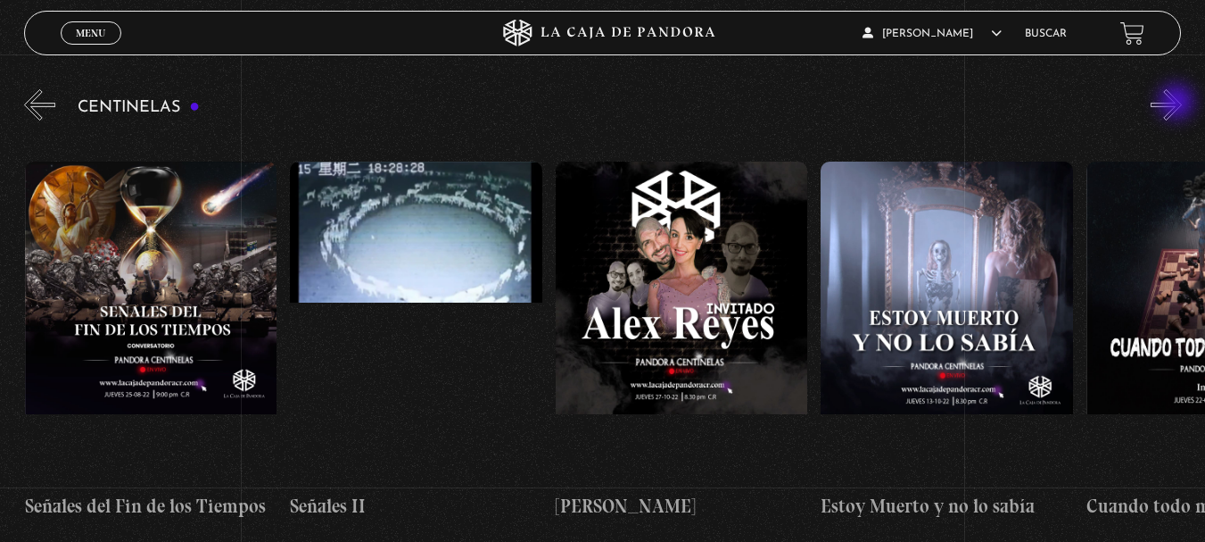
click at [1179, 104] on button "»" at bounding box center [1166, 104] width 31 height 31
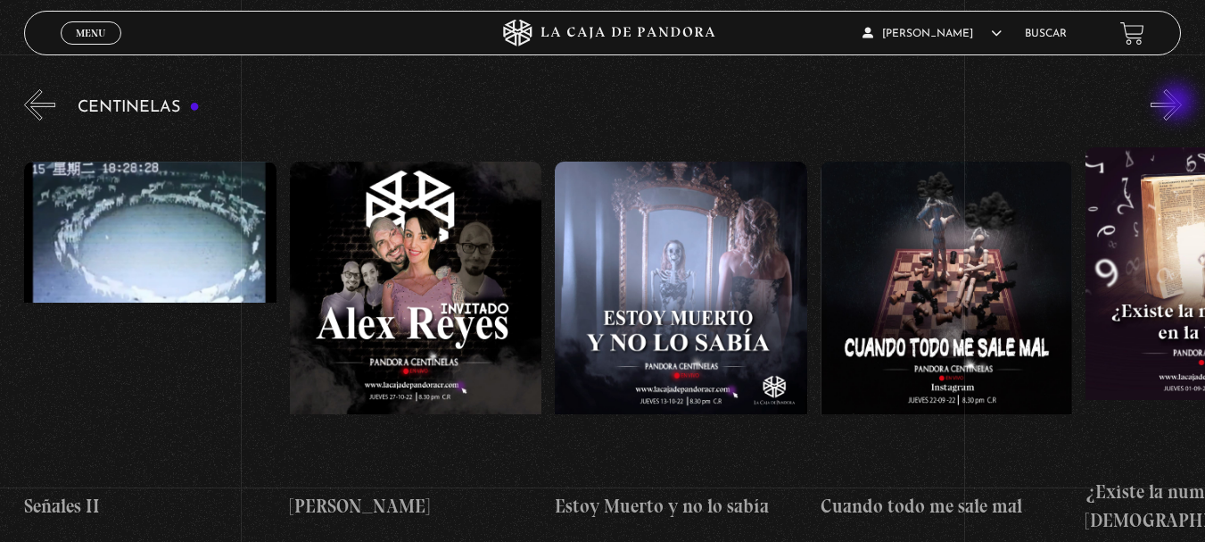
click at [1179, 104] on button "»" at bounding box center [1166, 104] width 31 height 31
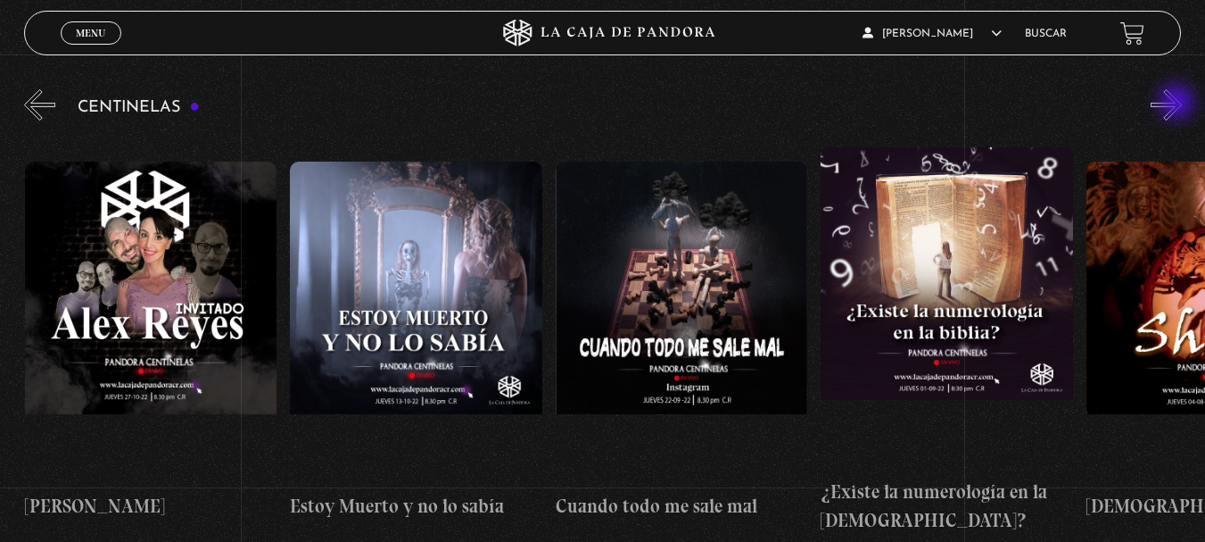
click at [1179, 104] on button "»" at bounding box center [1166, 104] width 31 height 31
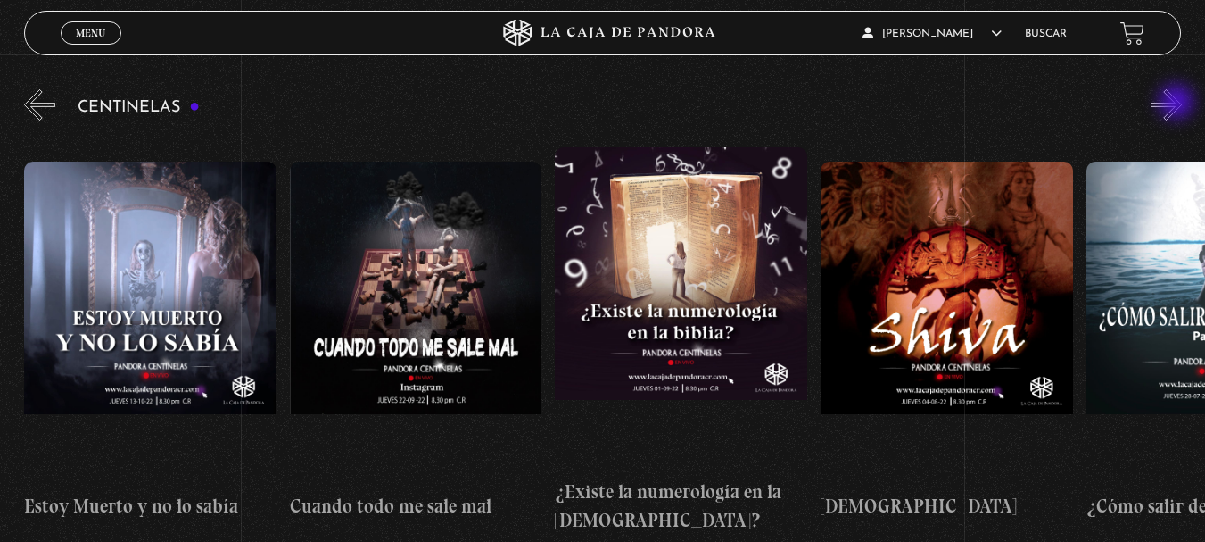
click at [1179, 104] on button "»" at bounding box center [1166, 104] width 31 height 31
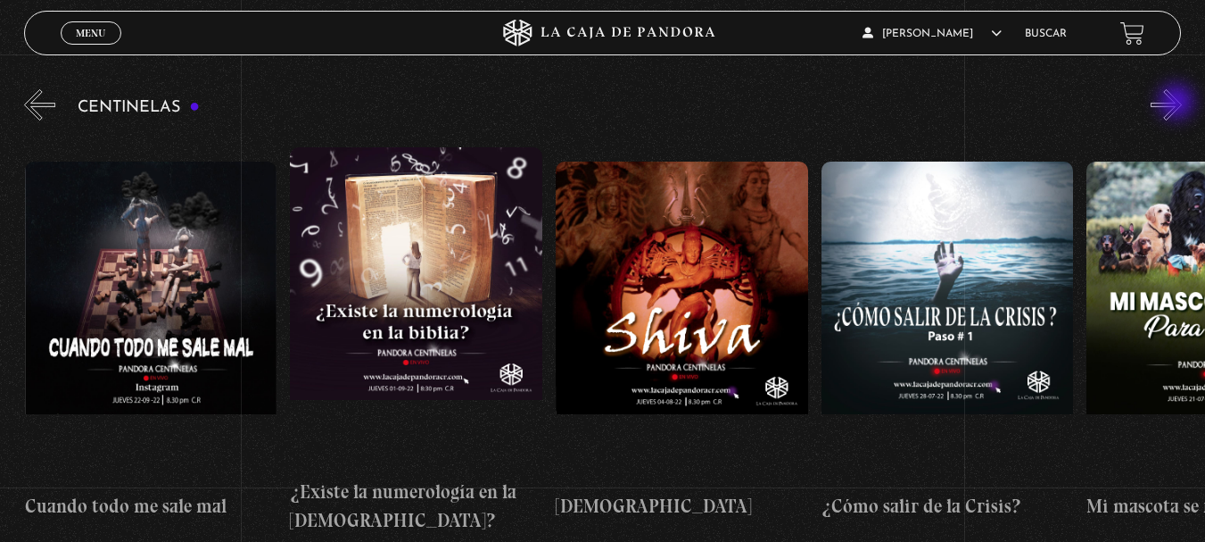
click at [1179, 104] on button "»" at bounding box center [1166, 104] width 31 height 31
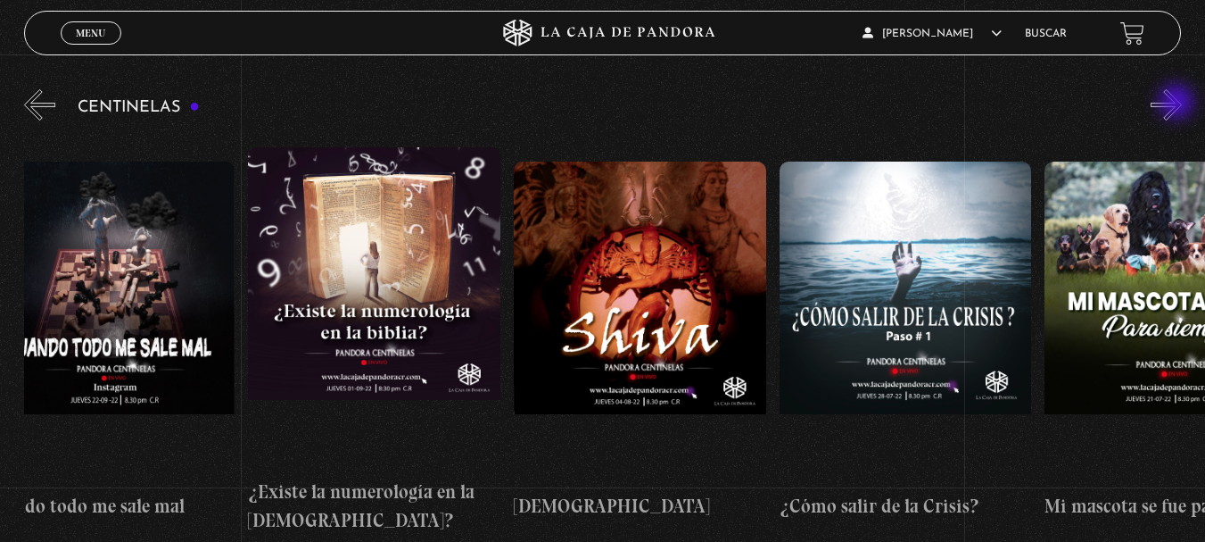
click at [1179, 104] on button "»" at bounding box center [1166, 104] width 31 height 31
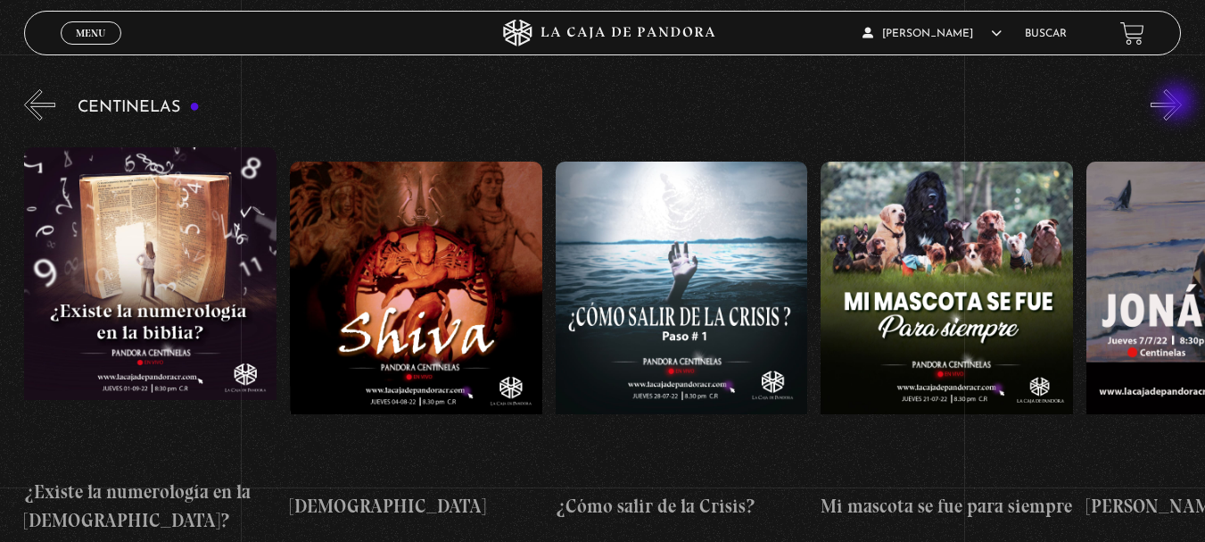
click at [1179, 104] on button "»" at bounding box center [1166, 104] width 31 height 31
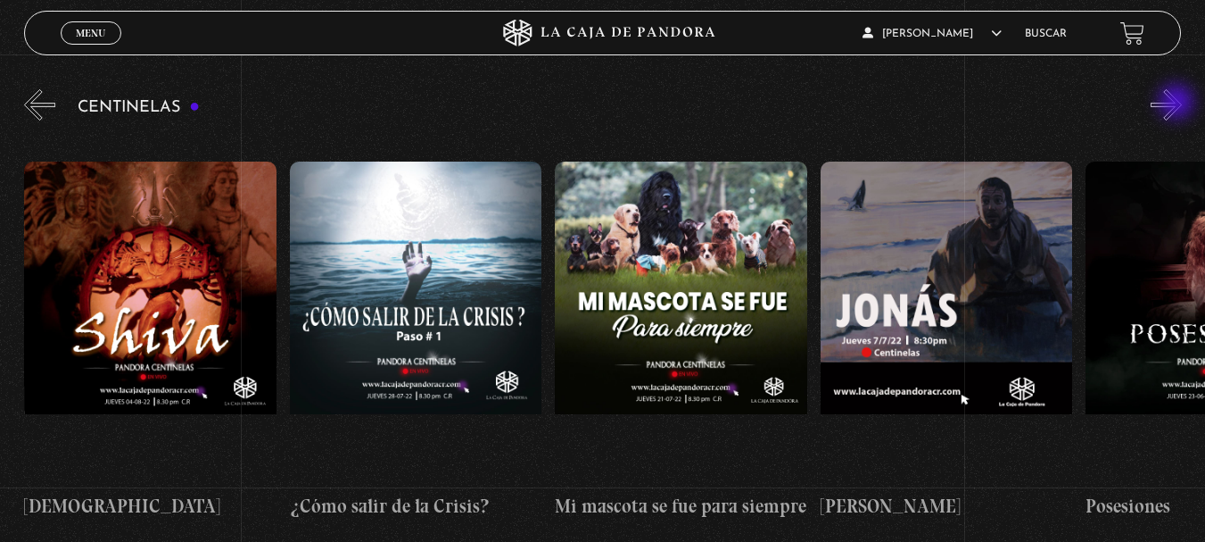
click at [1179, 104] on button "»" at bounding box center [1166, 104] width 31 height 31
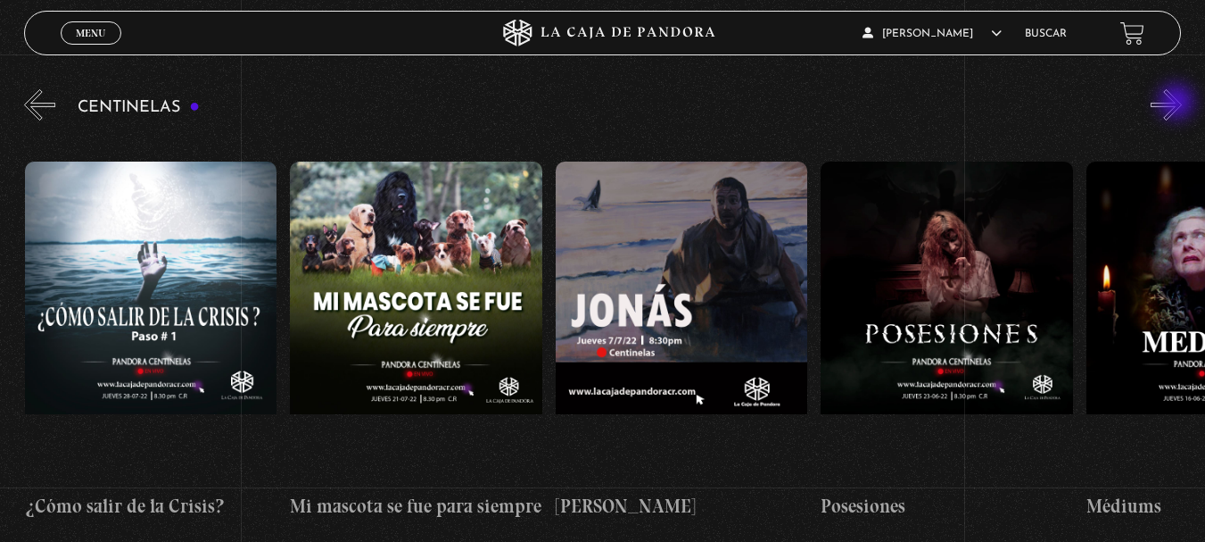
click at [1179, 104] on button "»" at bounding box center [1166, 104] width 31 height 31
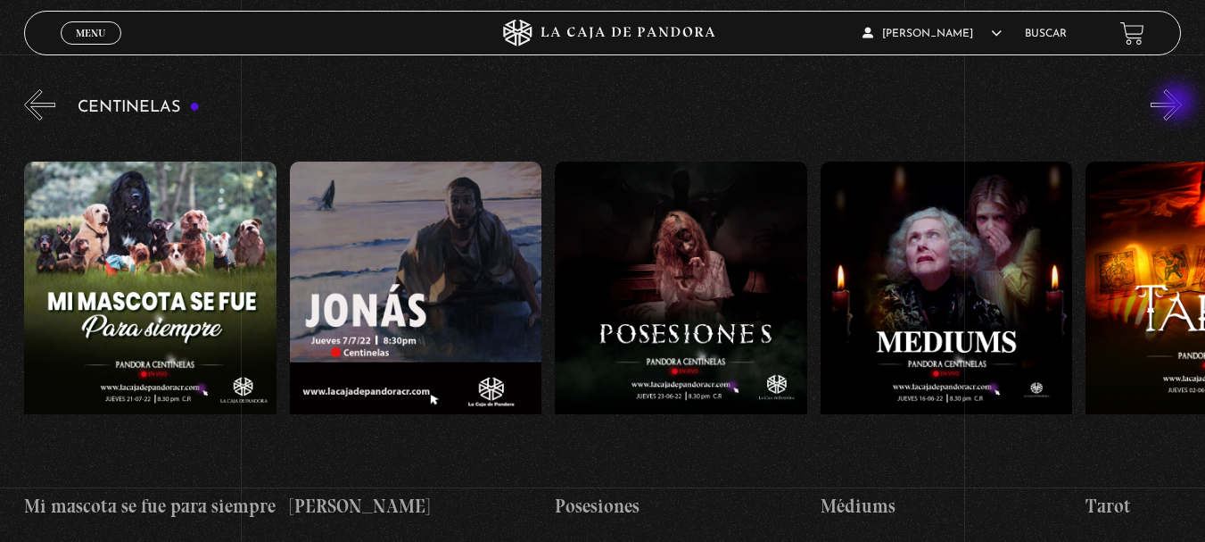
click at [1179, 104] on button "»" at bounding box center [1166, 104] width 31 height 31
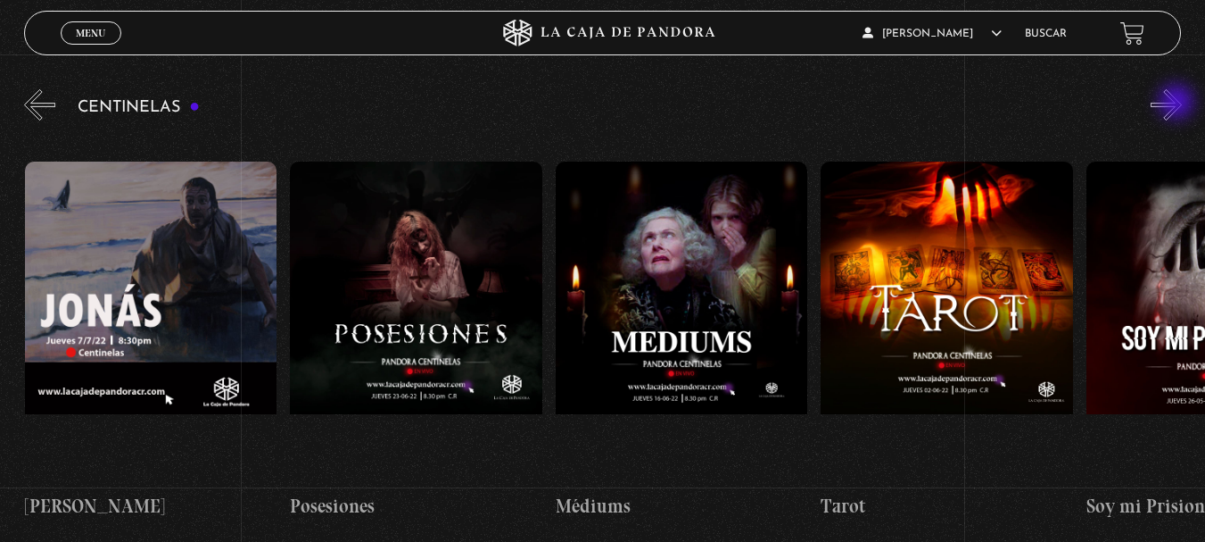
click at [1179, 104] on button "»" at bounding box center [1166, 104] width 31 height 31
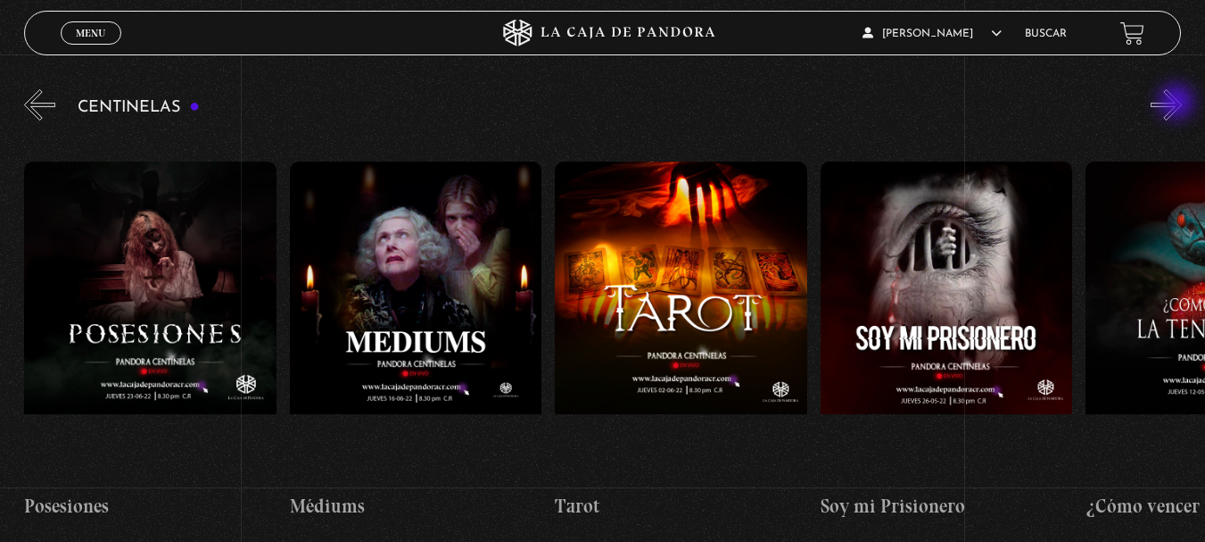
click at [1179, 104] on button "»" at bounding box center [1166, 104] width 31 height 31
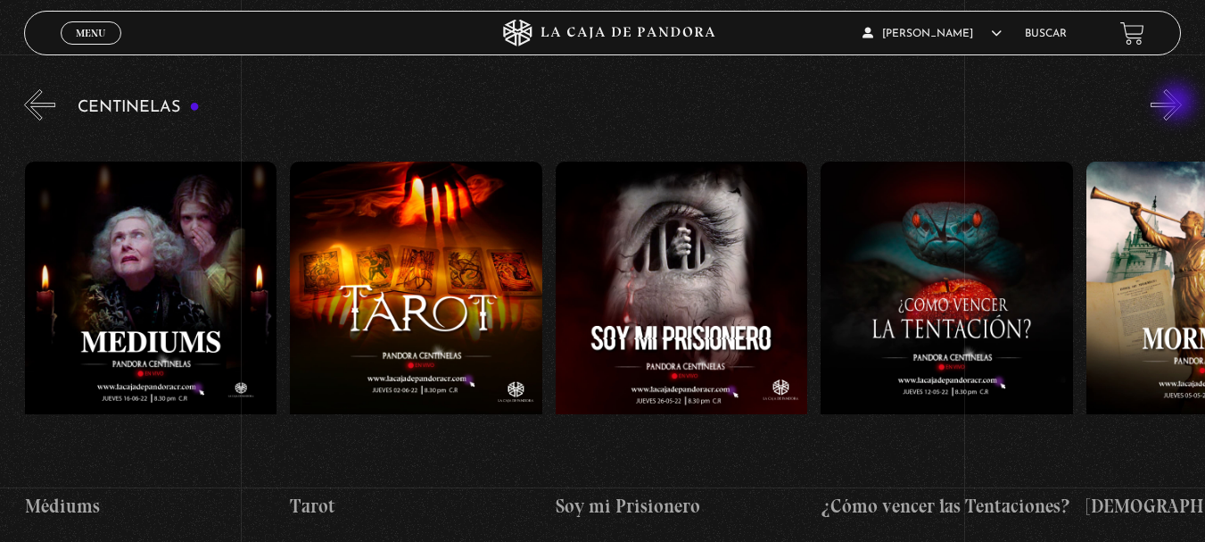
click at [1179, 104] on button "»" at bounding box center [1166, 104] width 31 height 31
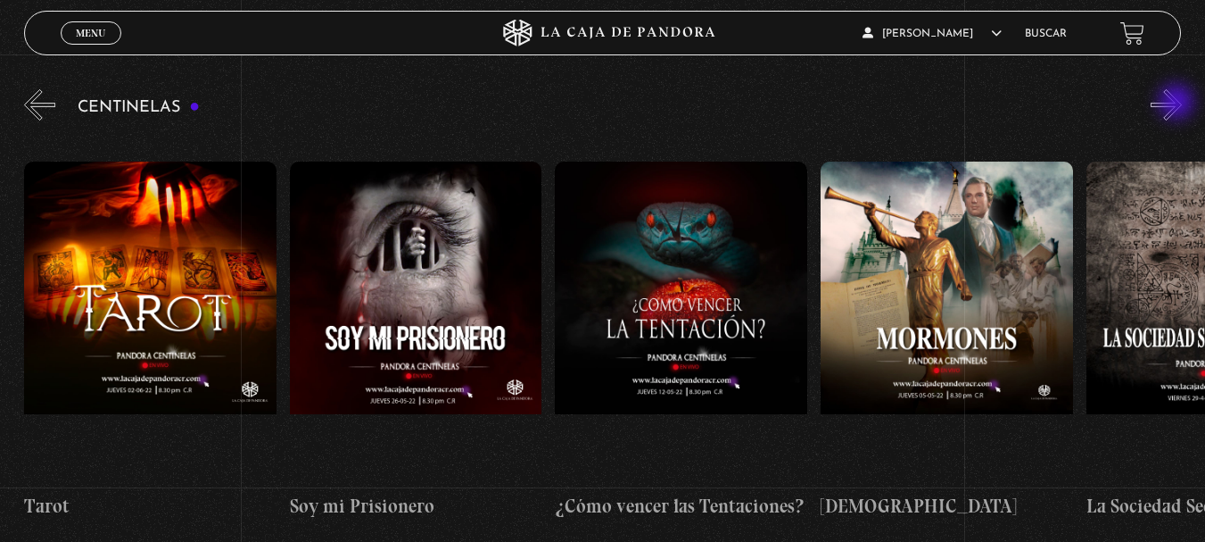
click at [1179, 104] on button "»" at bounding box center [1166, 104] width 31 height 31
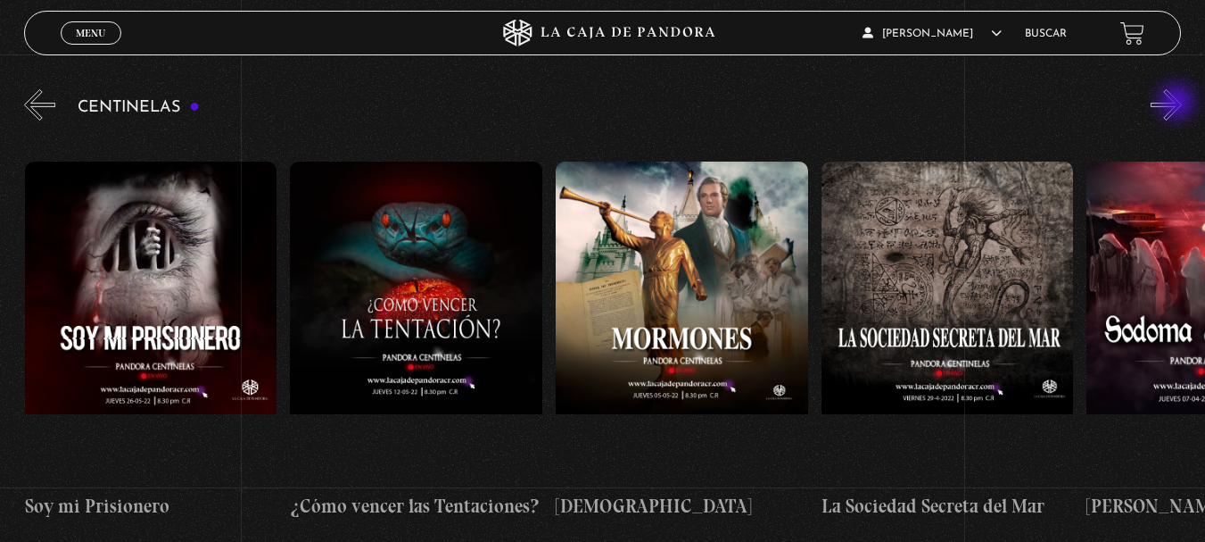
click at [1179, 104] on button "»" at bounding box center [1166, 104] width 31 height 31
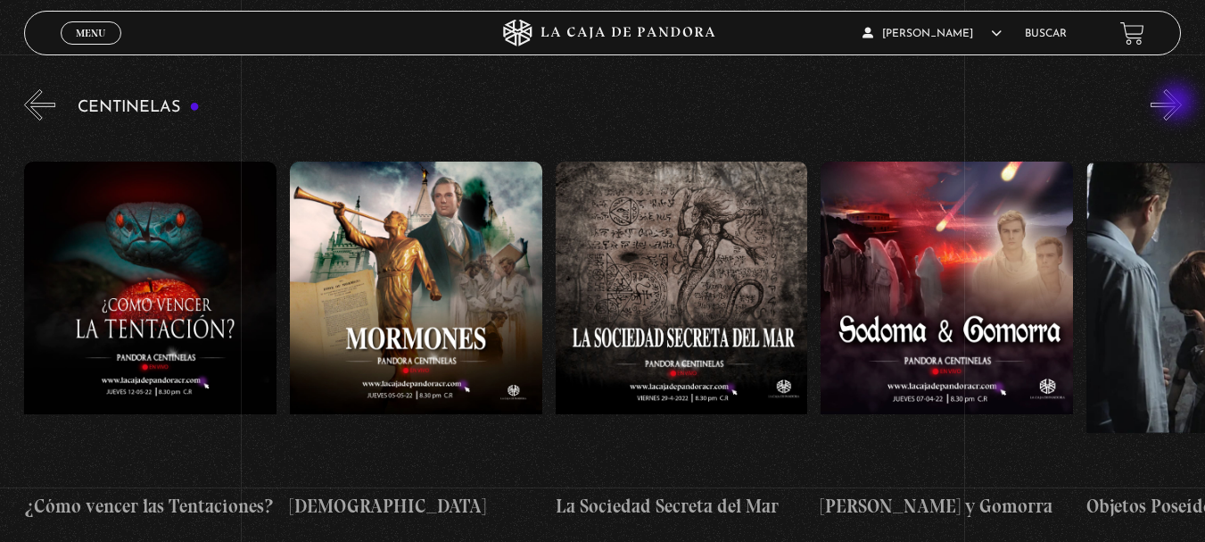
click at [1179, 104] on button "»" at bounding box center [1166, 104] width 31 height 31
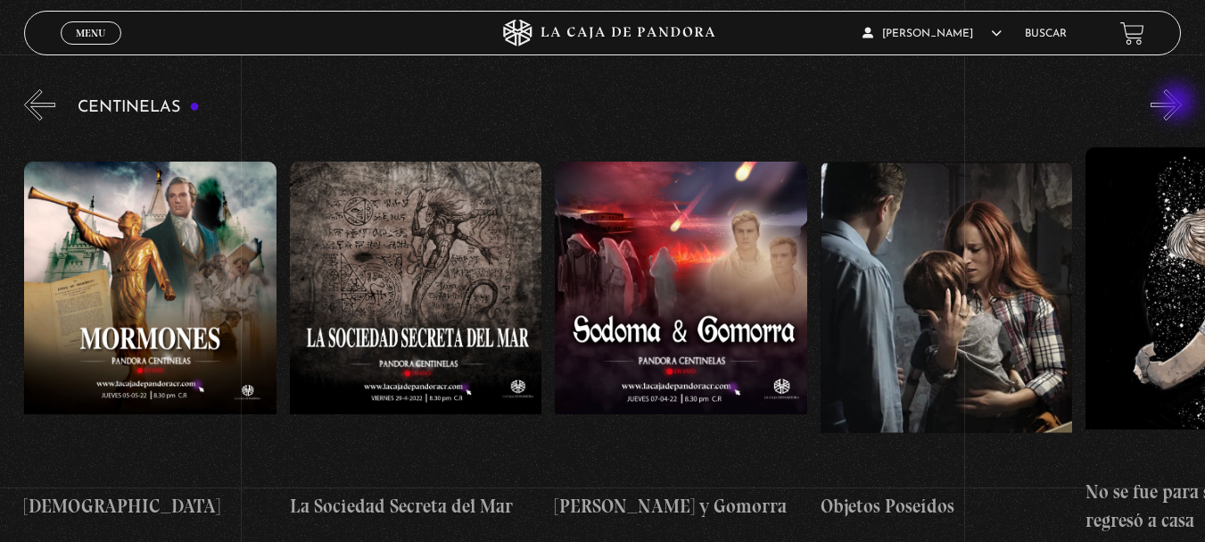
click at [1179, 104] on button "»" at bounding box center [1166, 104] width 31 height 31
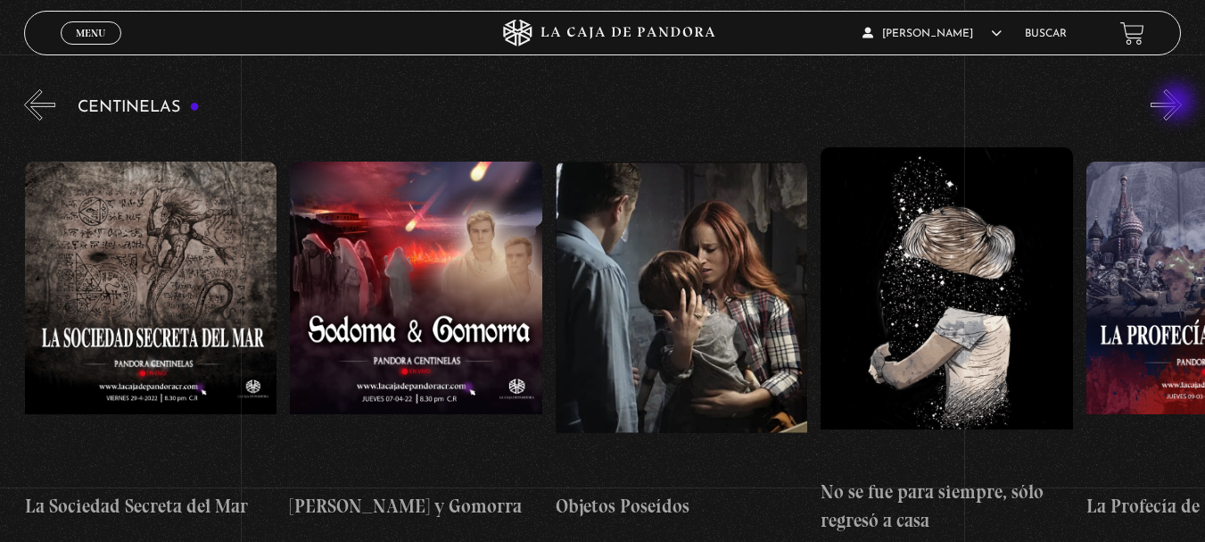
click at [1179, 104] on button "»" at bounding box center [1166, 104] width 31 height 31
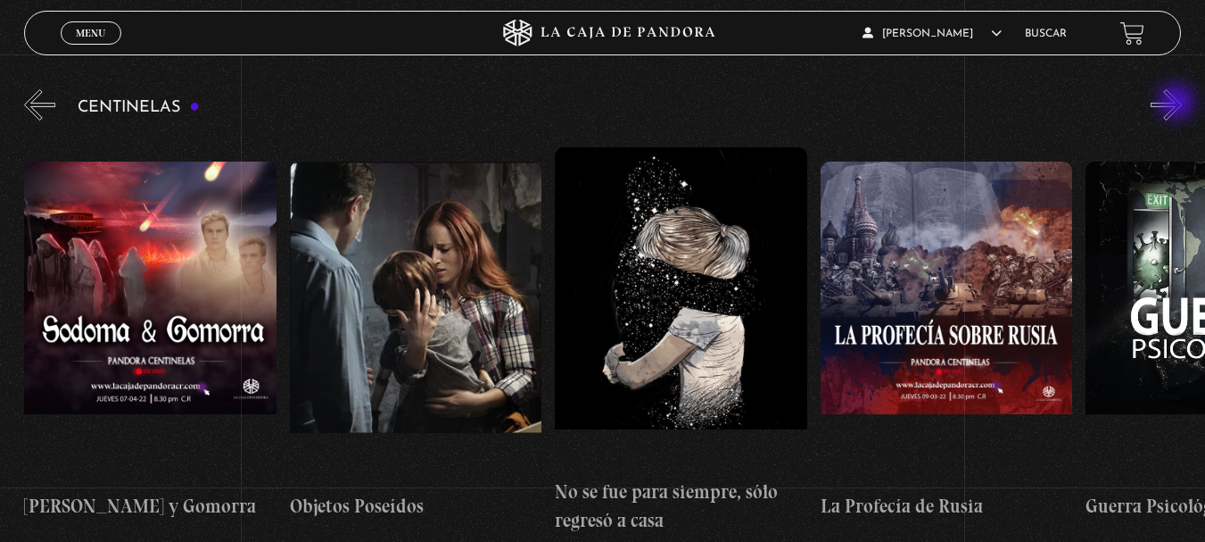
click at [1179, 104] on button "»" at bounding box center [1166, 104] width 31 height 31
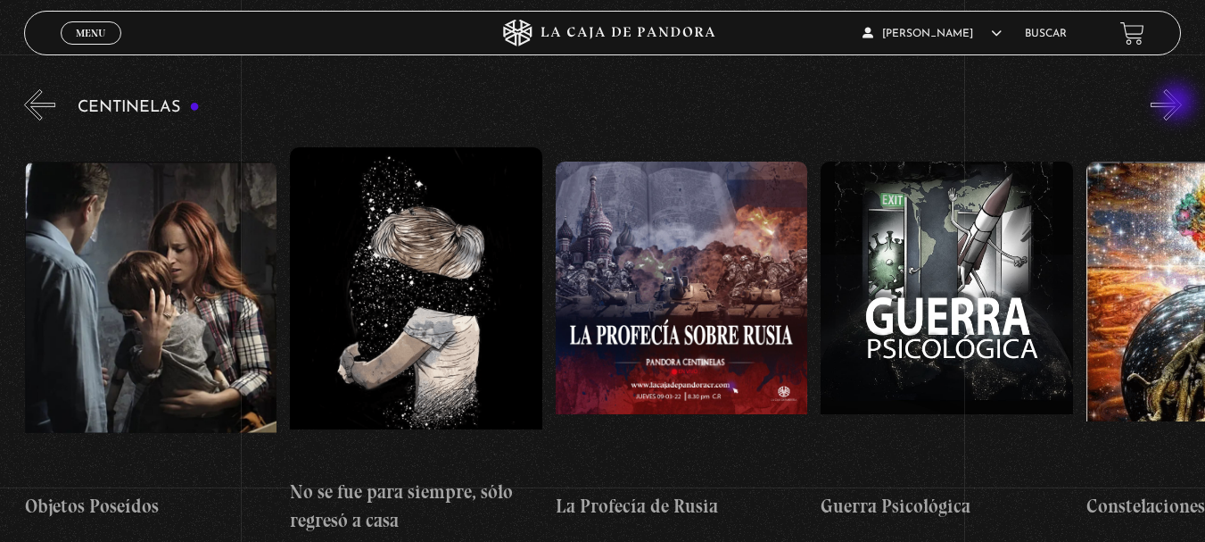
click at [1179, 104] on button "»" at bounding box center [1166, 104] width 31 height 31
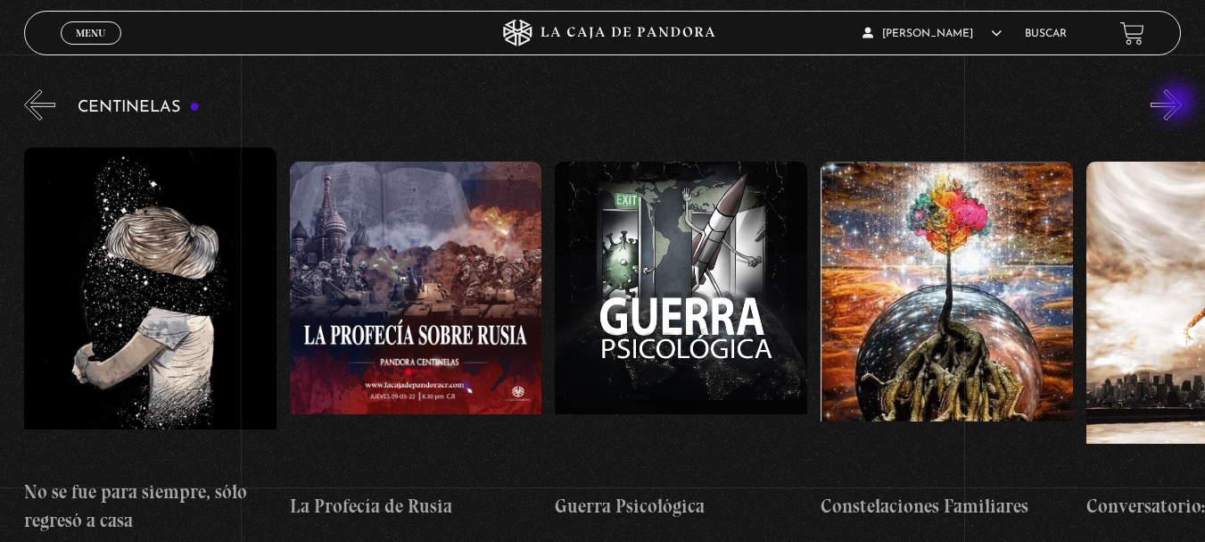
click at [1179, 104] on button "»" at bounding box center [1166, 104] width 31 height 31
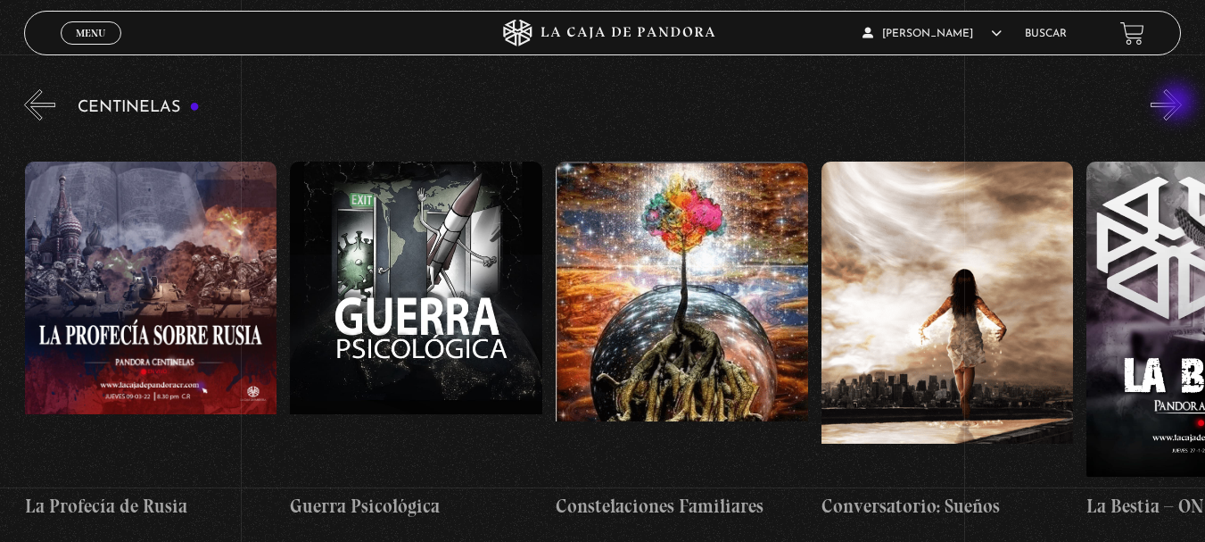
click at [1179, 104] on button "»" at bounding box center [1166, 104] width 31 height 31
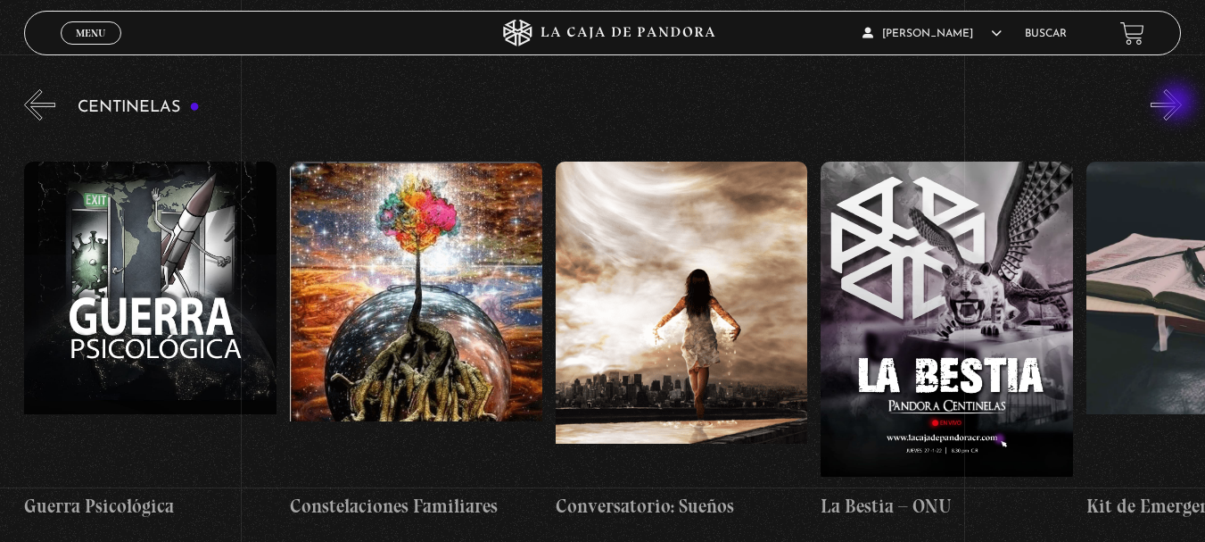
click at [1179, 104] on button "»" at bounding box center [1166, 104] width 31 height 31
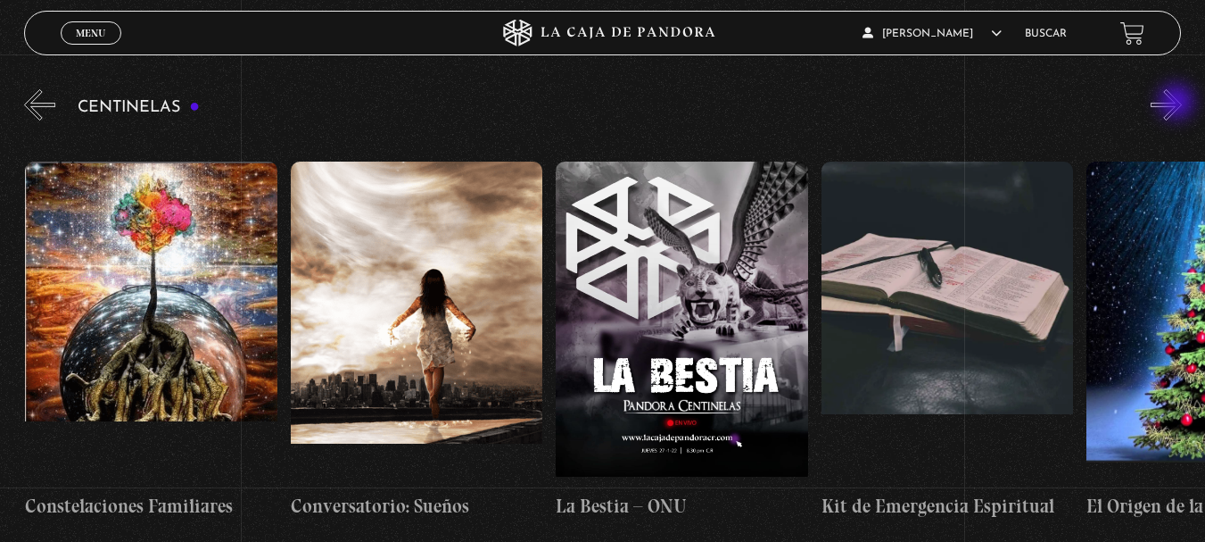
click at [1179, 104] on button "»" at bounding box center [1166, 104] width 31 height 31
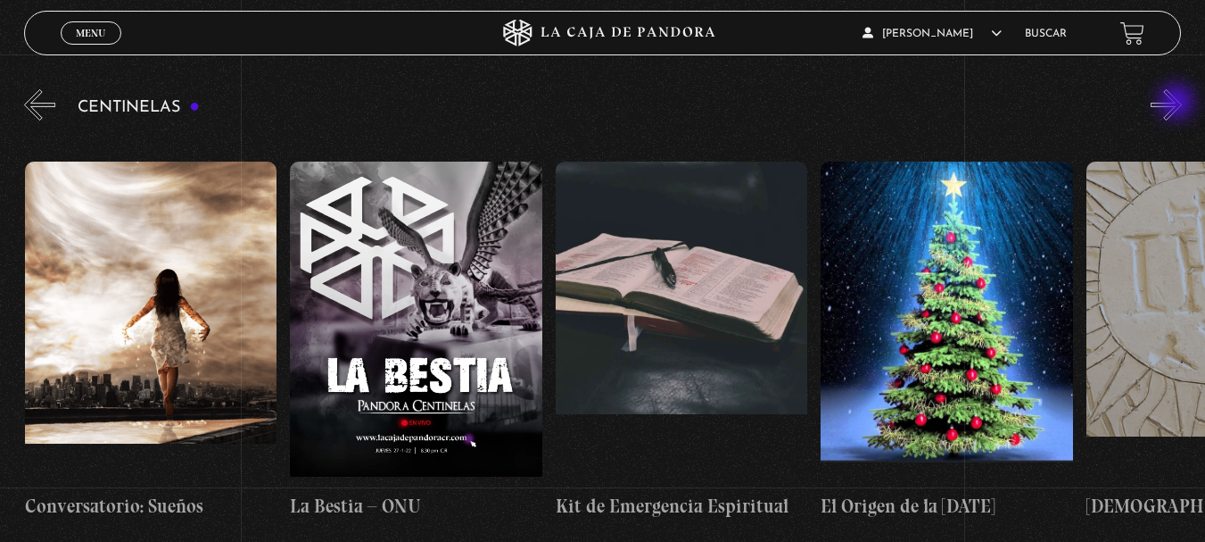
click at [1179, 104] on button "»" at bounding box center [1166, 104] width 31 height 31
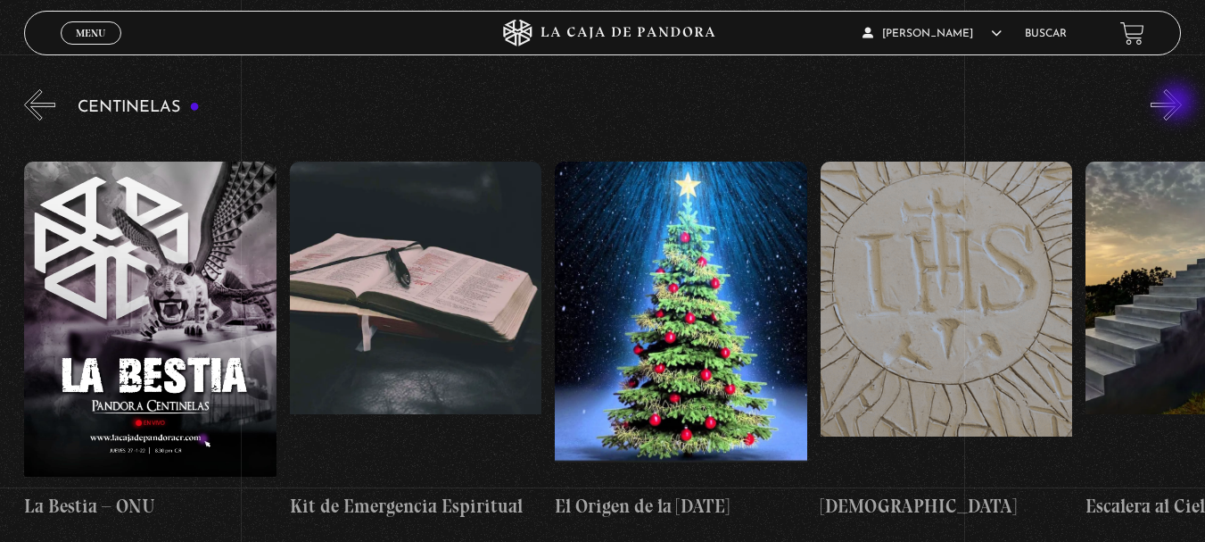
click at [1179, 104] on button "»" at bounding box center [1166, 104] width 31 height 31
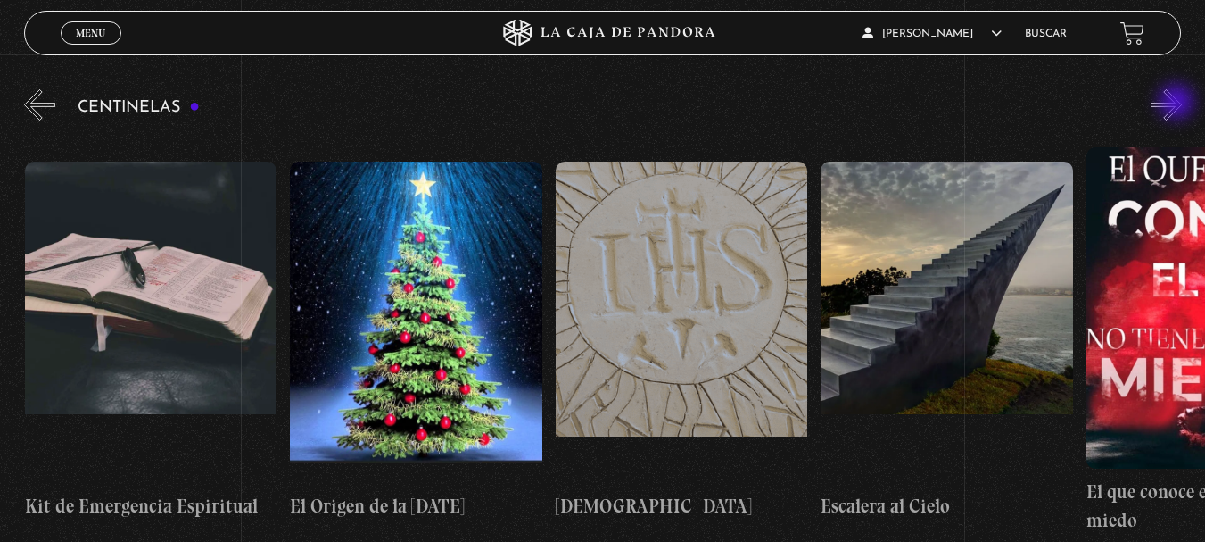
click at [1179, 104] on button "»" at bounding box center [1166, 104] width 31 height 31
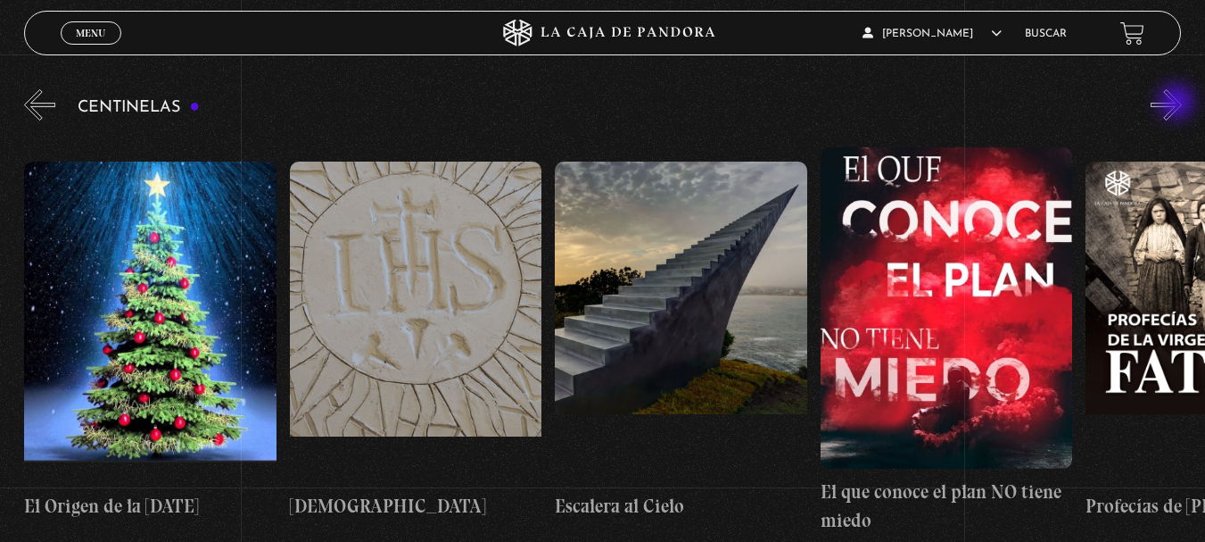
click at [1179, 104] on button "»" at bounding box center [1166, 104] width 31 height 31
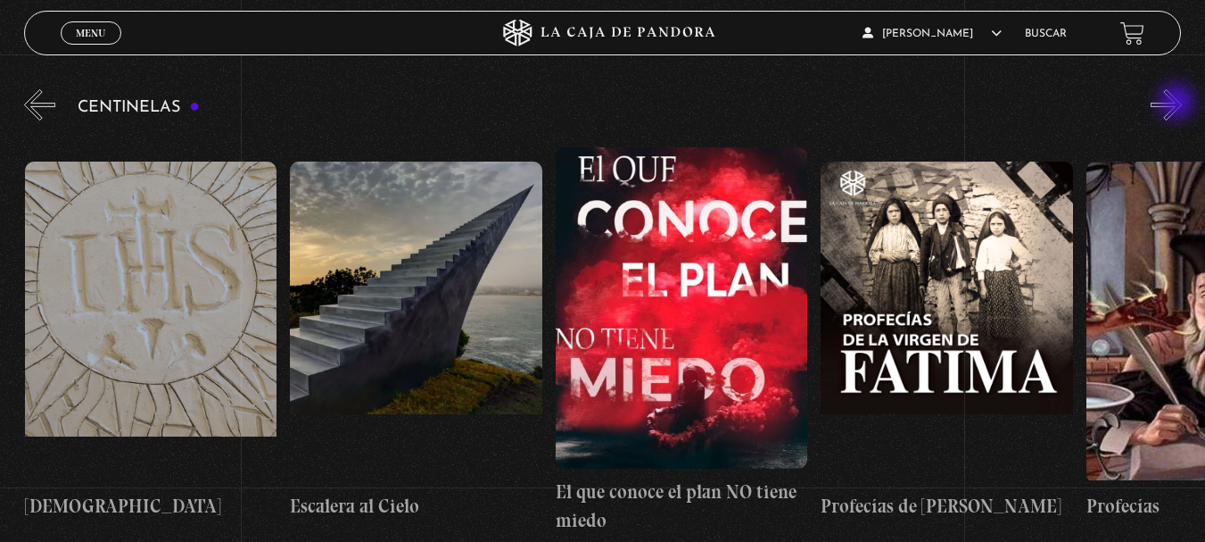
click at [1179, 104] on button "»" at bounding box center [1166, 104] width 31 height 31
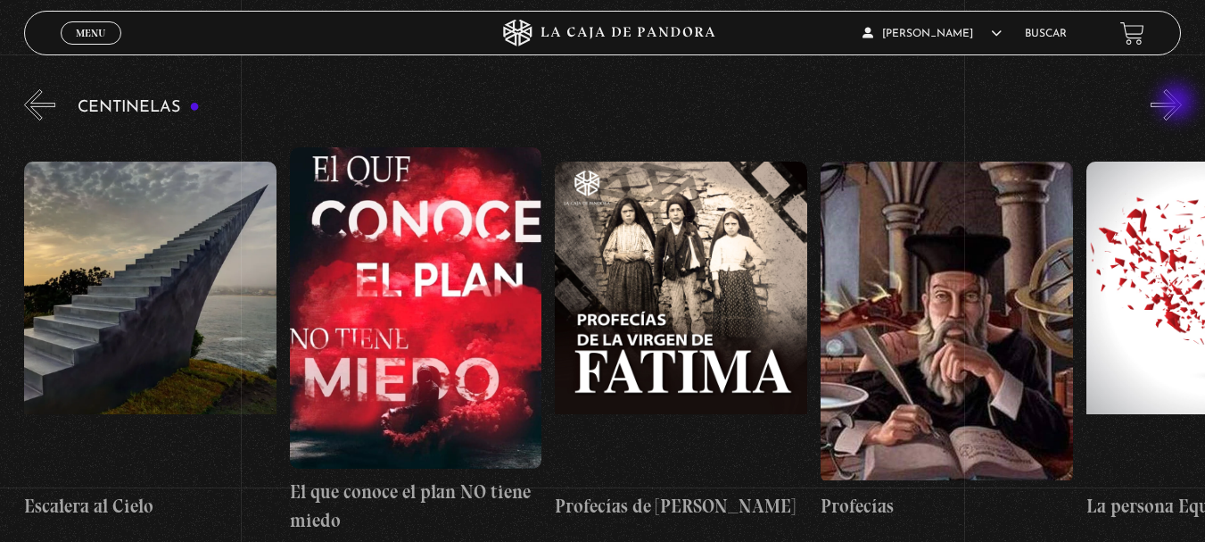
click at [1179, 104] on button "»" at bounding box center [1166, 104] width 31 height 31
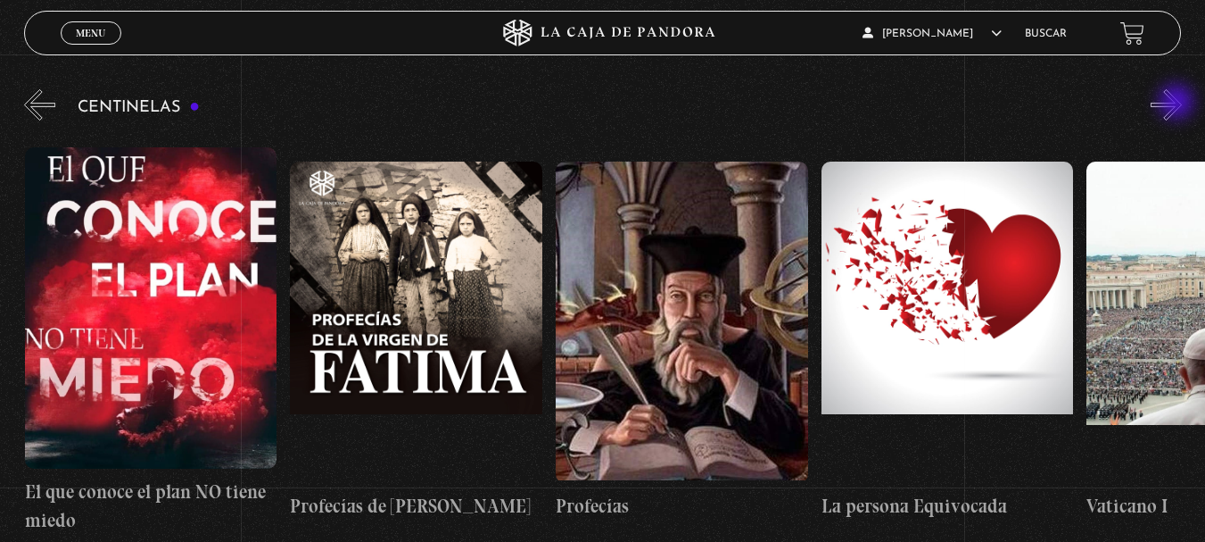
click at [1179, 104] on button "»" at bounding box center [1166, 104] width 31 height 31
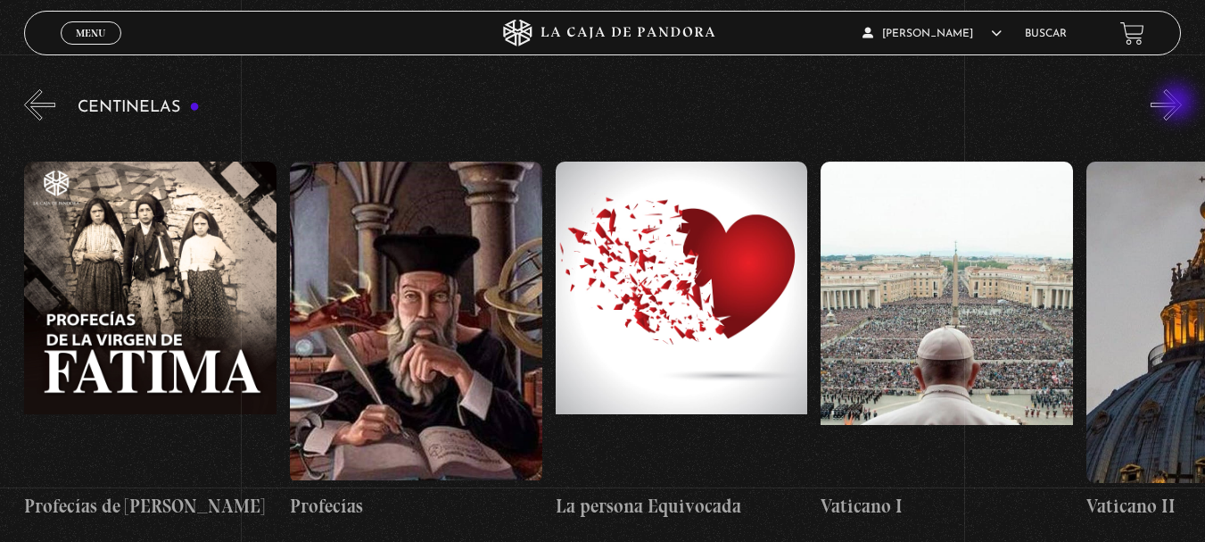
click at [1179, 104] on button "»" at bounding box center [1166, 104] width 31 height 31
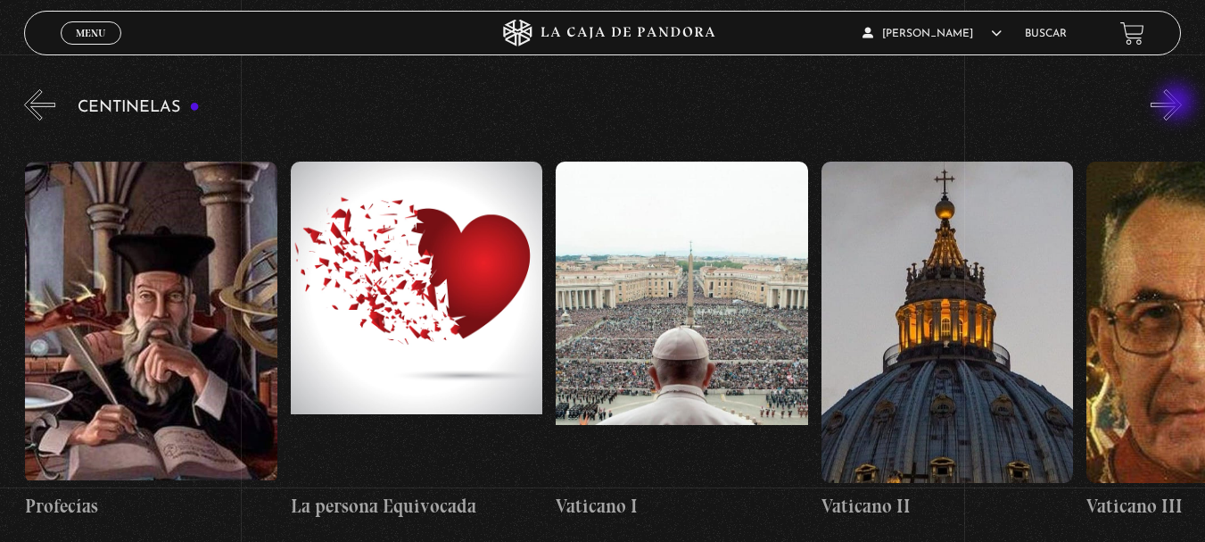
click at [1179, 104] on button "»" at bounding box center [1166, 104] width 31 height 31
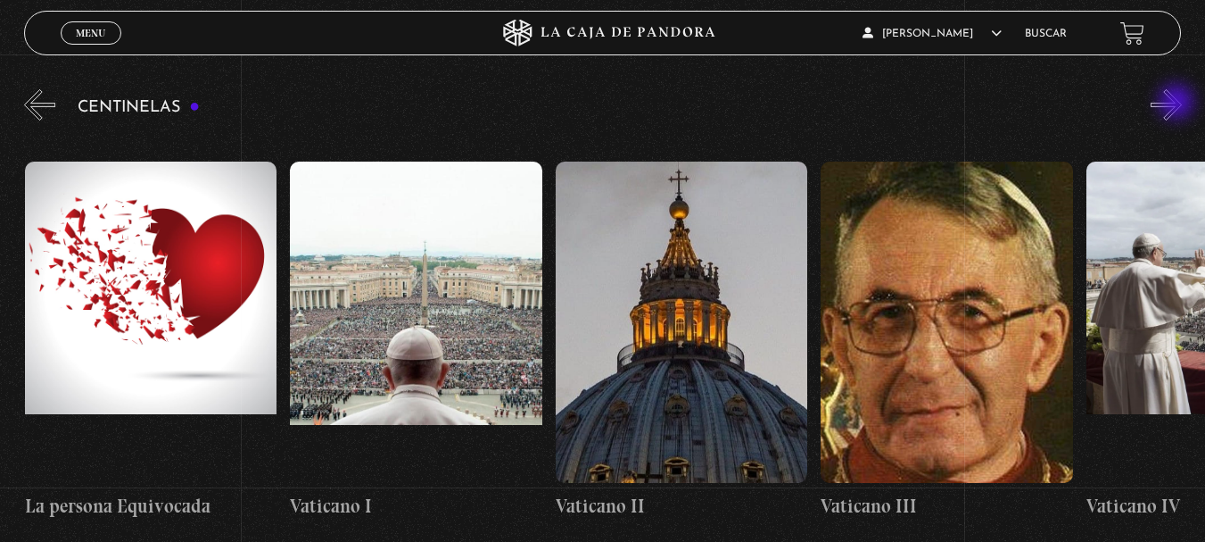
click at [1179, 104] on button "»" at bounding box center [1166, 104] width 31 height 31
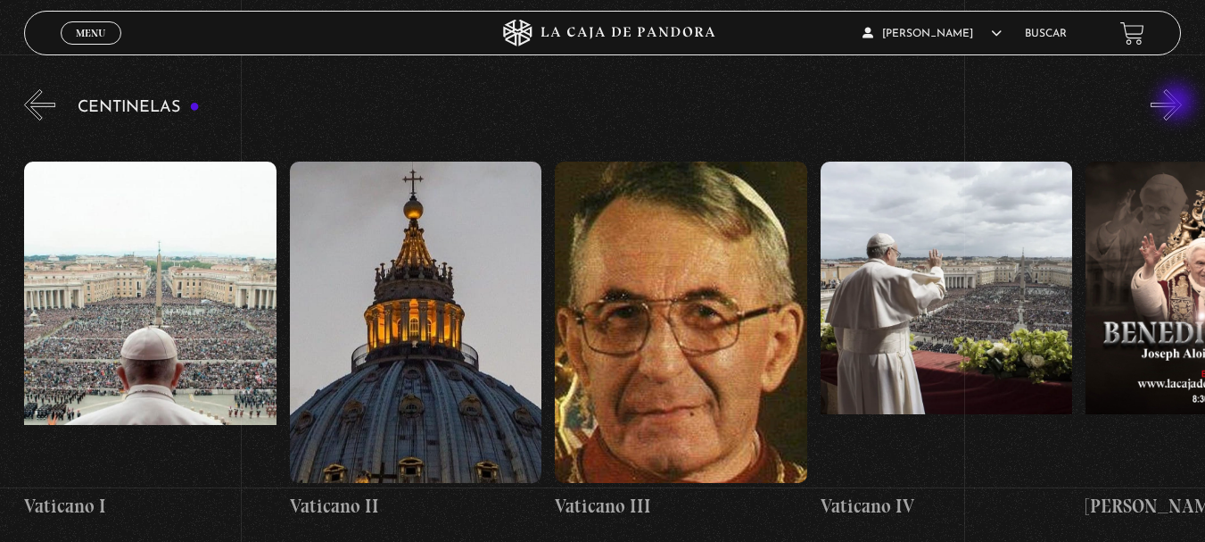
click at [1179, 104] on button "»" at bounding box center [1166, 104] width 31 height 31
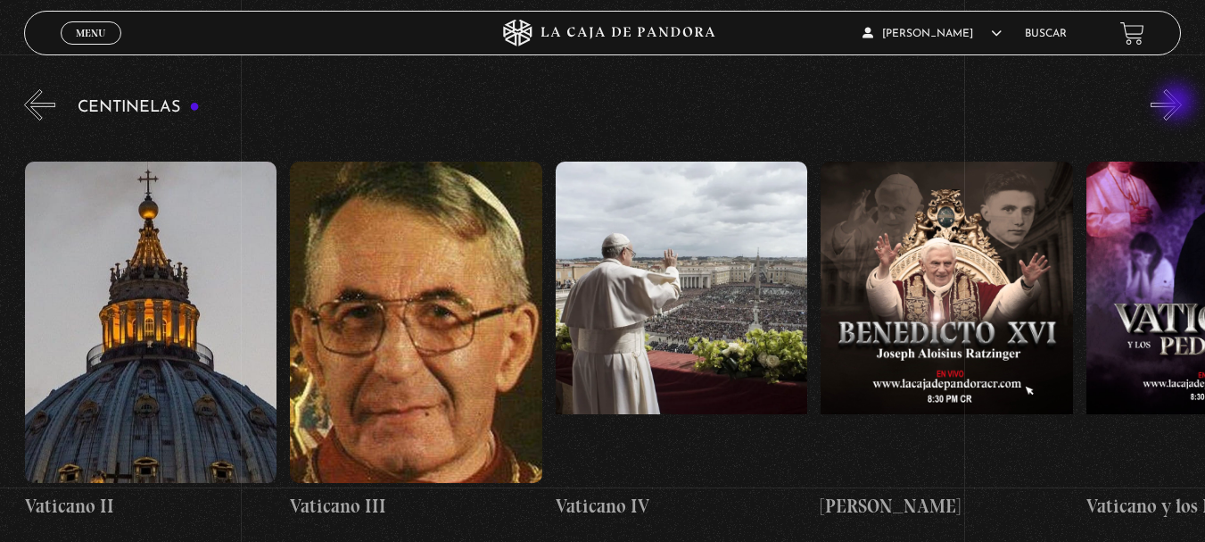
click at [1179, 104] on button "»" at bounding box center [1166, 104] width 31 height 31
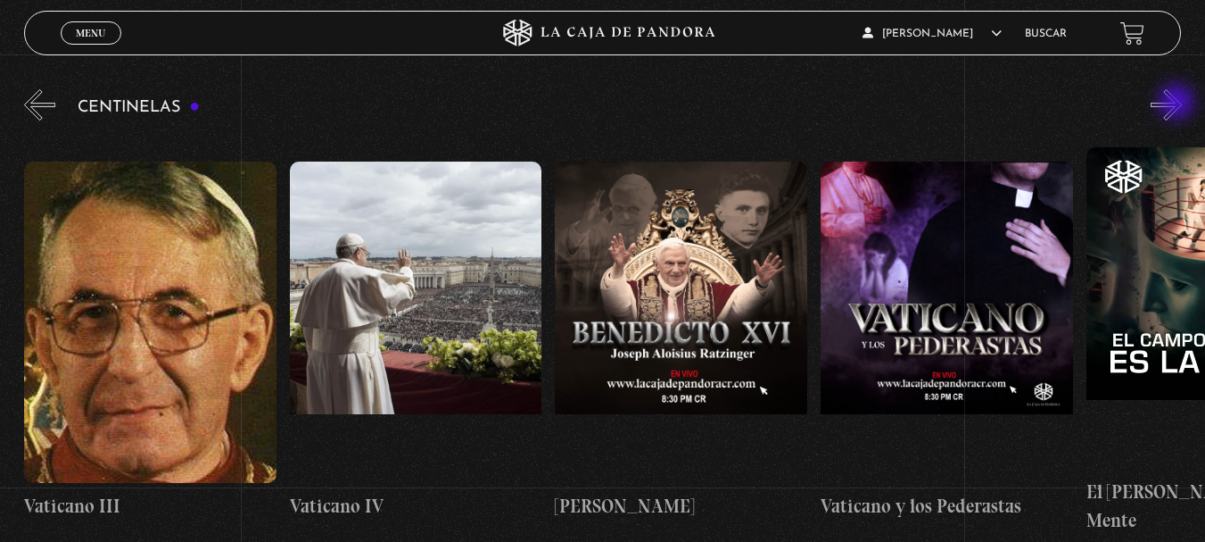
click at [1179, 104] on button "»" at bounding box center [1166, 104] width 31 height 31
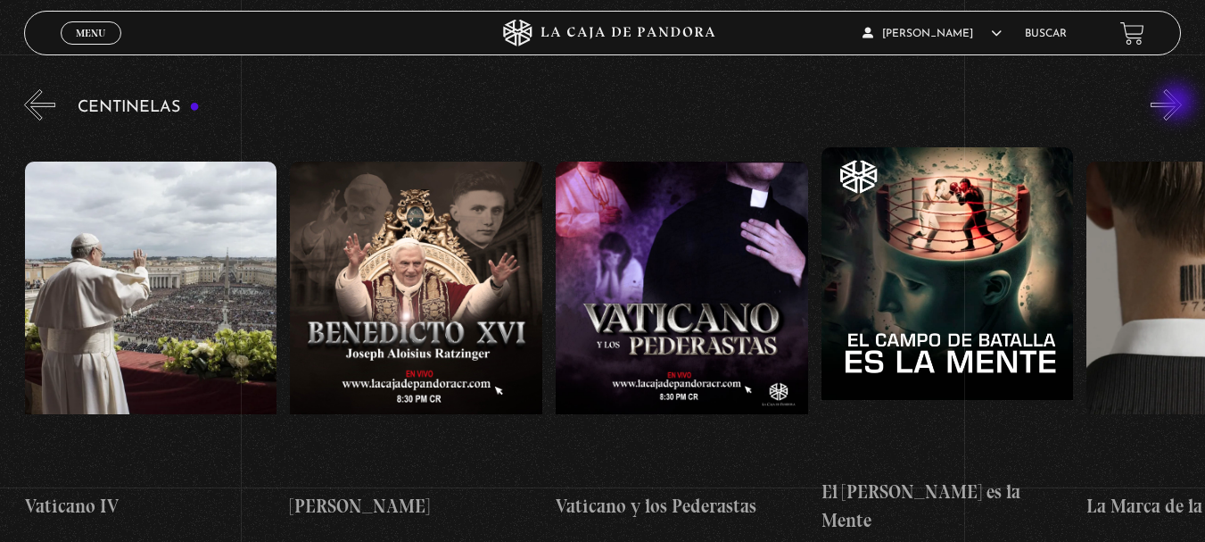
click at [1179, 104] on button "»" at bounding box center [1166, 104] width 31 height 31
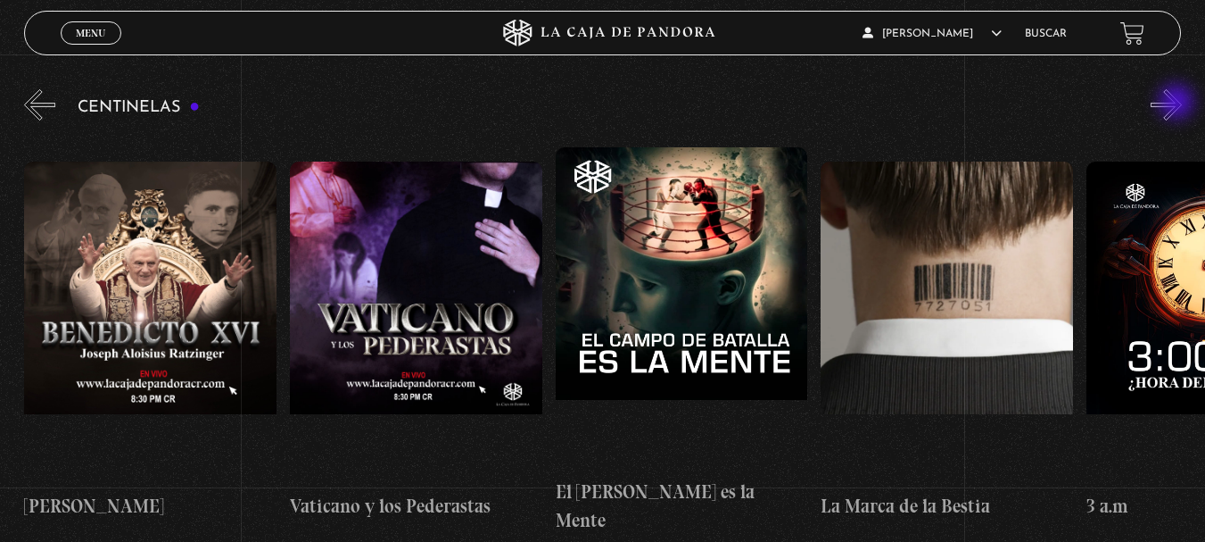
click at [1179, 104] on button "»" at bounding box center [1166, 104] width 31 height 31
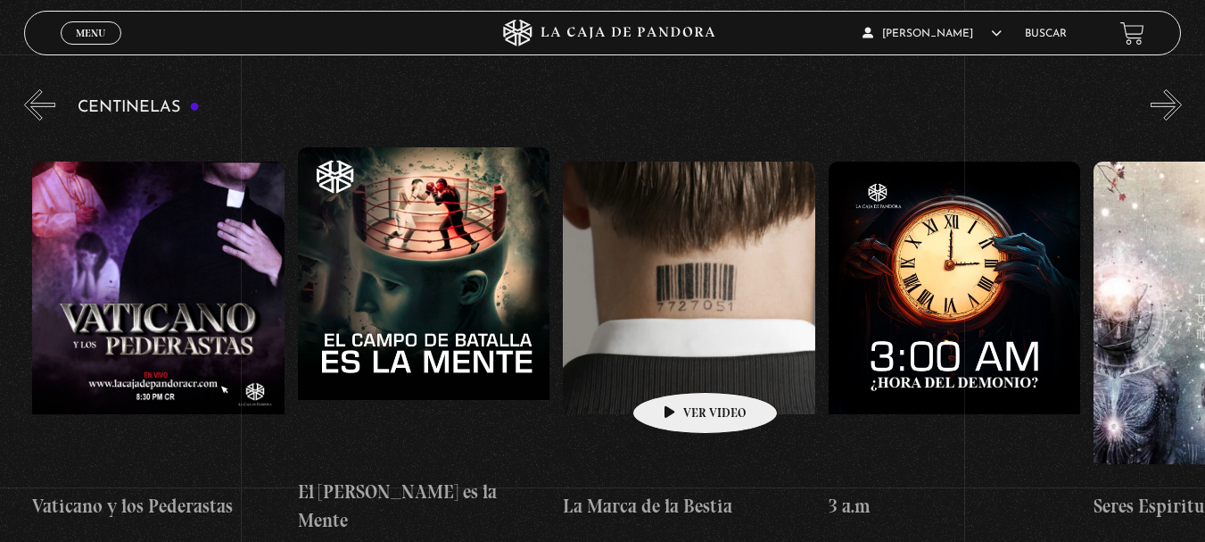
scroll to position [0, 23098]
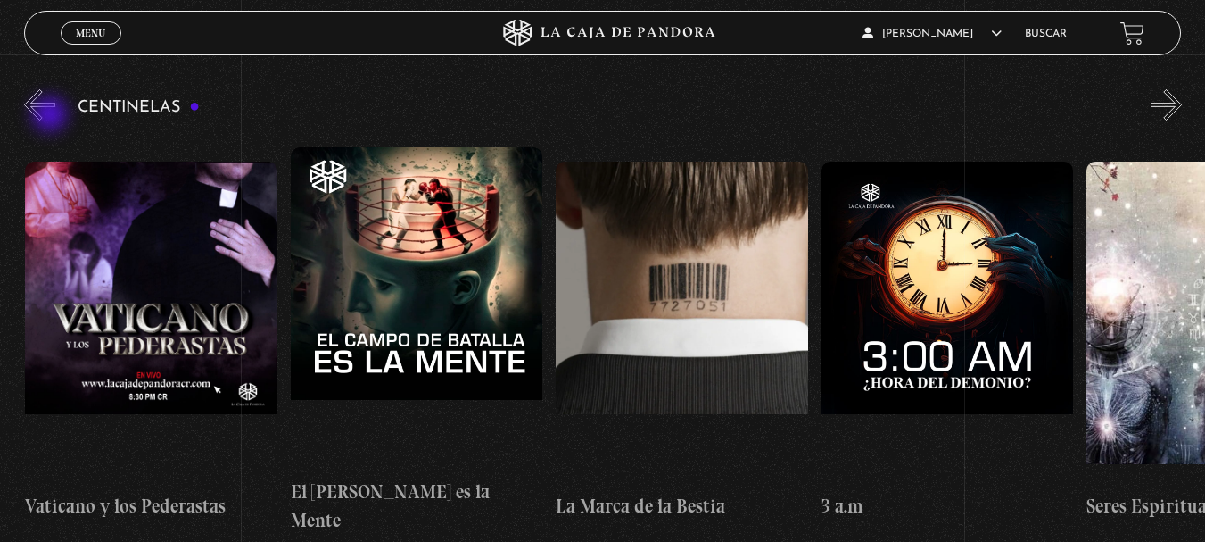
click at [52, 116] on button "«" at bounding box center [39, 104] width 31 height 31
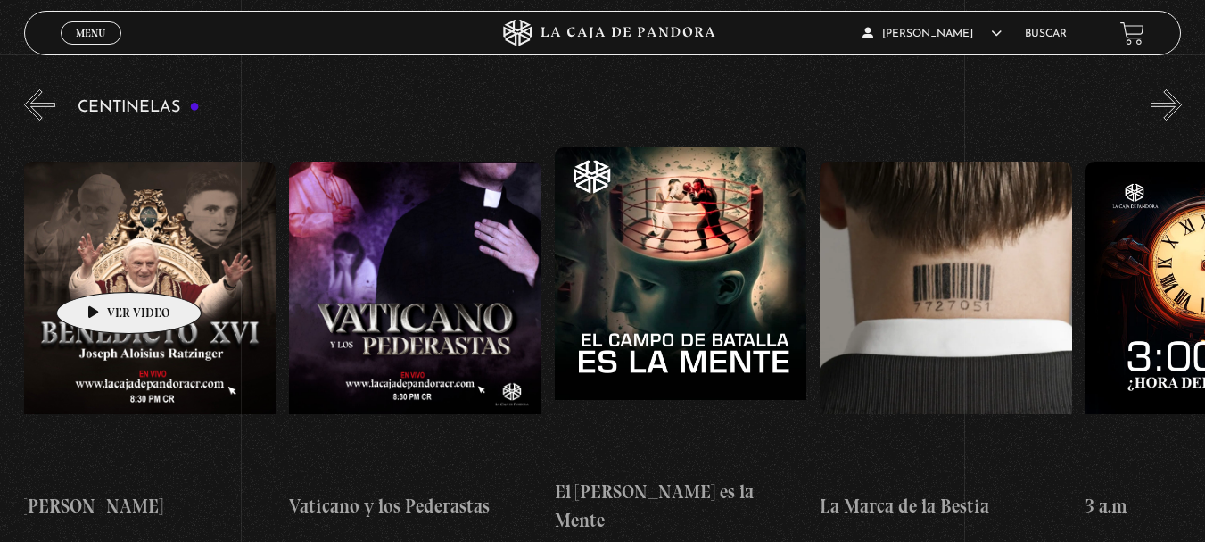
scroll to position [0, 22833]
click at [101, 265] on figure at bounding box center [150, 322] width 253 height 321
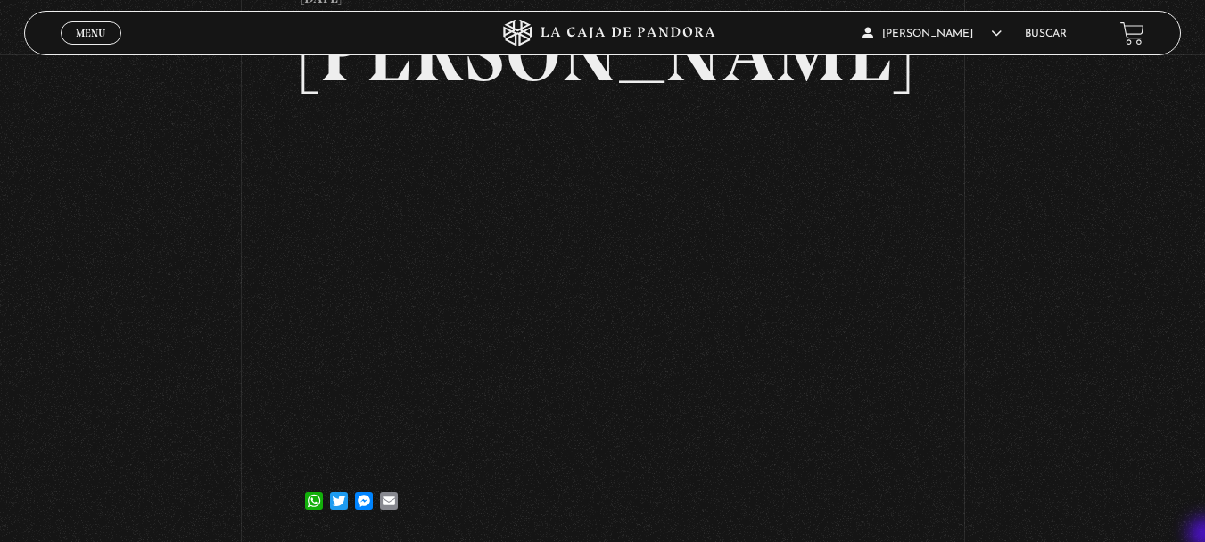
scroll to position [143, 0]
